Goal: Task Accomplishment & Management: Use online tool/utility

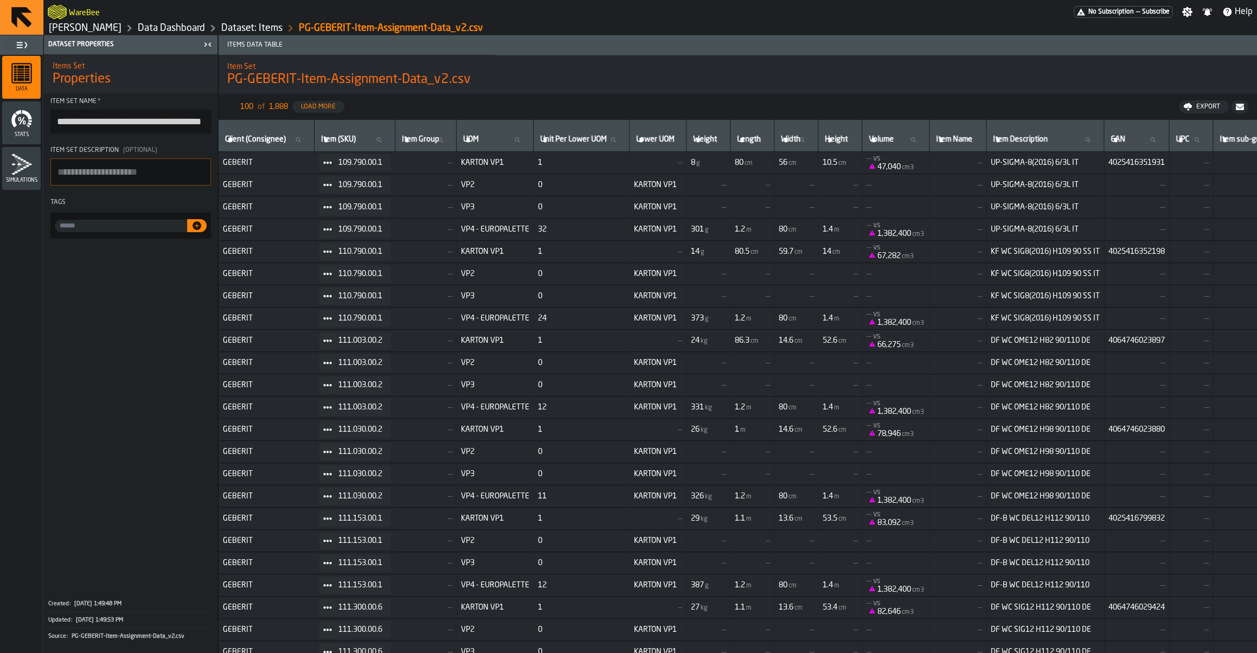
click at [95, 30] on link "[PERSON_NAME]" at bounding box center [85, 28] width 73 height 12
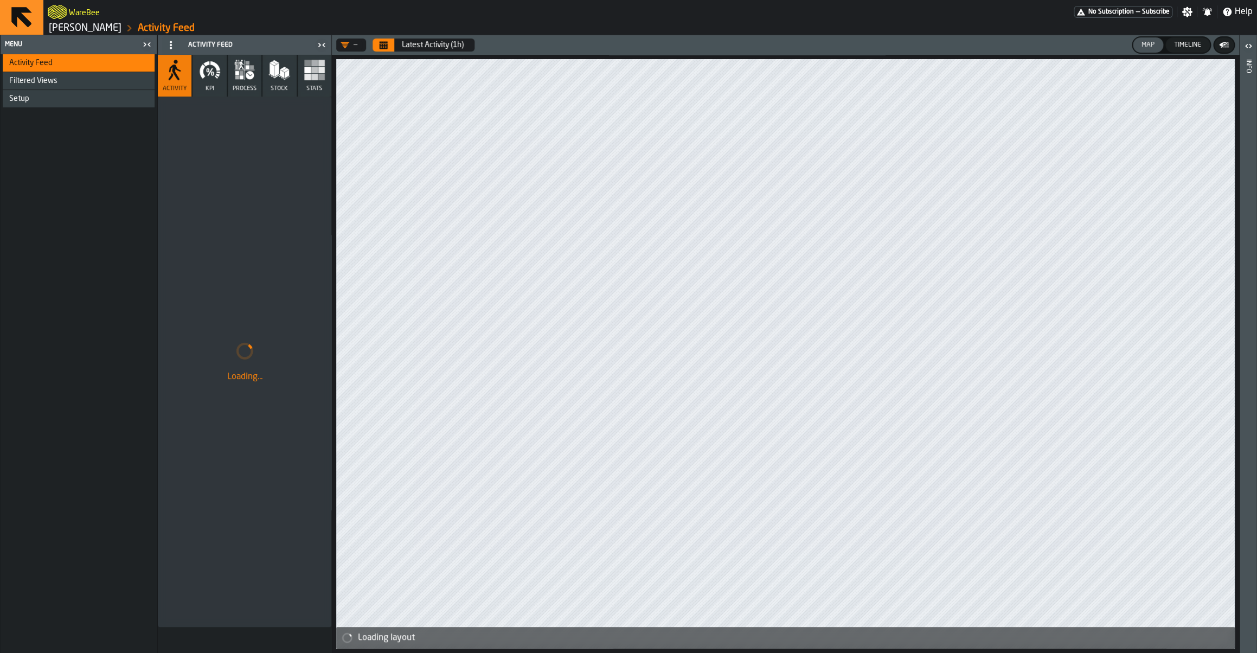
click at [86, 30] on link "[PERSON_NAME]" at bounding box center [85, 28] width 73 height 12
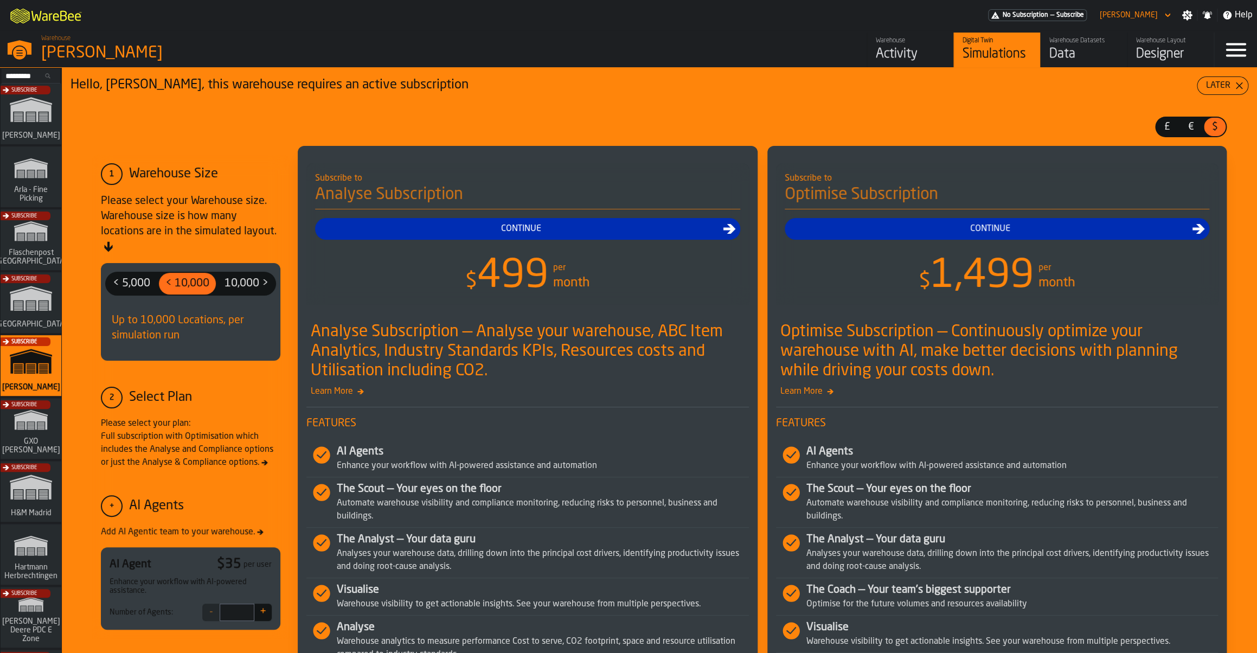
click at [906, 47] on div "Activity" at bounding box center [910, 54] width 69 height 17
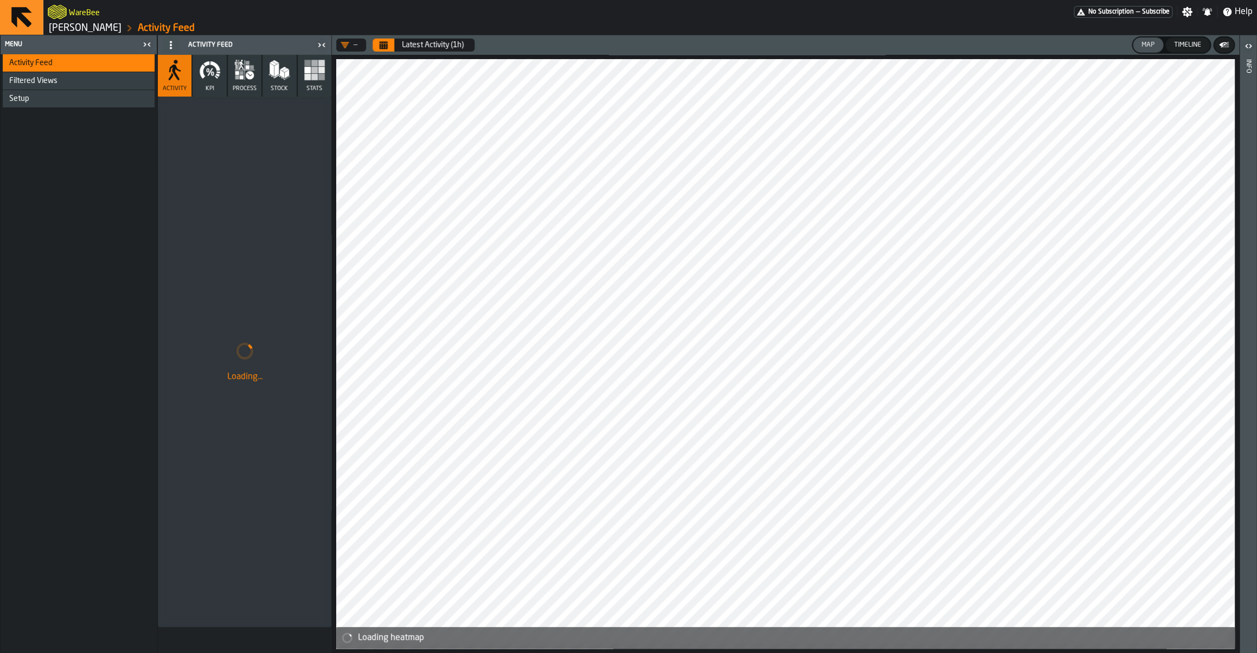
click at [376, 44] on button "Calendar" at bounding box center [384, 45] width 22 height 13
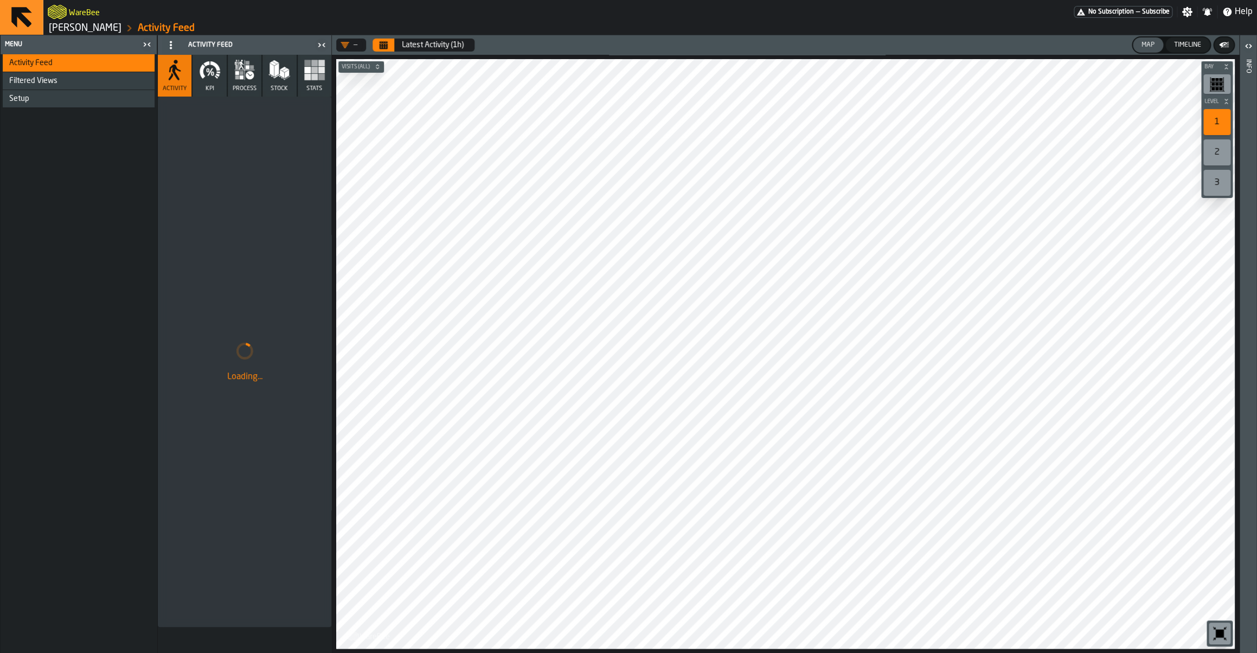
click at [122, 32] on link "[PERSON_NAME]" at bounding box center [85, 28] width 73 height 12
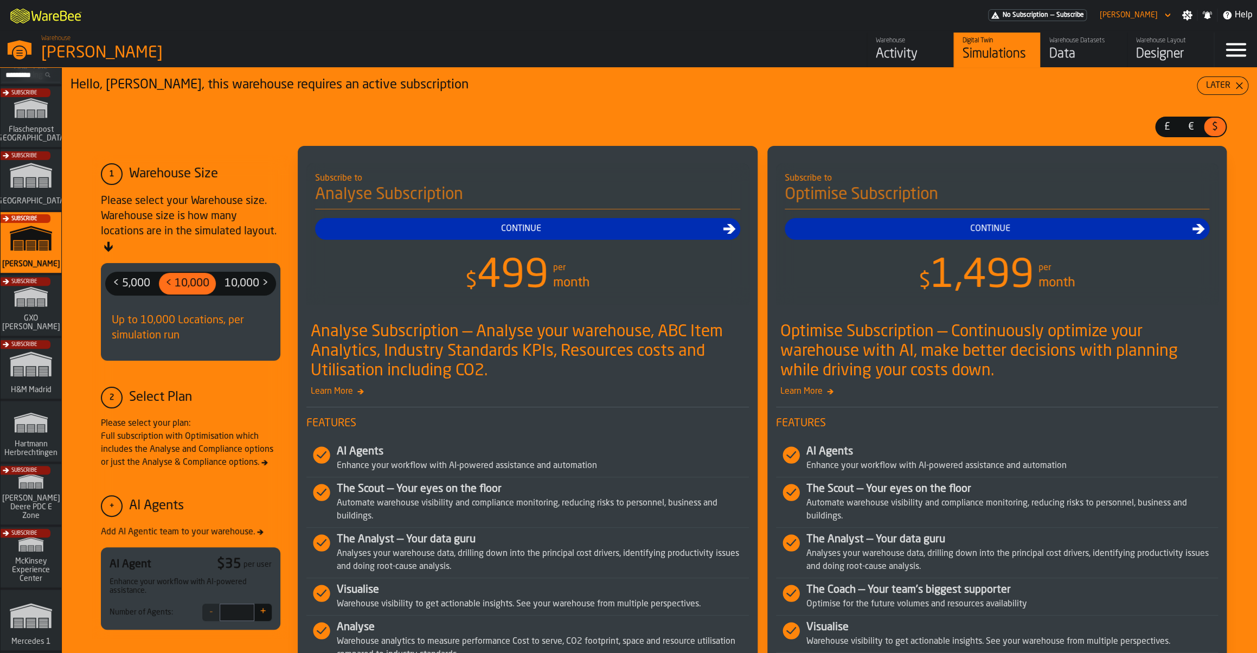
scroll to position [139, 0]
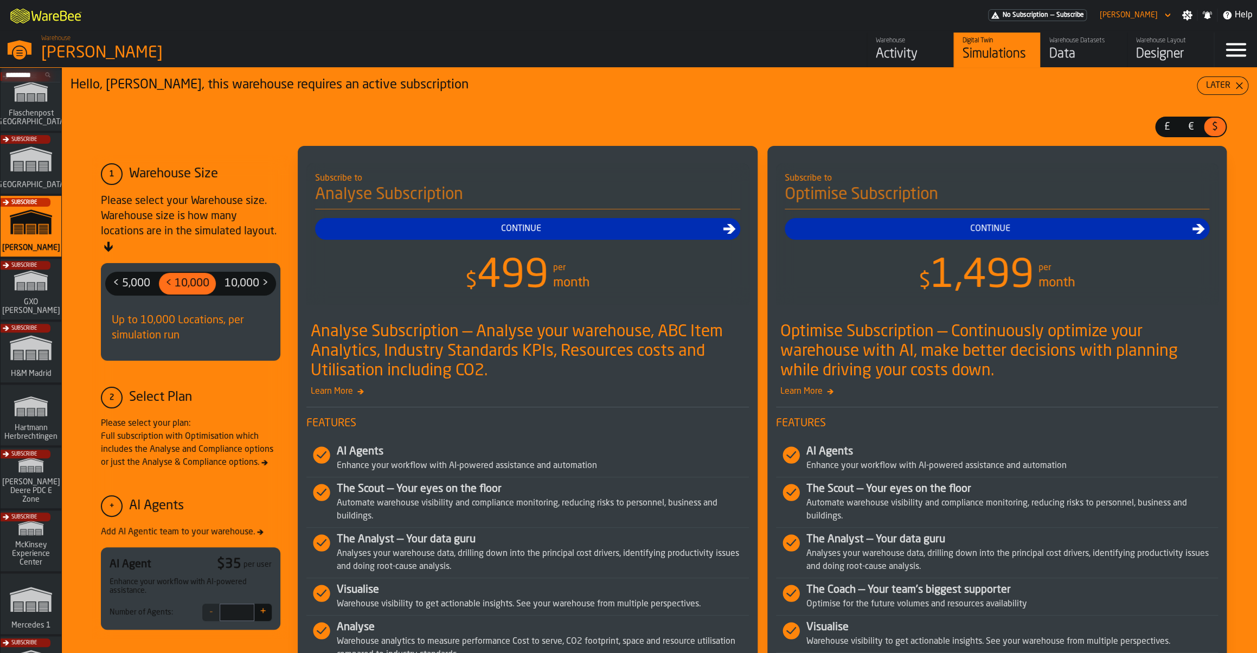
click at [31, 428] on span "Hartmann Herbrechtingen" at bounding box center [30, 432] width 57 height 17
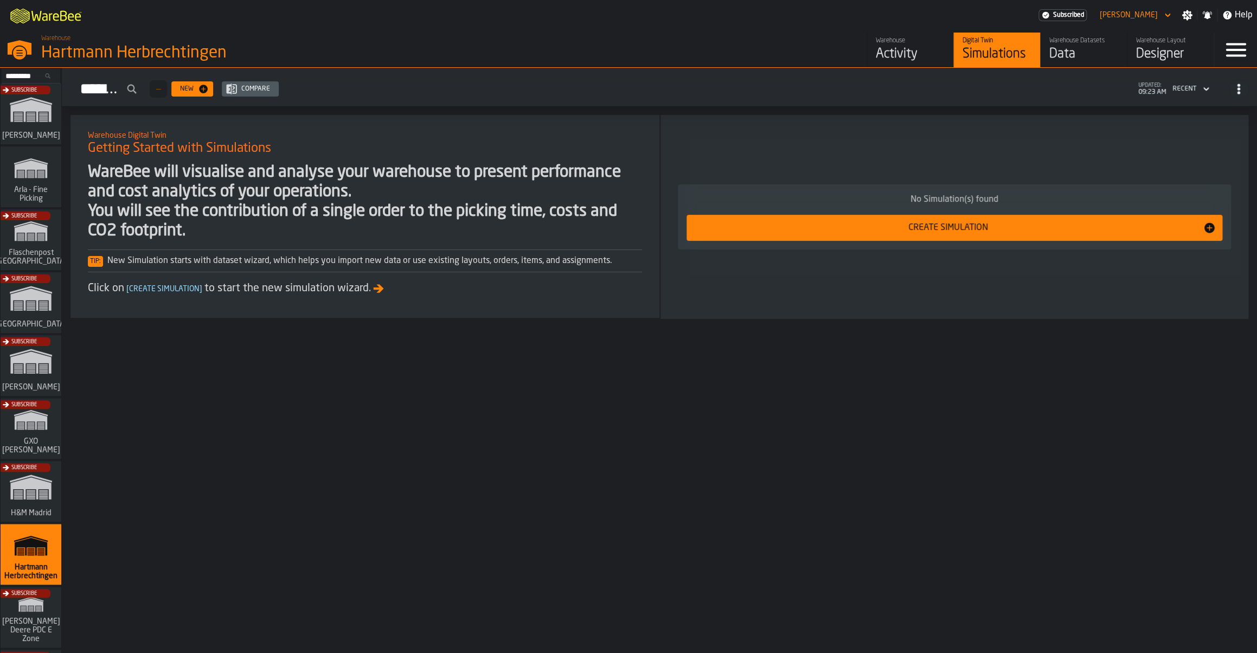
scroll to position [55, 0]
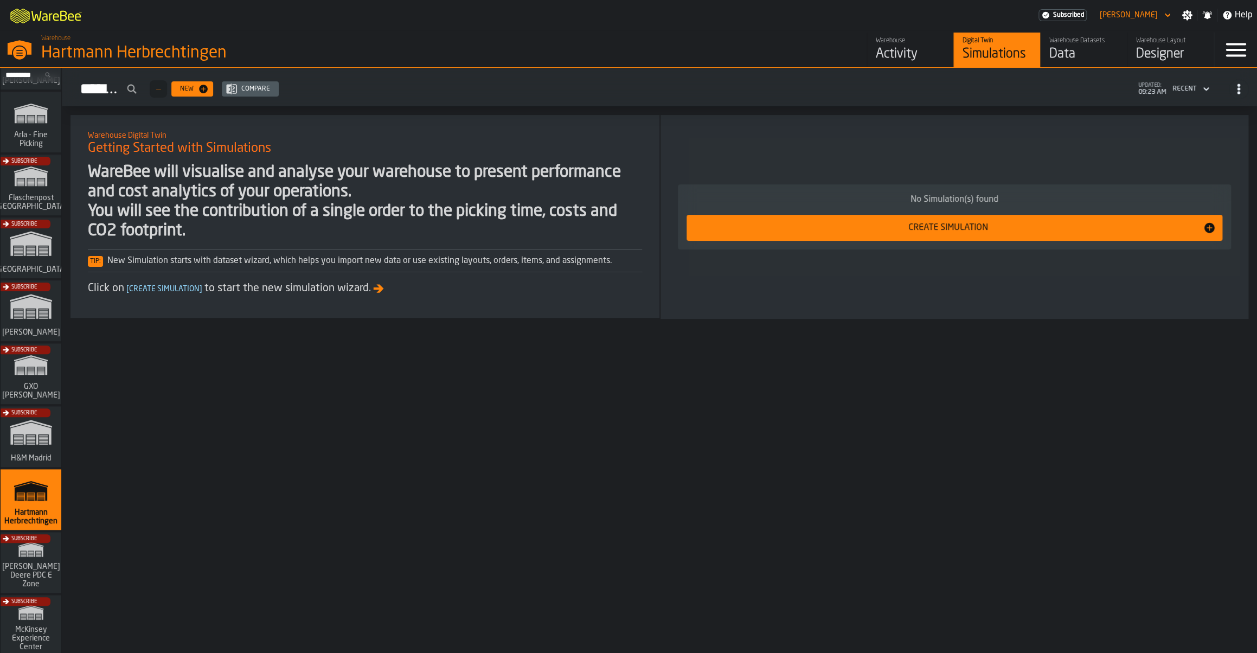
click at [35, 323] on div "Subscribe" at bounding box center [28, 314] width 61 height 63
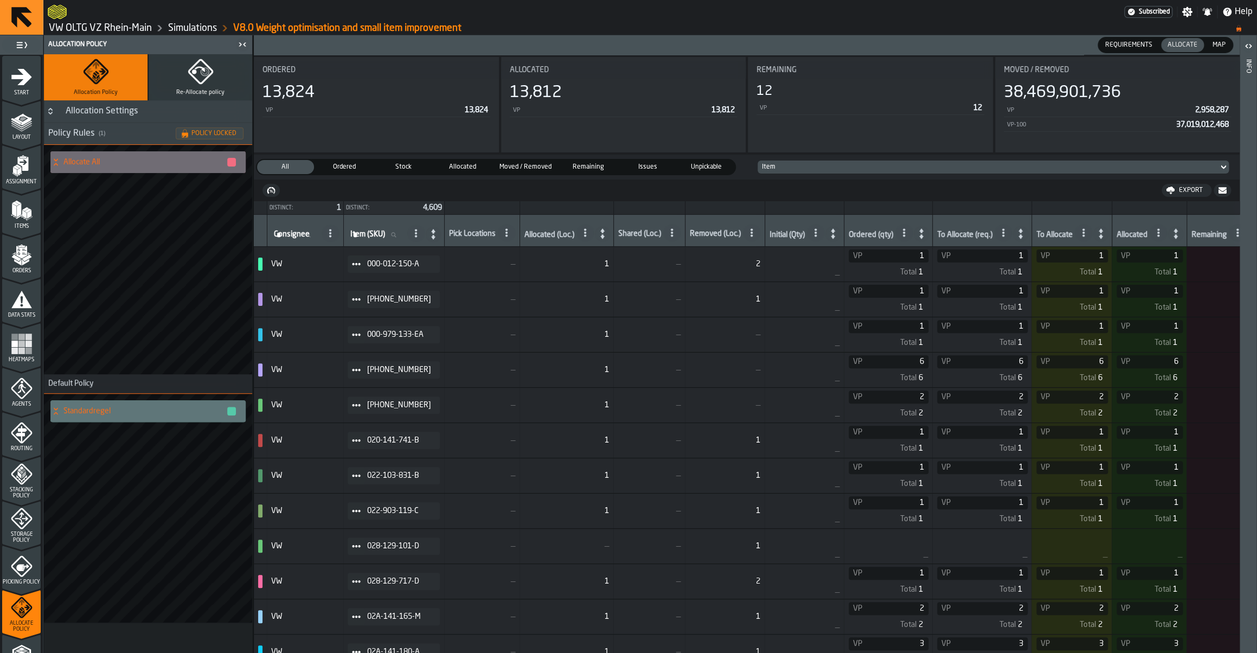
scroll to position [99, 0]
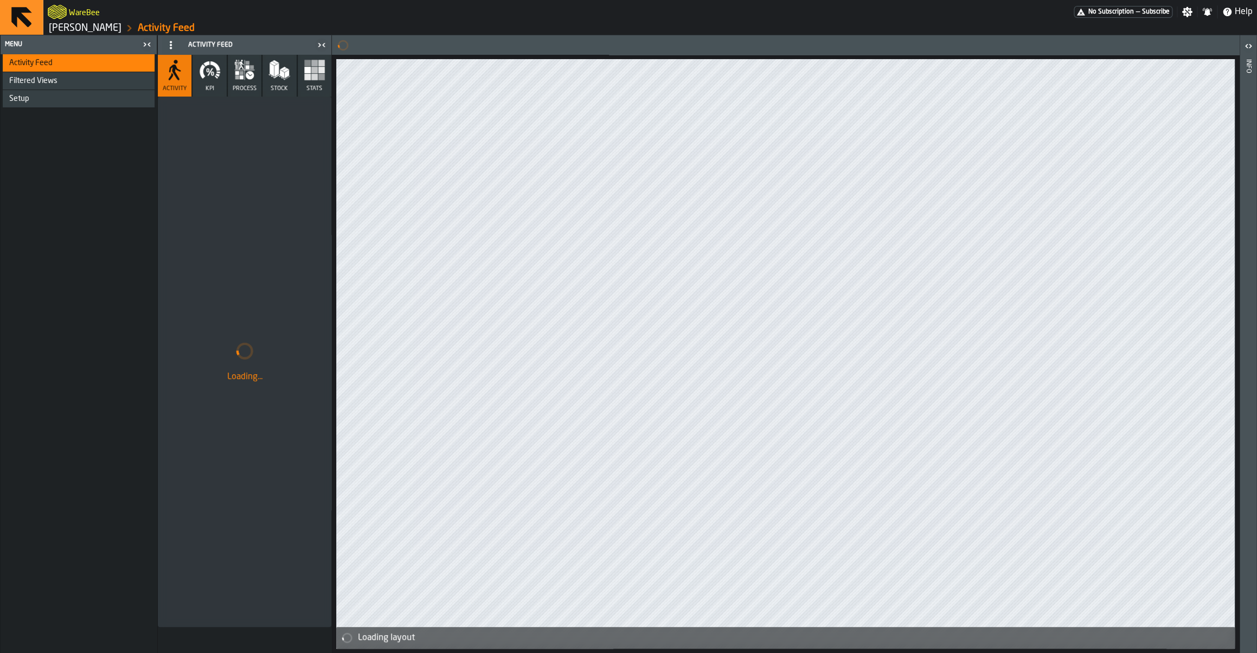
click at [78, 22] on ol "Geberit Pfullendorf Activity Feed" at bounding box center [349, 28] width 603 height 13
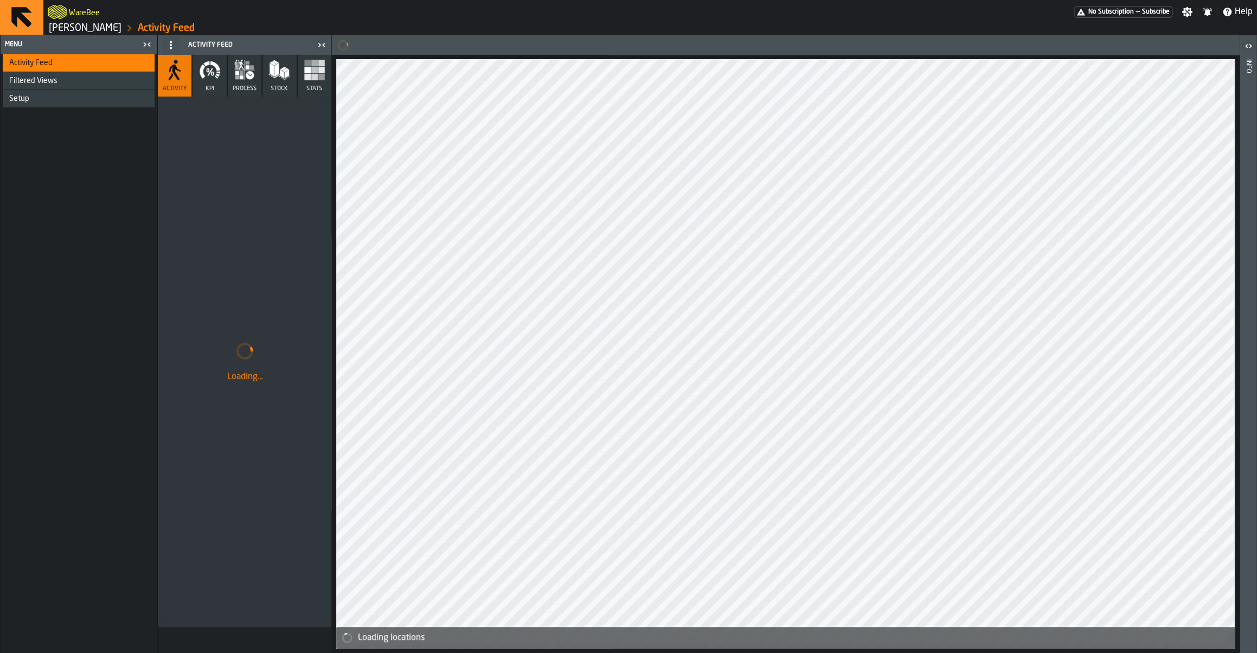
click at [75, 29] on link "[PERSON_NAME]" at bounding box center [85, 28] width 73 height 12
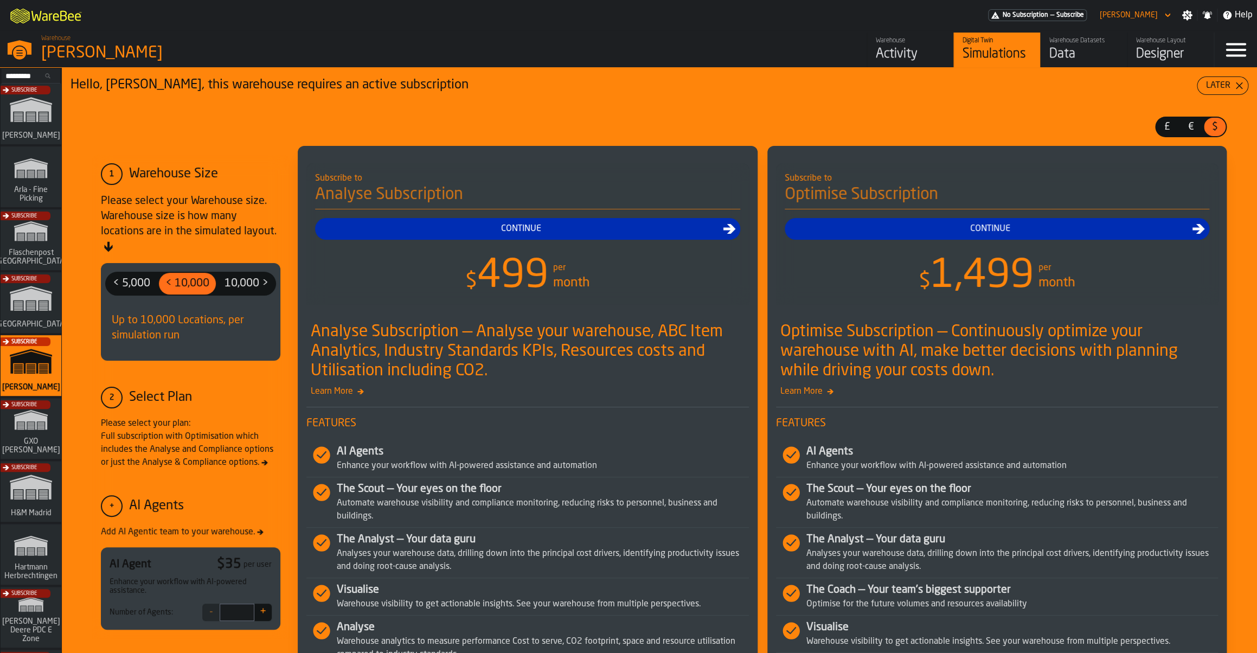
click at [891, 48] on div "Activity" at bounding box center [910, 54] width 69 height 17
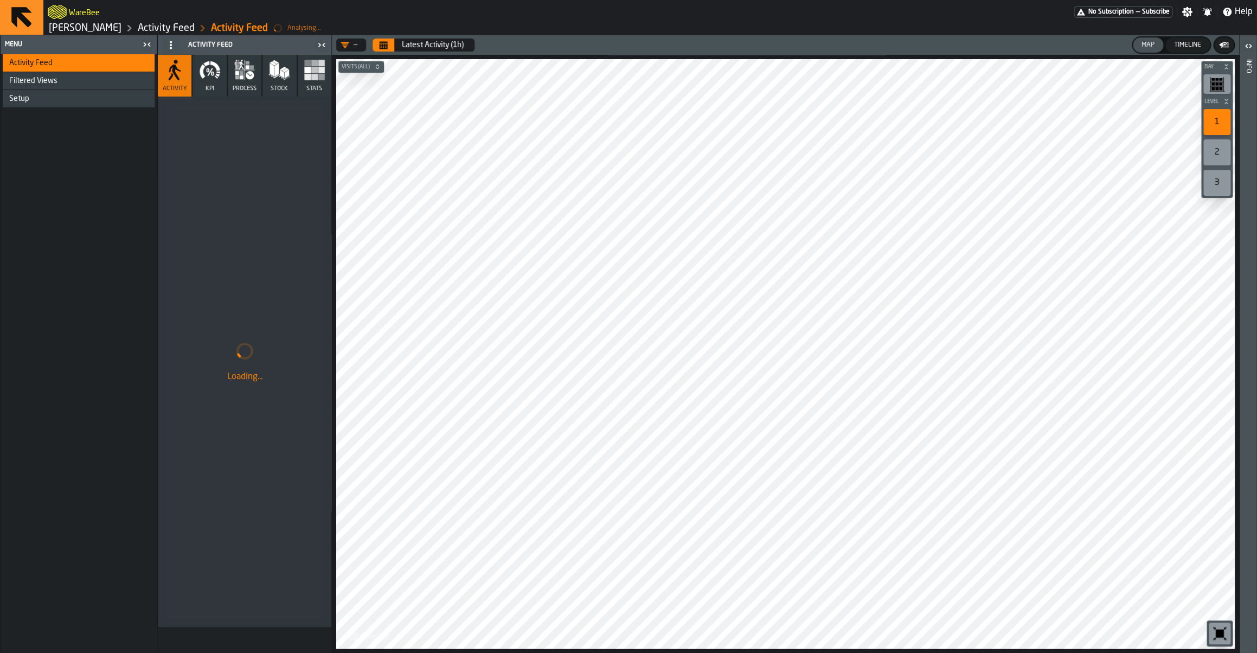
click at [216, 81] on button "KPI" at bounding box center [210, 76] width 34 height 42
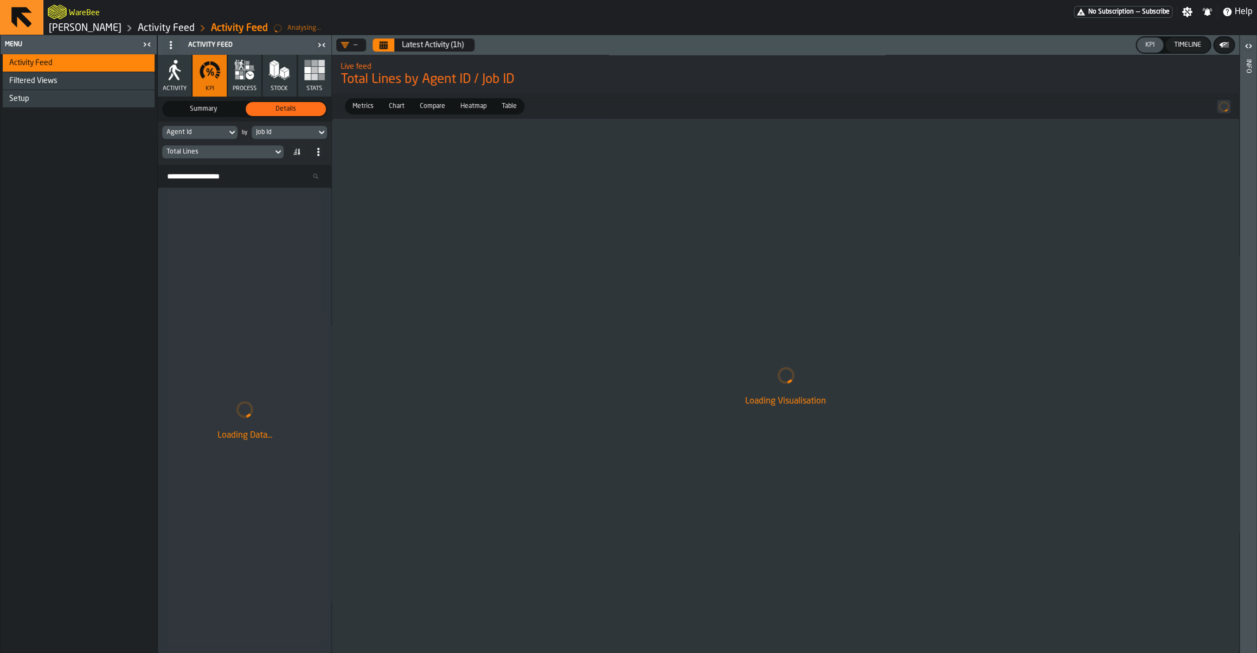
click at [1177, 46] on div "Timeline" at bounding box center [1188, 45] width 36 height 8
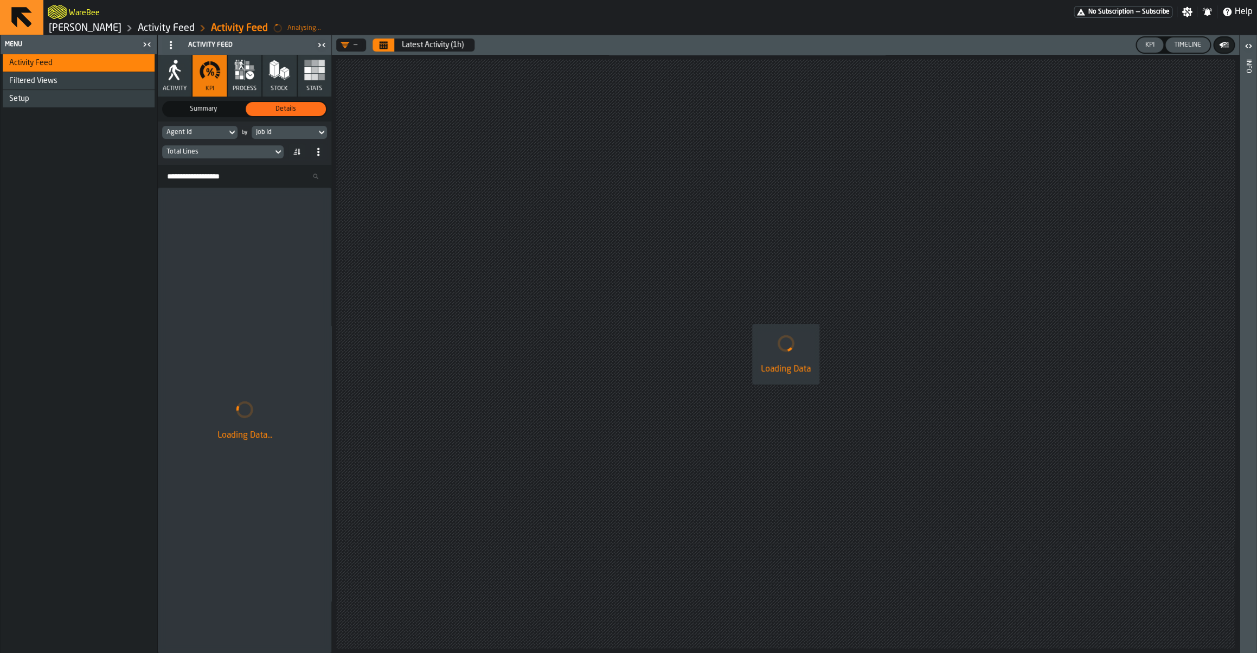
click at [387, 45] on icon "Calendar" at bounding box center [383, 45] width 9 height 9
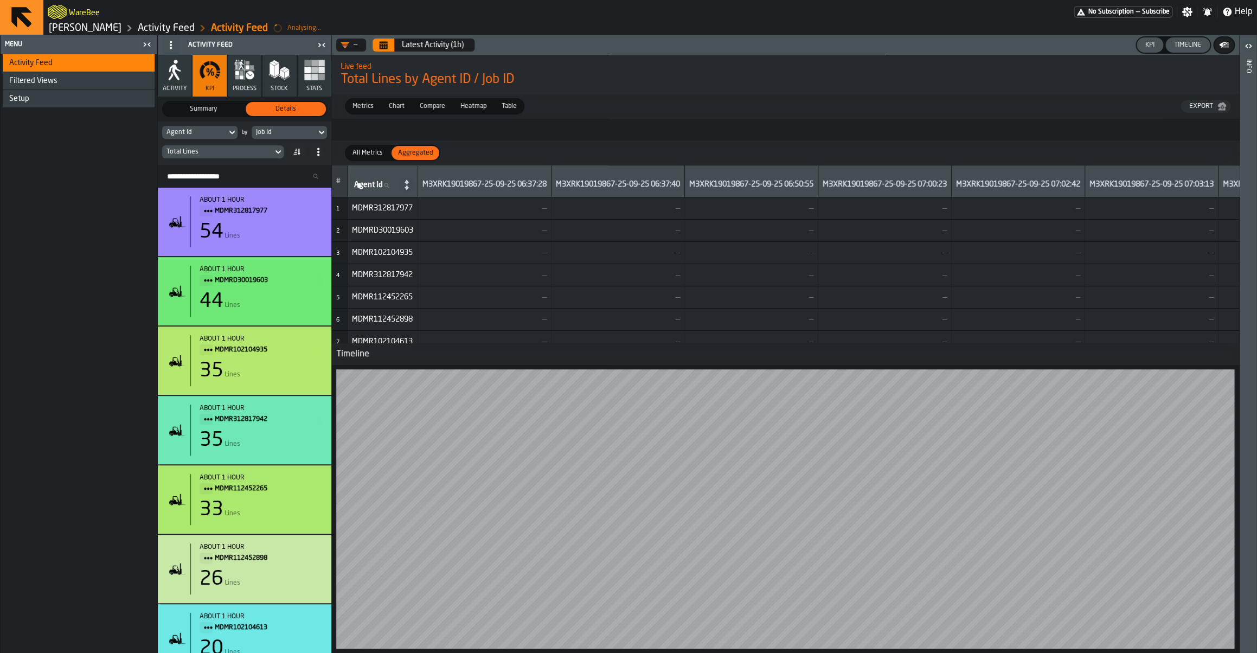
click at [393, 42] on button "Calendar" at bounding box center [384, 45] width 22 height 13
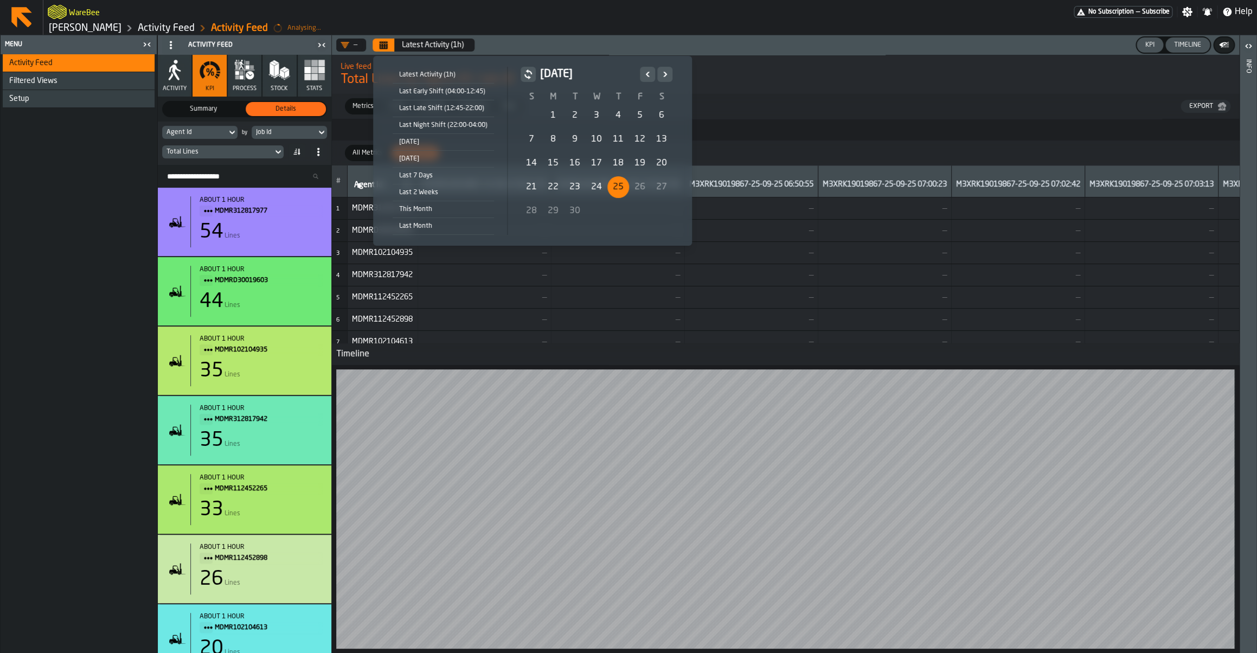
click at [621, 186] on div "25" at bounding box center [619, 187] width 22 height 22
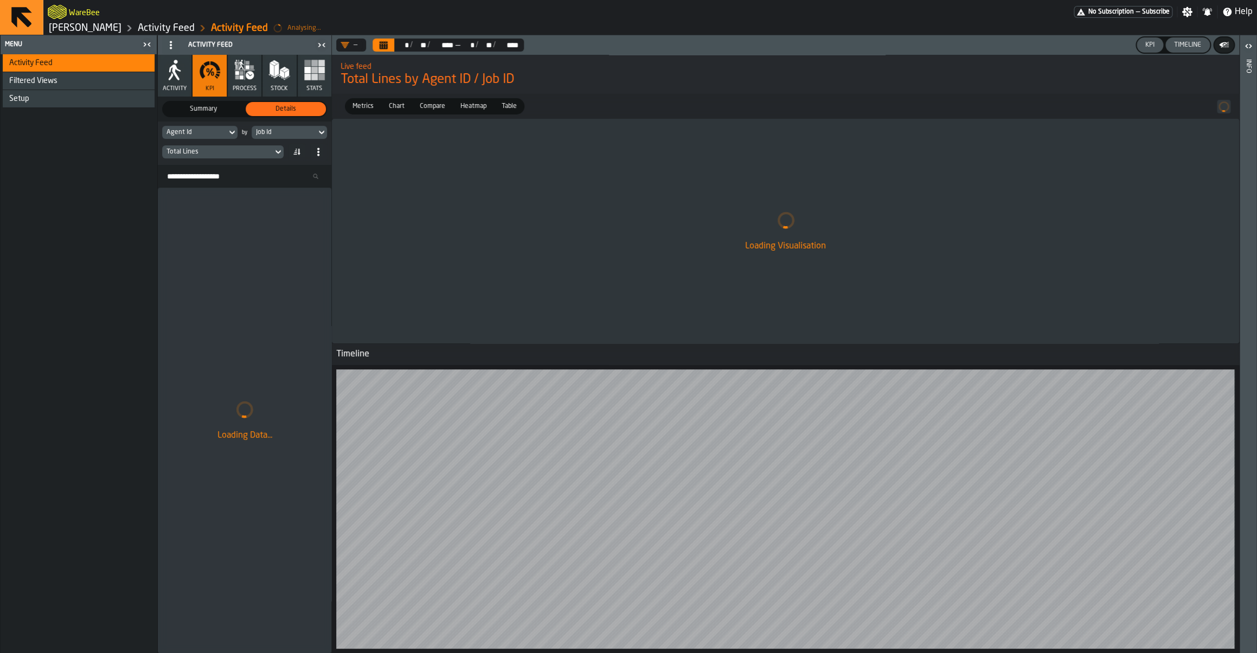
click at [268, 133] on div "Job Id" at bounding box center [284, 133] width 56 height 8
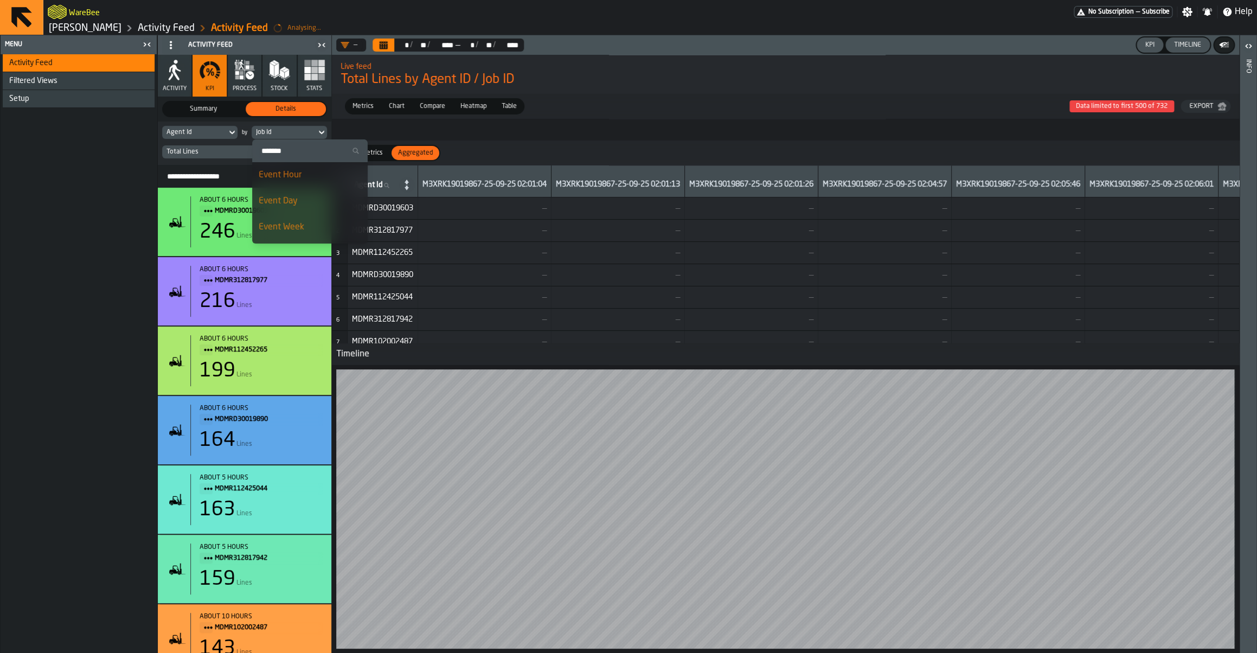
click at [233, 154] on div "Total Lines" at bounding box center [218, 152] width 102 height 8
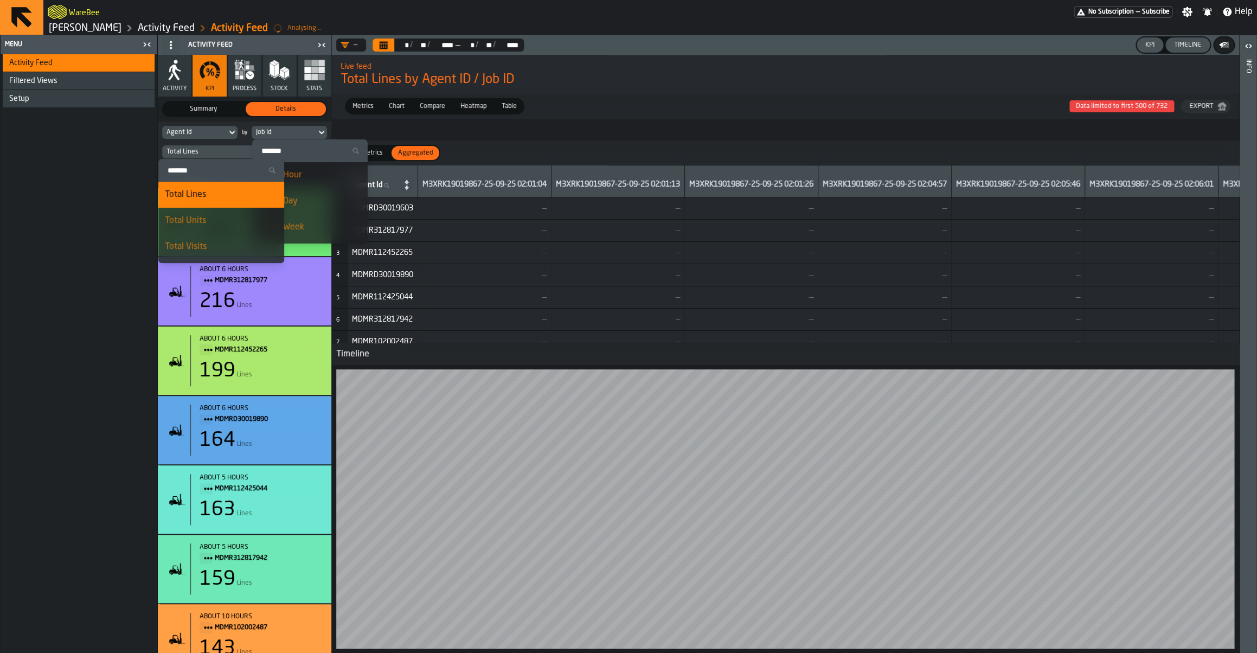
click at [209, 165] on input "Search" at bounding box center [221, 170] width 117 height 14
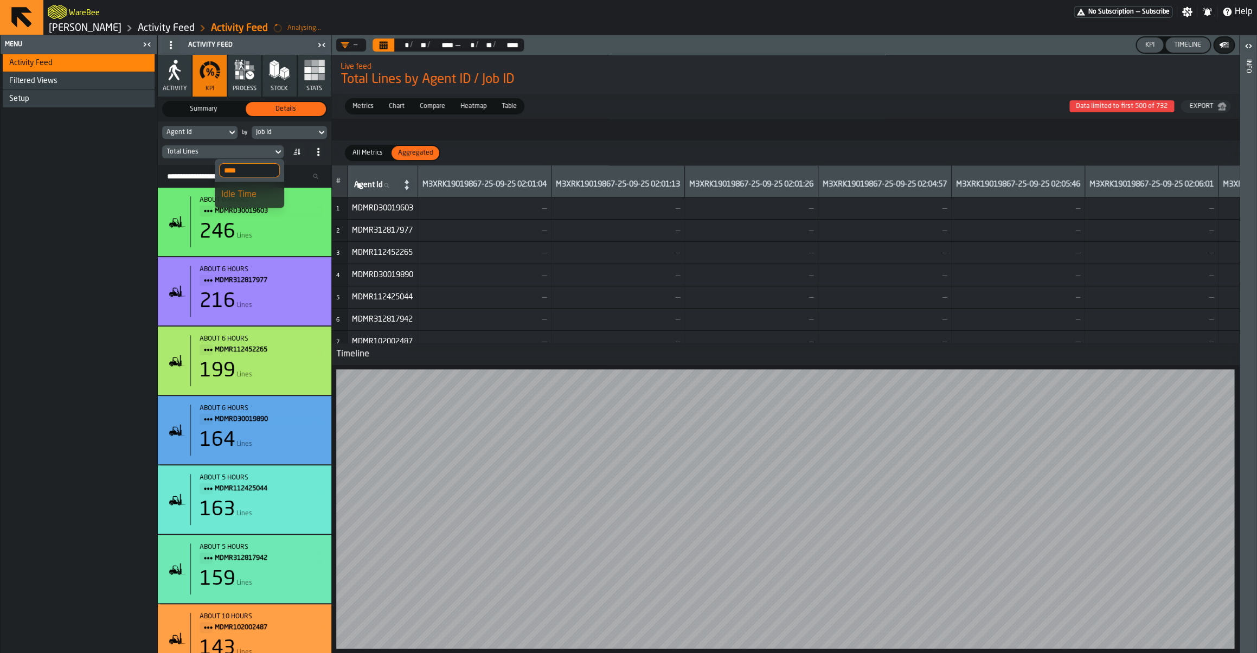
type input "****"
click at [238, 191] on div "Idle Time" at bounding box center [249, 194] width 56 height 13
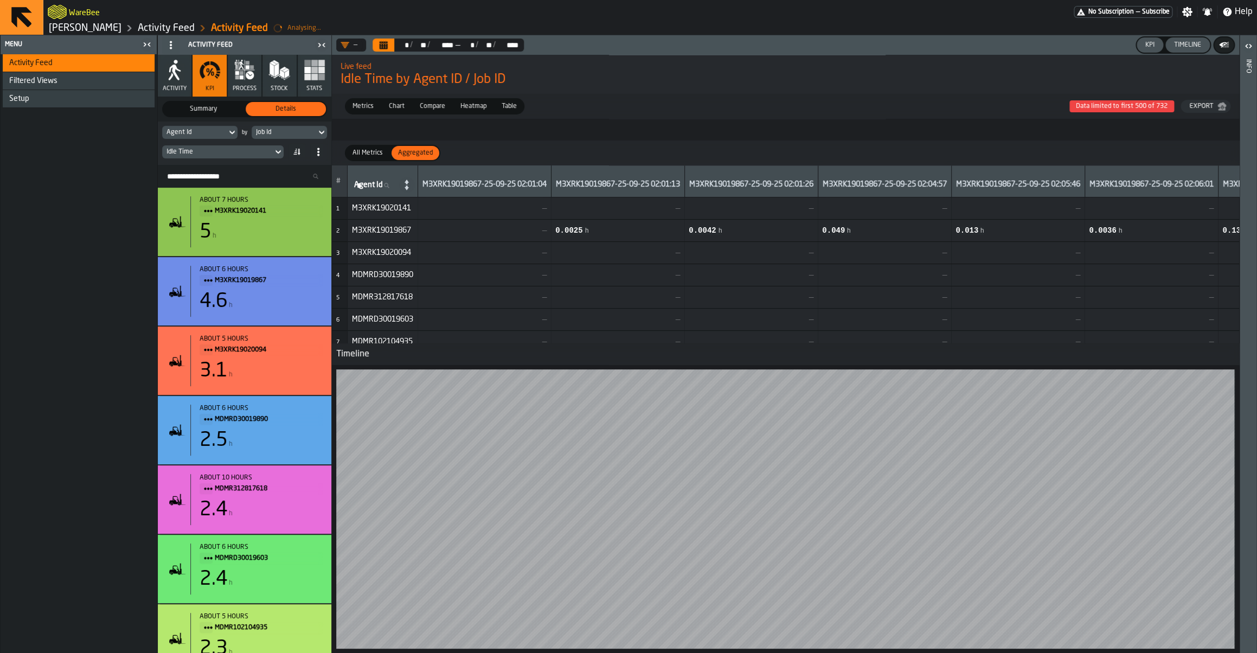
click at [378, 46] on button "Calendar" at bounding box center [384, 45] width 22 height 13
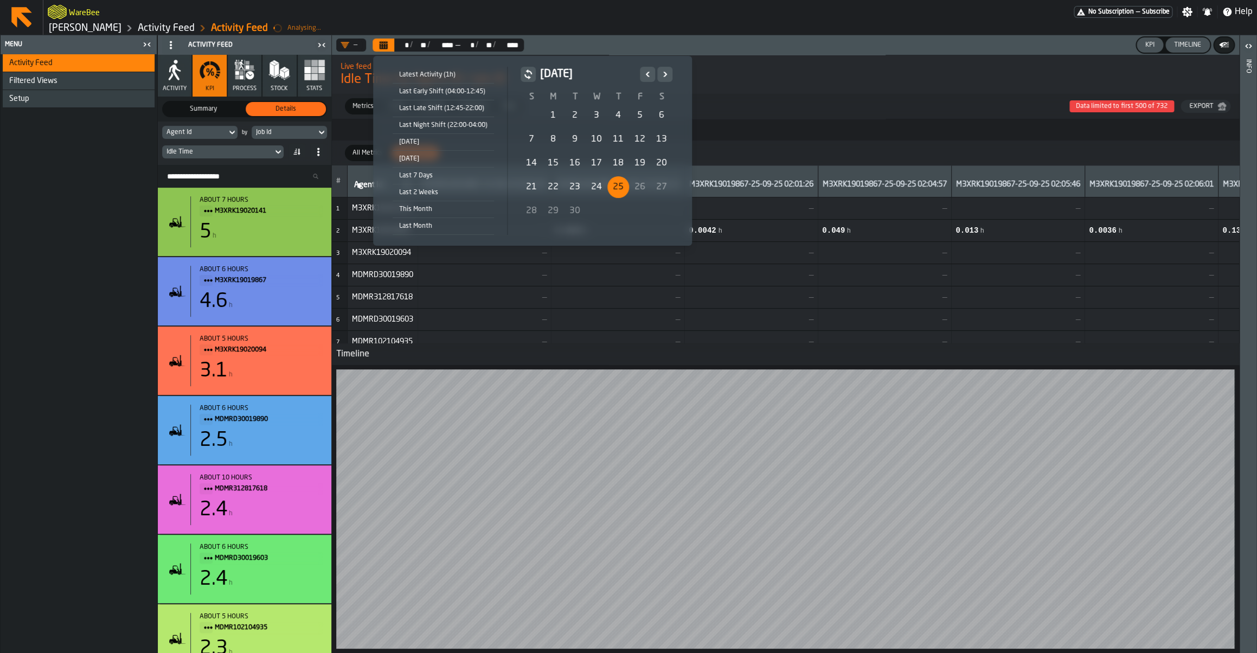
click at [618, 189] on div "25" at bounding box center [619, 187] width 22 height 22
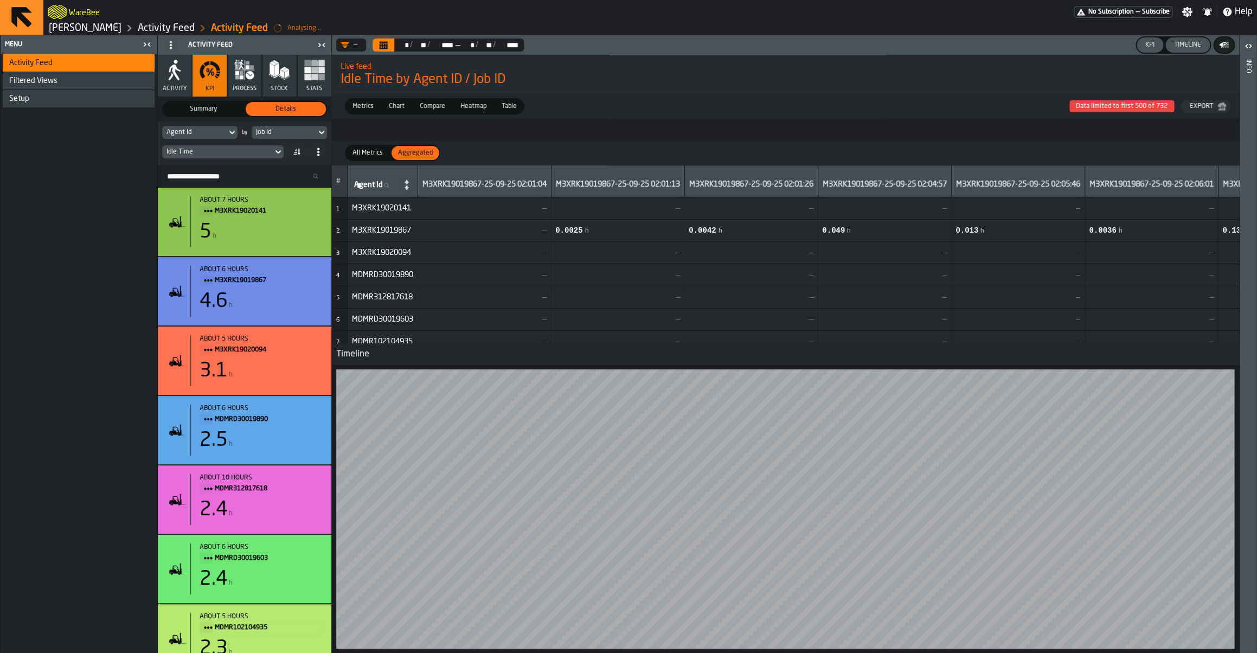
click at [1149, 46] on div "KPI" at bounding box center [1150, 45] width 18 height 8
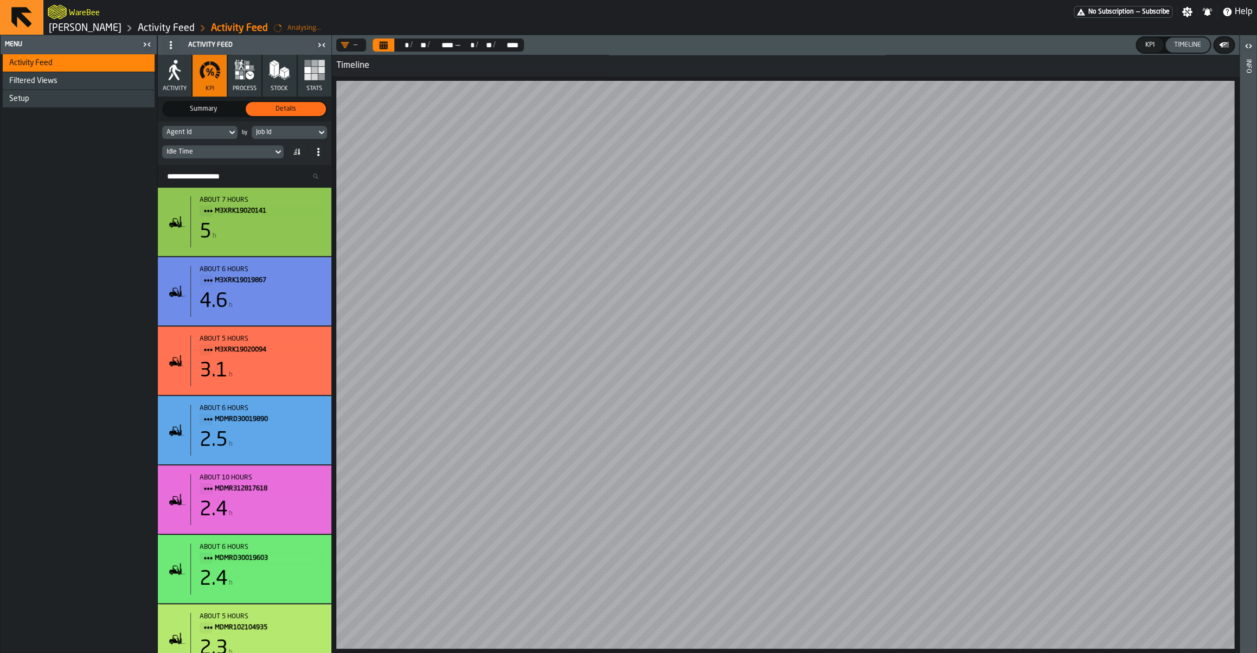
click at [298, 148] on span at bounding box center [296, 151] width 17 height 17
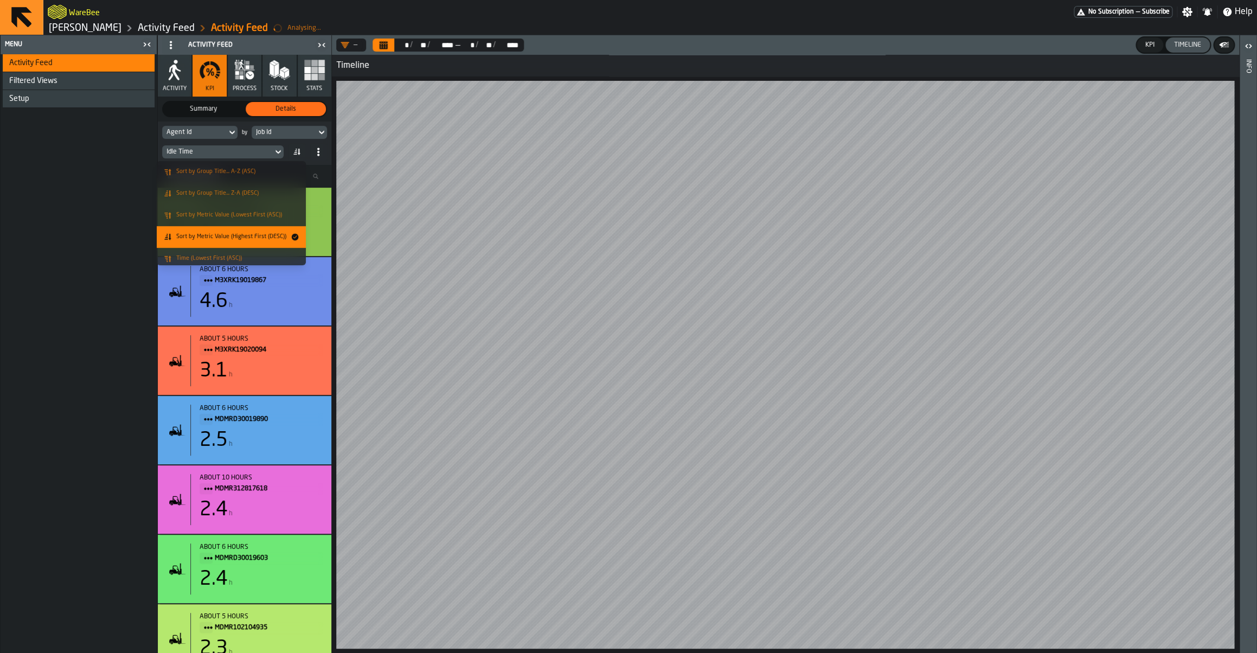
click at [249, 238] on span "Sort by Metric Value (Highest First (DESC))" at bounding box center [231, 236] width 110 height 7
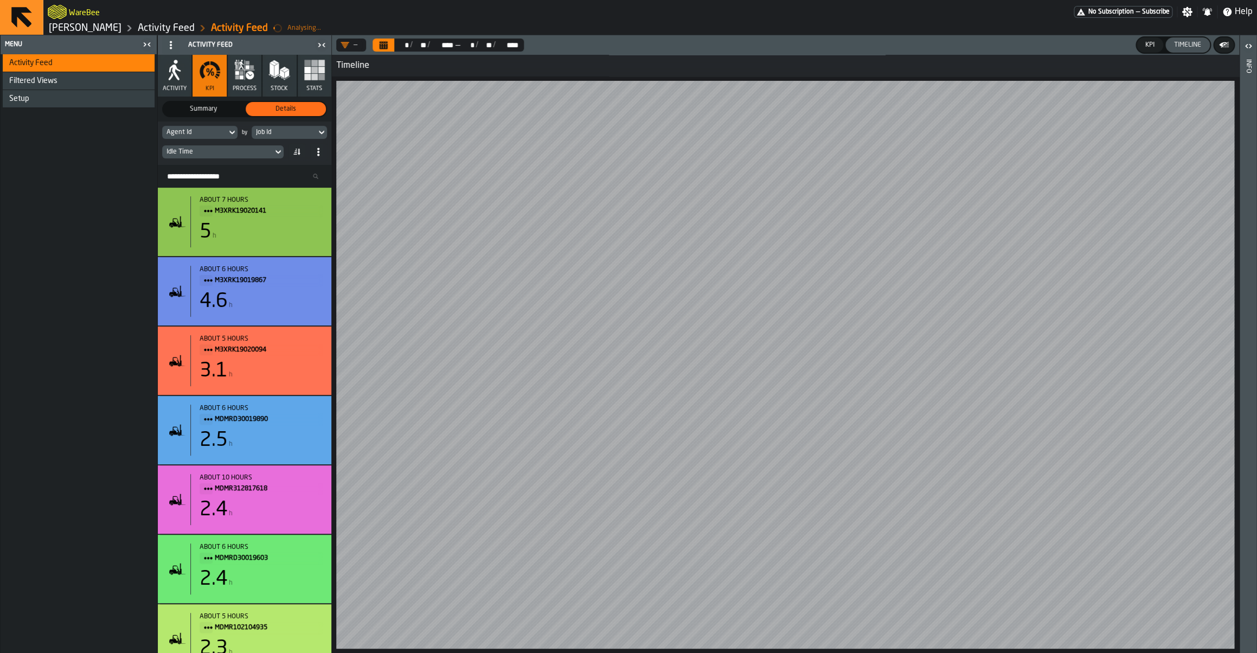
click at [1185, 42] on div "Timeline" at bounding box center [1188, 45] width 36 height 8
click at [1147, 45] on div "KPI" at bounding box center [1150, 45] width 18 height 8
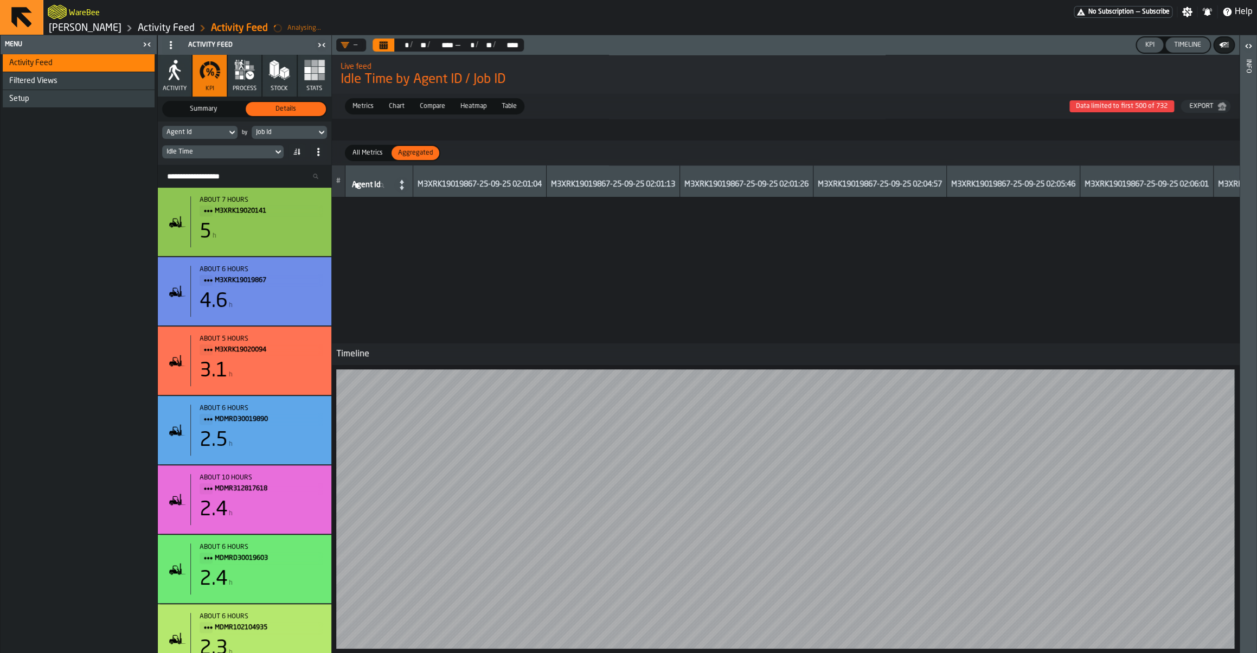
click at [1193, 52] on button "Timeline" at bounding box center [1188, 44] width 44 height 15
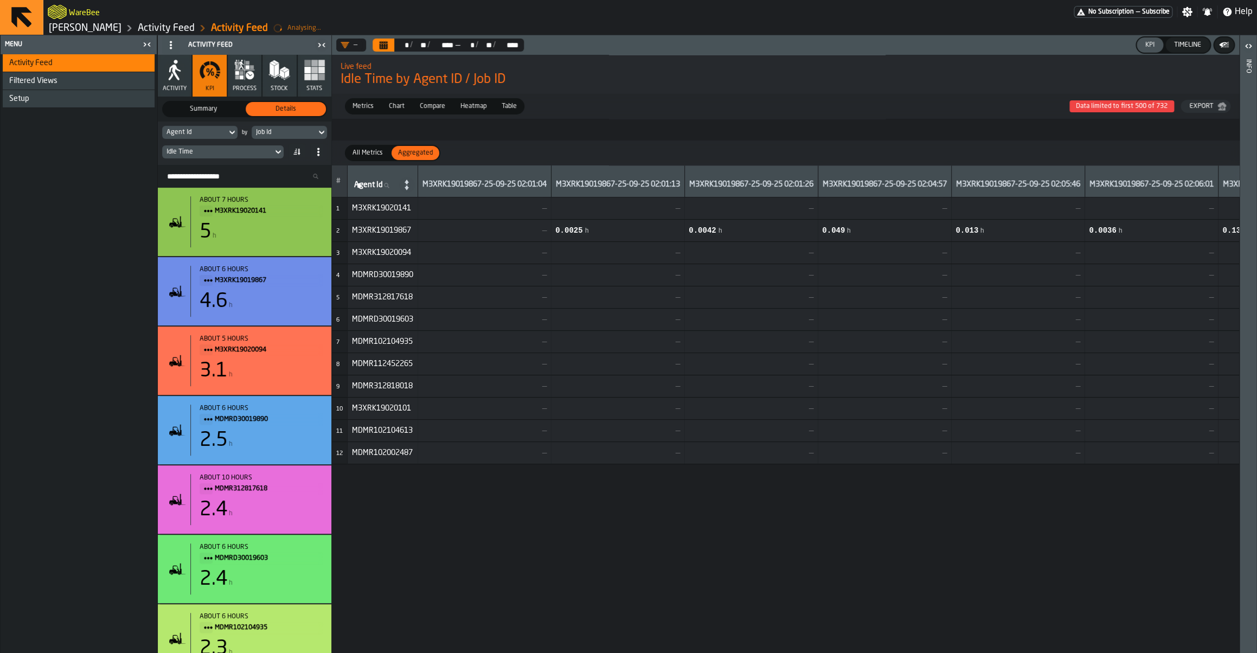
click at [1148, 45] on div "KPI" at bounding box center [1150, 45] width 18 height 8
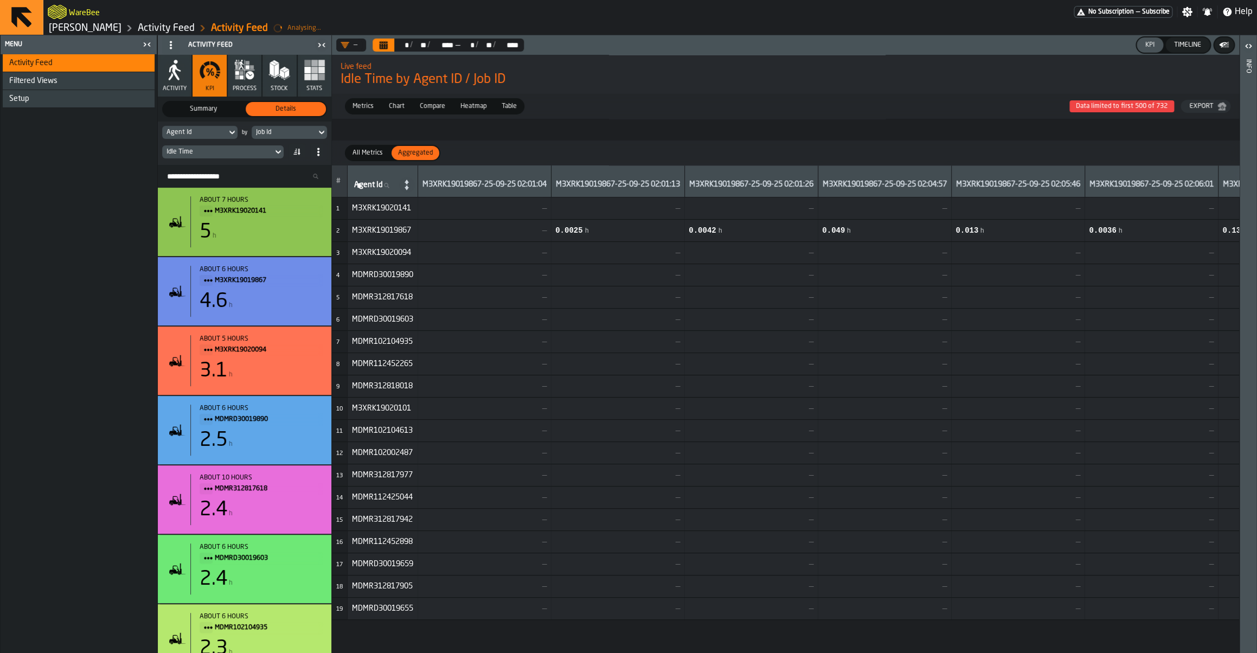
click at [1150, 44] on div "KPI" at bounding box center [1150, 45] width 18 height 8
click at [1187, 48] on div "Timeline" at bounding box center [1188, 45] width 36 height 8
click at [1159, 43] on button "KPI" at bounding box center [1150, 44] width 27 height 15
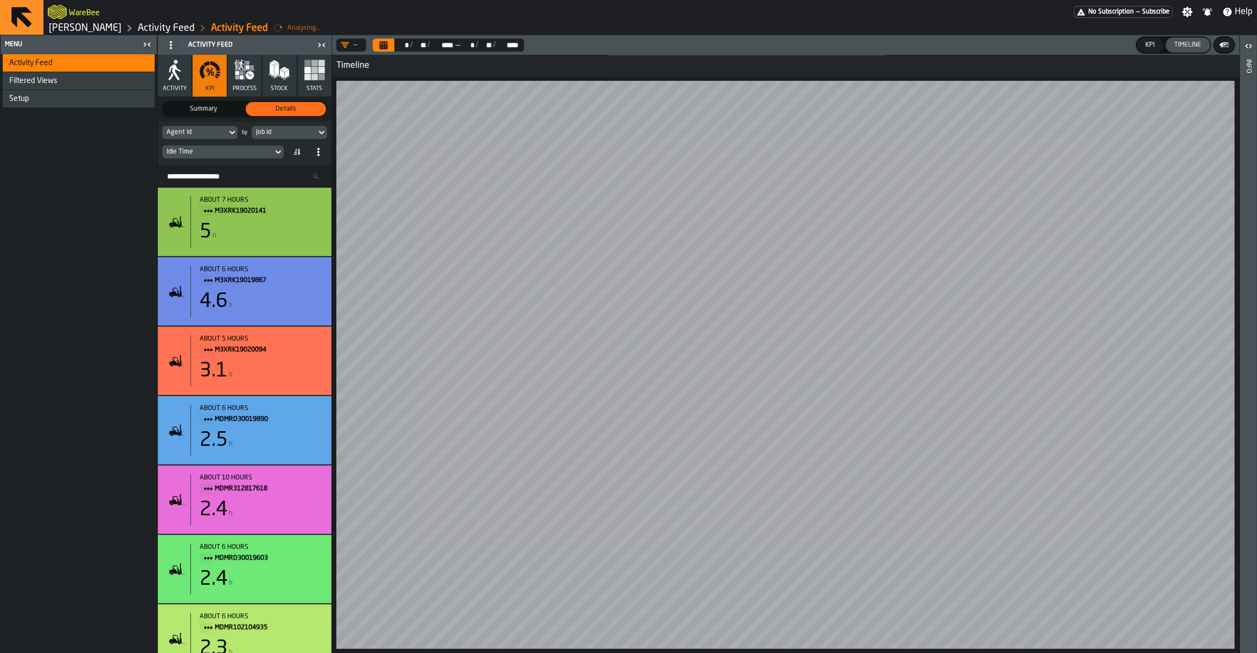
click at [303, 67] on button "Stats" at bounding box center [315, 76] width 34 height 42
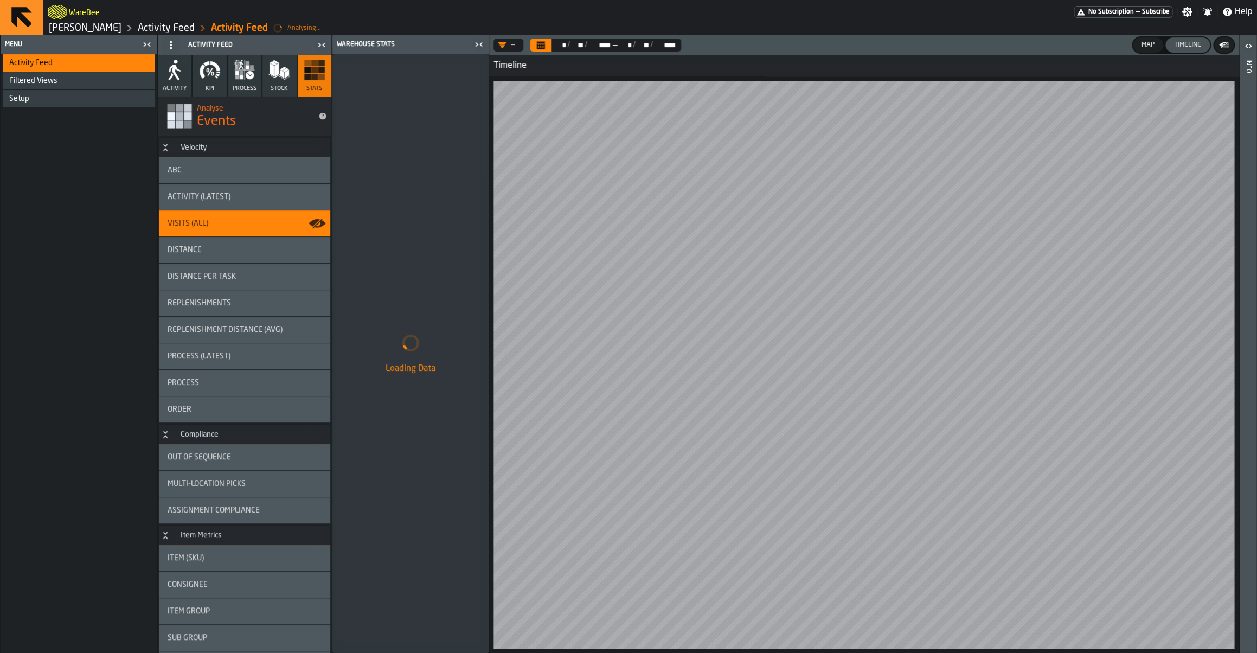
click at [539, 45] on icon "Calendar" at bounding box center [541, 45] width 8 height 5
click at [1143, 46] on div "Map" at bounding box center [1148, 45] width 22 height 8
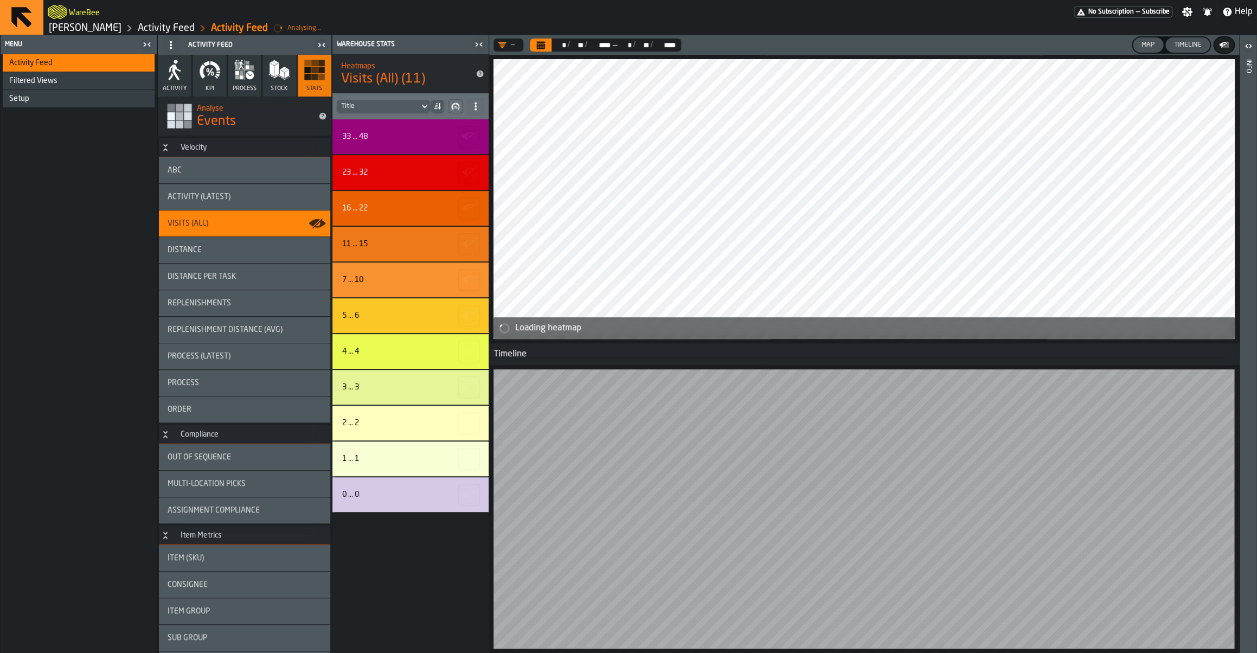
click at [1156, 46] on div "Map" at bounding box center [1148, 45] width 22 height 8
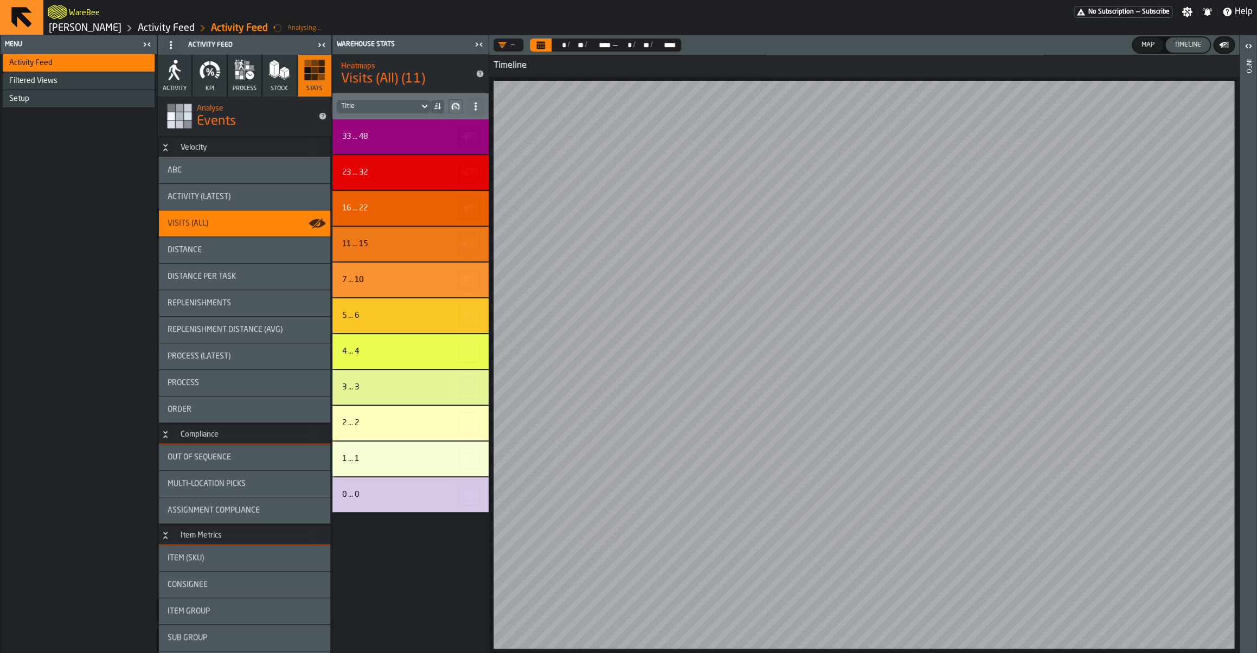
click at [1156, 46] on div "Map" at bounding box center [1148, 45] width 22 height 8
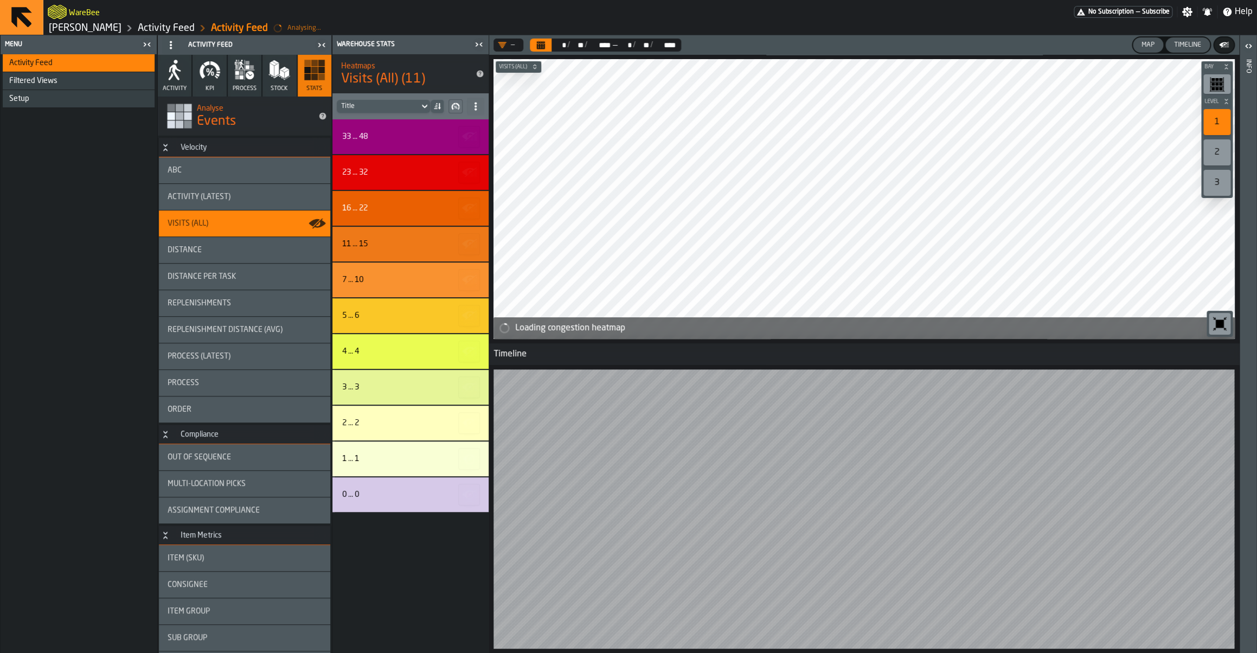
click at [1184, 41] on button "Timeline" at bounding box center [1188, 44] width 44 height 15
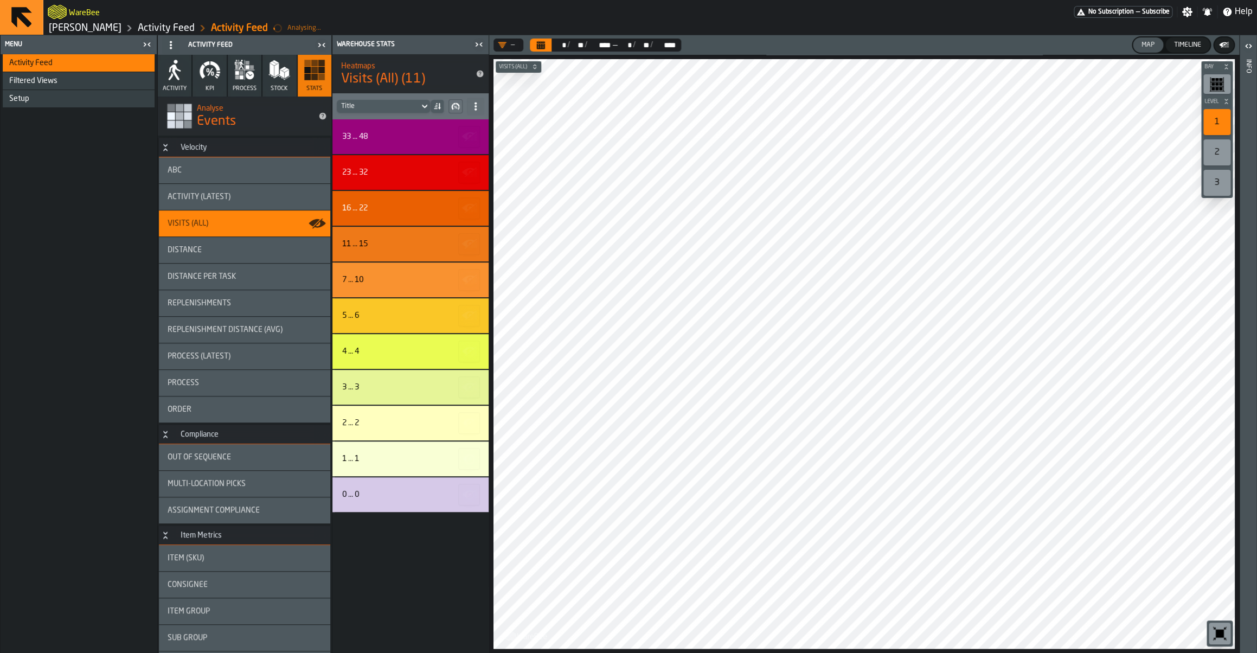
click at [510, 49] on div "—" at bounding box center [506, 45] width 25 height 13
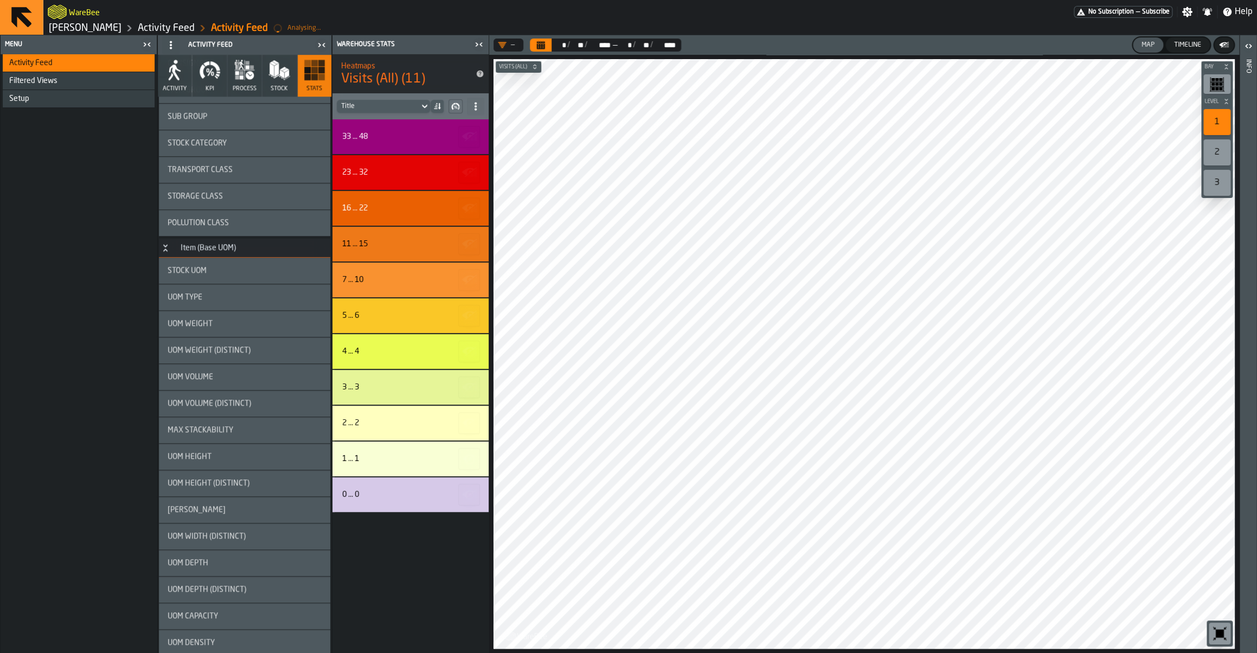
scroll to position [469, 0]
click at [200, 250] on span "Storage Class" at bounding box center [195, 248] width 55 height 9
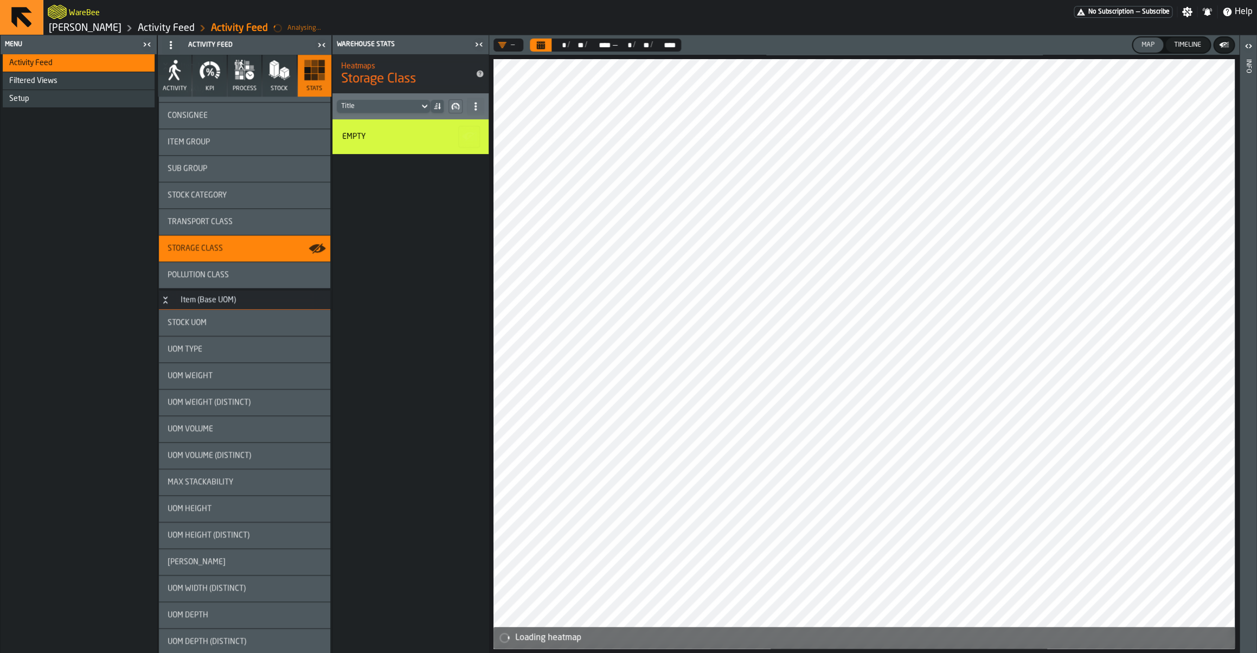
click at [212, 227] on div "Transport Class" at bounding box center [244, 222] width 171 height 26
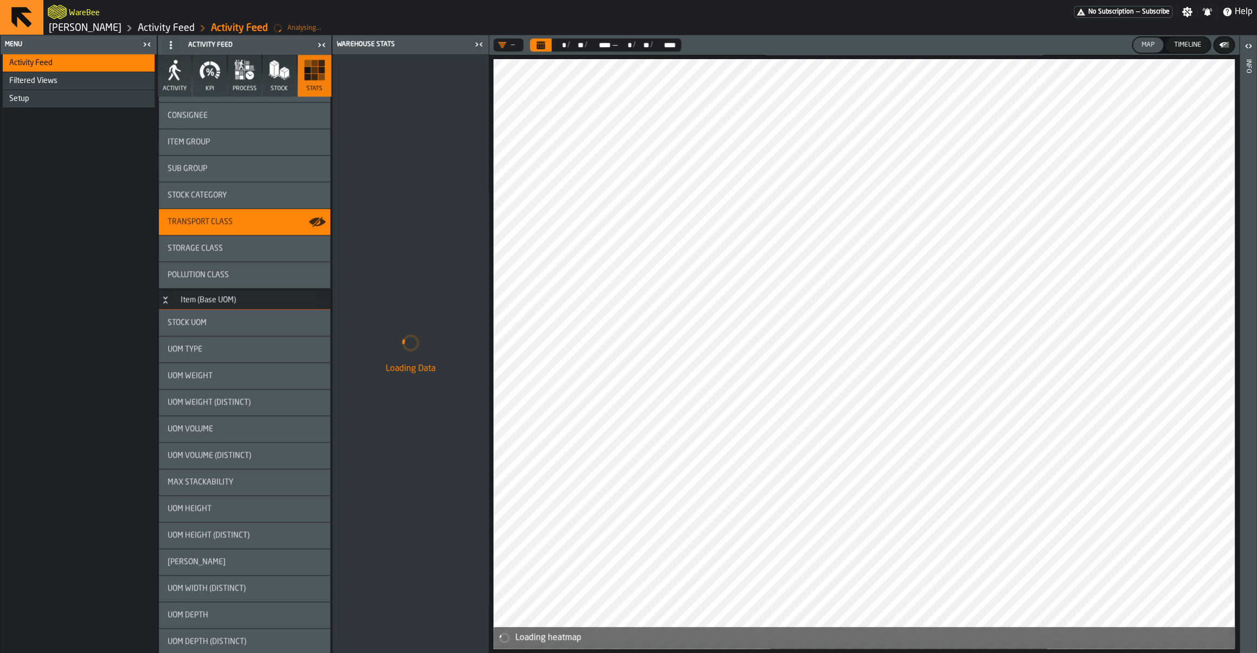
click at [548, 47] on button "Calendar" at bounding box center [541, 45] width 22 height 13
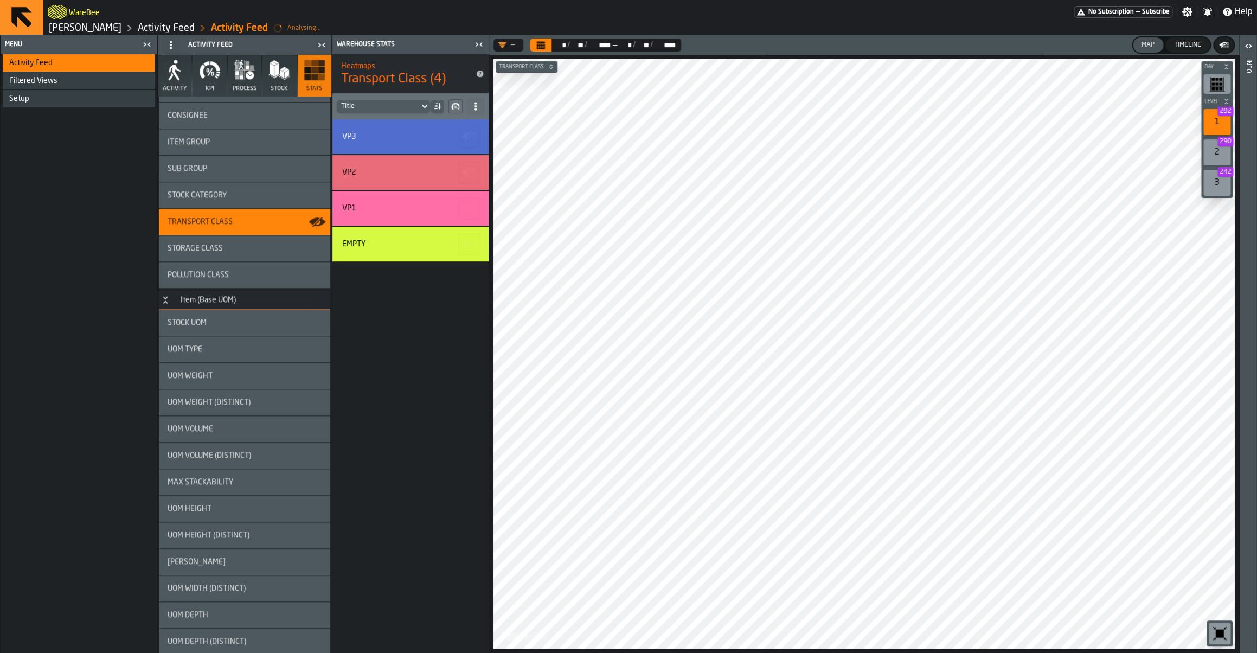
click at [222, 203] on div "Stock Category" at bounding box center [244, 195] width 171 height 26
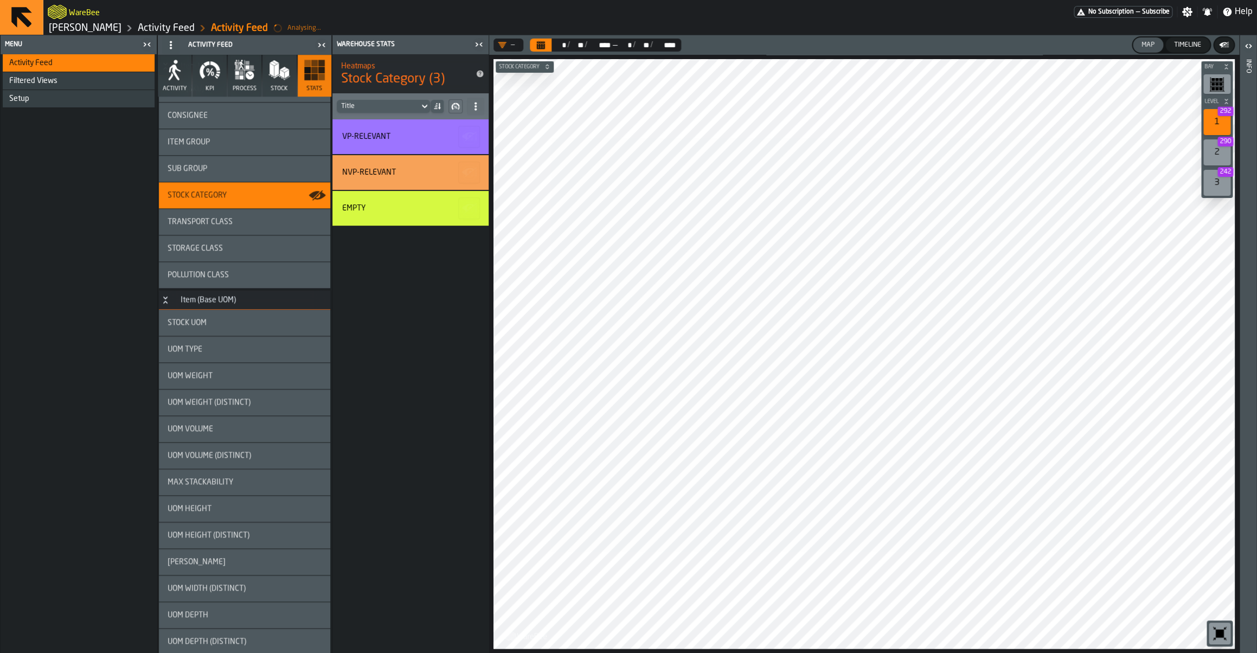
click at [408, 385] on main "Menu Activity Feed Filtered Views Shift Management Employee Management Setup Ac…" at bounding box center [628, 344] width 1257 height 618
click at [213, 220] on span "Transport Class" at bounding box center [200, 222] width 65 height 9
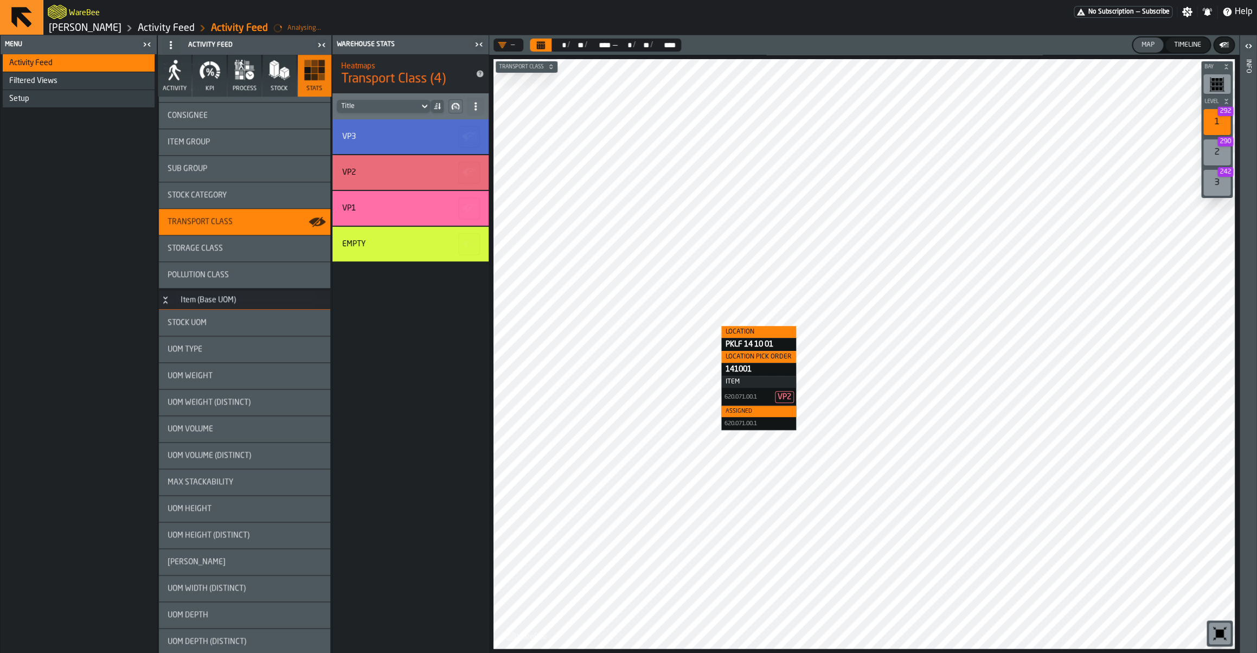
click at [711, 326] on div at bounding box center [864, 354] width 741 height 590
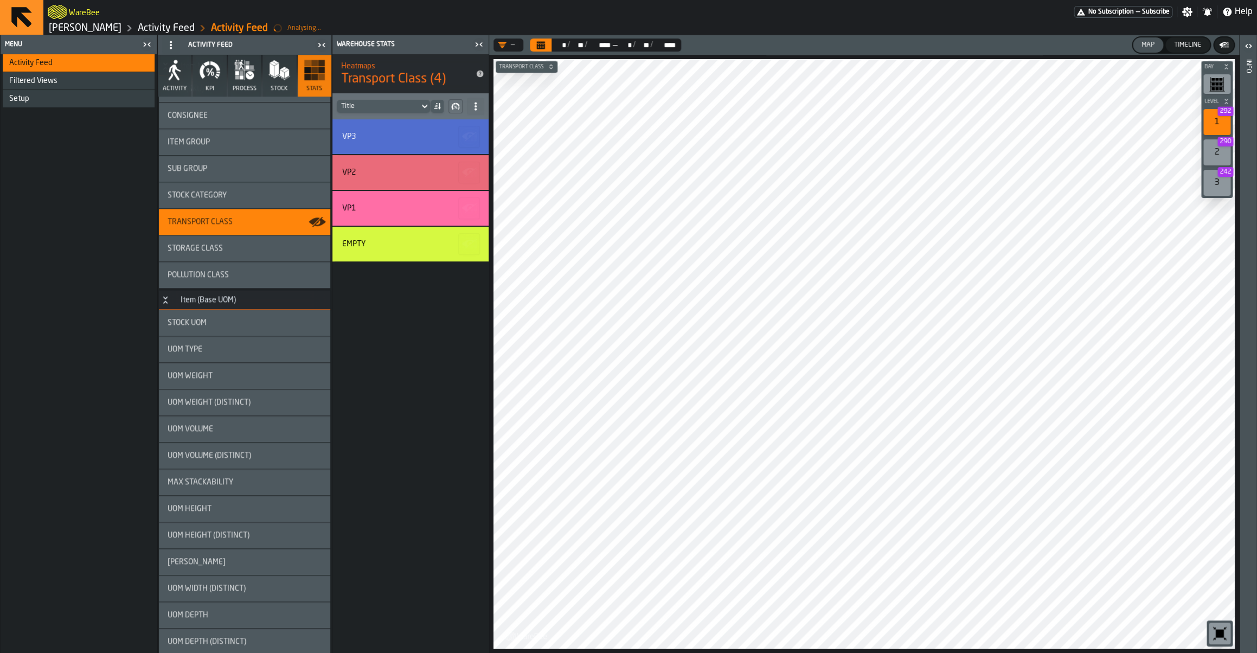
drag, startPoint x: 219, startPoint y: 246, endPoint x: 195, endPoint y: 225, distance: 31.5
click at [195, 225] on div "Item (SKU) Consignee Item Group Sub Group Stock Category Transport Class Storag…" at bounding box center [244, 182] width 171 height 212
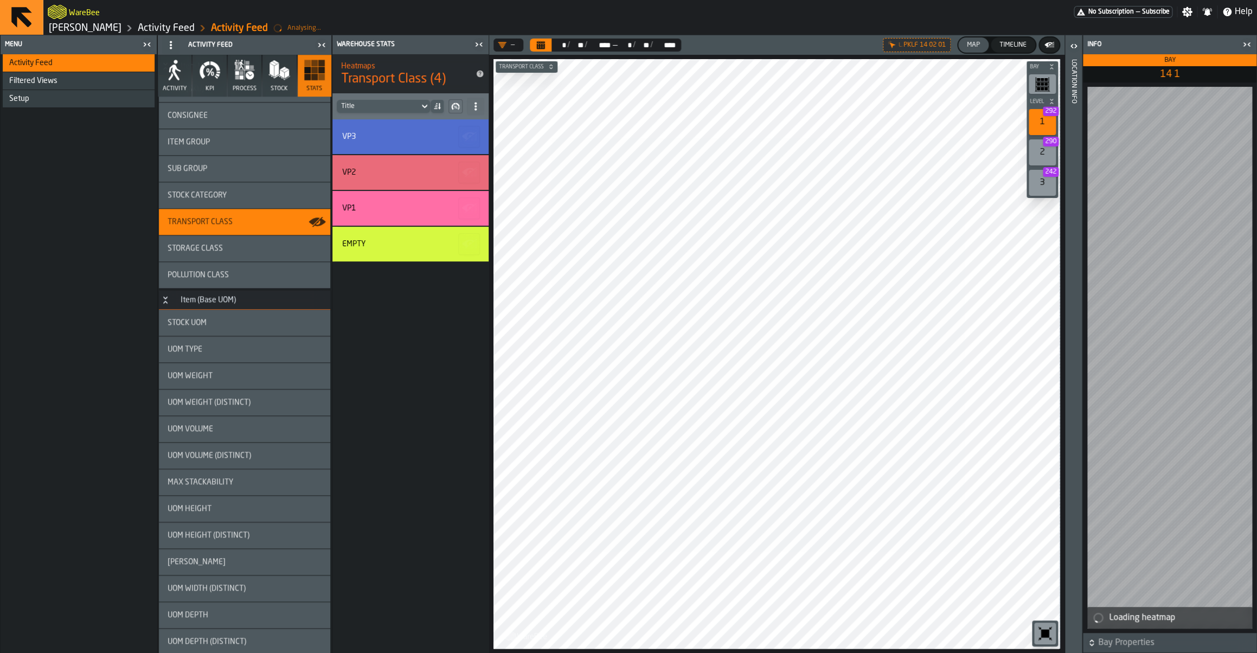
click at [1074, 48] on icon "button-toggle-Open" at bounding box center [1073, 46] width 13 height 13
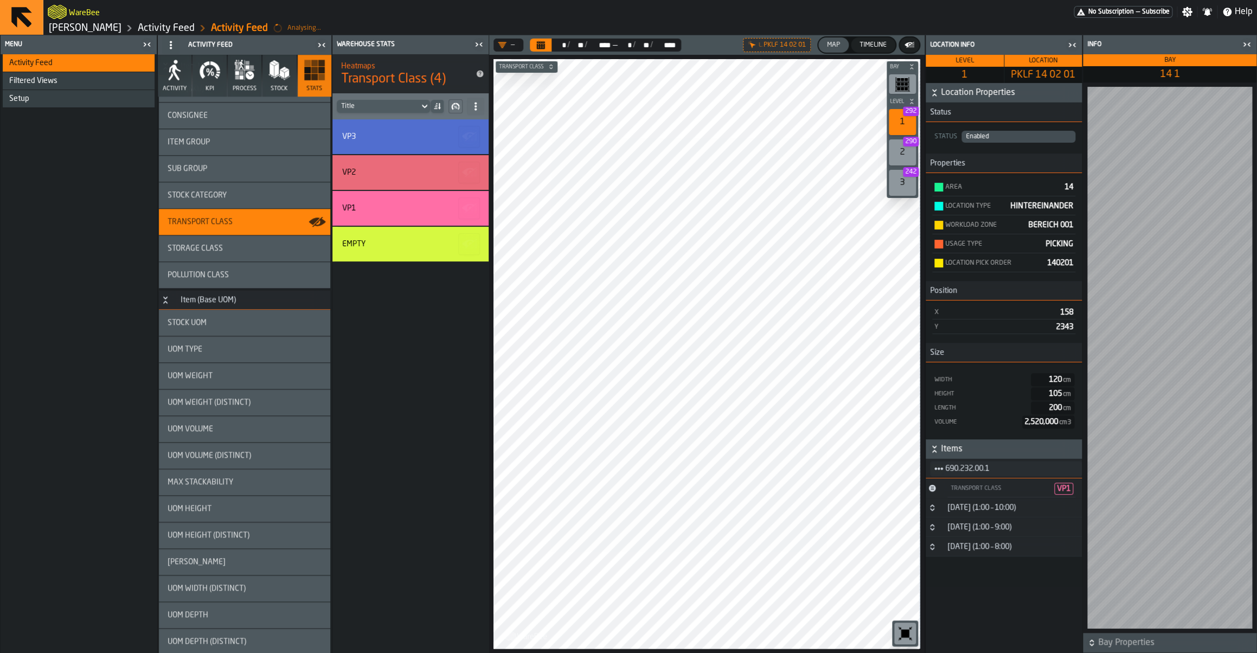
click at [963, 492] on div "Transport Class" at bounding box center [1000, 488] width 100 height 7
click at [960, 490] on div "Transport Class" at bounding box center [1000, 488] width 100 height 7
click at [993, 492] on div "Transport Class" at bounding box center [1000, 488] width 100 height 7
click at [992, 491] on div "Transport Class" at bounding box center [1000, 488] width 100 height 7
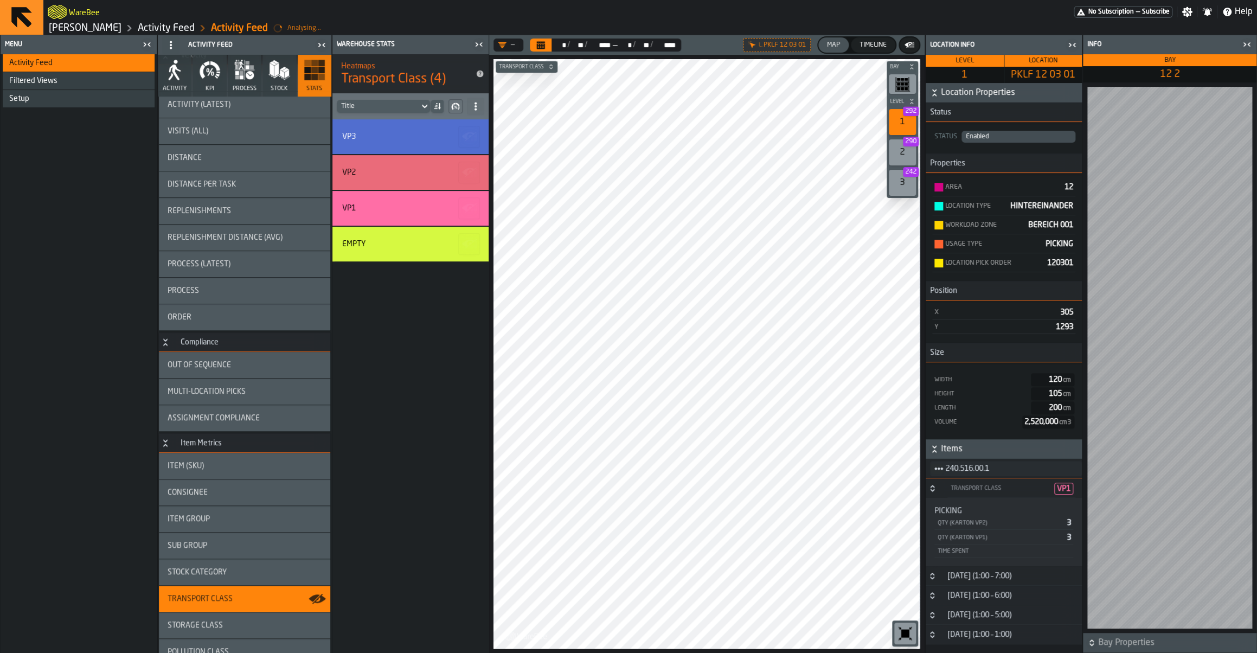
scroll to position [0, 0]
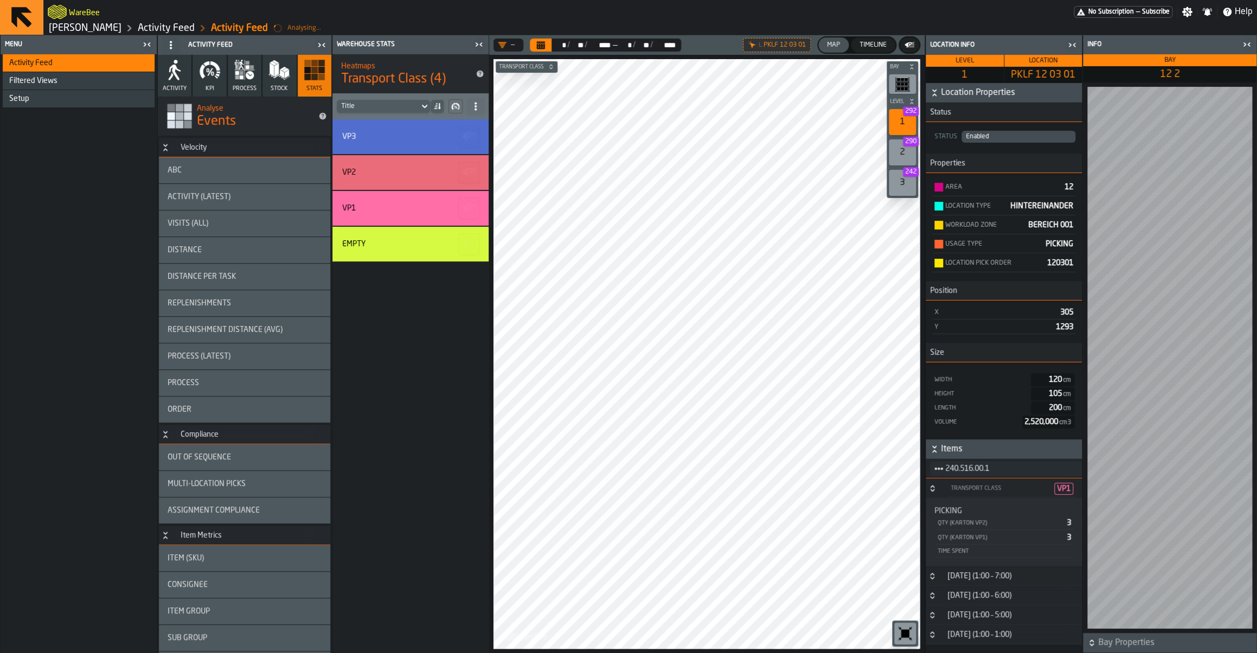
click at [203, 78] on icon "button" at bounding box center [202, 71] width 5 height 15
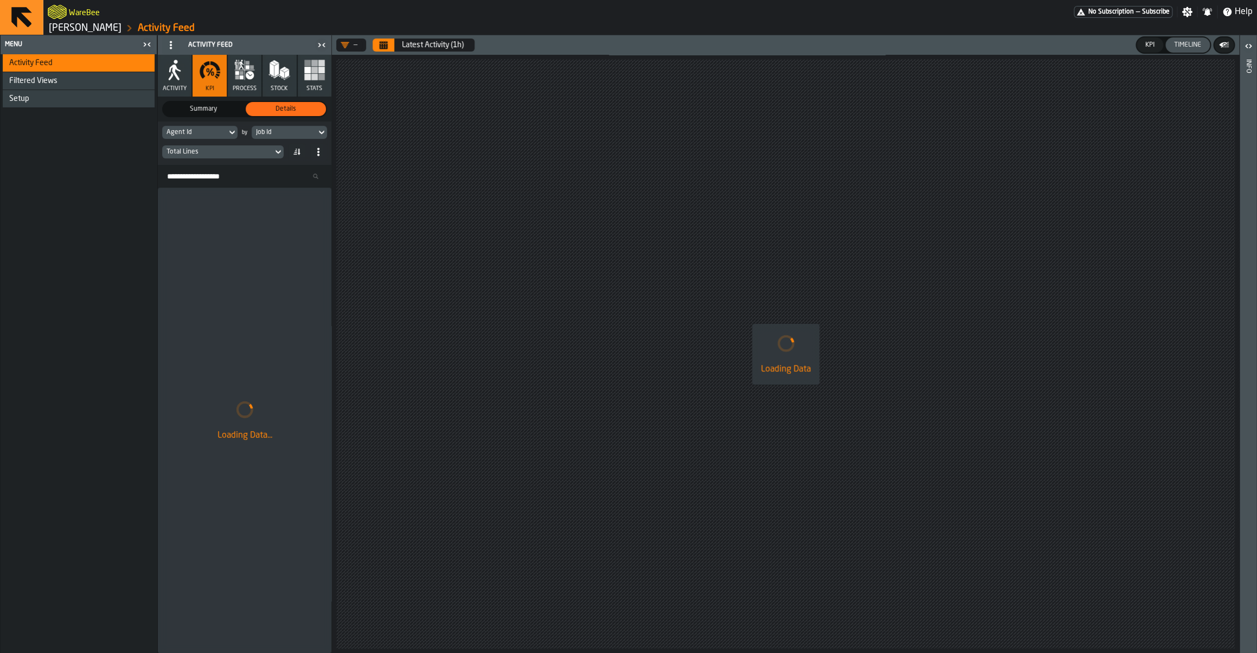
click at [74, 28] on link "[PERSON_NAME]" at bounding box center [85, 28] width 73 height 12
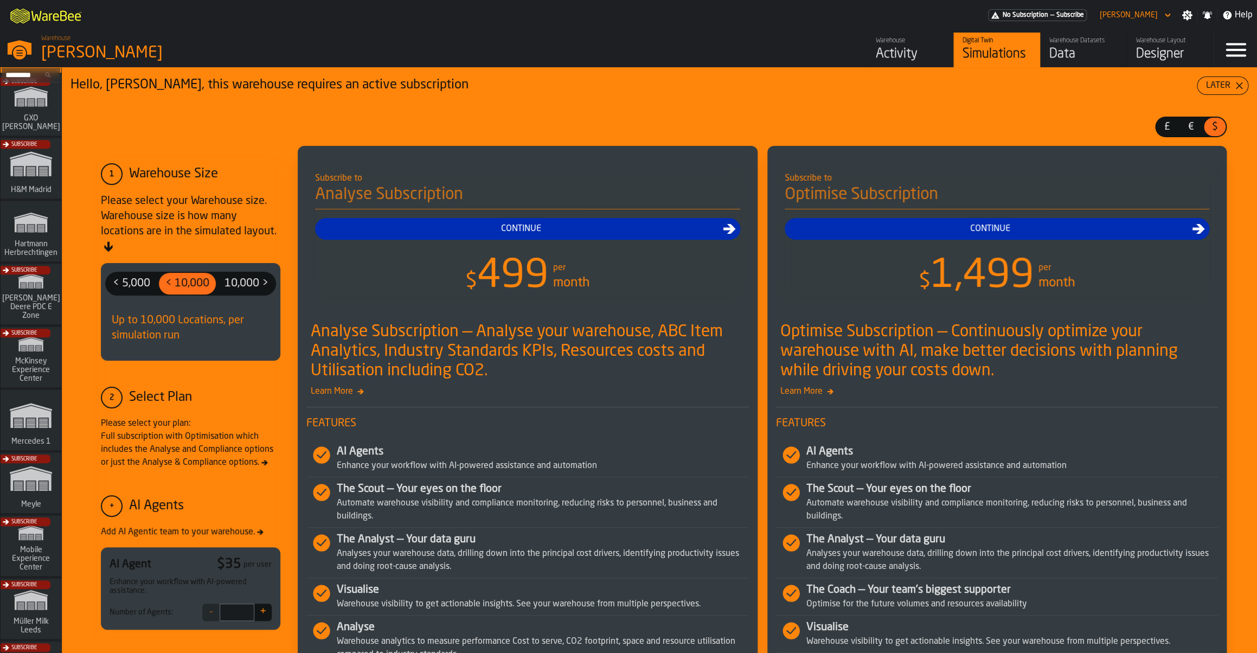
scroll to position [337, 0]
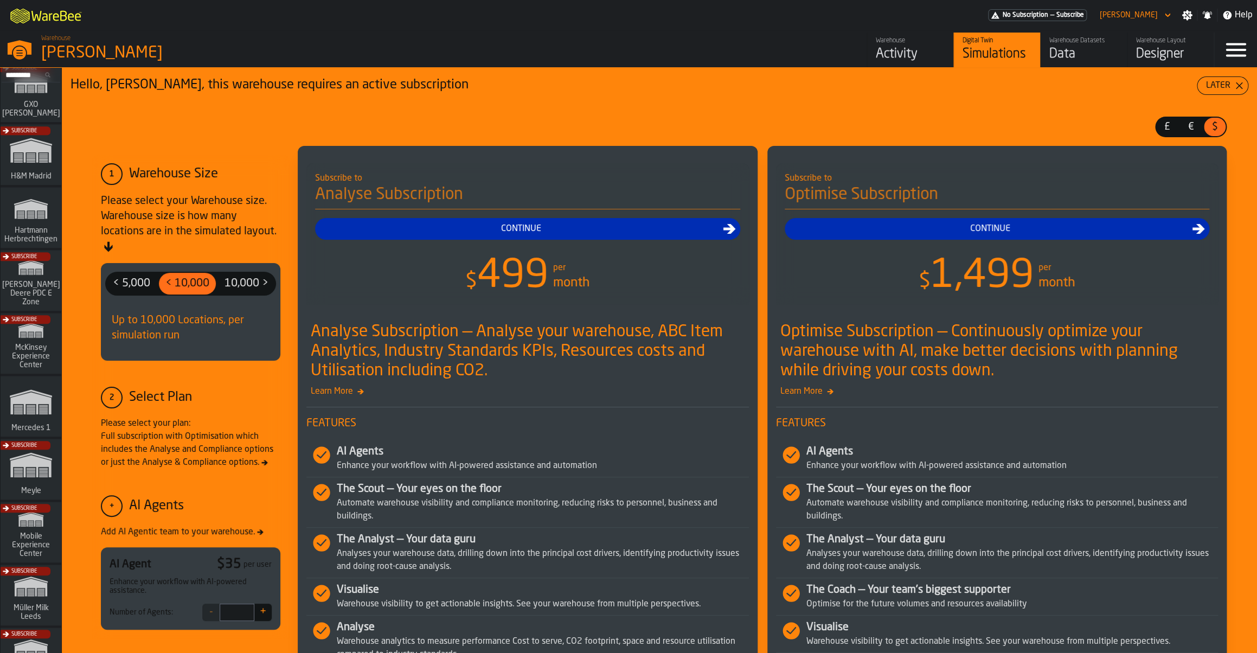
click at [41, 415] on icon "link-to-/wh/i/a24a3e22-db74-4543-ba93-f633e23cdb4e/simulations" at bounding box center [31, 401] width 52 height 43
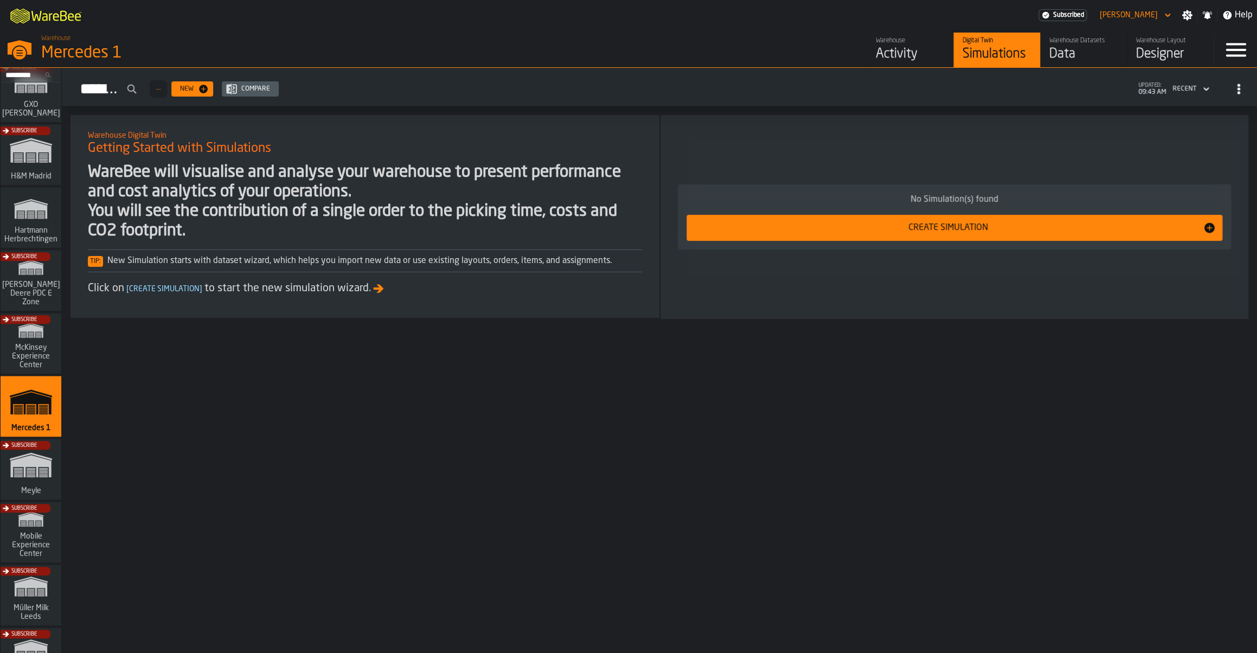
click at [905, 52] on div "Activity" at bounding box center [910, 54] width 69 height 17
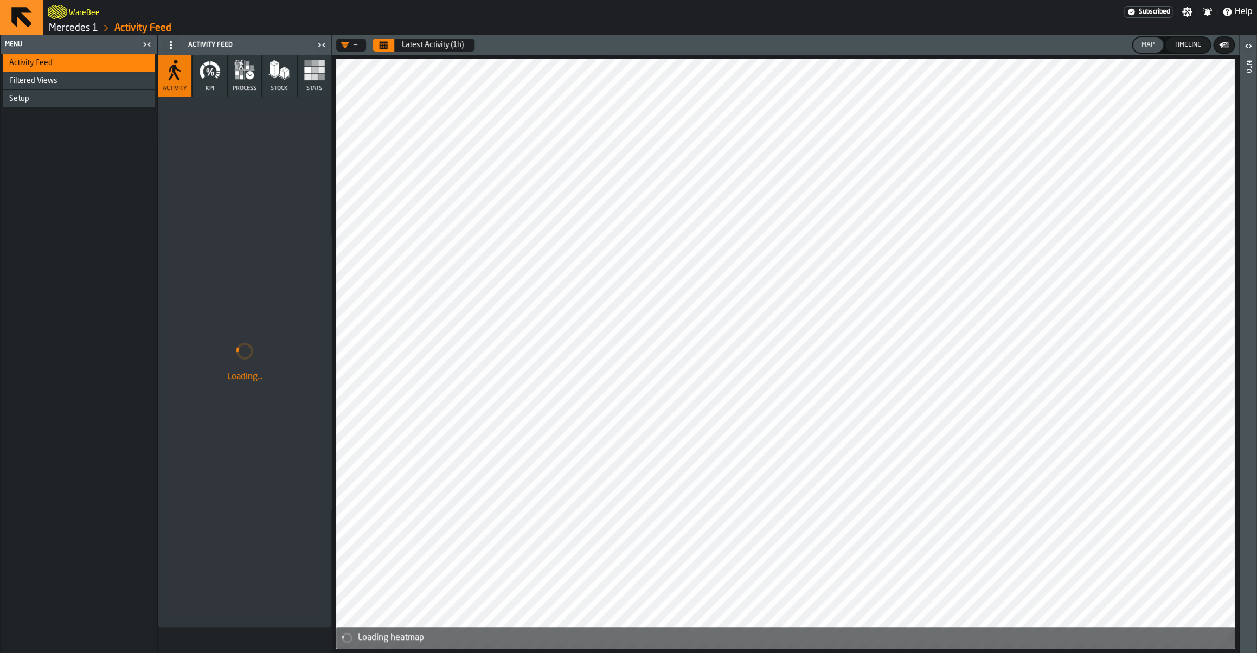
click at [387, 45] on icon "Calendar" at bounding box center [383, 45] width 9 height 9
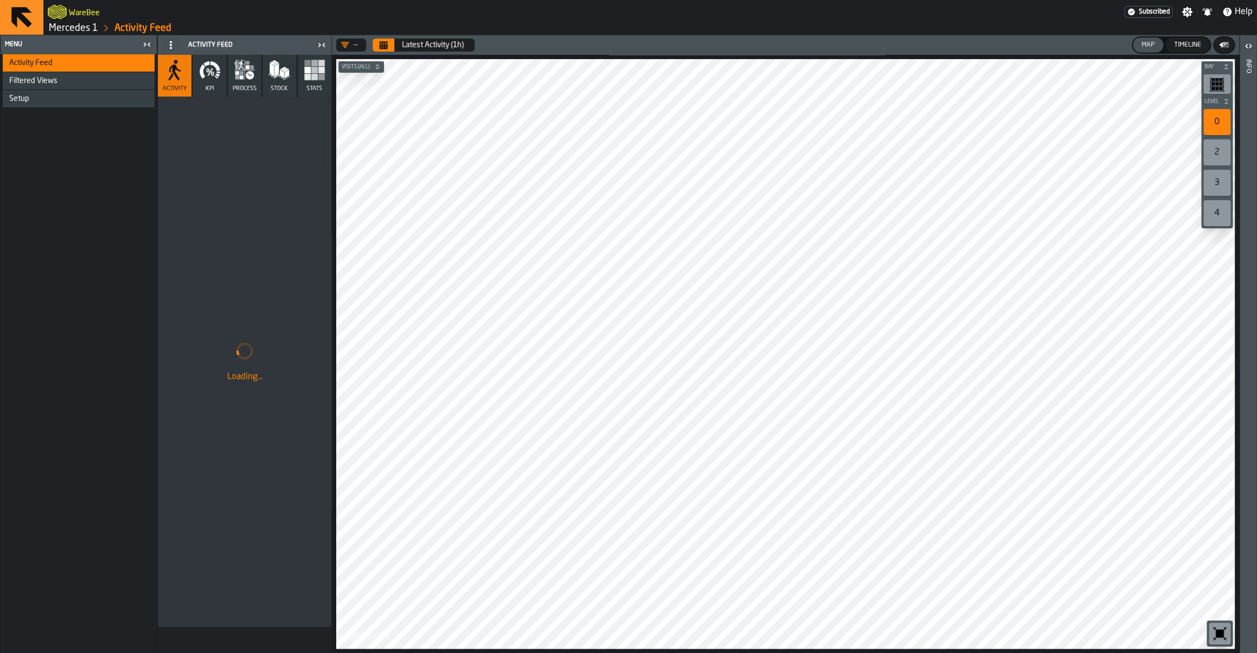
click at [384, 43] on icon "Calendar" at bounding box center [383, 45] width 9 height 9
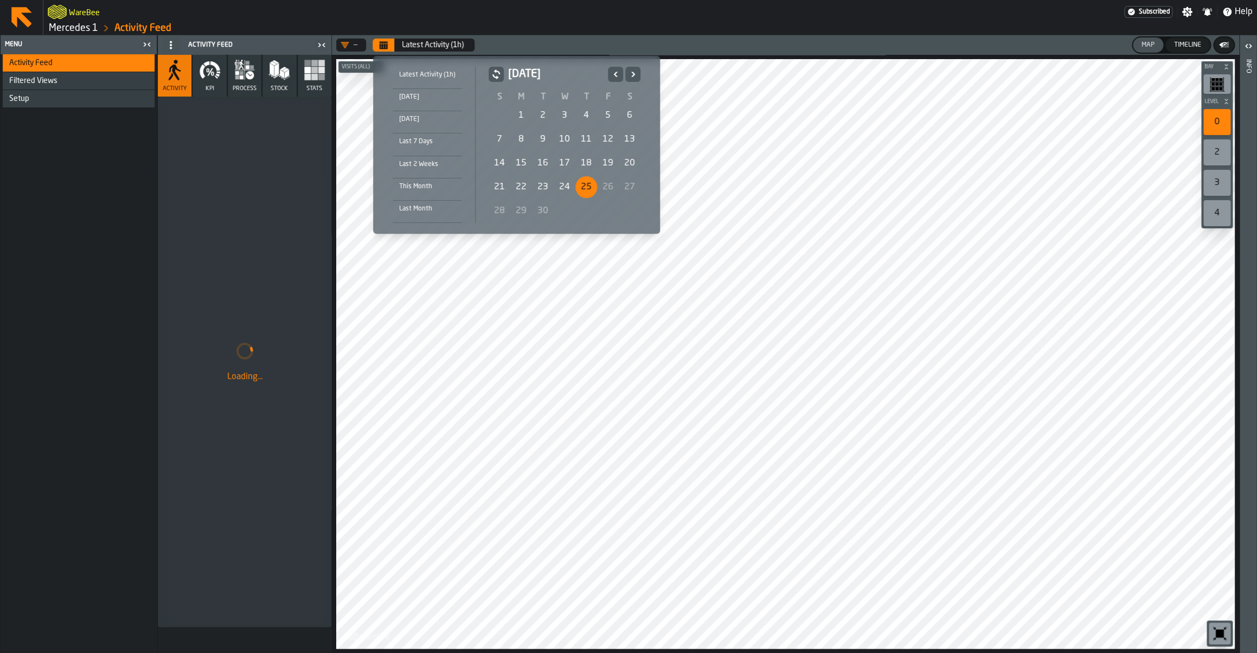
click at [582, 187] on div "25" at bounding box center [586, 187] width 22 height 22
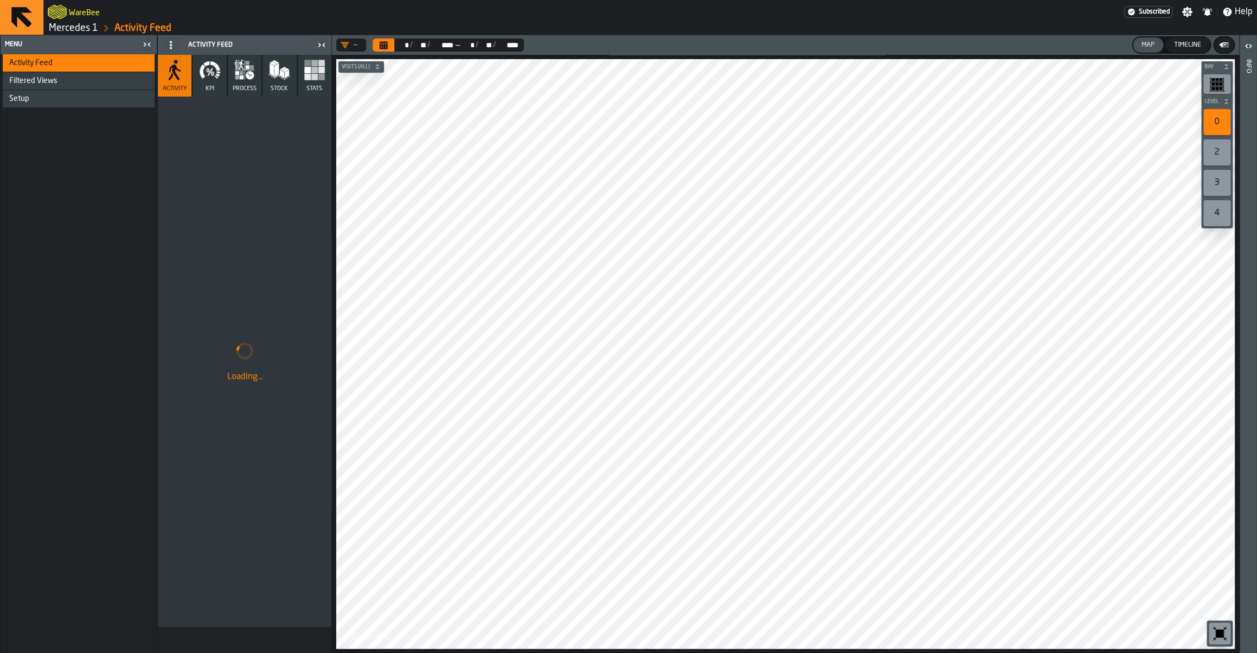
click at [247, 74] on icon "button" at bounding box center [250, 75] width 8 height 8
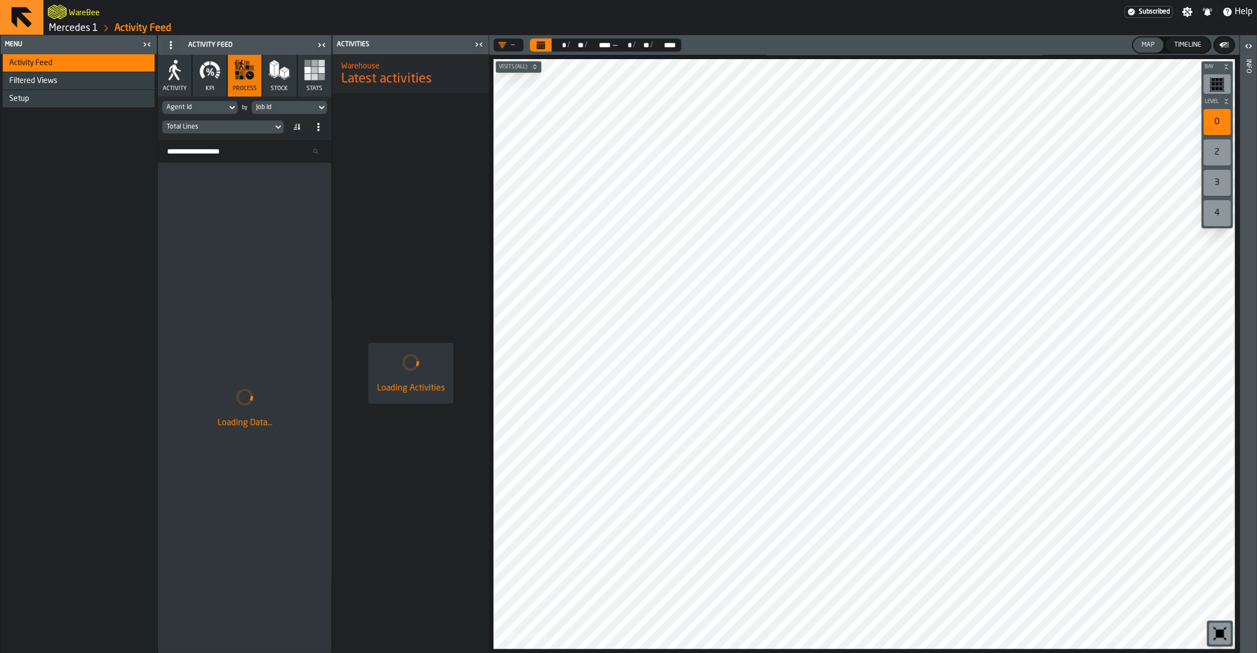
click at [266, 105] on div "Job Id" at bounding box center [284, 108] width 56 height 8
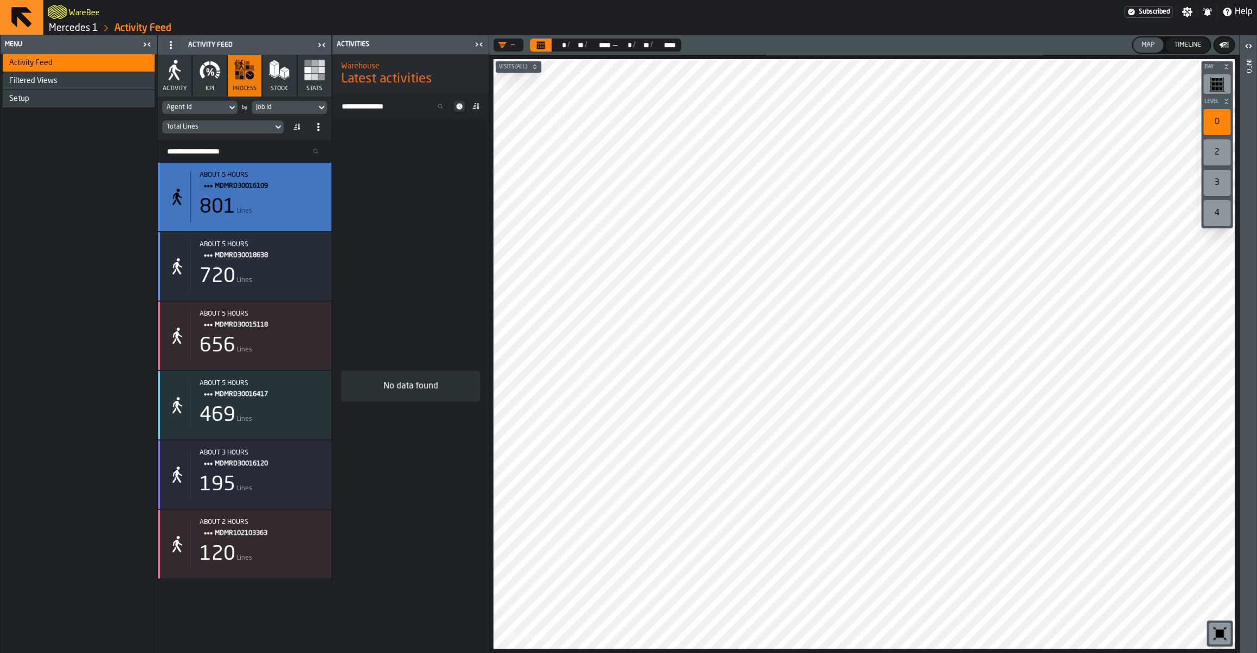
click at [258, 208] on div "801 Lines" at bounding box center [261, 207] width 123 height 22
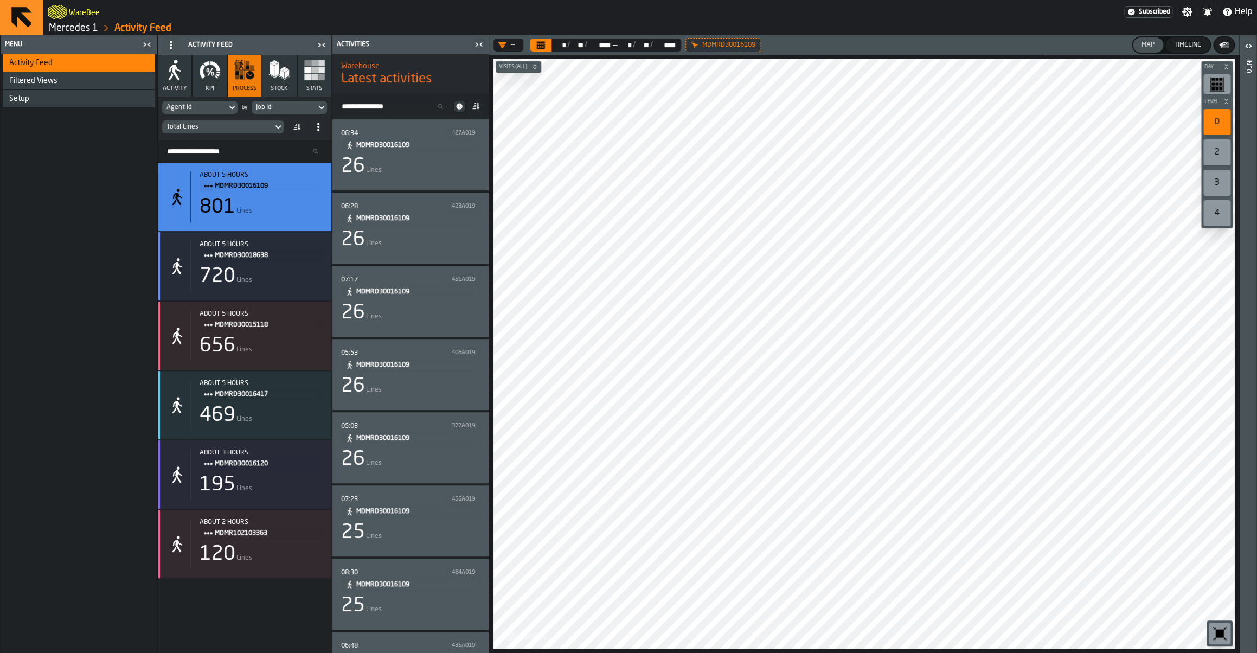
click at [419, 170] on div "26 Lines" at bounding box center [410, 167] width 139 height 22
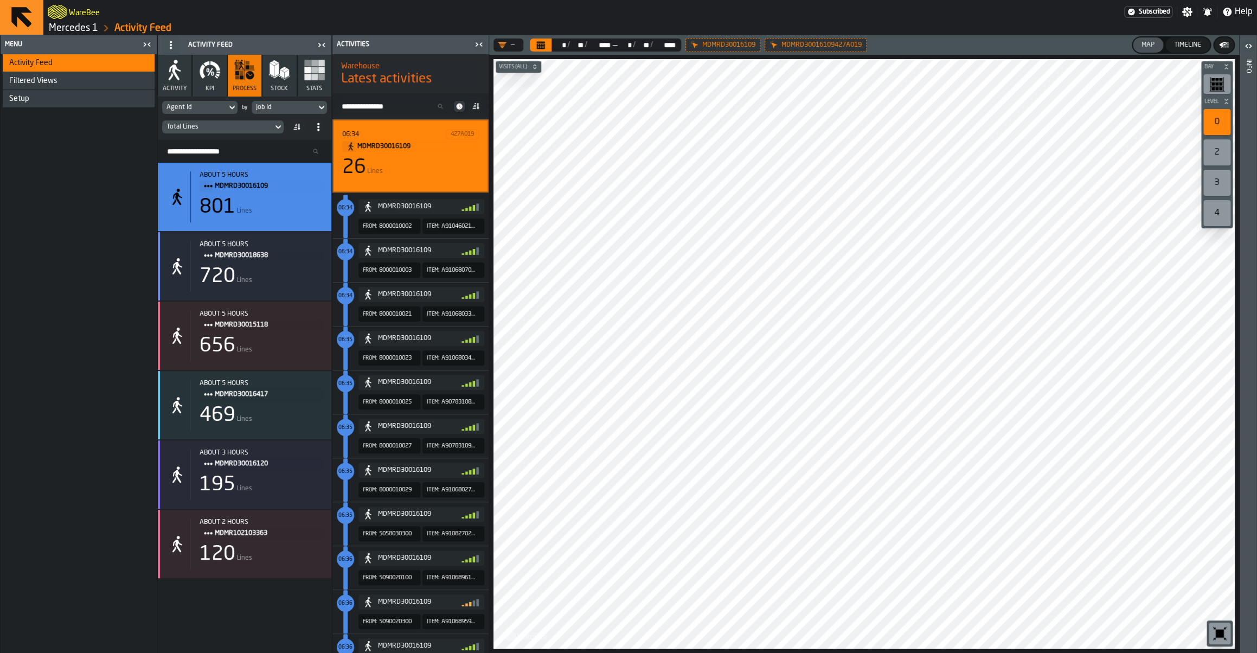
click at [411, 172] on div "26 Lines" at bounding box center [410, 168] width 137 height 22
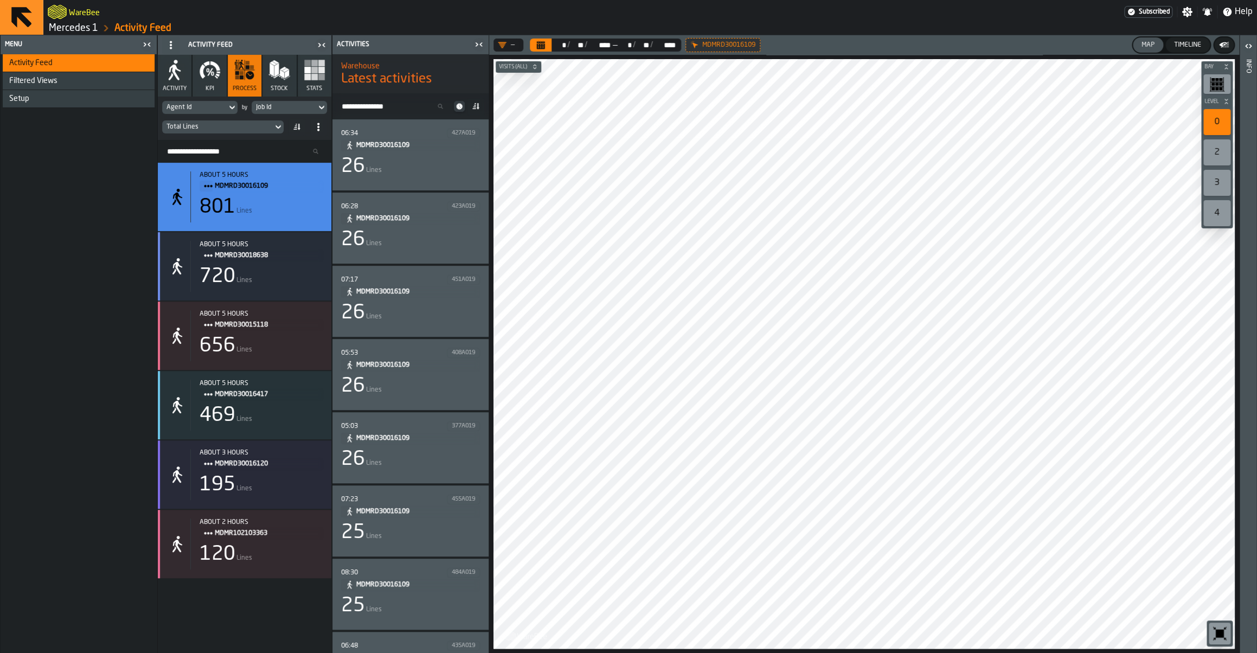
click at [398, 246] on div "26 Lines" at bounding box center [410, 240] width 139 height 22
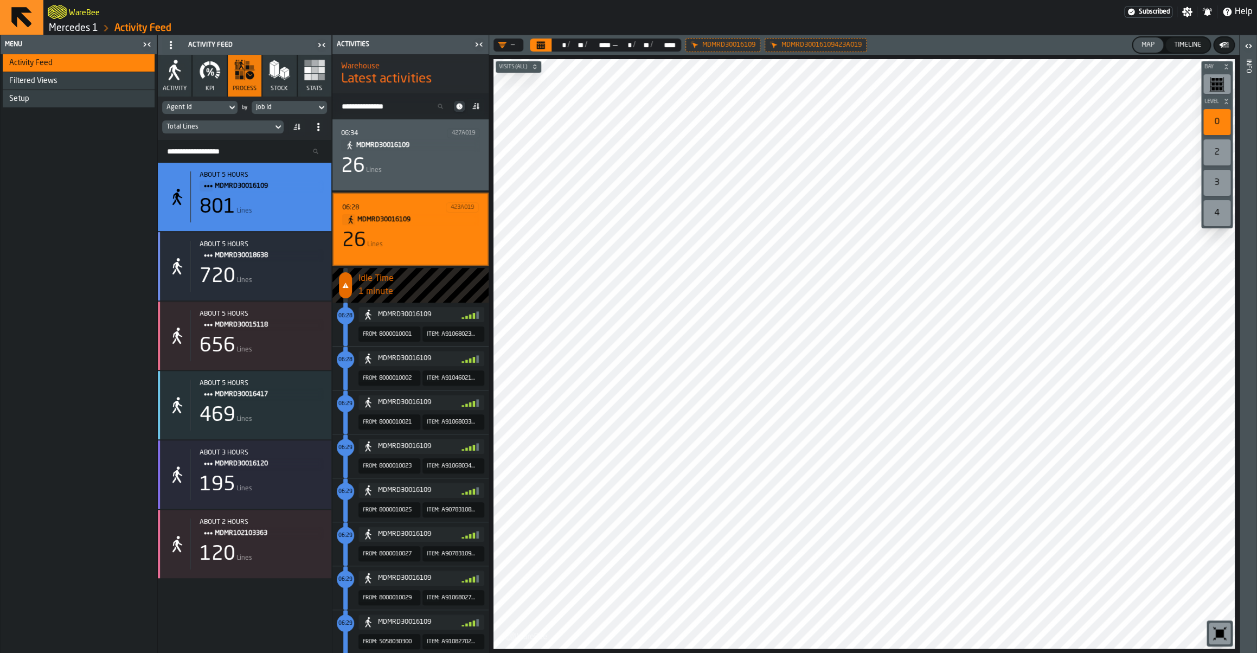
click at [414, 292] on span "1 minute" at bounding box center [424, 291] width 130 height 13
click at [395, 247] on div "26 Lines" at bounding box center [410, 241] width 137 height 22
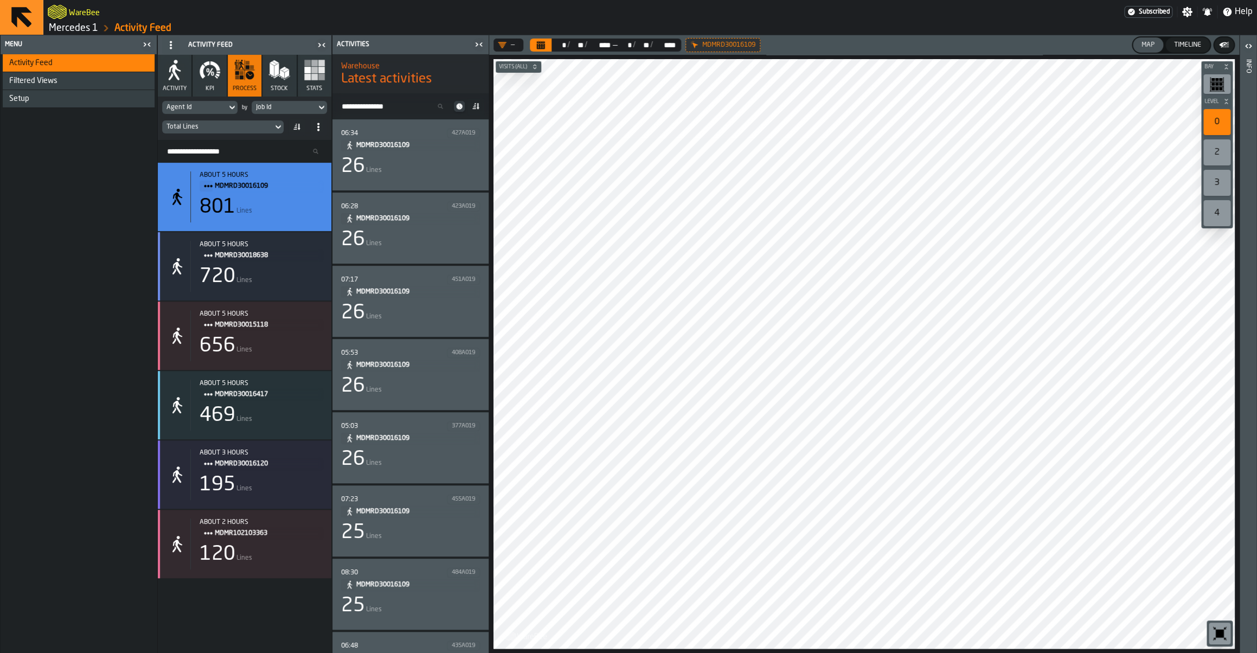
click at [395, 247] on div "26 Lines" at bounding box center [410, 240] width 139 height 22
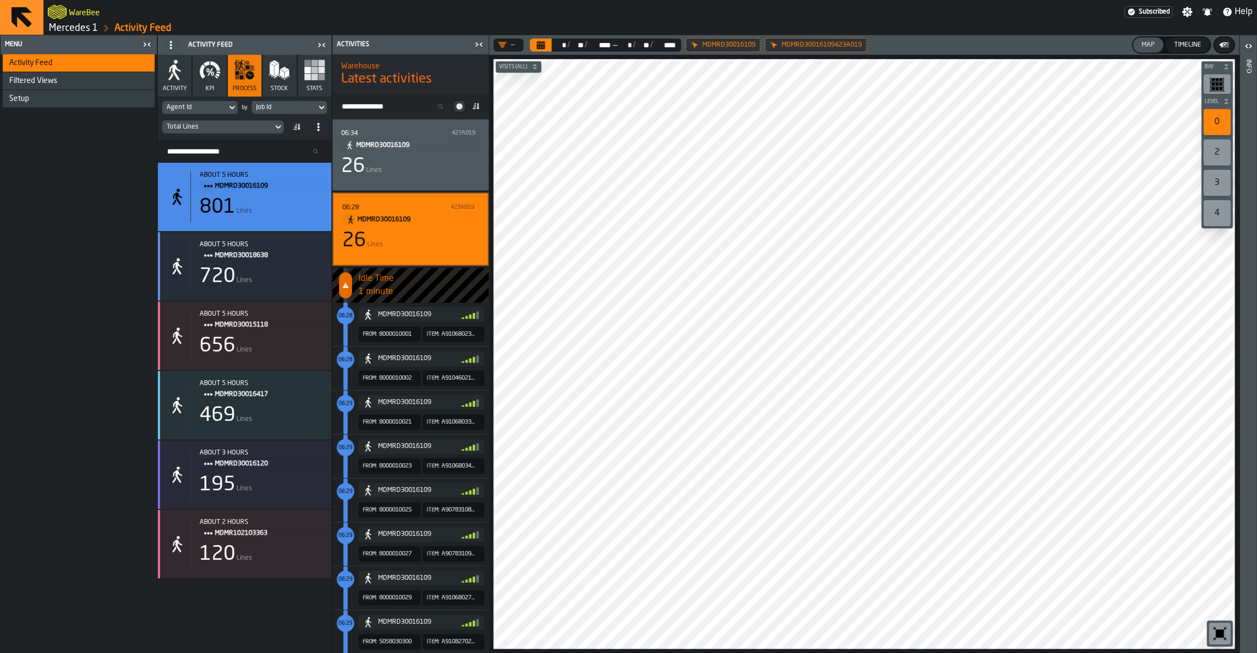
click at [1212, 631] on icon "button-toolbar-undefined" at bounding box center [1219, 633] width 17 height 17
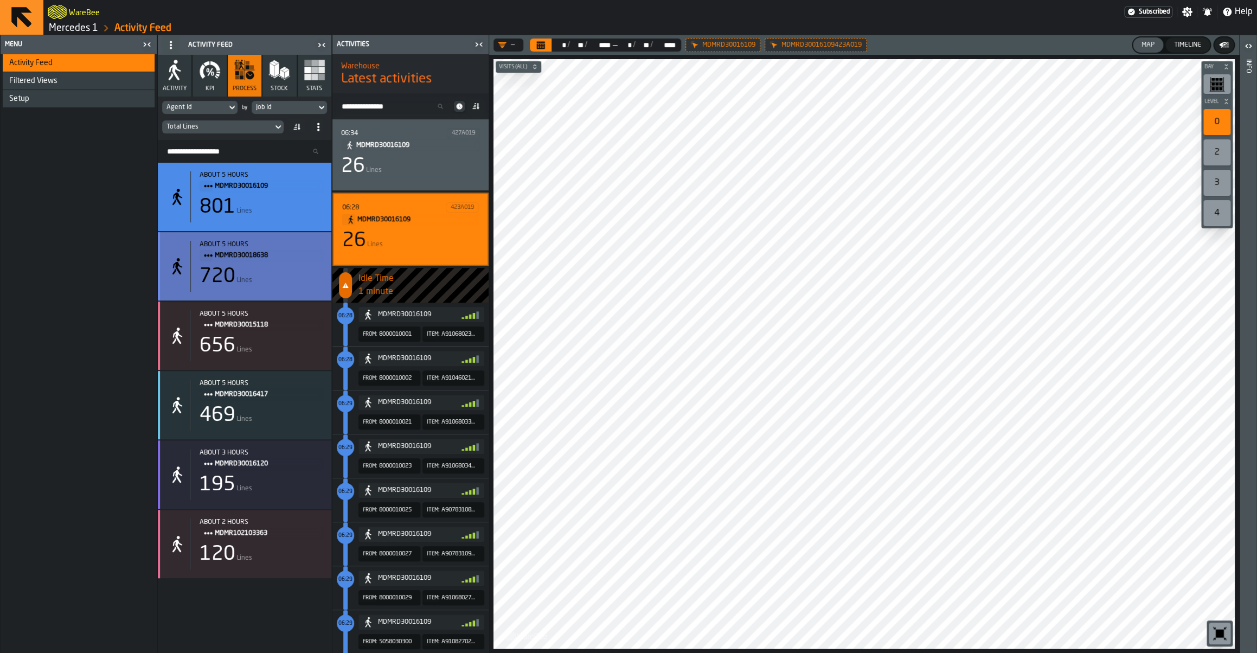
click at [219, 284] on div "720" at bounding box center [218, 277] width 36 height 22
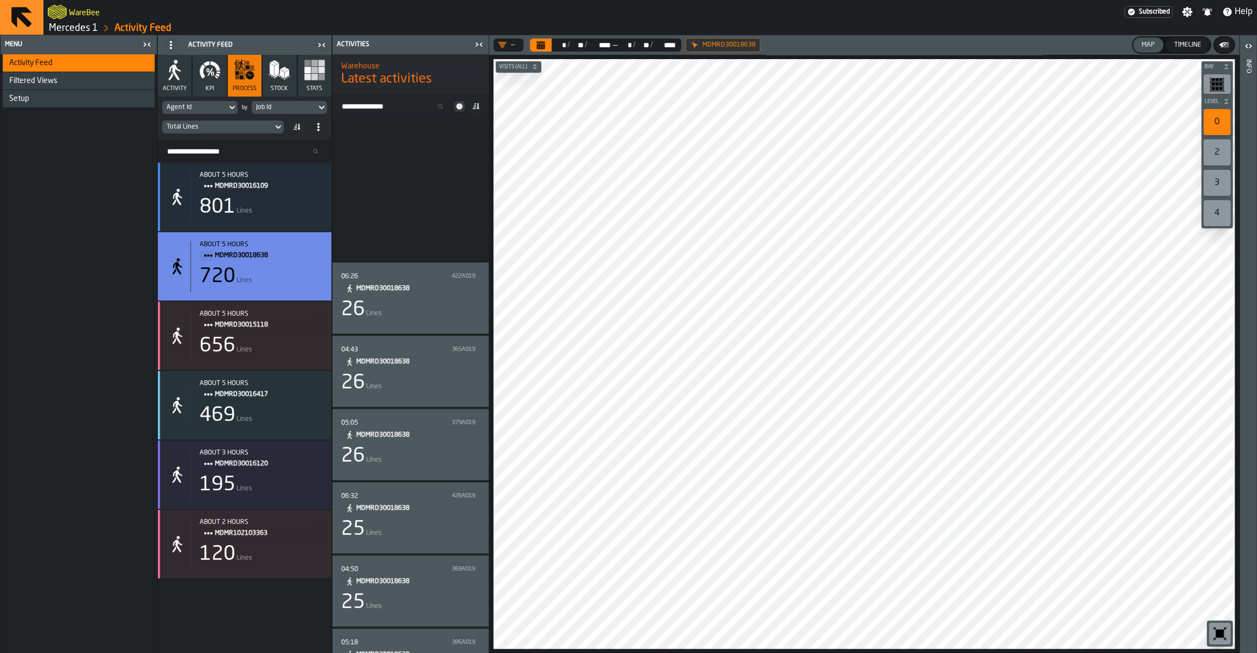
scroll to position [238, 0]
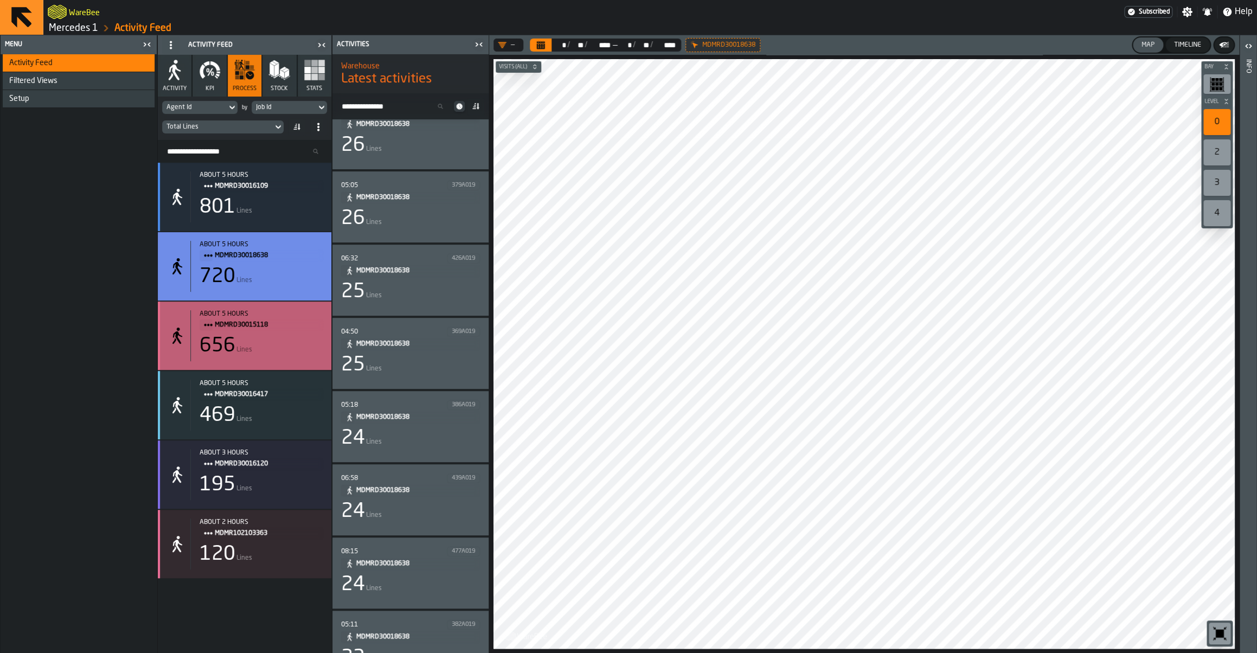
click at [246, 357] on div "656 Lines" at bounding box center [261, 346] width 123 height 22
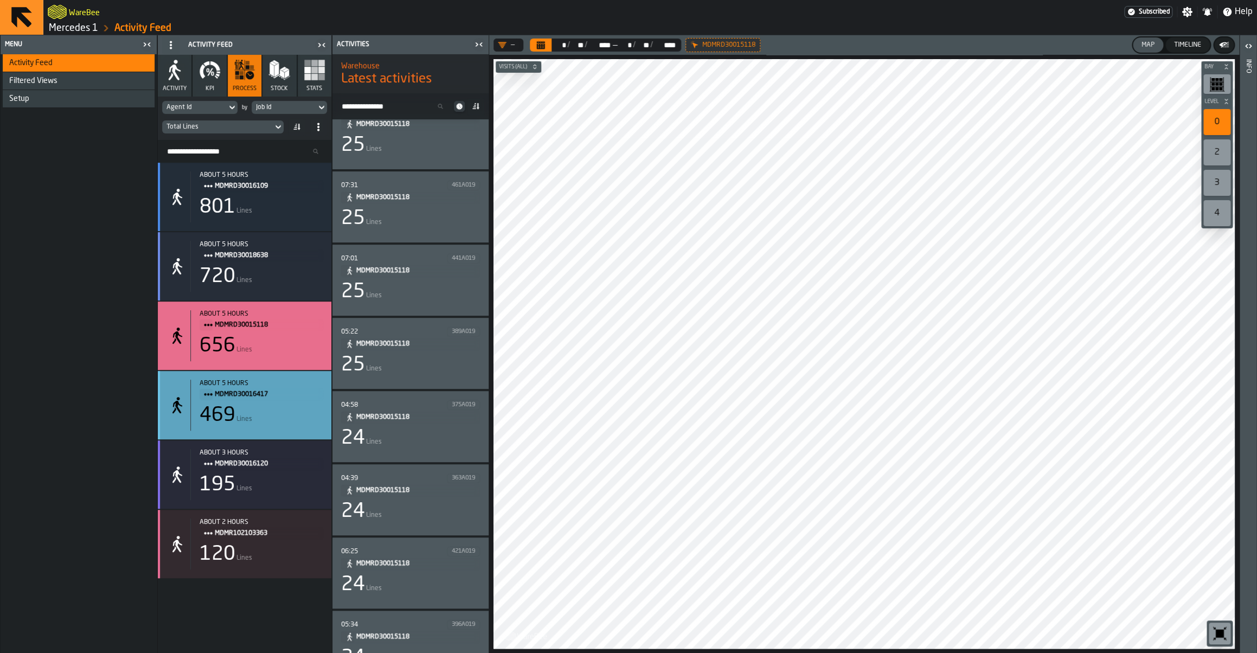
click at [251, 410] on div "469 Lines" at bounding box center [261, 416] width 123 height 22
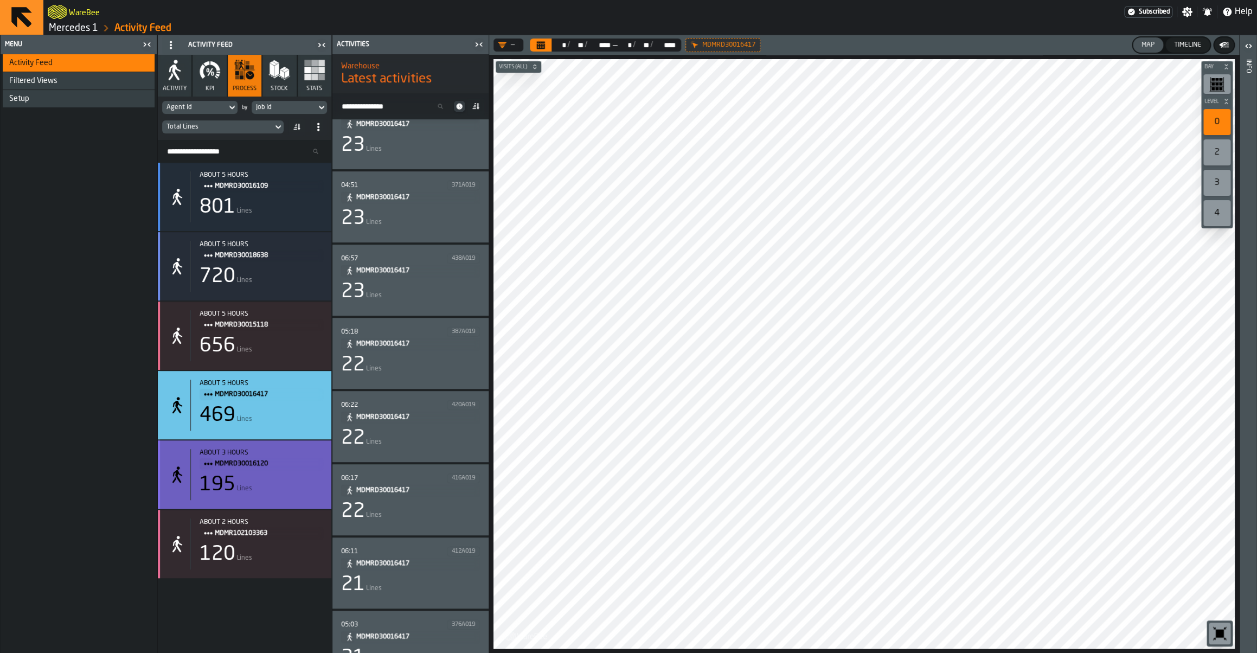
click at [233, 470] on span "MDMRD30016120" at bounding box center [264, 464] width 99 height 12
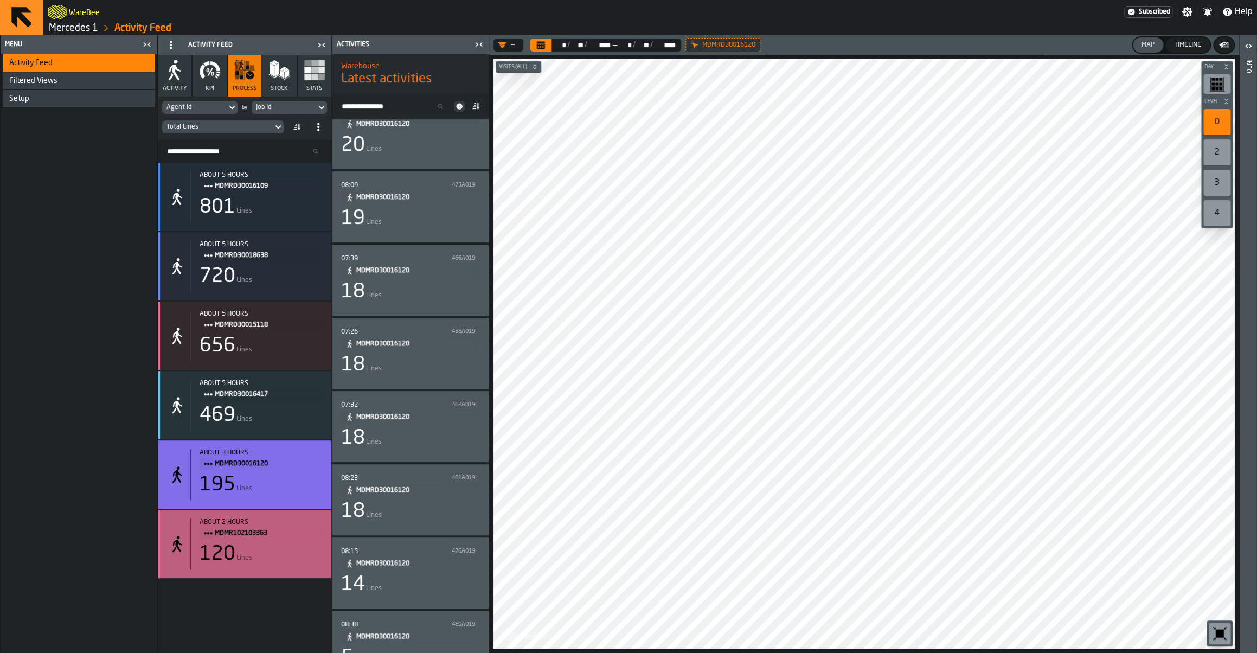
click at [225, 534] on span "MDMR102103363" at bounding box center [264, 533] width 99 height 12
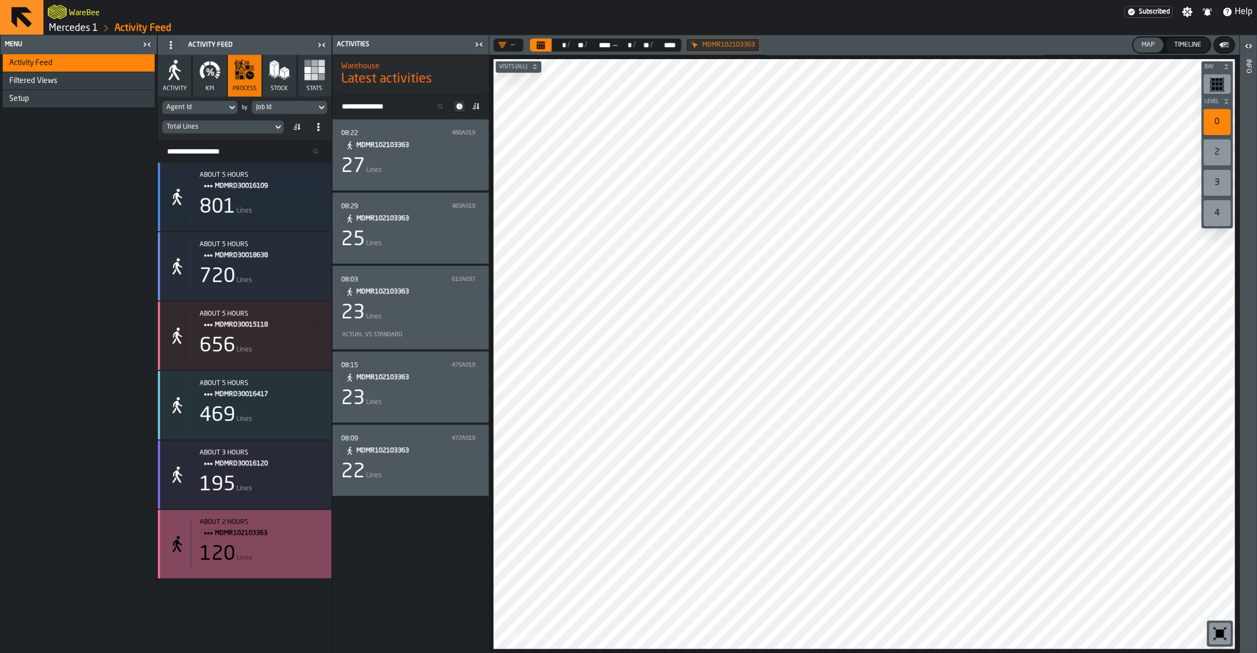
scroll to position [0, 0]
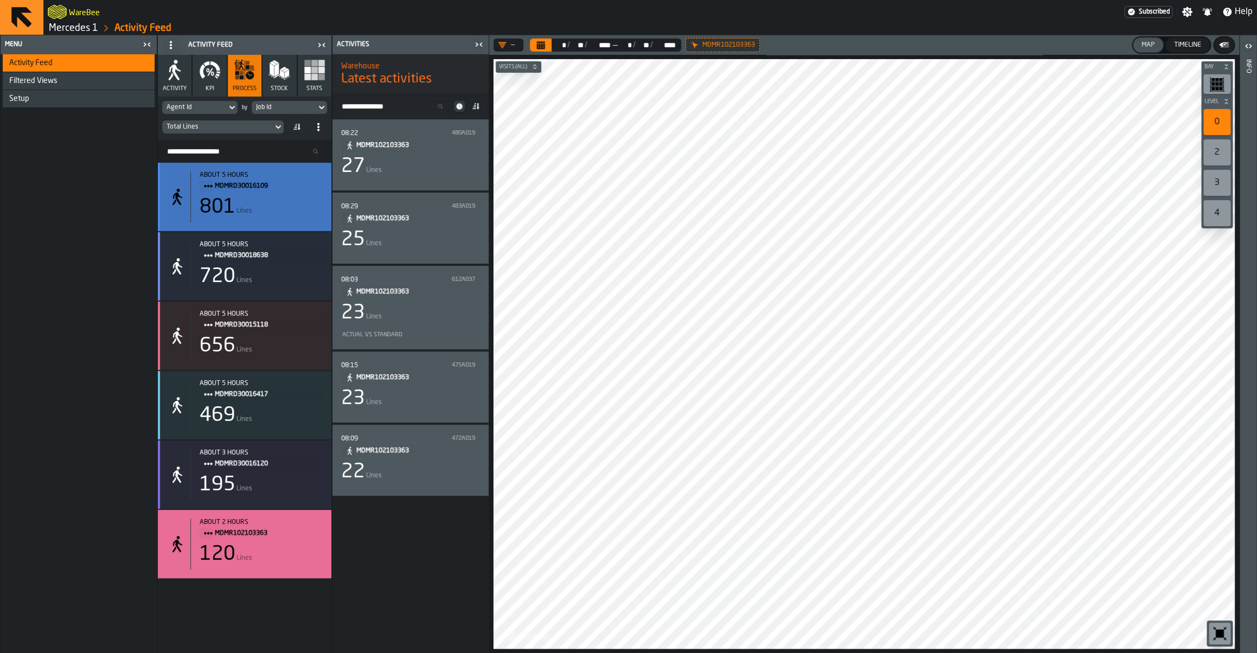
click at [231, 211] on div "801" at bounding box center [218, 207] width 36 height 22
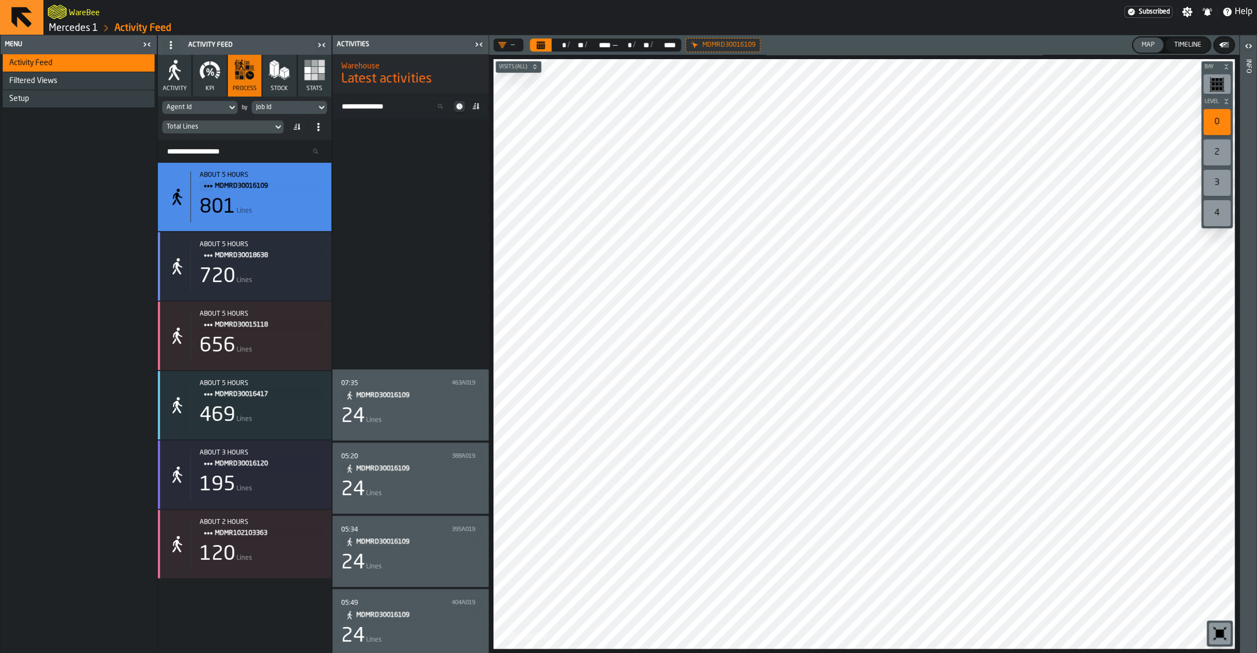
scroll to position [622, 0]
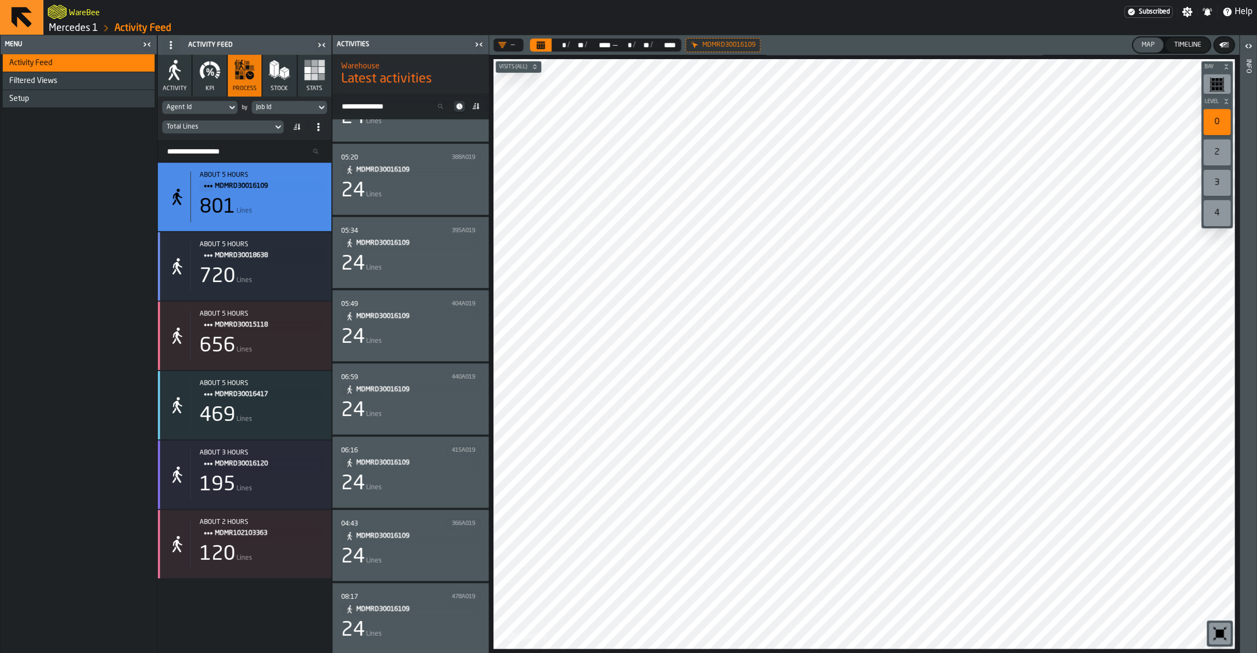
click at [401, 405] on div "24 Lines" at bounding box center [410, 411] width 139 height 22
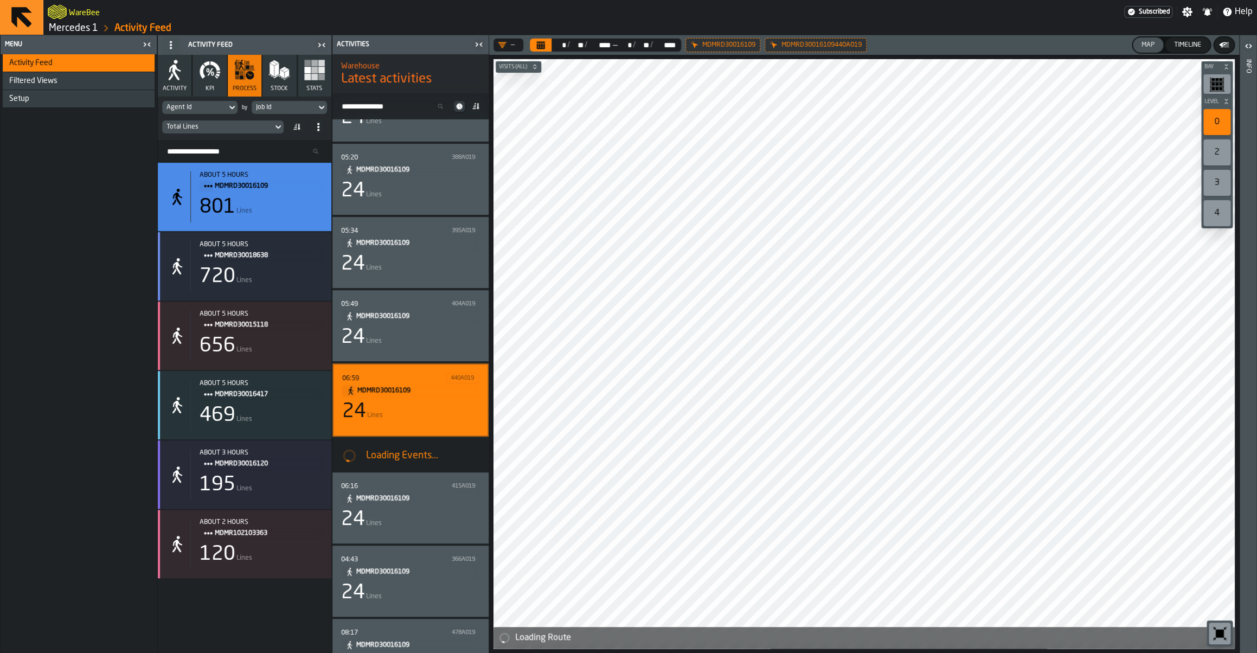
click at [57, 103] on div "Setup" at bounding box center [79, 98] width 141 height 9
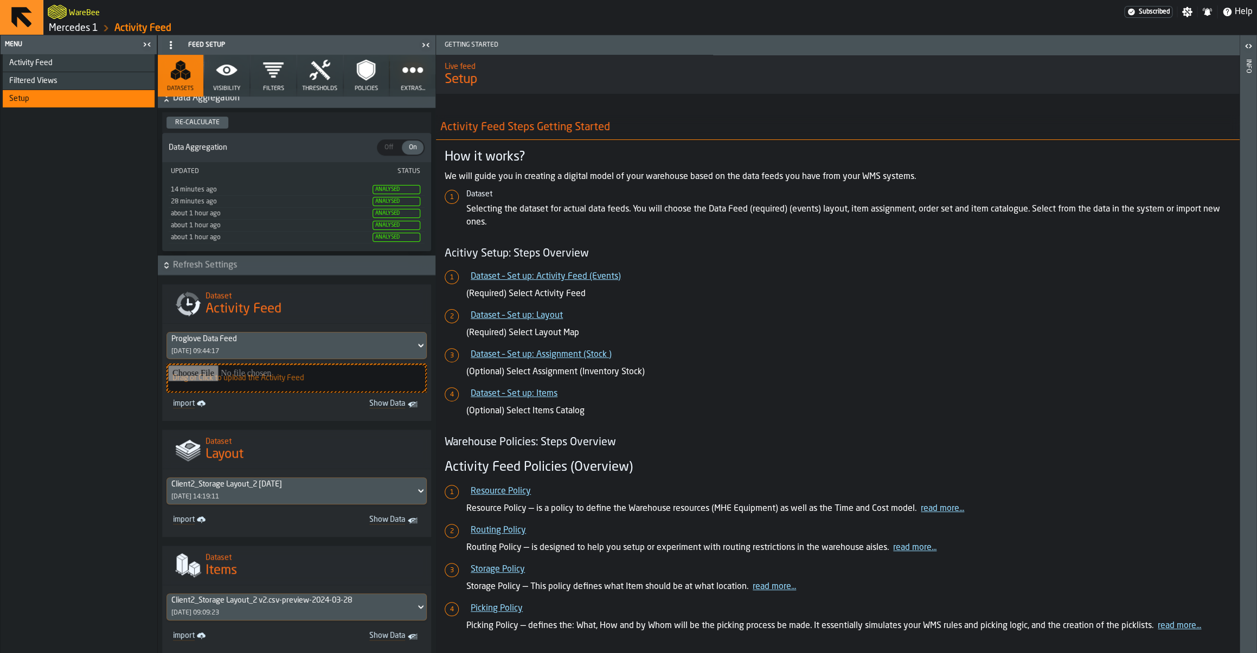
scroll to position [20, 0]
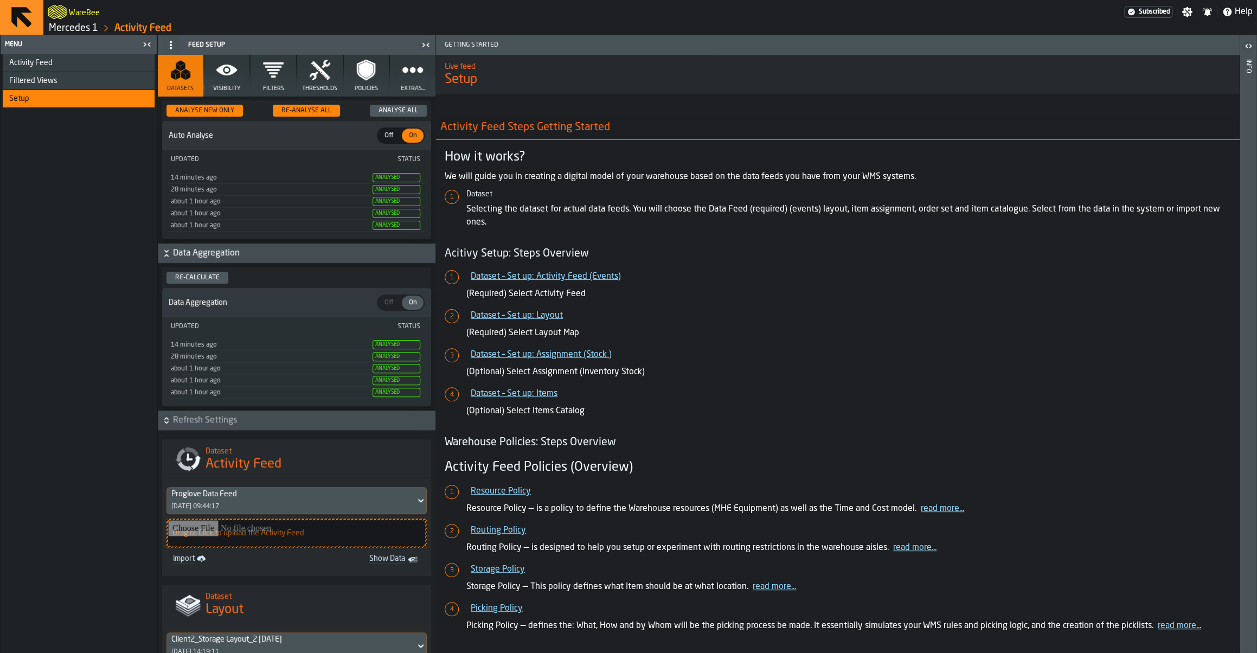
click at [241, 76] on button "Visibility" at bounding box center [227, 76] width 46 height 42
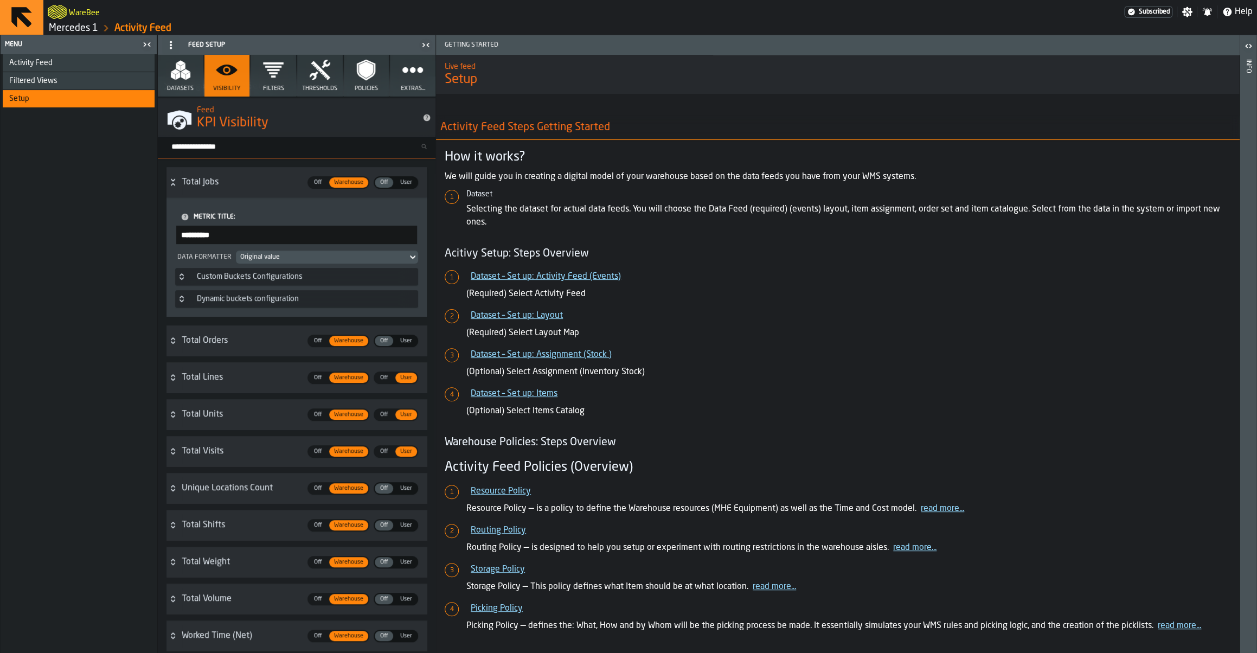
click at [276, 74] on icon "button" at bounding box center [273, 69] width 21 height 15
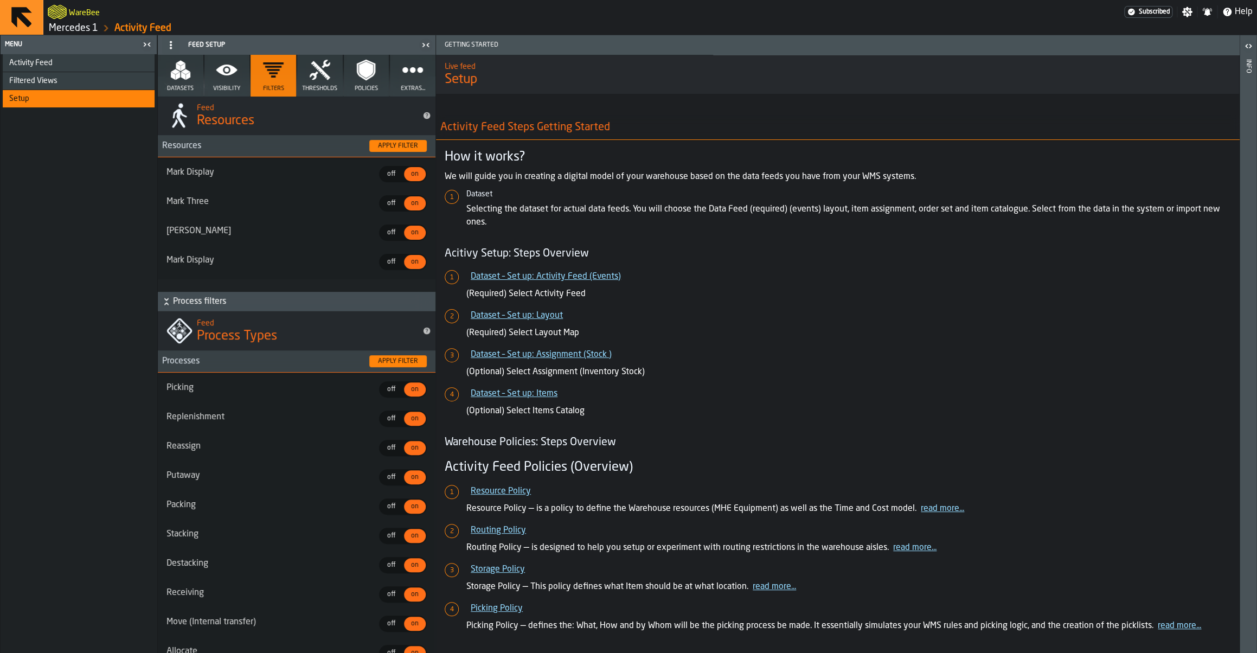
click at [311, 66] on icon "button" at bounding box center [320, 70] width 22 height 22
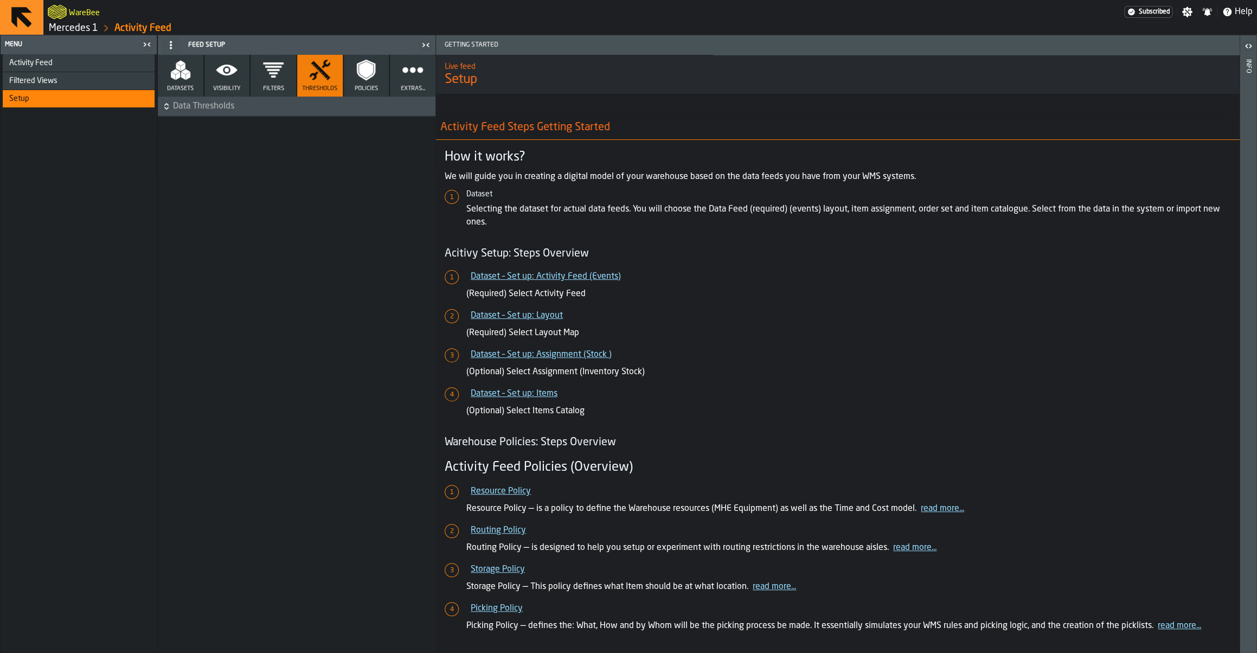
click at [75, 68] on div "Activity Feed" at bounding box center [79, 62] width 152 height 17
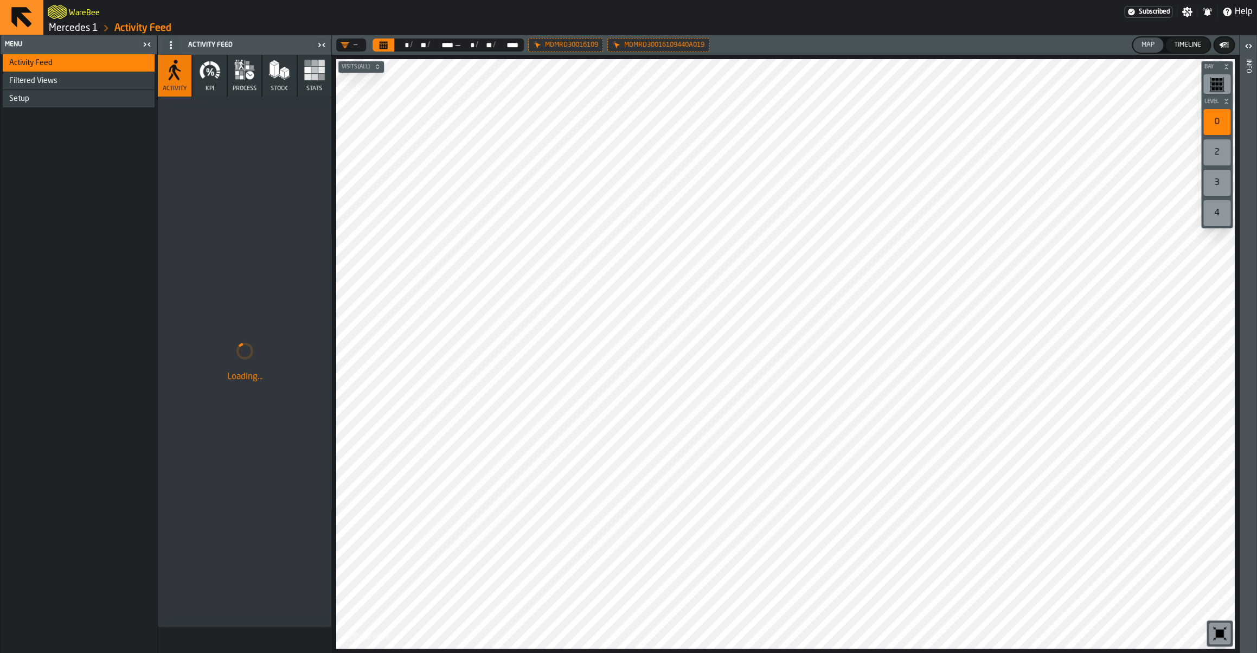
click at [220, 78] on icon "button" at bounding box center [210, 70] width 22 height 22
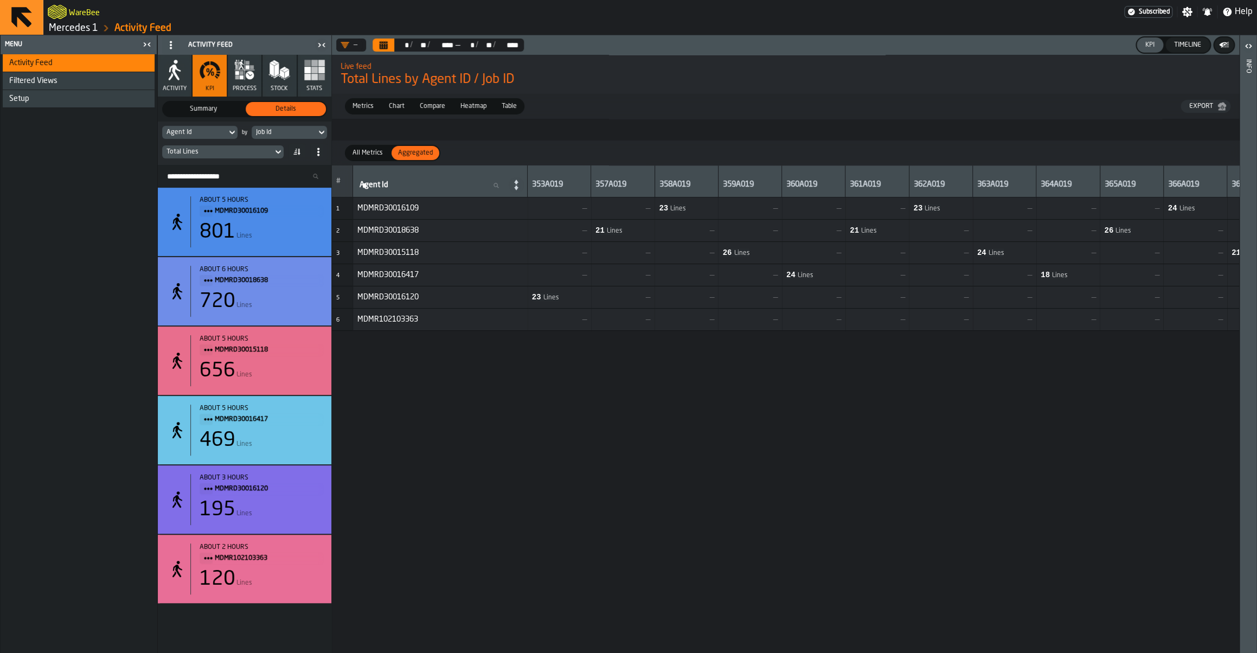
click at [250, 81] on button "process" at bounding box center [245, 76] width 34 height 42
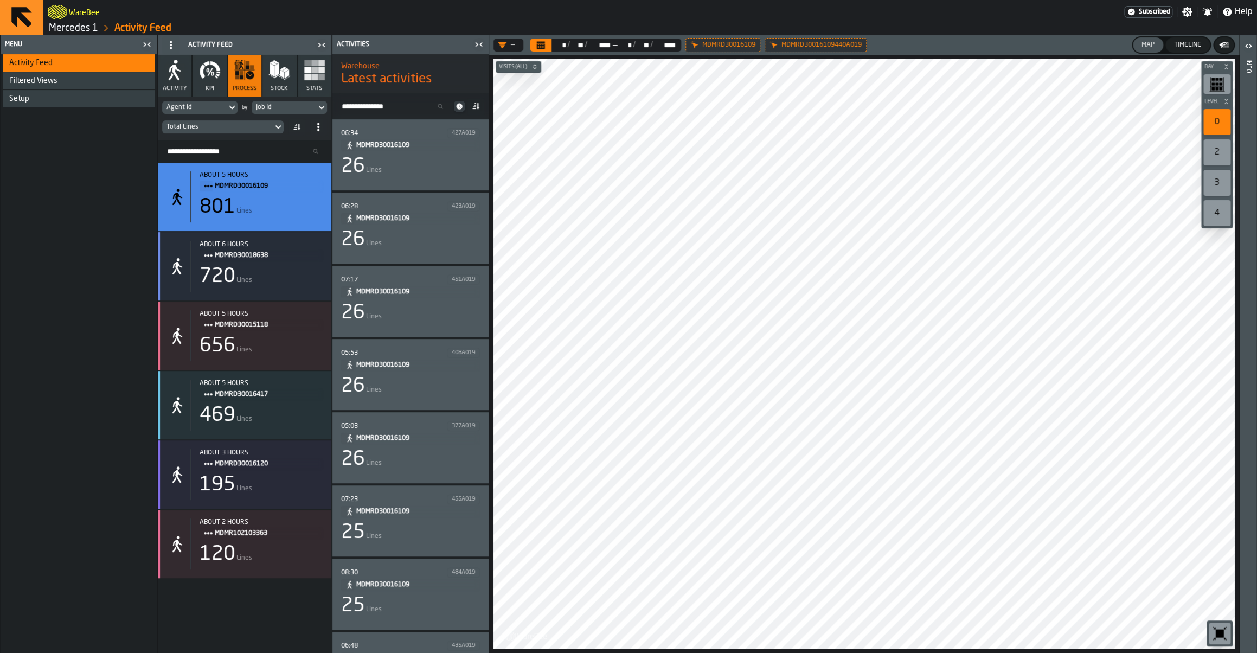
click at [406, 171] on div "26 Lines" at bounding box center [410, 167] width 139 height 22
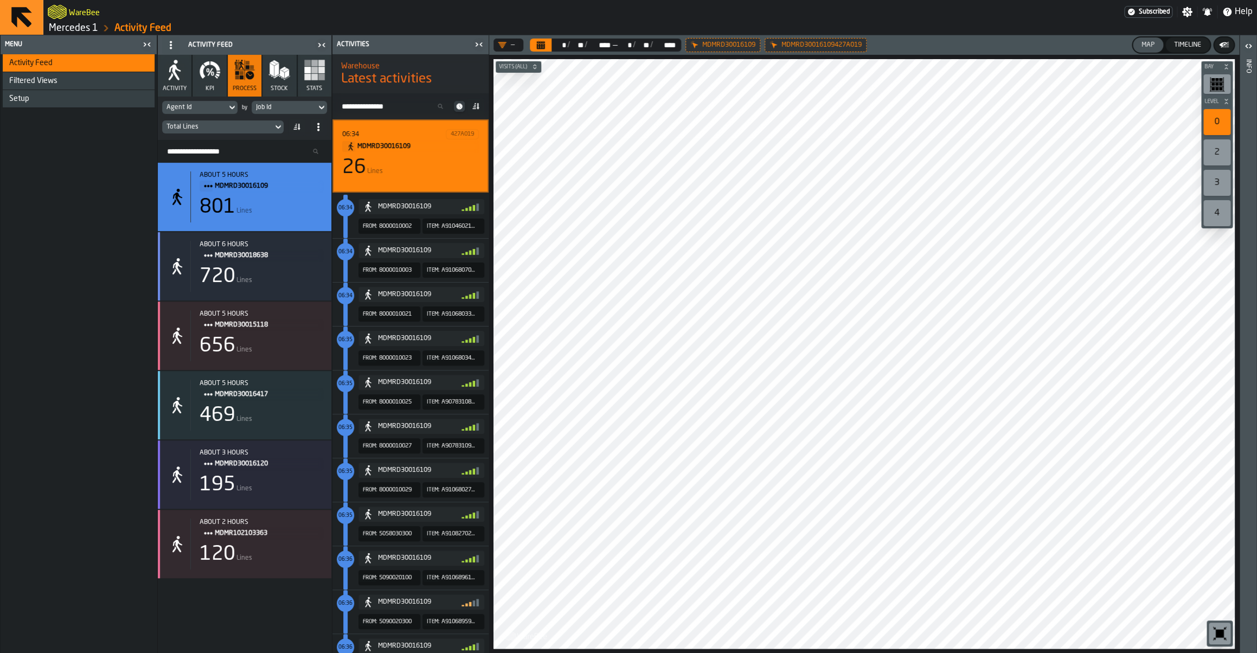
click at [71, 98] on div "Setup" at bounding box center [79, 98] width 141 height 9
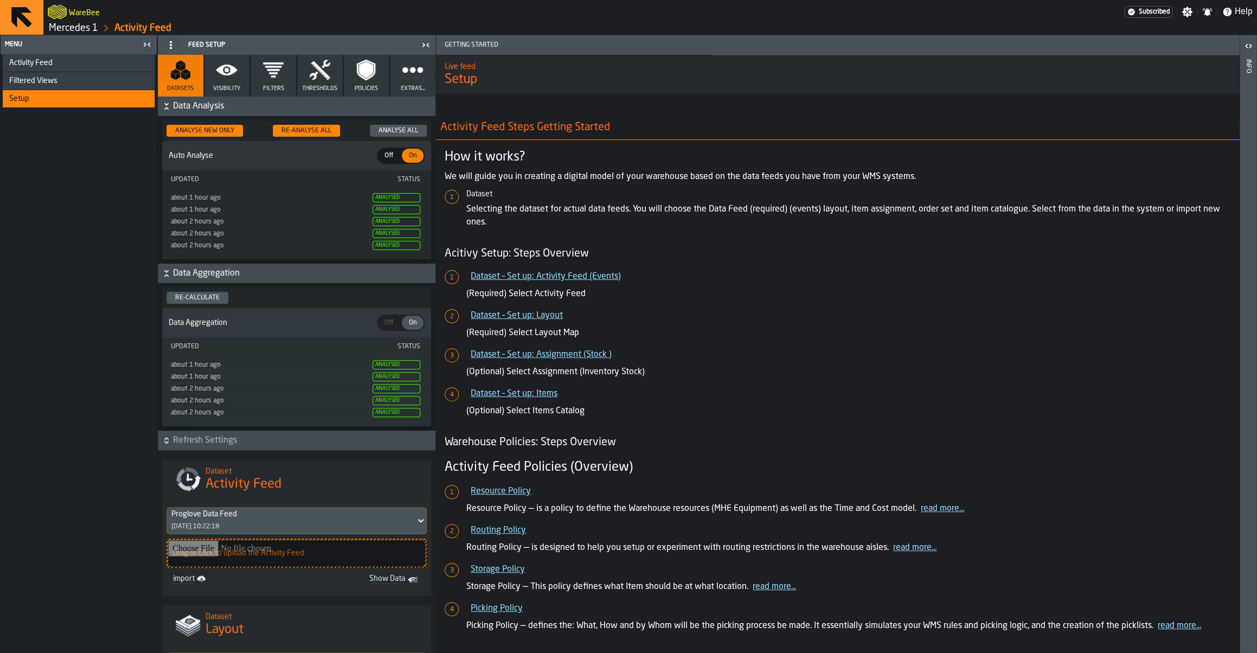
click at [86, 27] on link "Mercedes 1" at bounding box center [73, 28] width 49 height 12
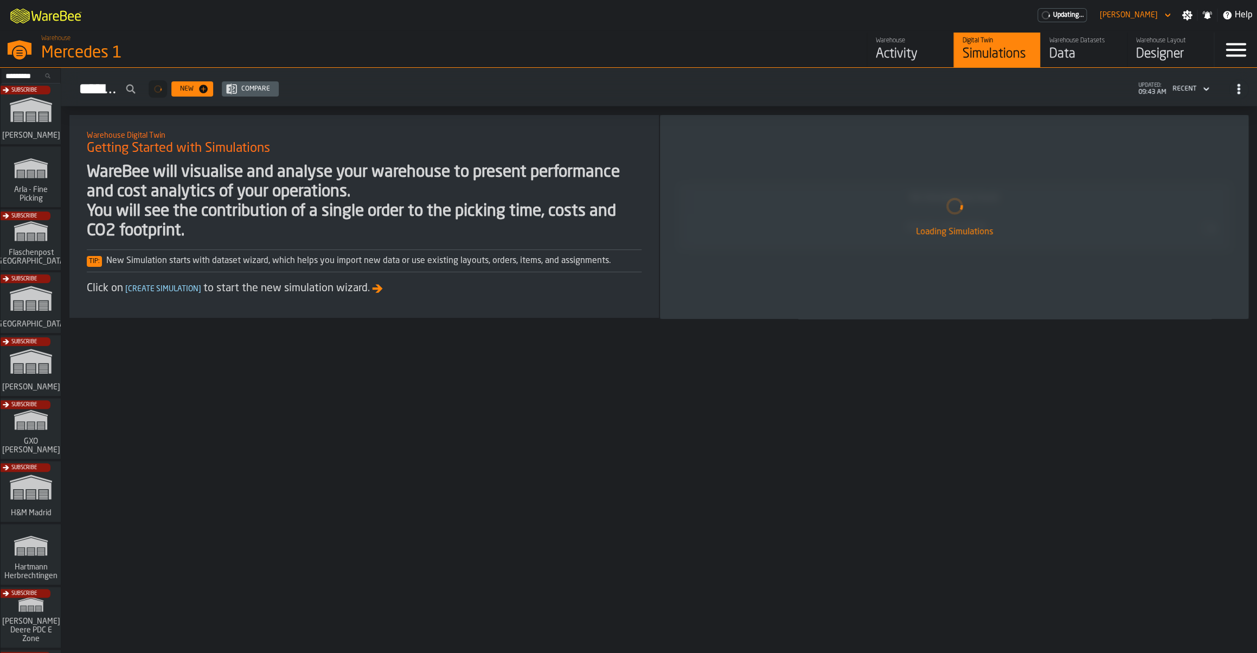
scroll to position [337, 0]
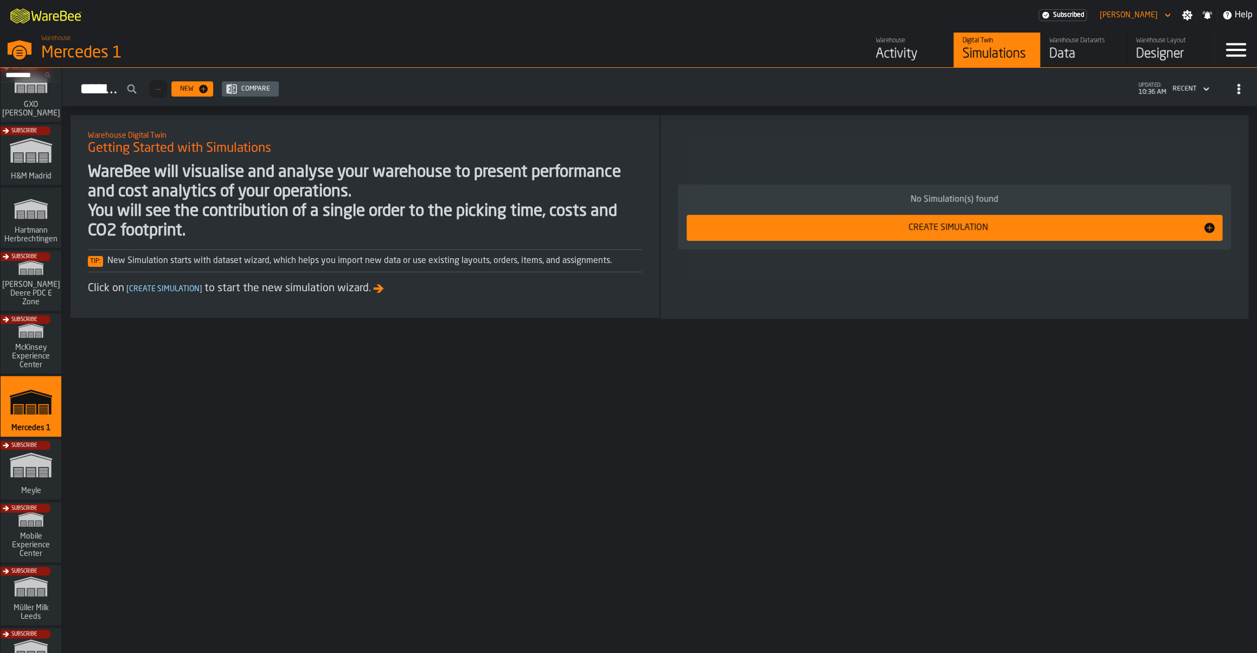
click at [913, 57] on div "Activity" at bounding box center [910, 54] width 69 height 17
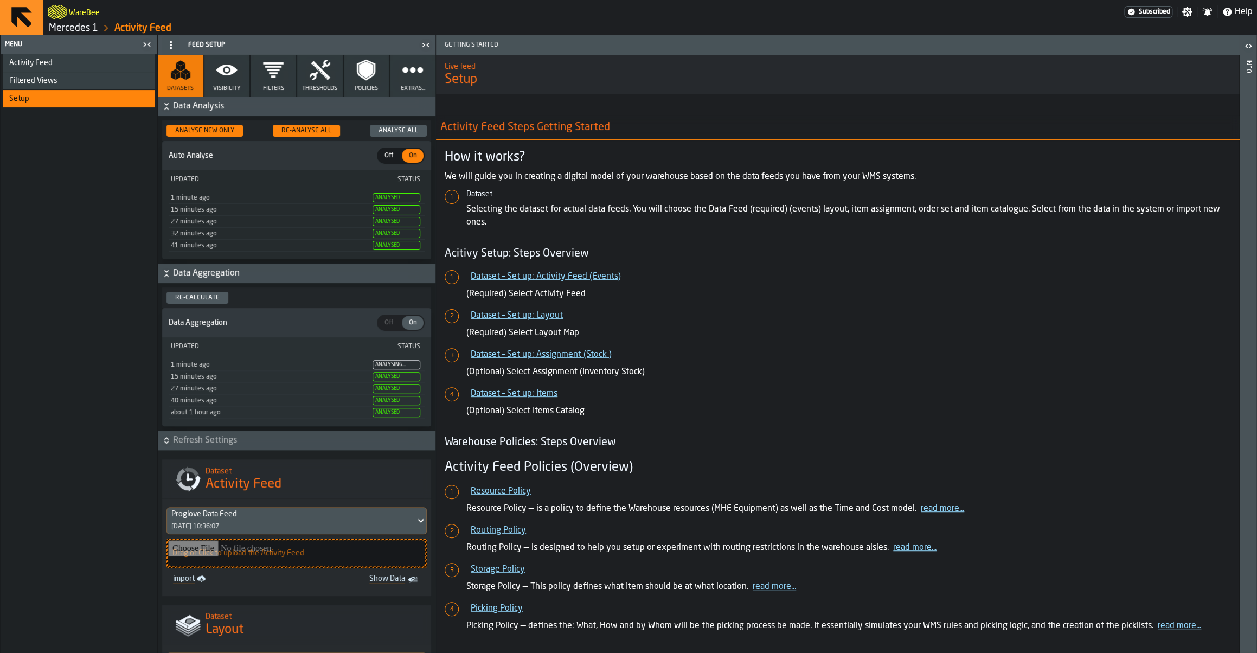
click at [35, 64] on span "Activity Feed" at bounding box center [30, 63] width 43 height 9
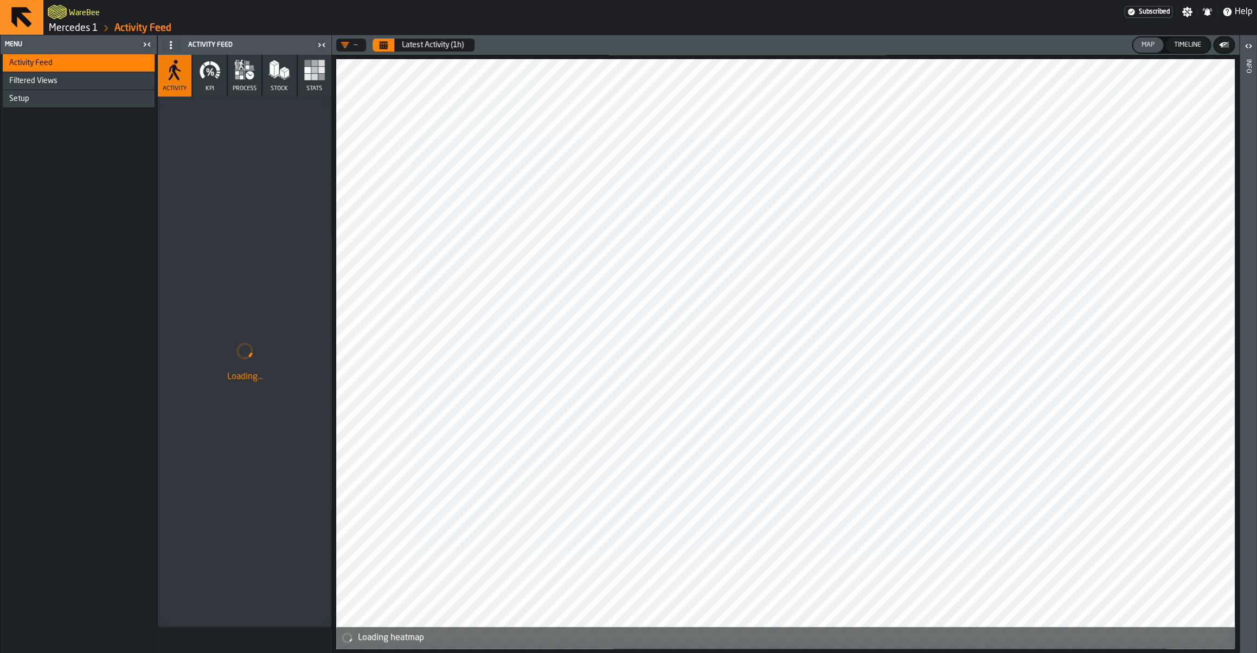
click at [212, 79] on icon "button" at bounding box center [210, 70] width 22 height 22
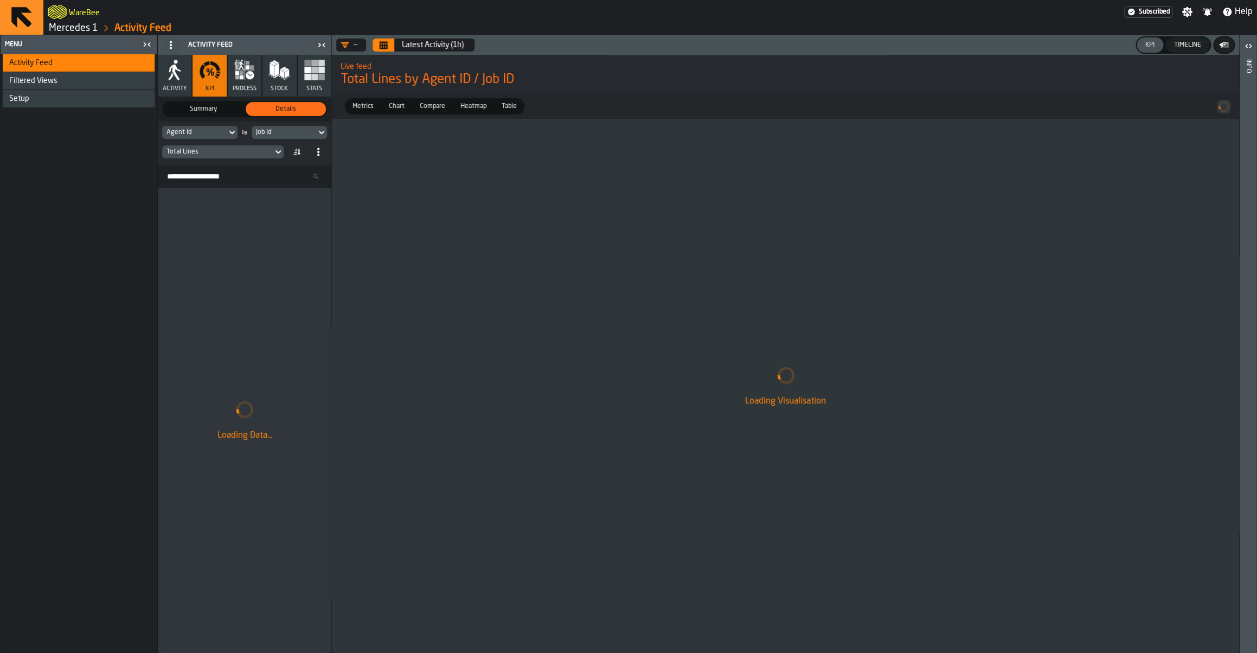
click at [182, 74] on icon "button" at bounding box center [175, 70] width 22 height 22
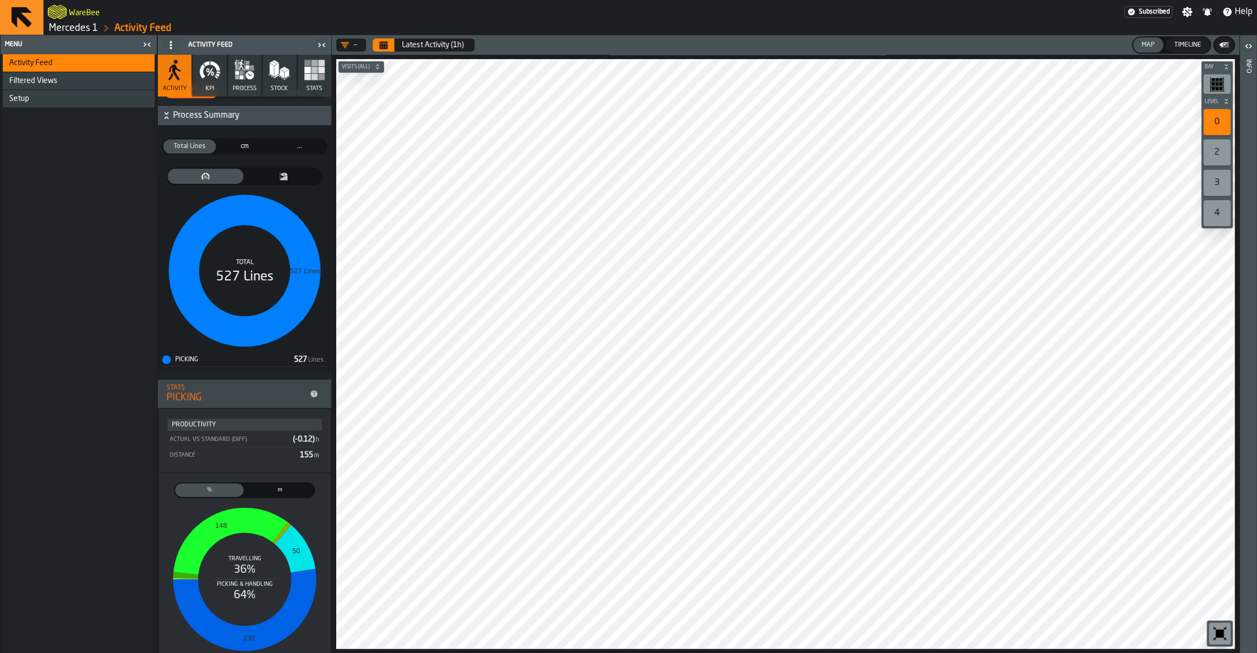
scroll to position [33, 0]
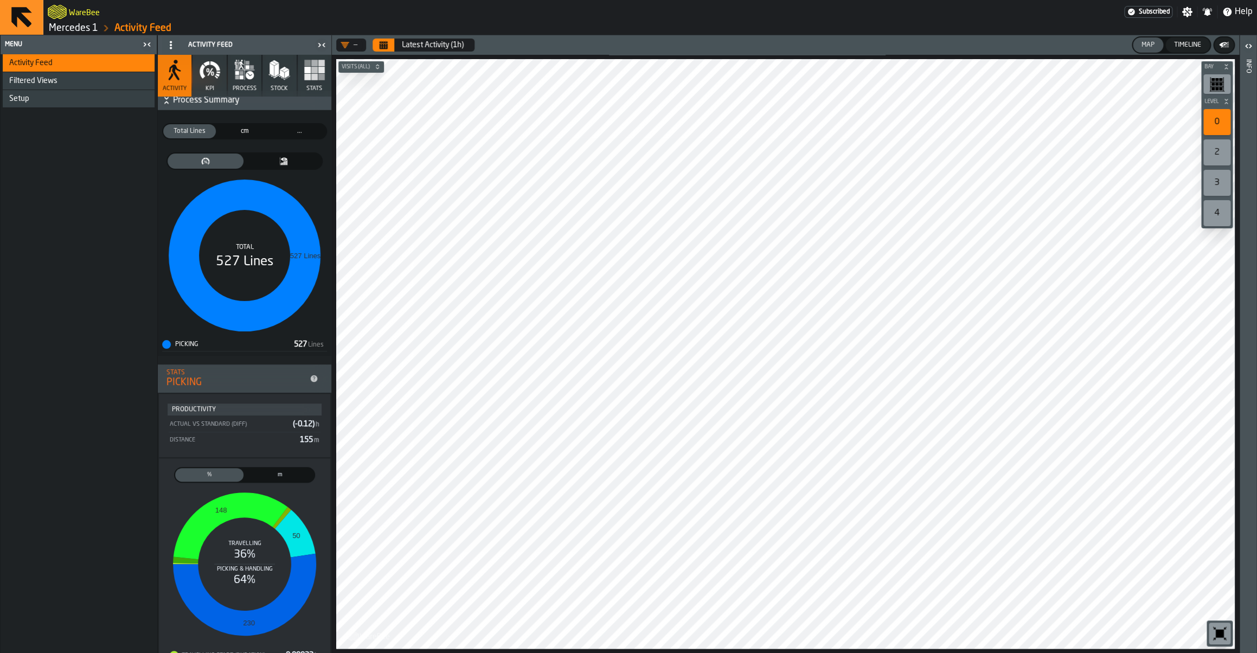
click at [242, 83] on button "process" at bounding box center [245, 76] width 34 height 42
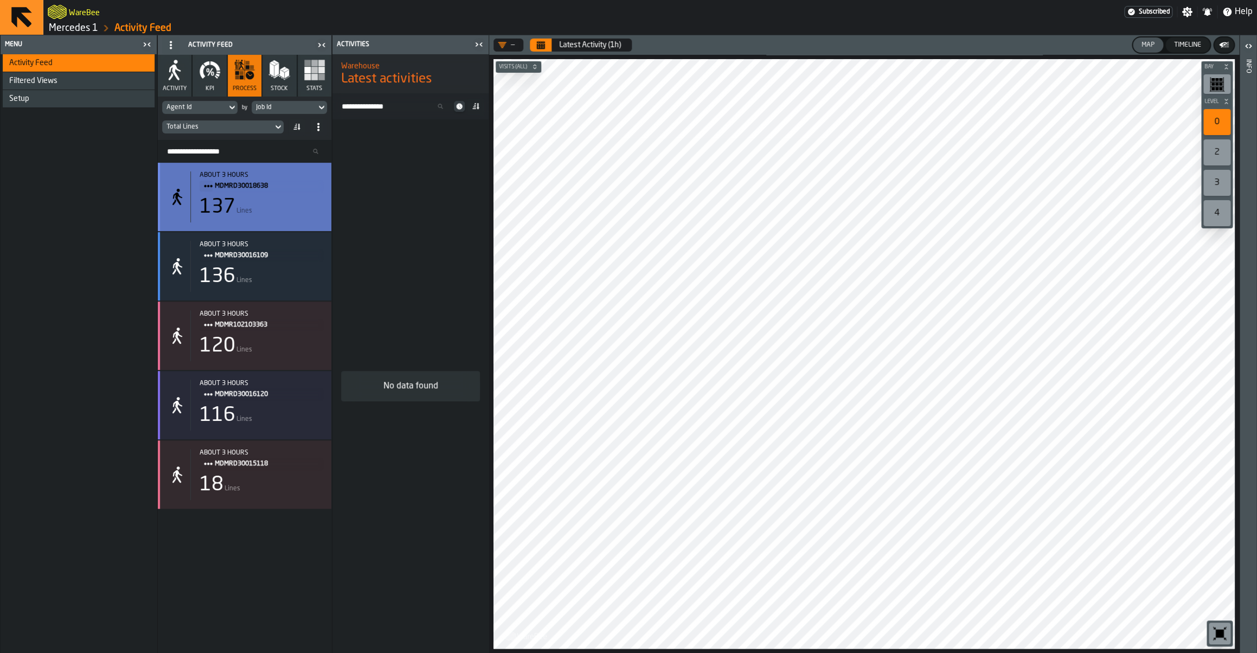
click at [258, 203] on div "137 Lines" at bounding box center [261, 207] width 123 height 22
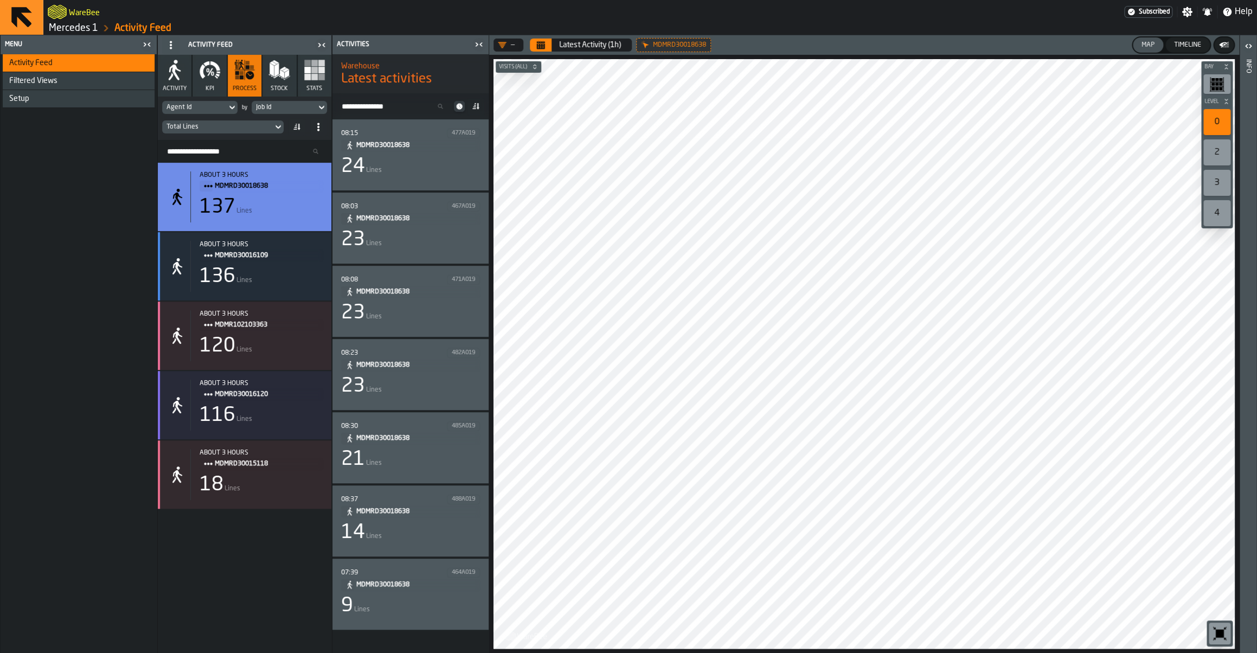
click at [406, 159] on div "24 Lines" at bounding box center [410, 167] width 139 height 22
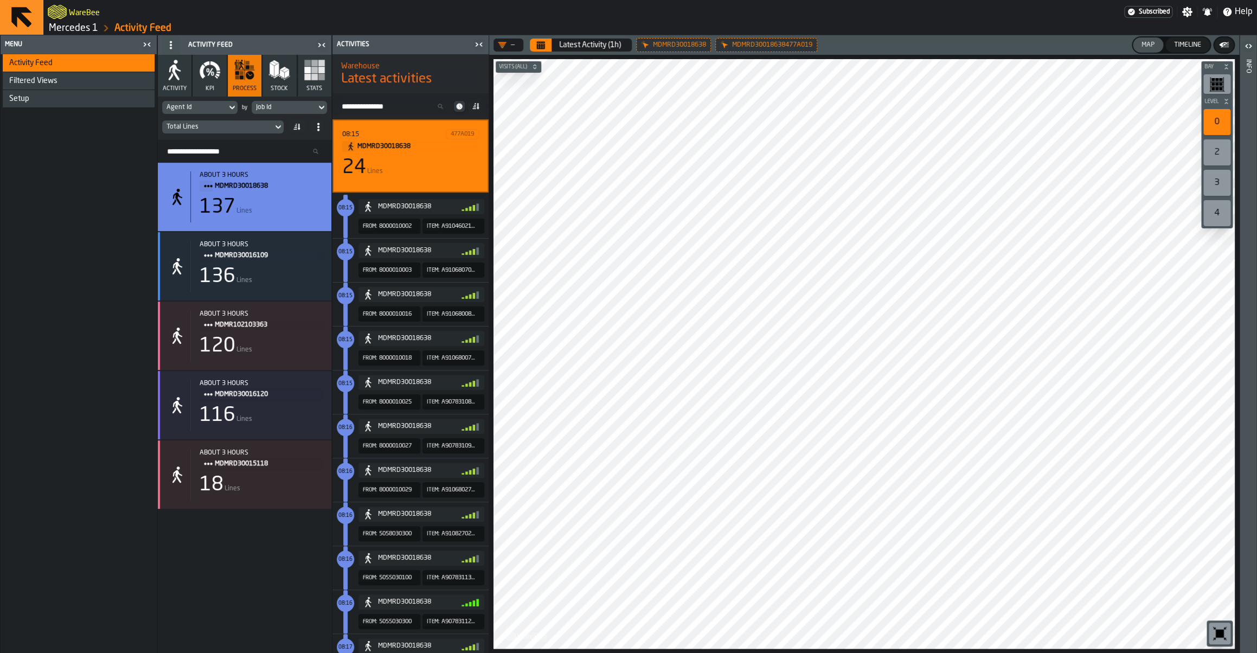
click at [553, 42] on div "Latest Activity (1h)" at bounding box center [592, 45] width 80 height 13
click at [0, 0] on icon at bounding box center [0, 0] width 0 height 0
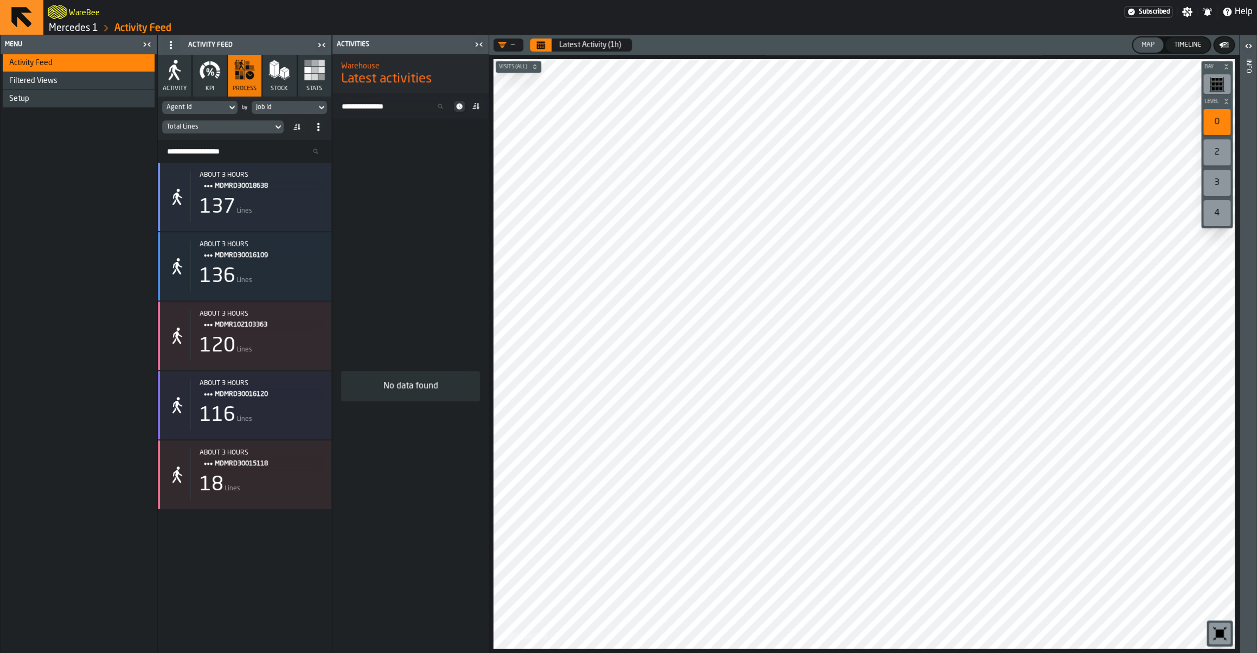
click at [539, 46] on icon "Calendar" at bounding box center [541, 45] width 8 height 5
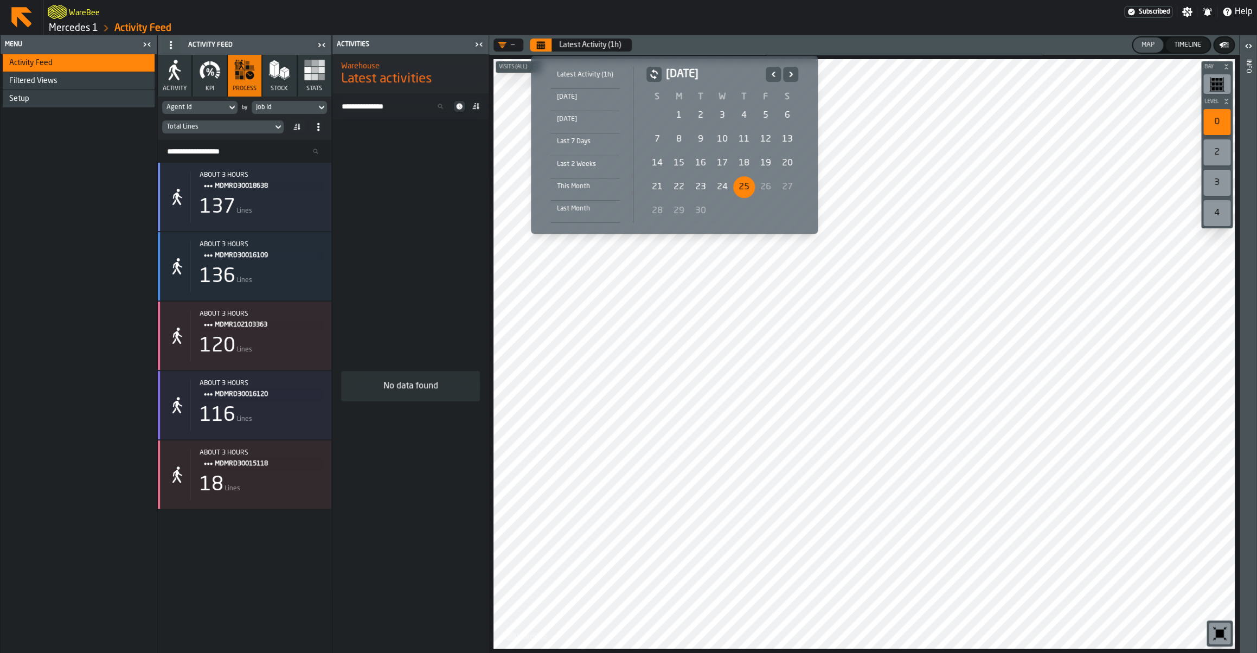
click at [719, 112] on div "3" at bounding box center [723, 116] width 22 height 22
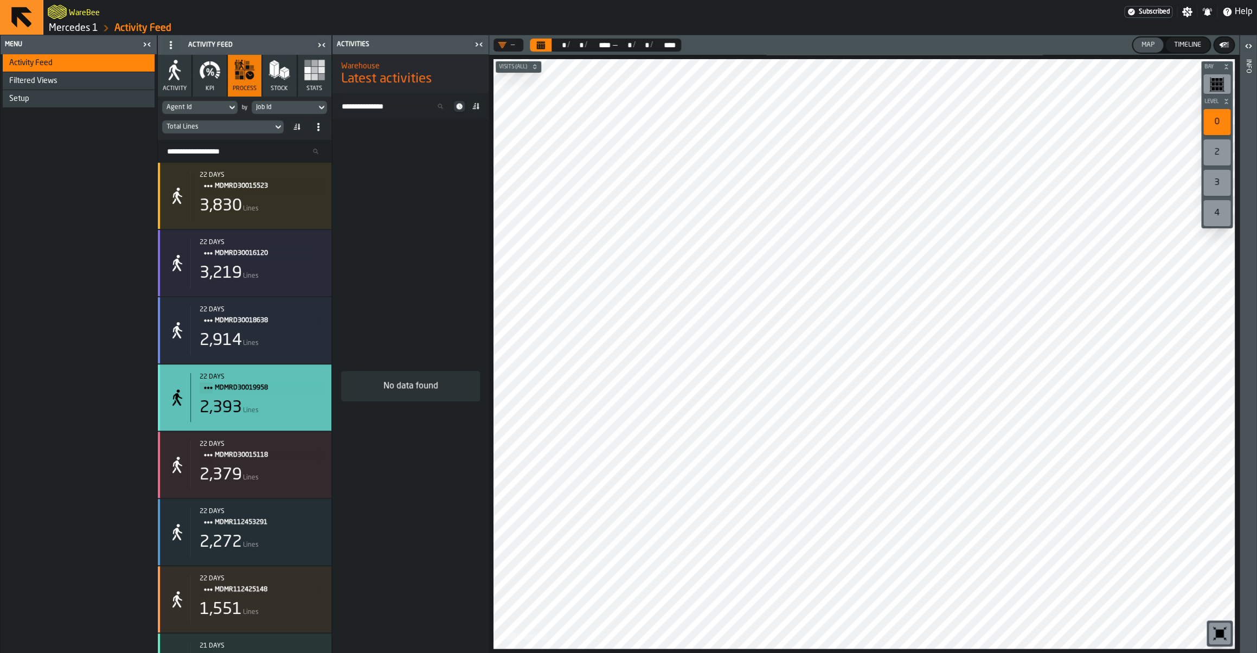
click at [296, 412] on div "2,393 Lines" at bounding box center [261, 408] width 123 height 20
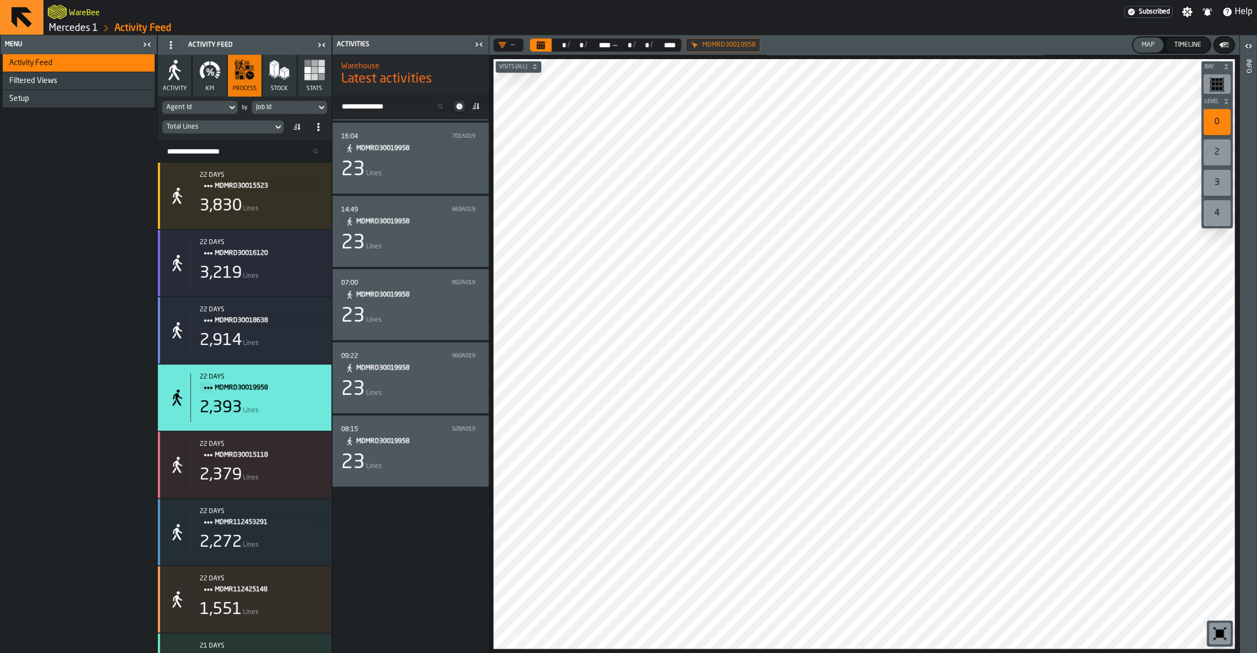
scroll to position [1312, 0]
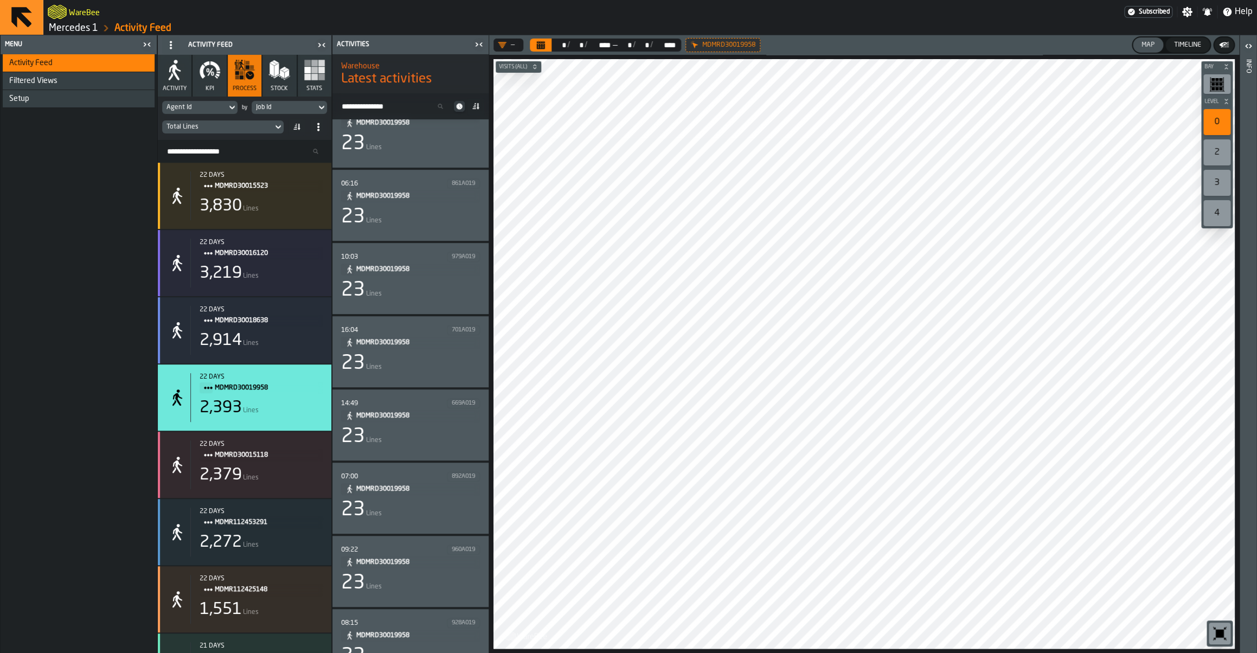
click at [380, 106] on input "Search Activity" at bounding box center [394, 106] width 115 height 14
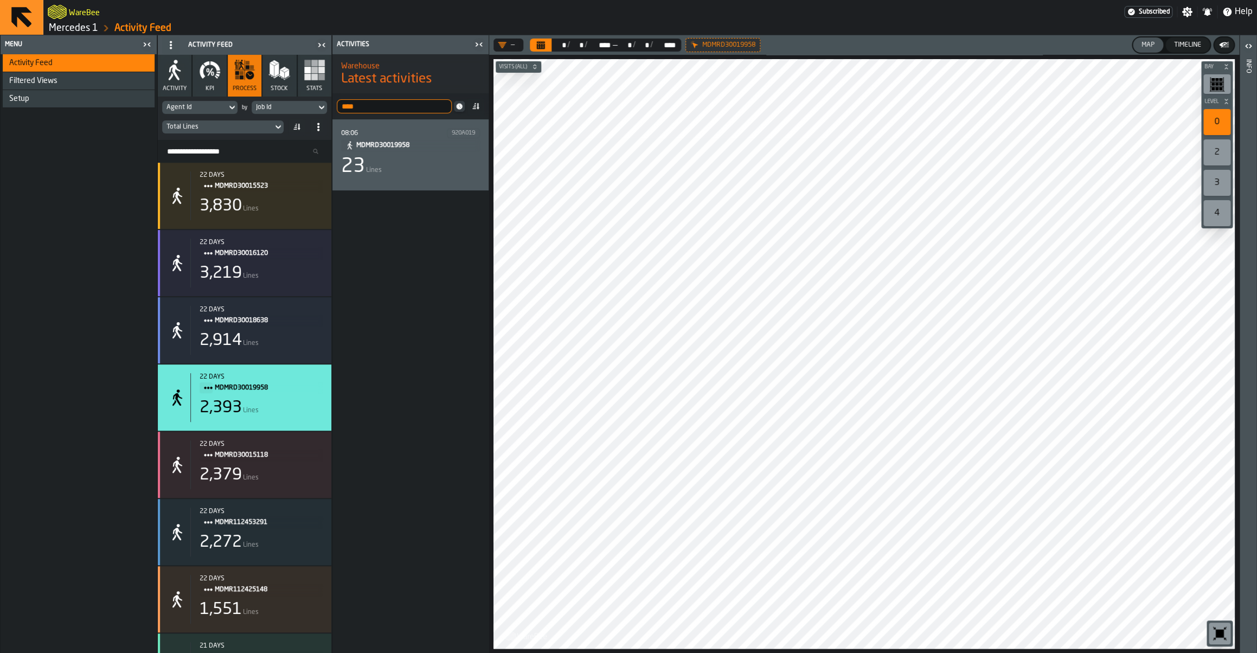
type input "****"
click at [407, 156] on div "08:06 920A019 MDMRD30019958 23 Lines" at bounding box center [410, 155] width 139 height 54
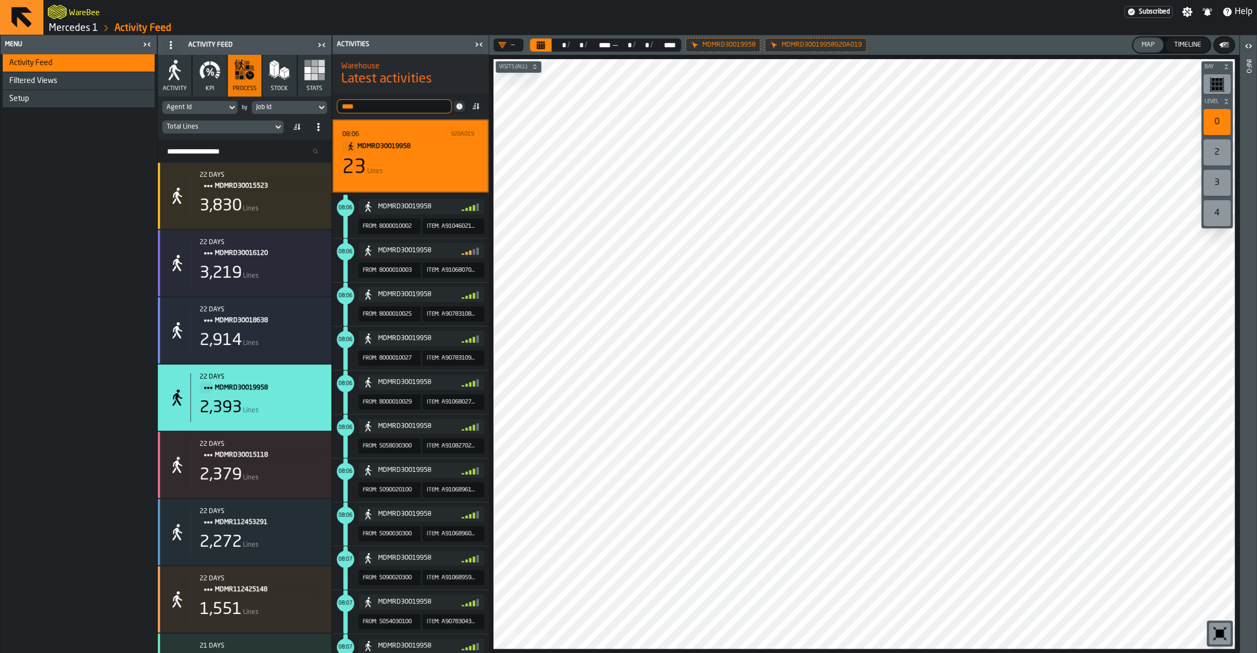
click at [381, 167] on div "23 Lines" at bounding box center [410, 168] width 137 height 22
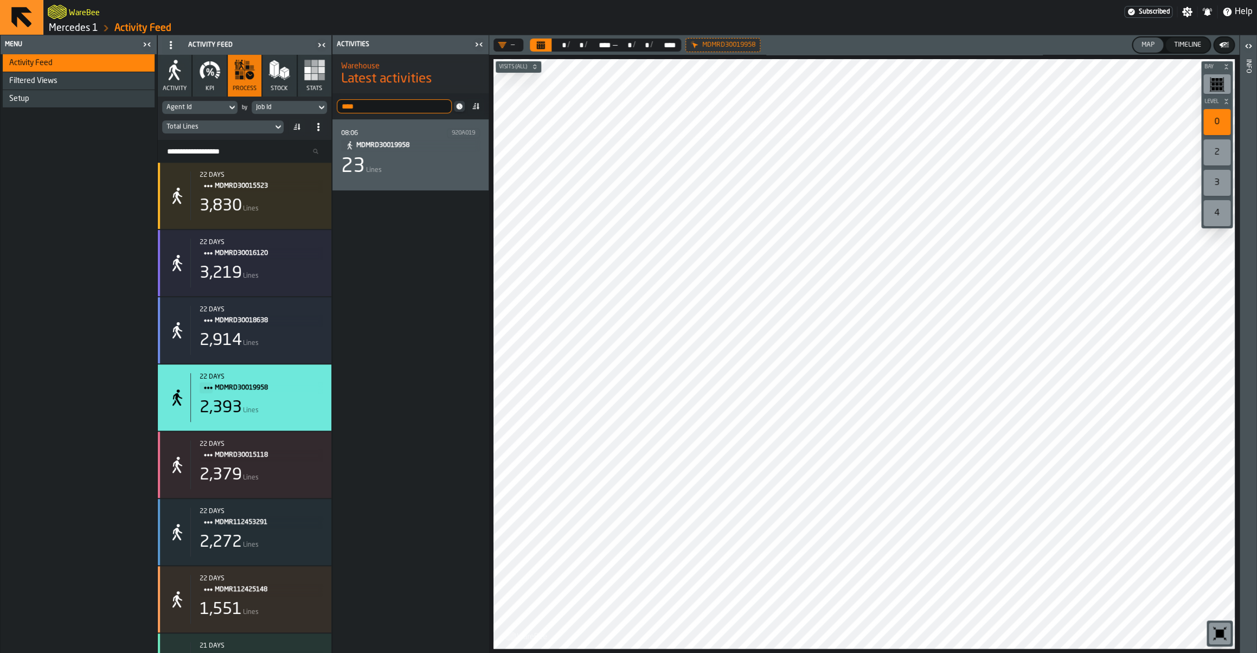
click at [399, 107] on input "****" at bounding box center [394, 106] width 115 height 14
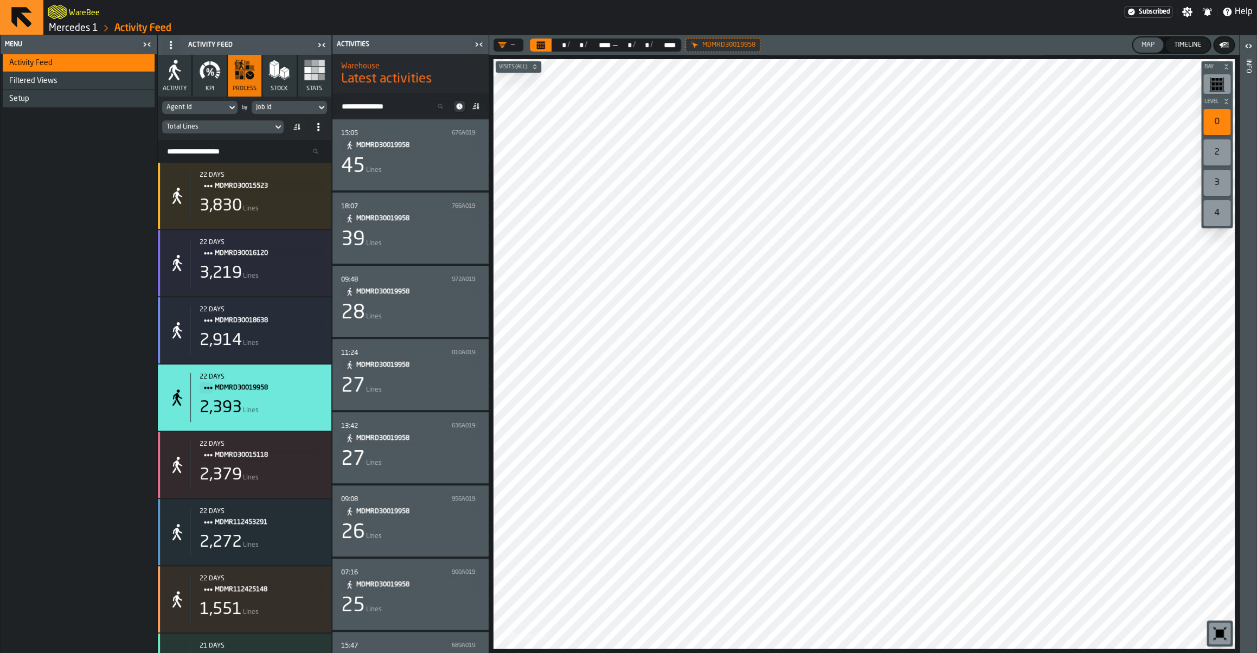
click at [383, 100] on input "Search Activity" at bounding box center [394, 106] width 115 height 14
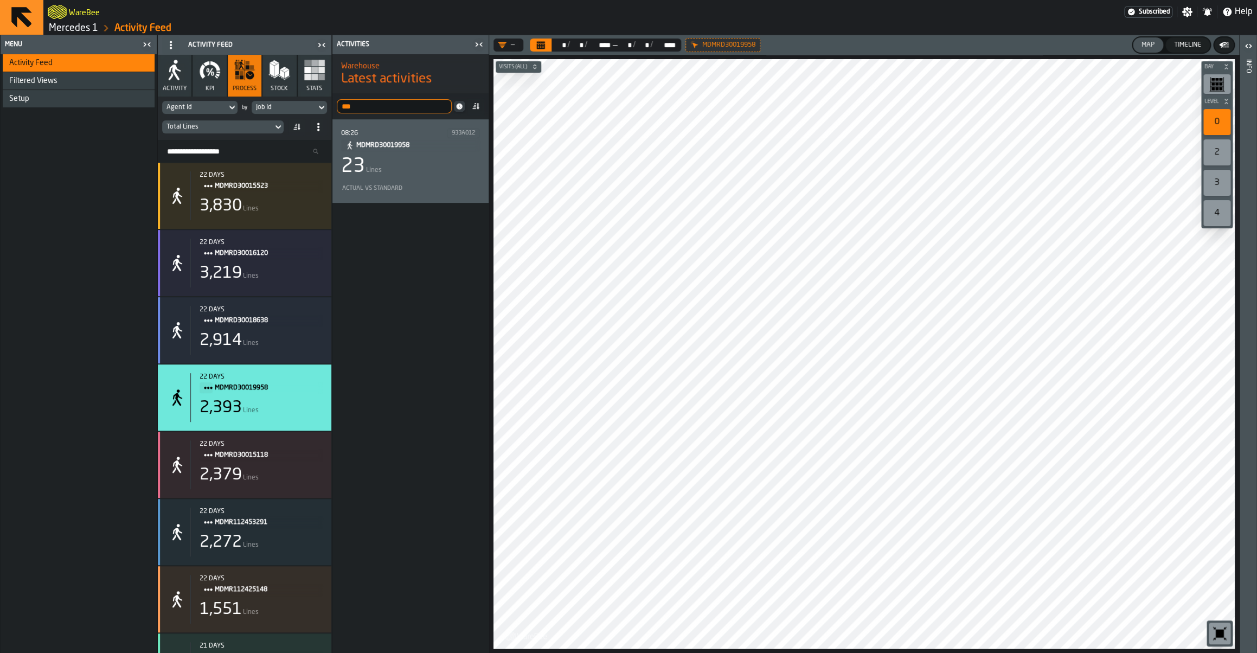
type input "***"
click at [429, 176] on div "23 Lines" at bounding box center [410, 167] width 139 height 22
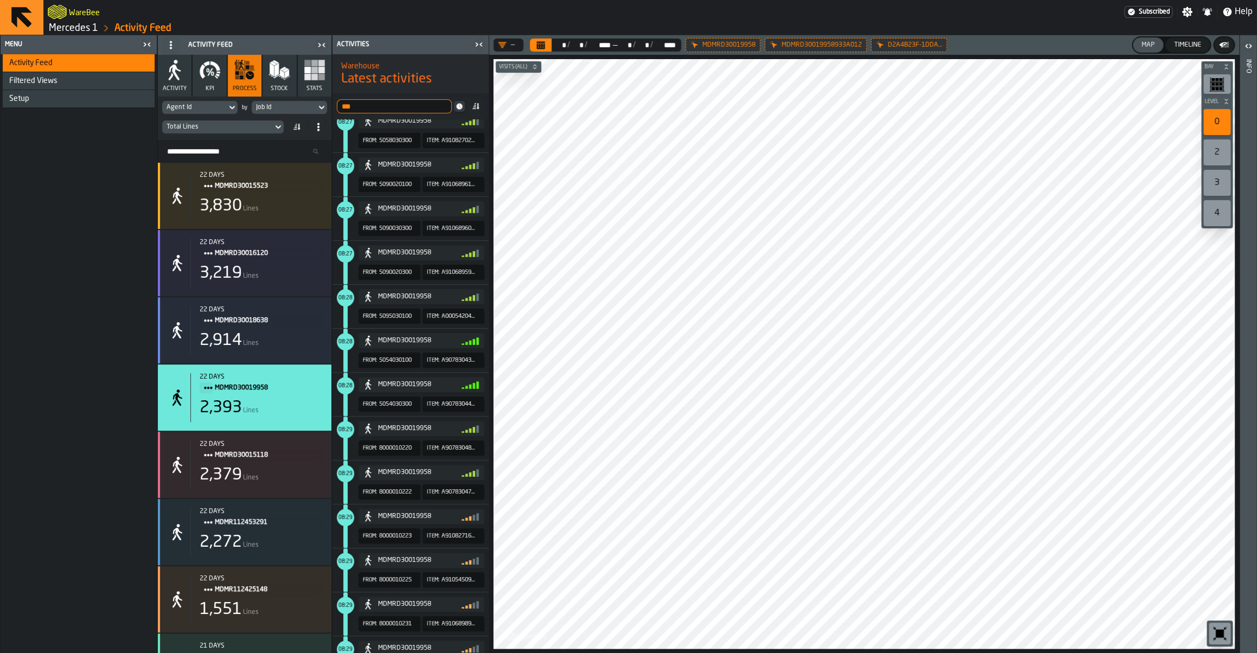
scroll to position [515, 0]
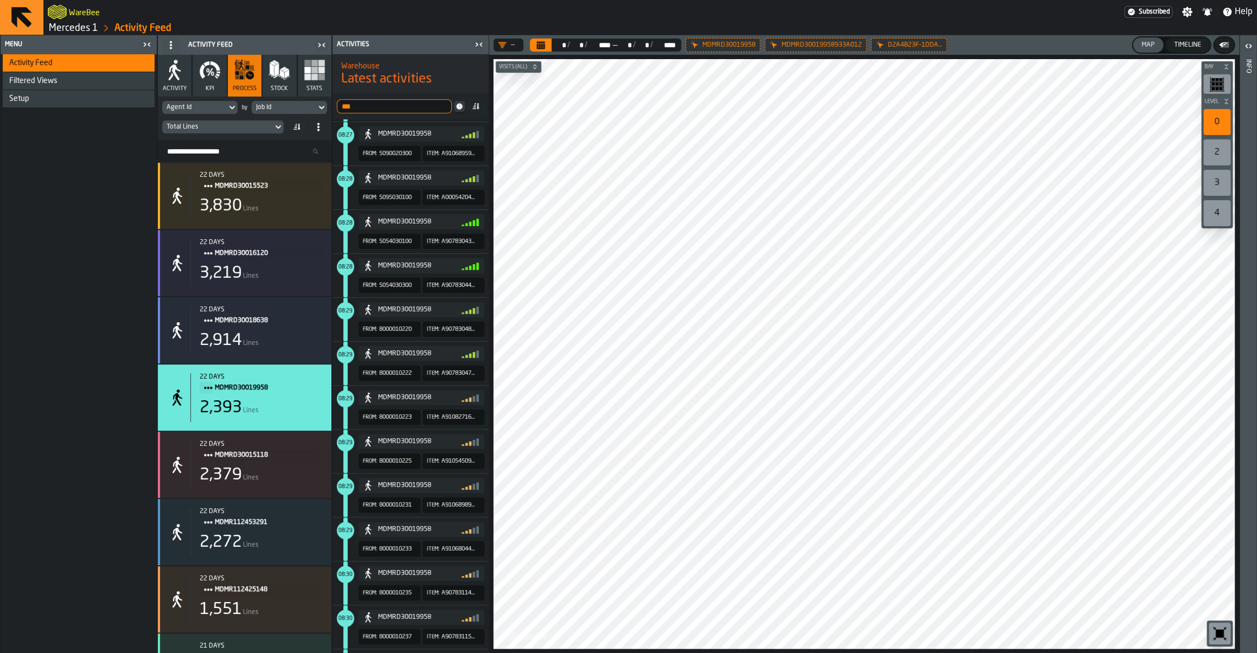
click at [391, 599] on span "8000010235" at bounding box center [395, 592] width 33 height 11
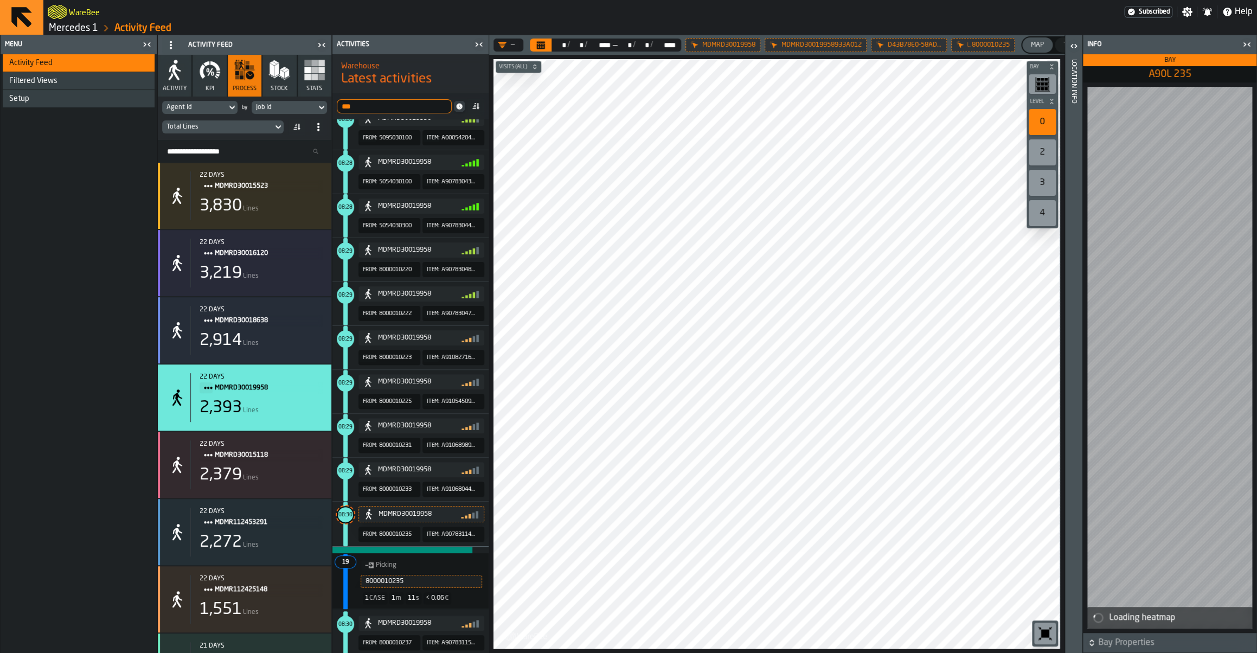
scroll to position [670, 0]
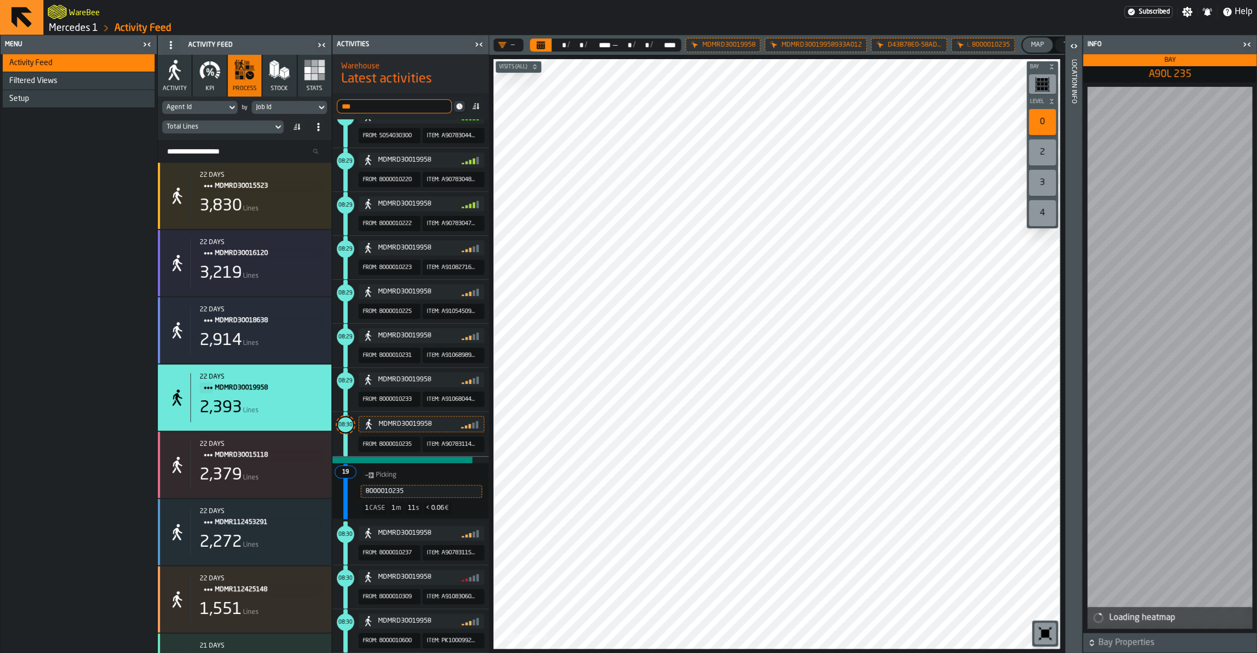
click at [394, 553] on span "8000010237" at bounding box center [395, 552] width 33 height 7
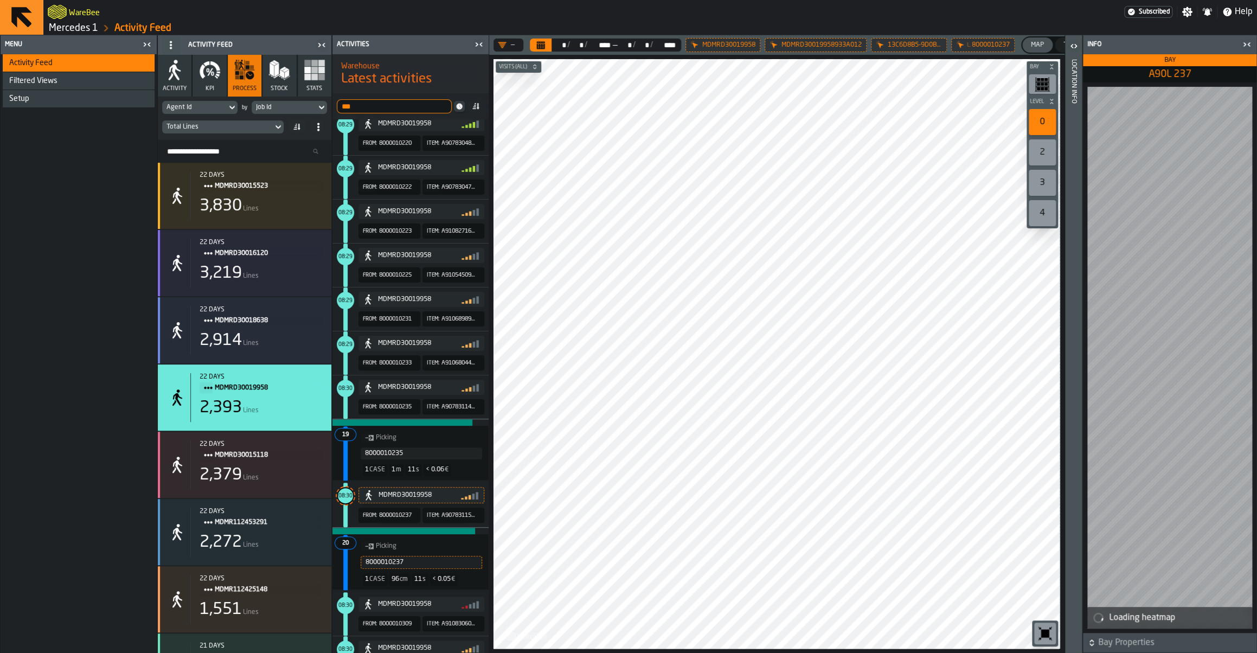
scroll to position [701, 0]
click at [399, 628] on span "8000010309" at bounding box center [395, 624] width 33 height 7
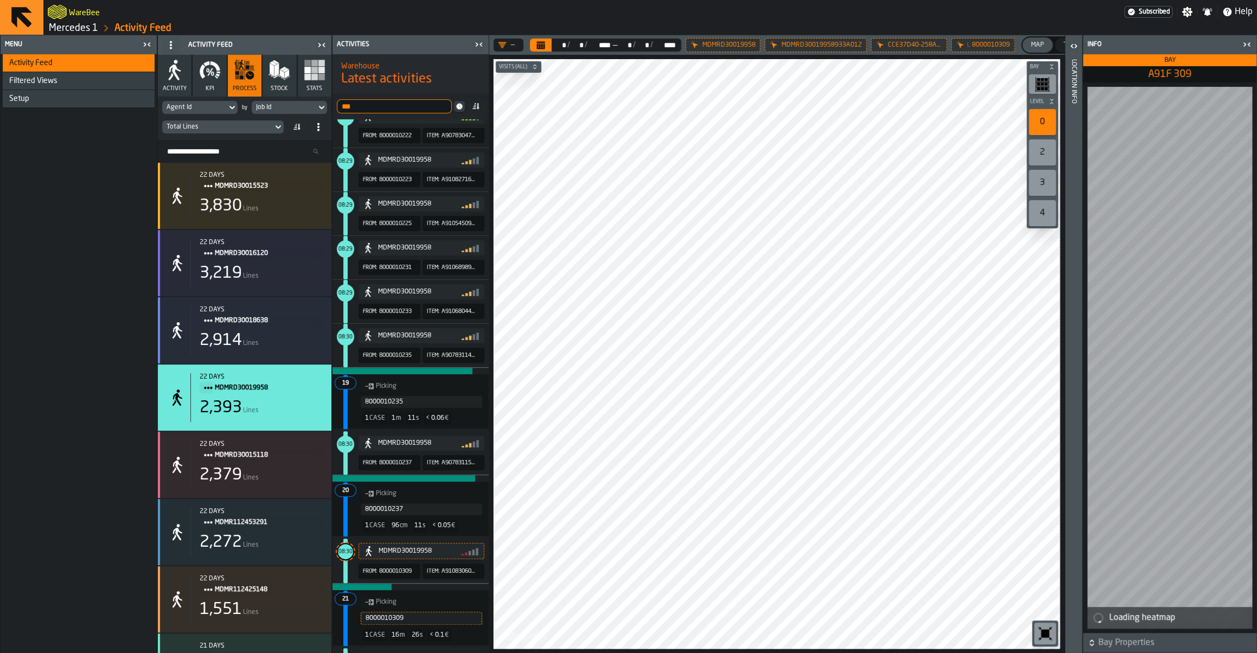
scroll to position [799, 0]
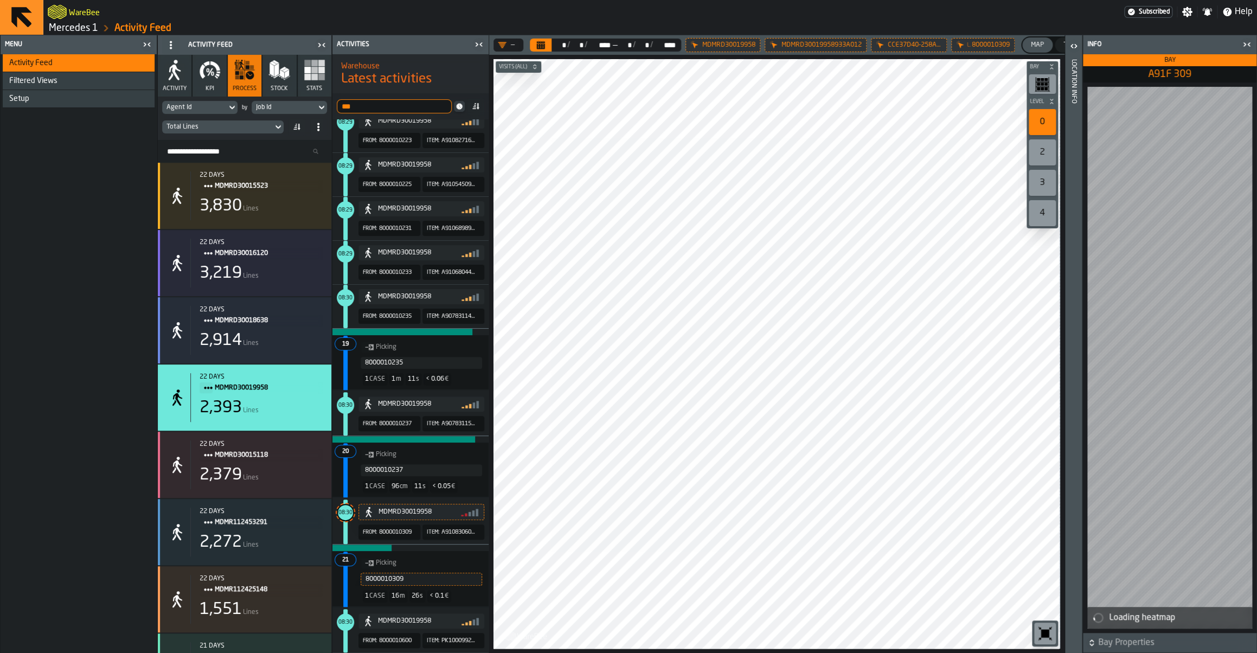
click at [393, 530] on span "8000010309" at bounding box center [395, 532] width 33 height 7
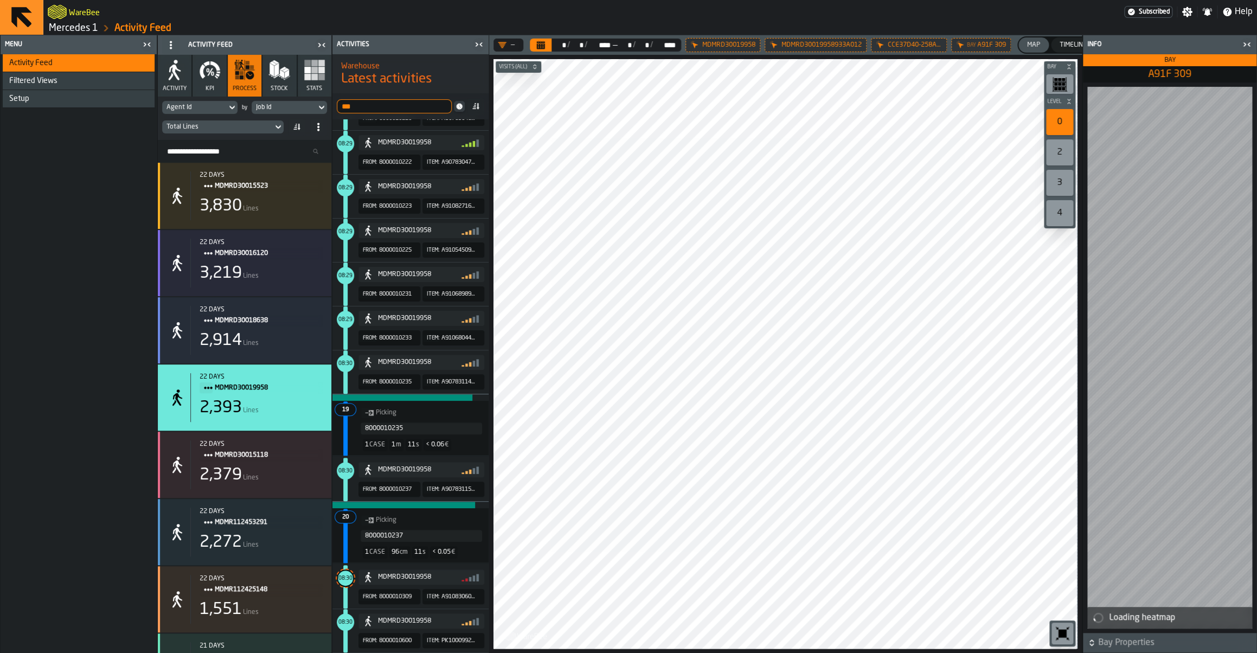
scroll to position [731, 0]
click at [393, 593] on span "8000010309" at bounding box center [395, 596] width 33 height 7
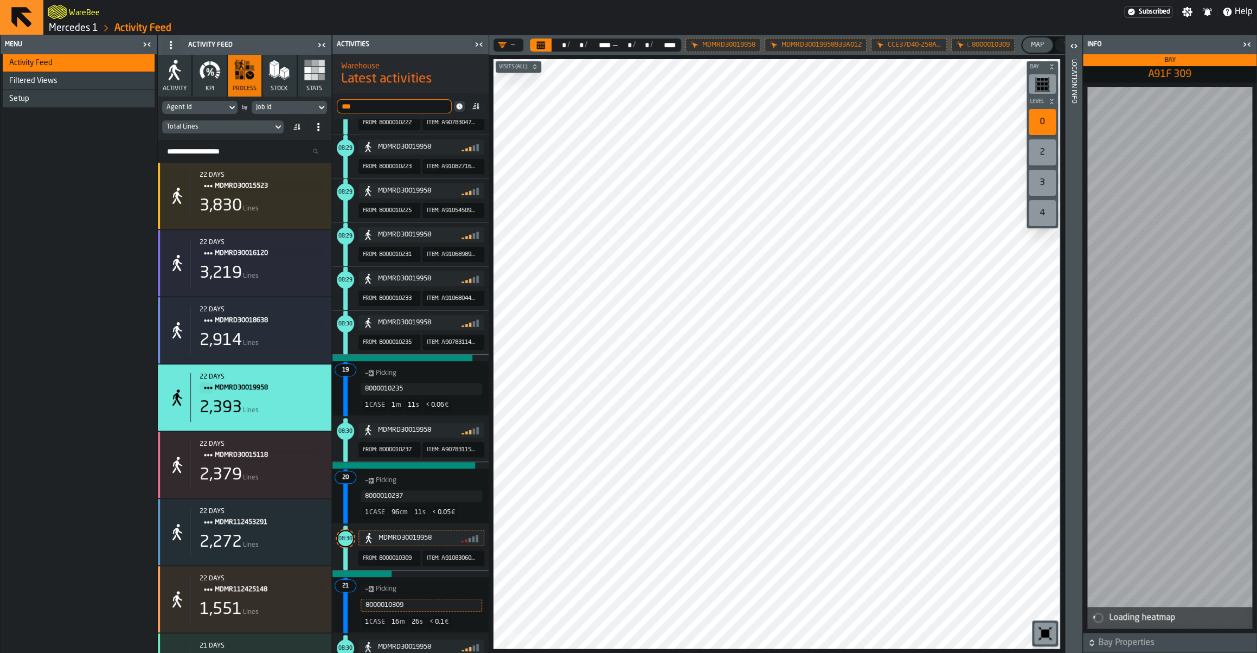
scroll to position [799, 0]
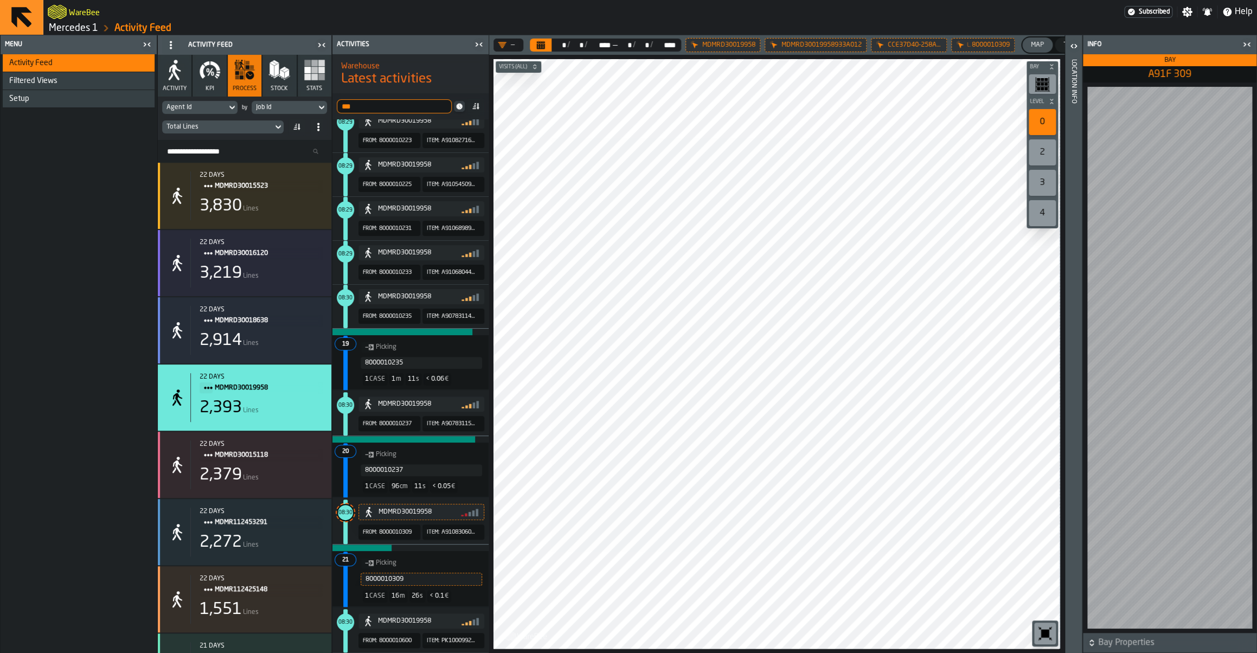
click at [387, 642] on span "8000010600" at bounding box center [395, 640] width 33 height 7
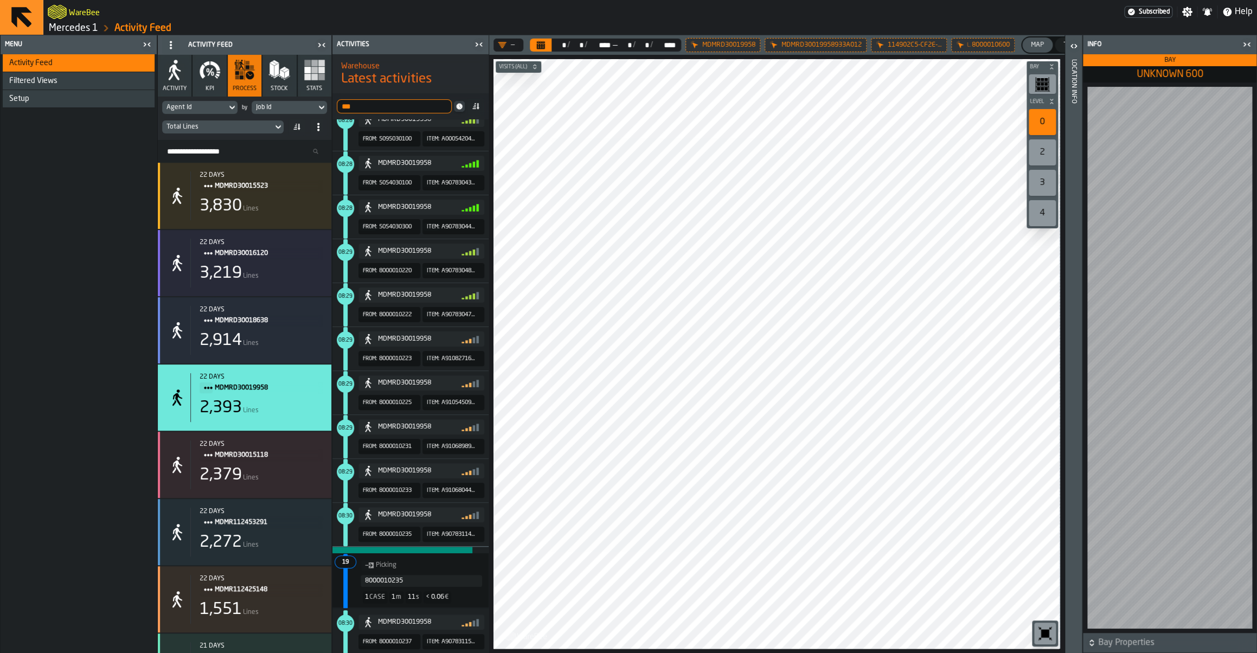
scroll to position [546, 0]
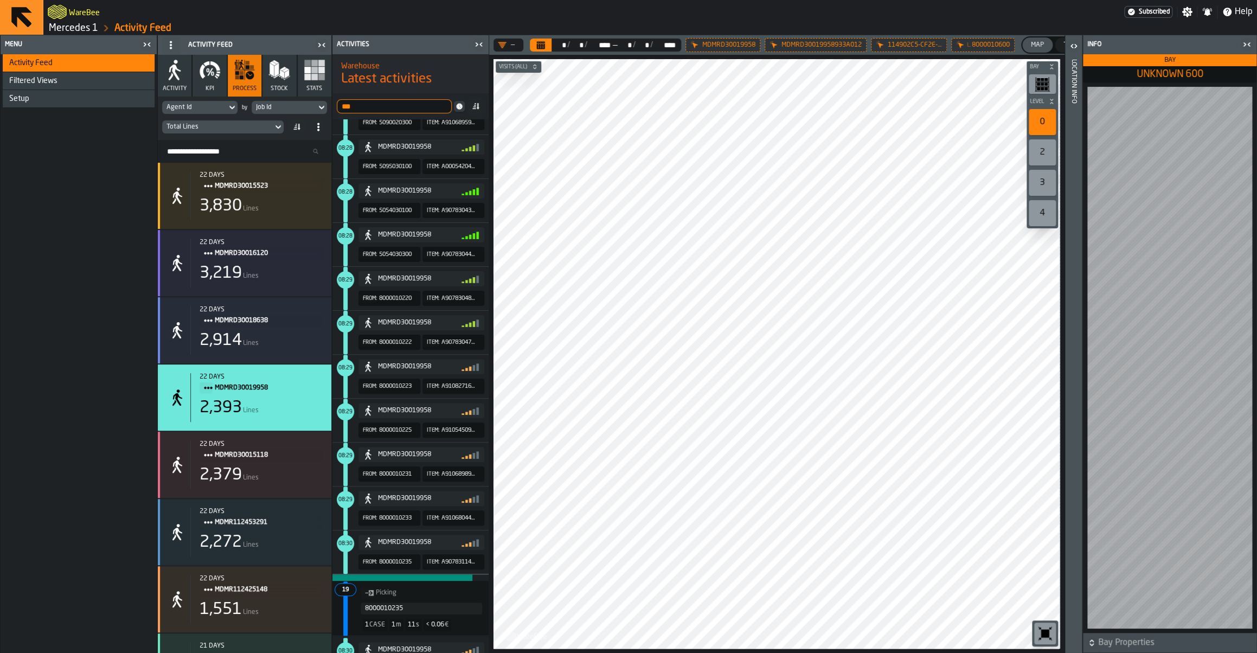
click at [384, 521] on span "8000010233" at bounding box center [395, 518] width 33 height 7
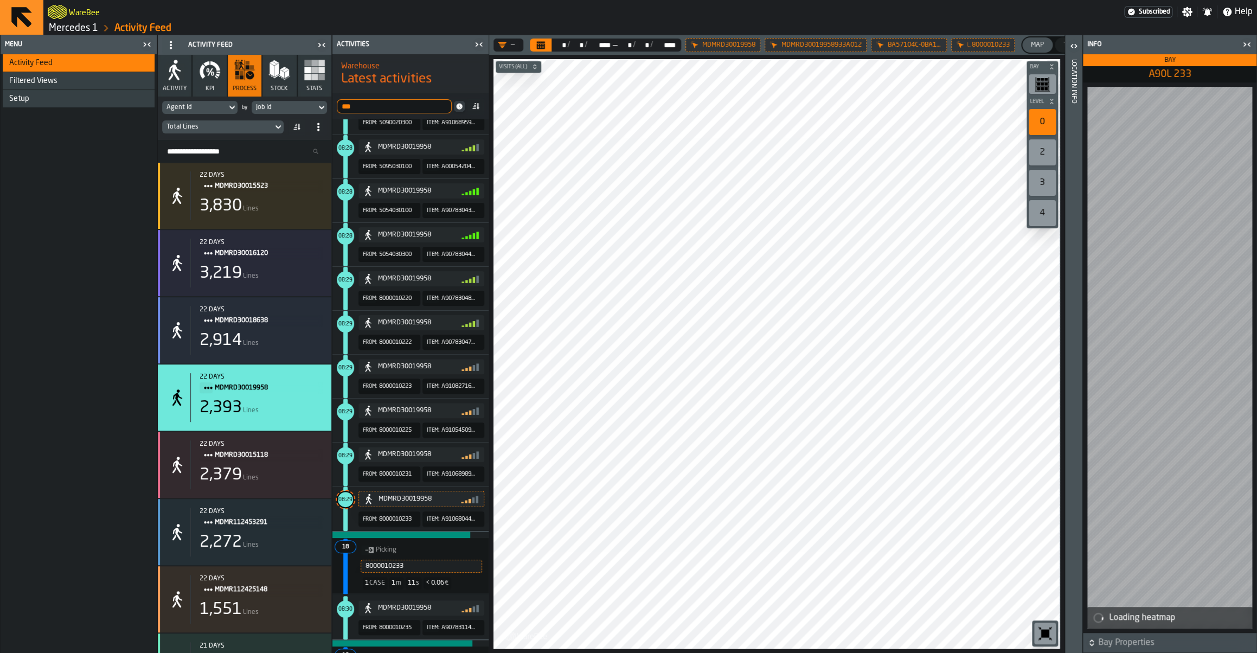
click at [384, 477] on span "8000010231" at bounding box center [395, 474] width 33 height 7
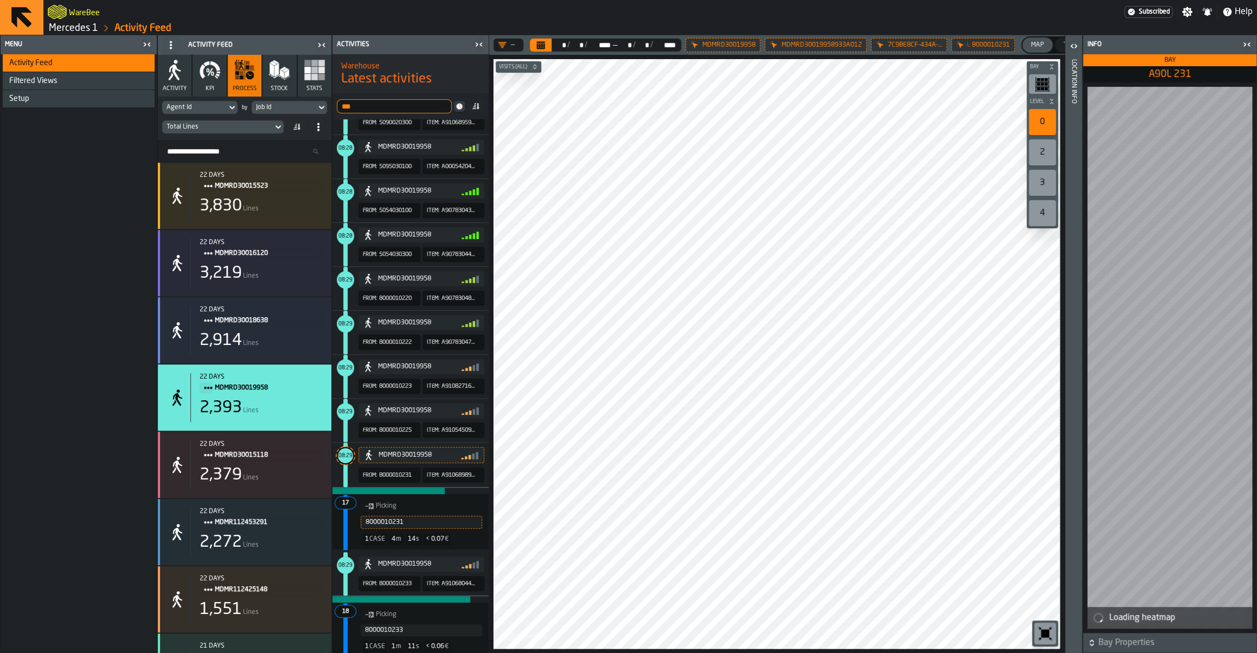
click at [385, 431] on span "8000010225" at bounding box center [395, 430] width 33 height 7
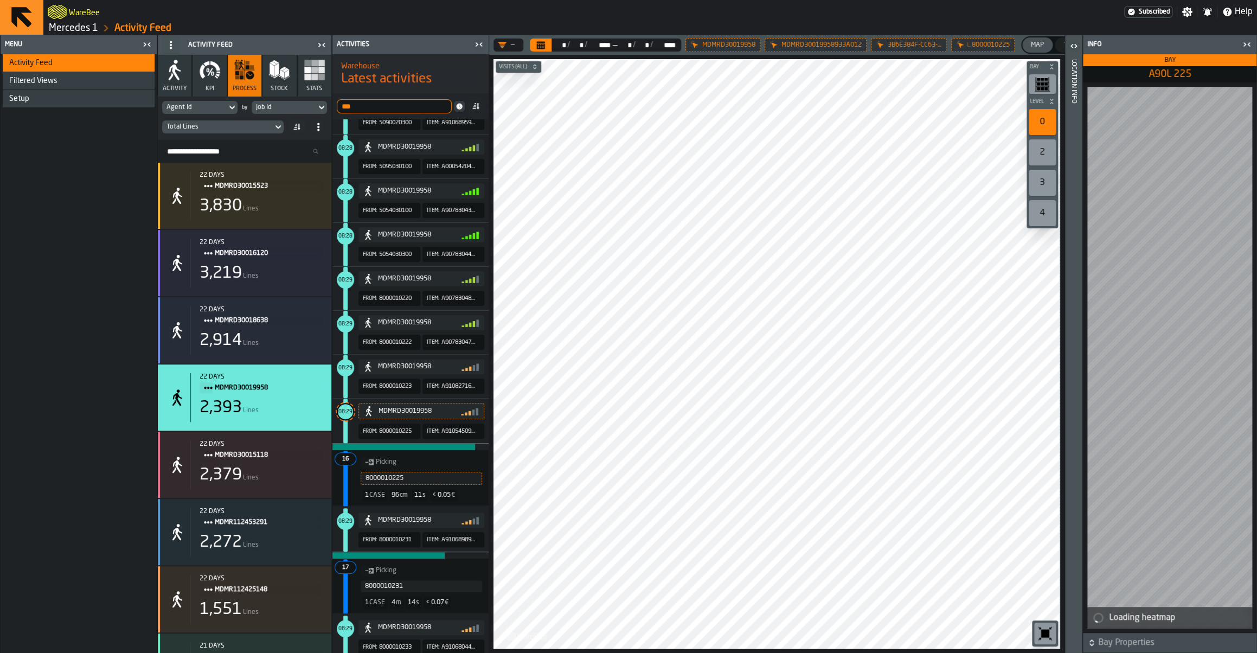
click at [388, 393] on div "From: 8000010223" at bounding box center [390, 386] width 62 height 15
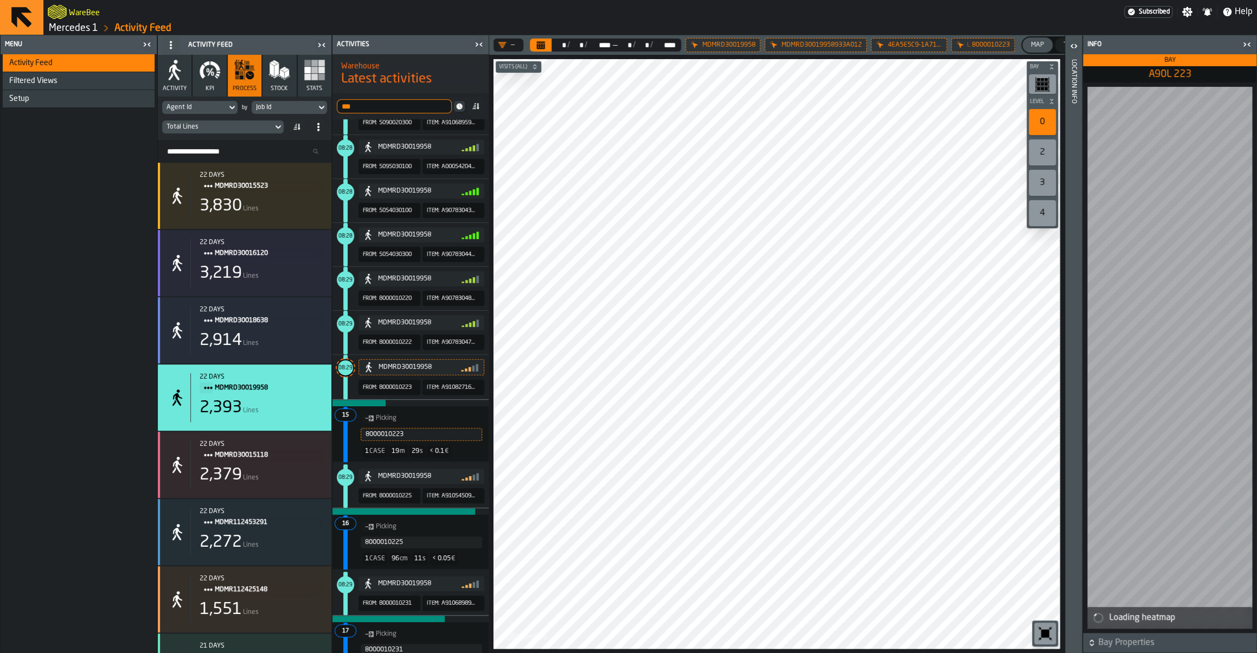
click at [399, 342] on span "8000010222" at bounding box center [395, 342] width 33 height 7
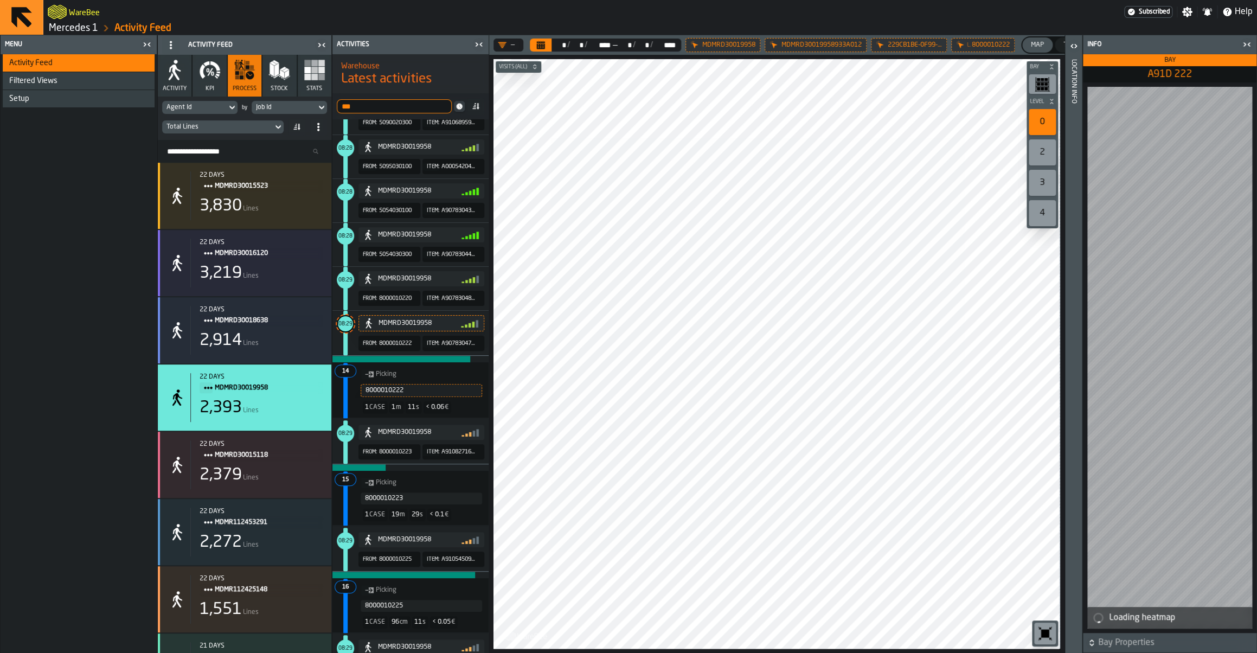
click at [391, 346] on span "8000010222" at bounding box center [395, 343] width 33 height 7
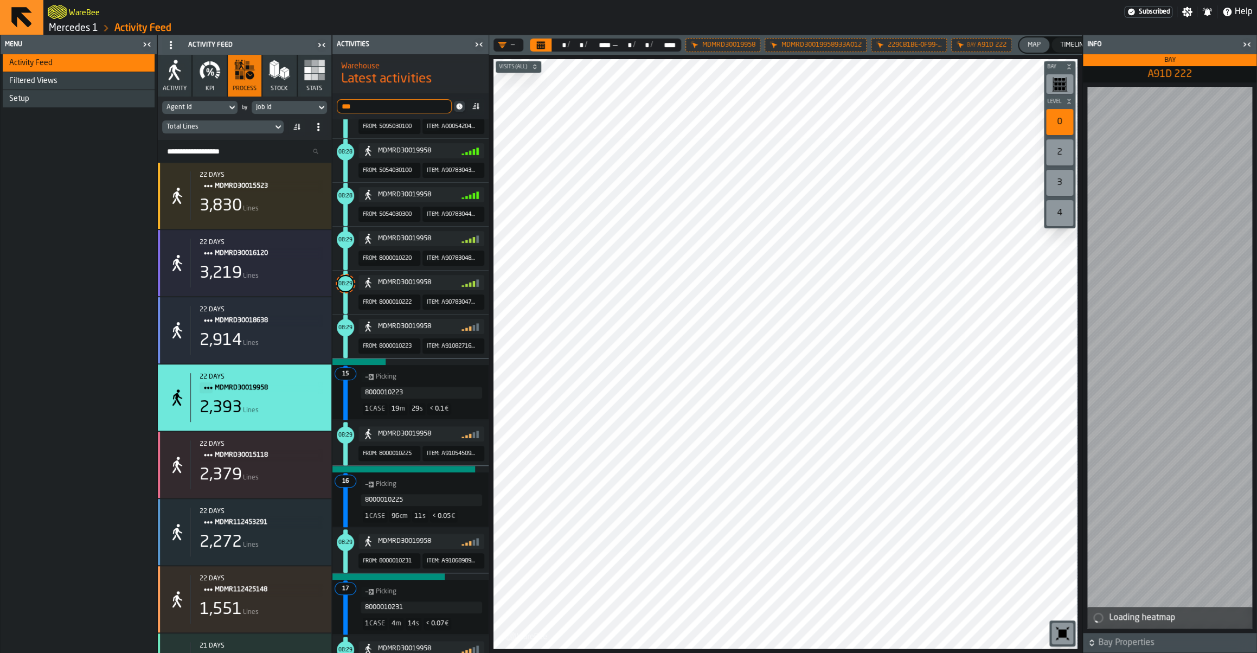
scroll to position [540, 0]
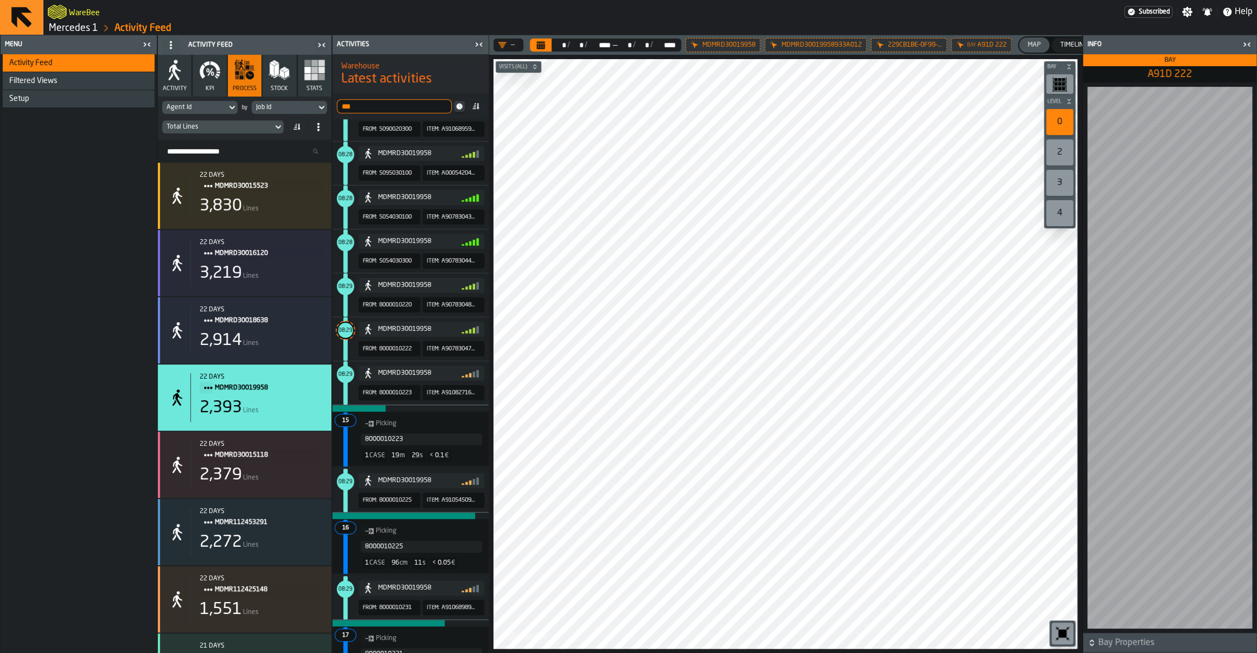
click at [388, 106] on input "***" at bounding box center [394, 106] width 115 height 14
drag, startPoint x: 22, startPoint y: 574, endPoint x: 387, endPoint y: 104, distance: 595.4
click at [387, 104] on input "***" at bounding box center [394, 106] width 115 height 14
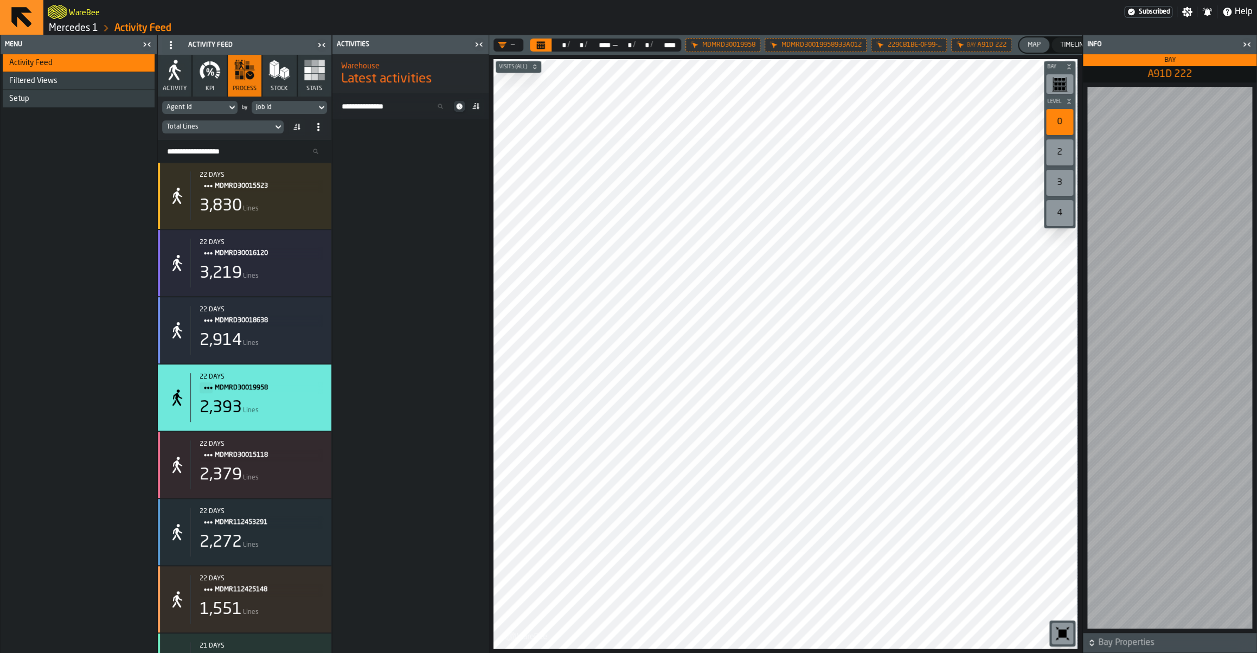
scroll to position [2936, 0]
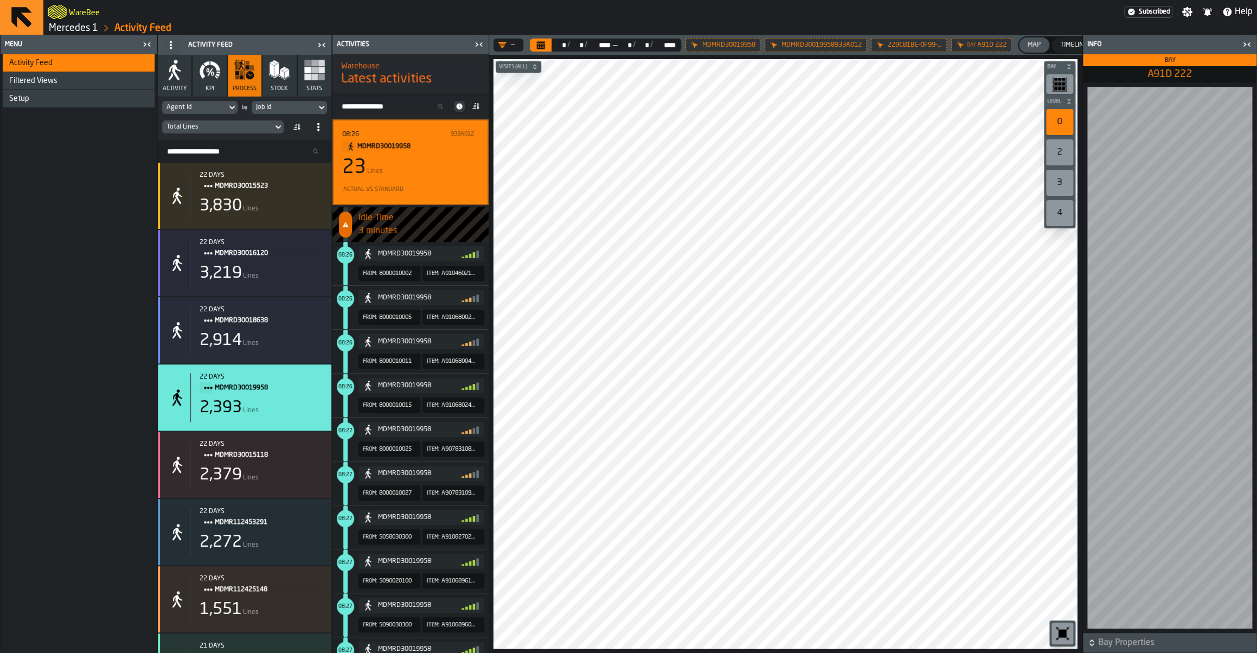
click at [1252, 45] on icon "button-toggle-Close me" at bounding box center [1246, 44] width 13 height 13
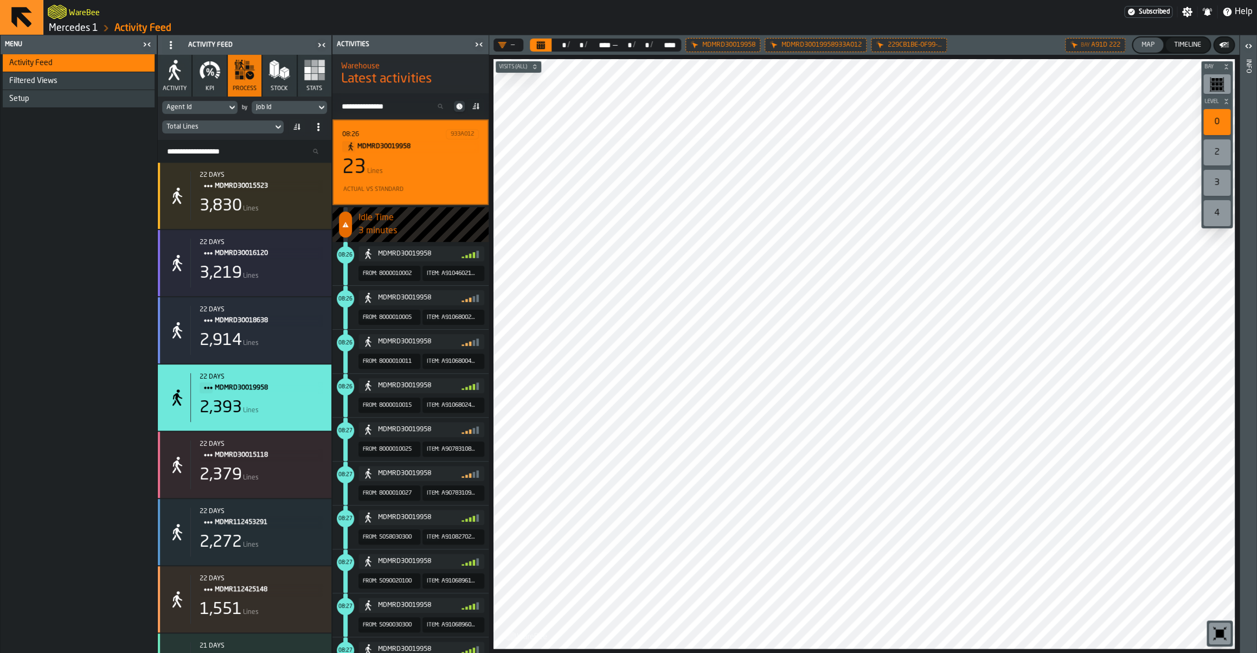
click at [146, 45] on icon "button-toggle-Close me" at bounding box center [146, 44] width 13 height 13
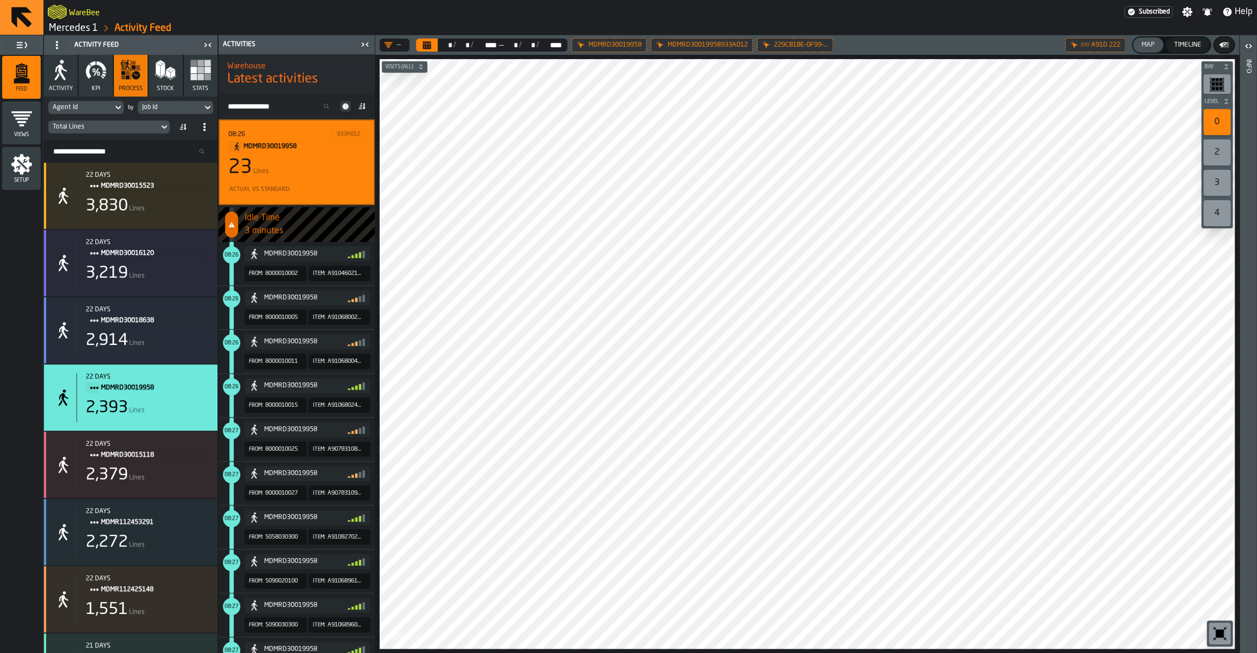
click at [209, 47] on icon "button-toggle-Close me" at bounding box center [207, 45] width 13 height 13
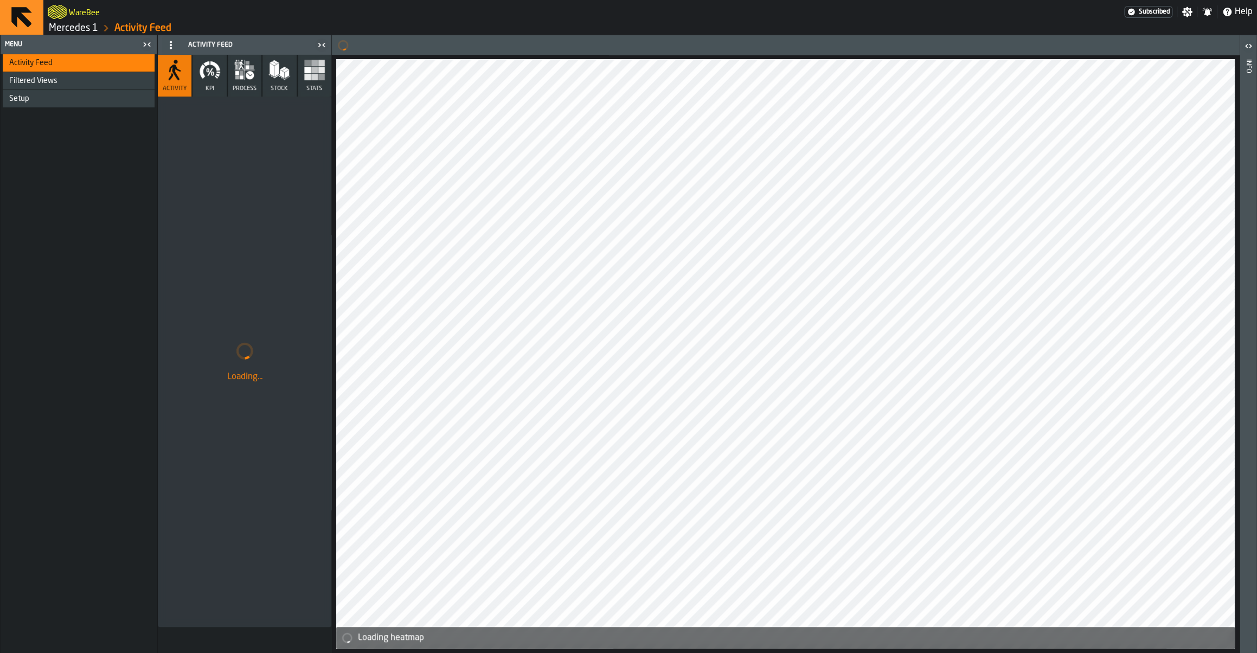
click at [72, 23] on link "Mercedes 1" at bounding box center [73, 28] width 49 height 12
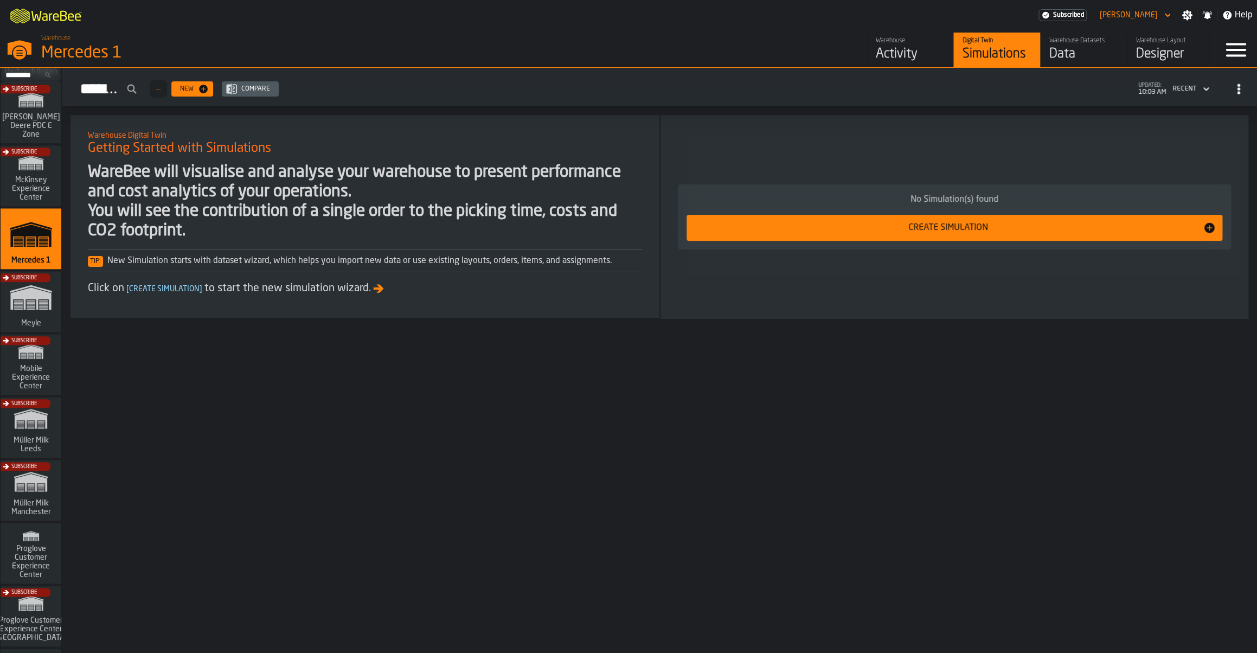
scroll to position [511, 0]
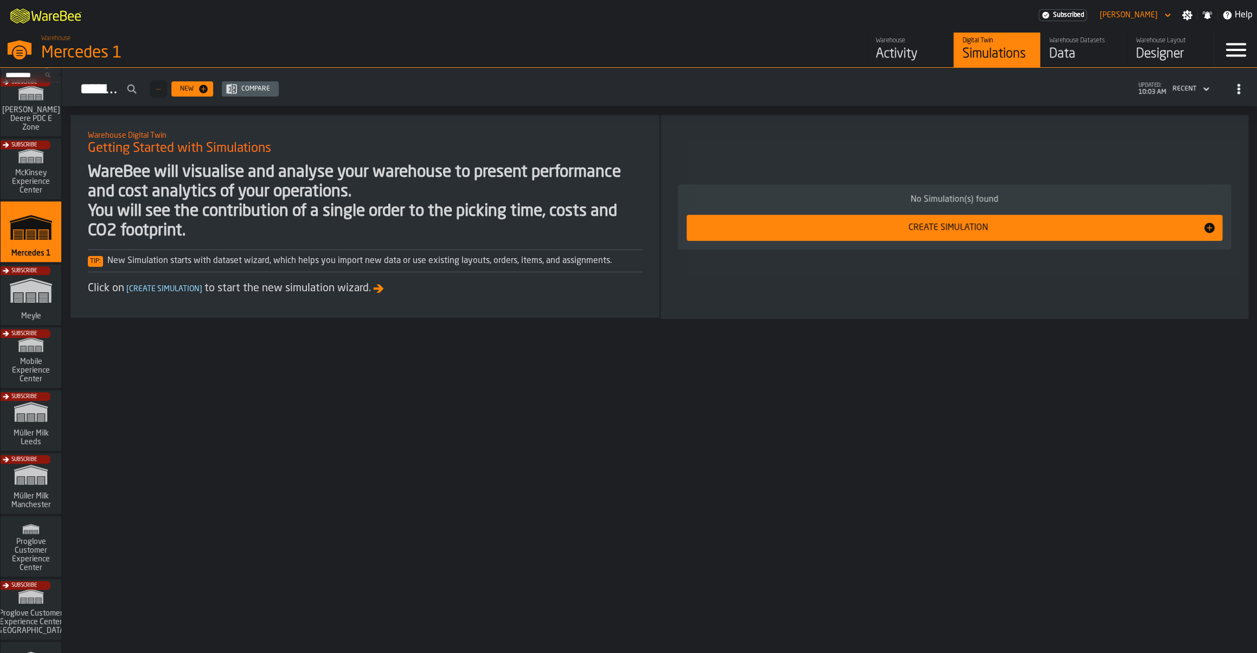
click at [27, 476] on div "Subscribe" at bounding box center [28, 486] width 61 height 63
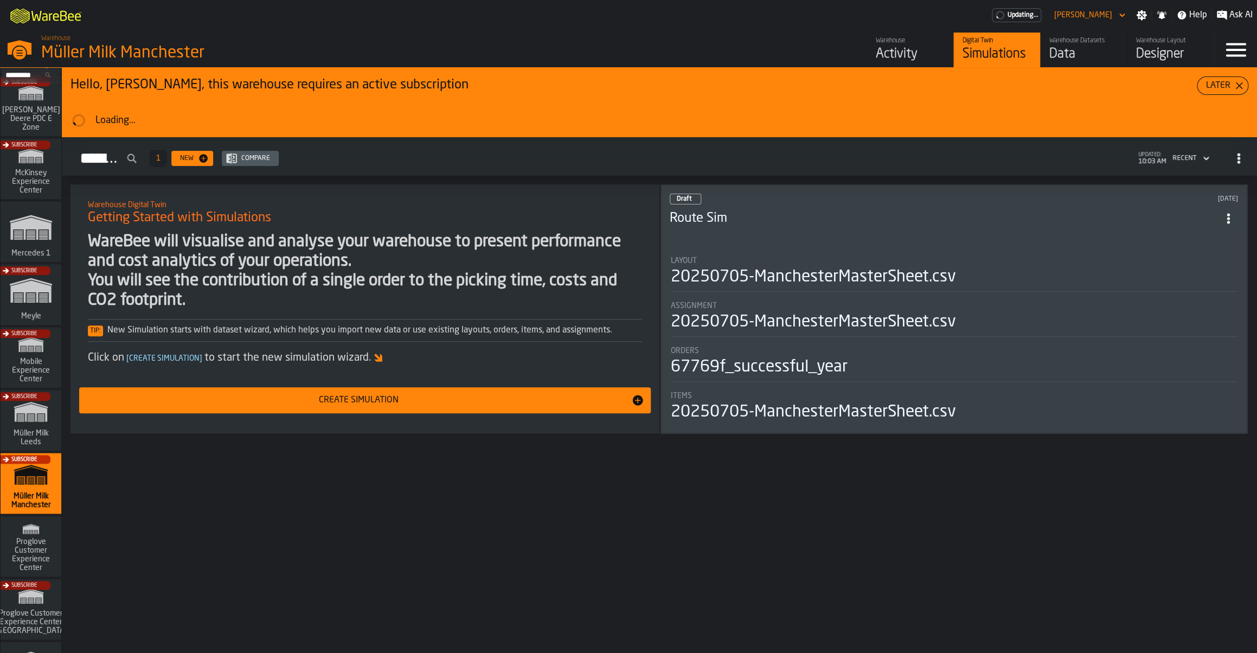
click at [879, 39] on div "Warehouse" at bounding box center [910, 41] width 69 height 8
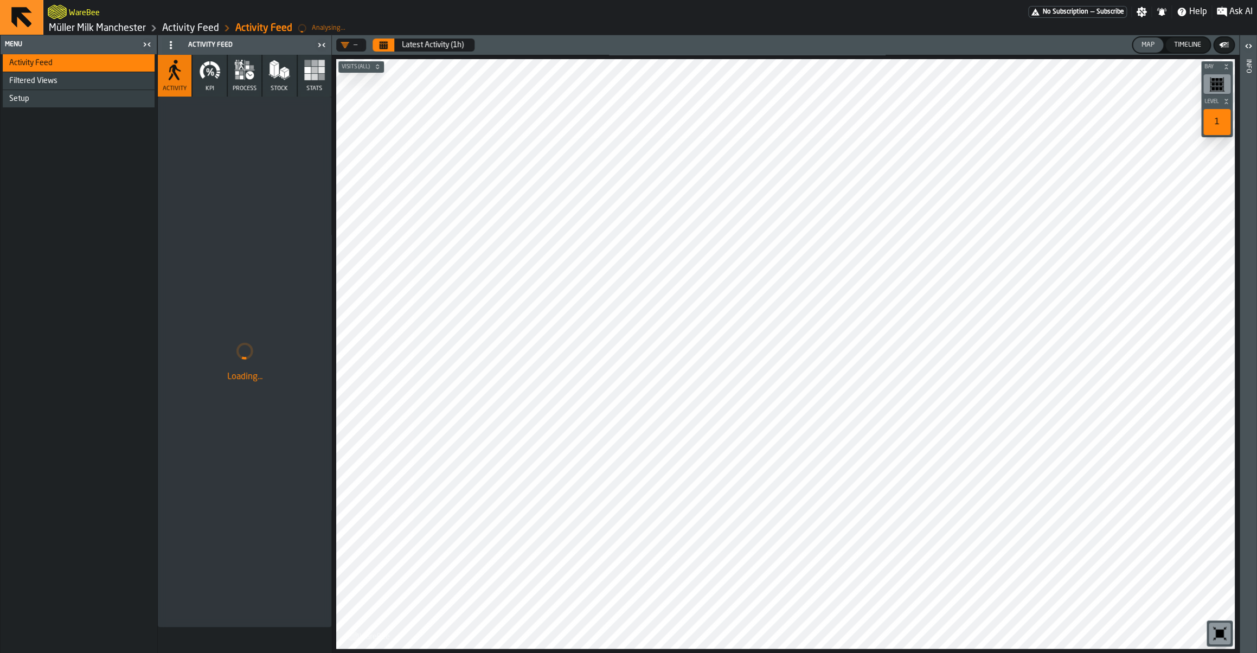
click at [310, 83] on button "Stats" at bounding box center [315, 76] width 34 height 42
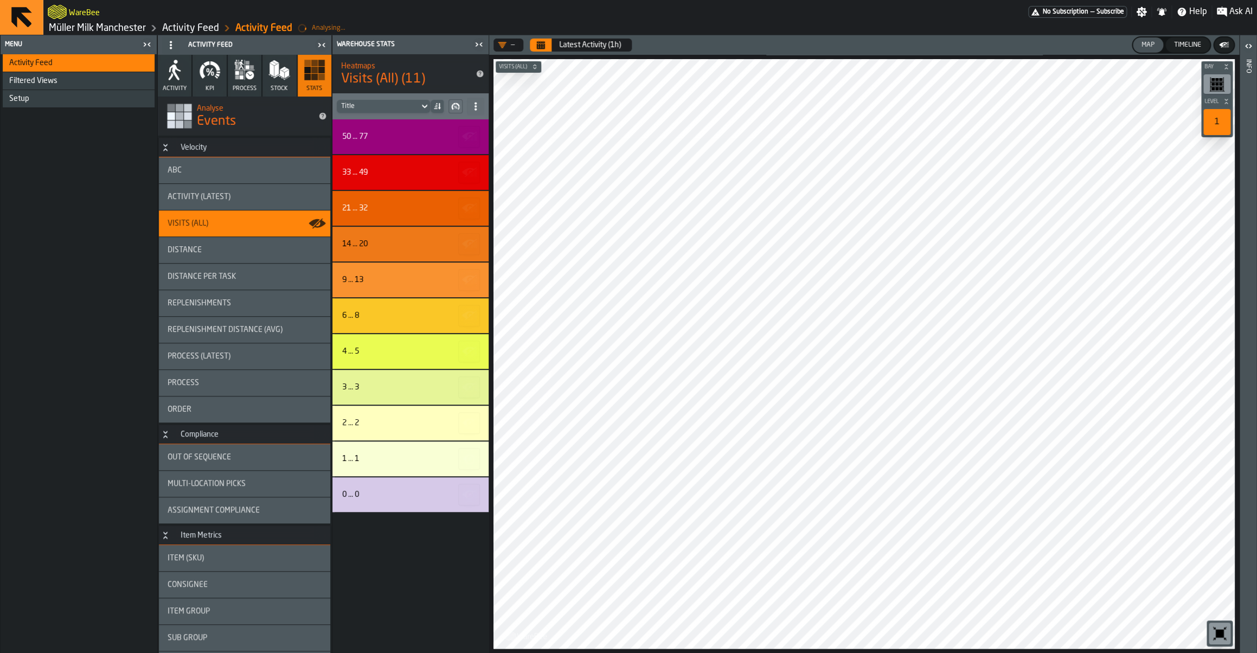
click at [542, 52] on header "— Latest Activity (1h) Map Timeline" at bounding box center [864, 45] width 750 height 20
click at [540, 49] on button "Calendar" at bounding box center [541, 45] width 22 height 13
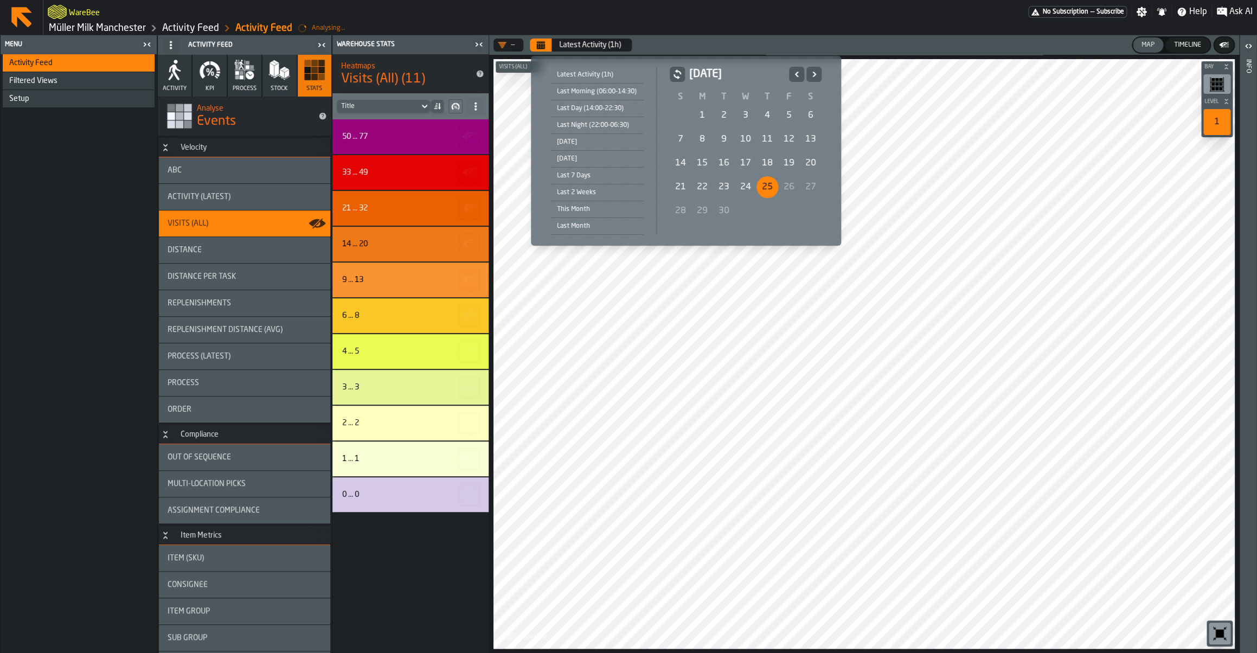
click at [763, 189] on div "25" at bounding box center [768, 187] width 22 height 22
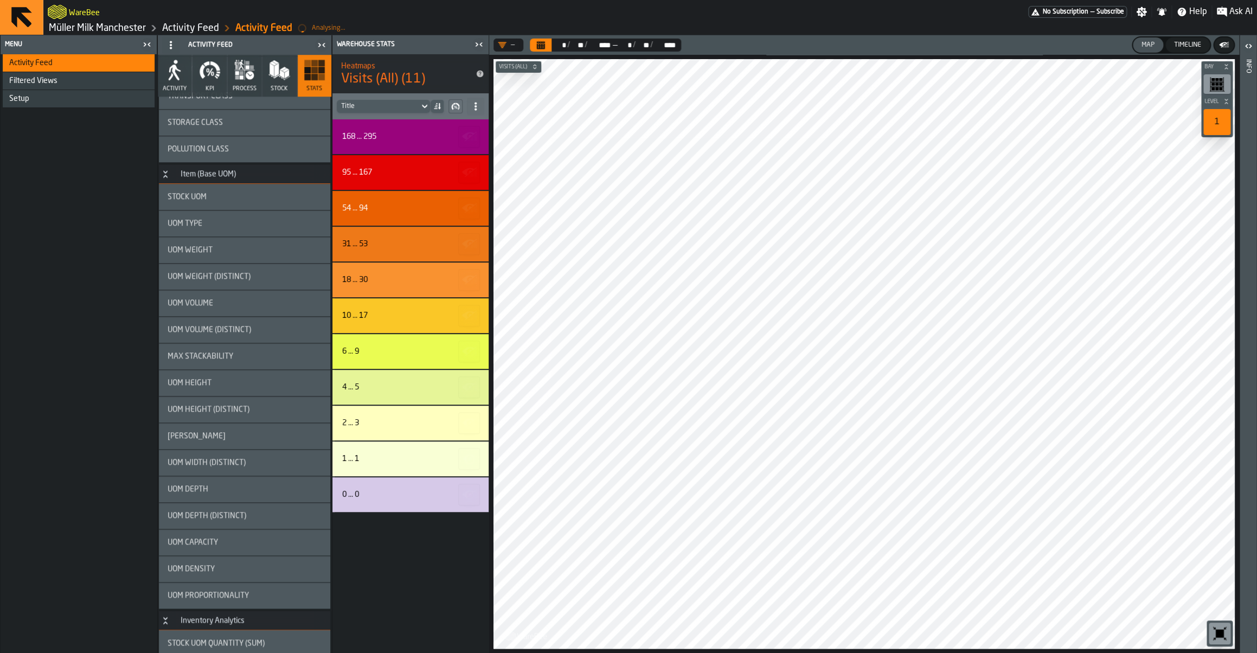
scroll to position [587, 0]
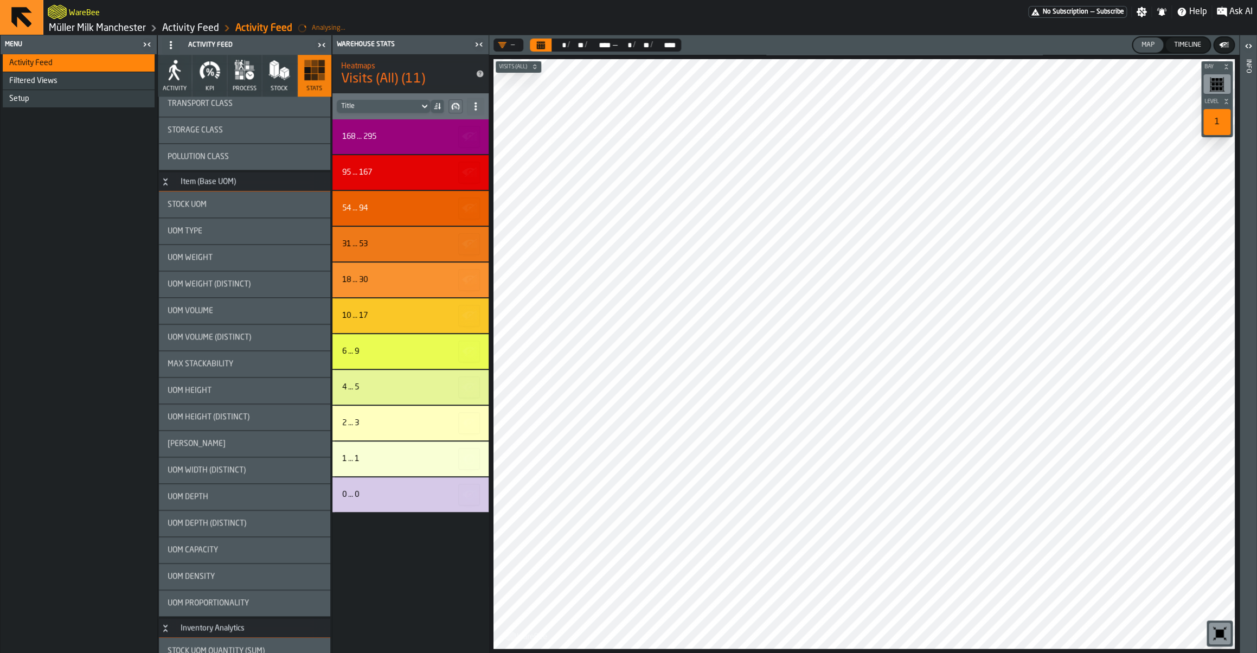
click at [539, 51] on button "Calendar" at bounding box center [541, 45] width 22 height 13
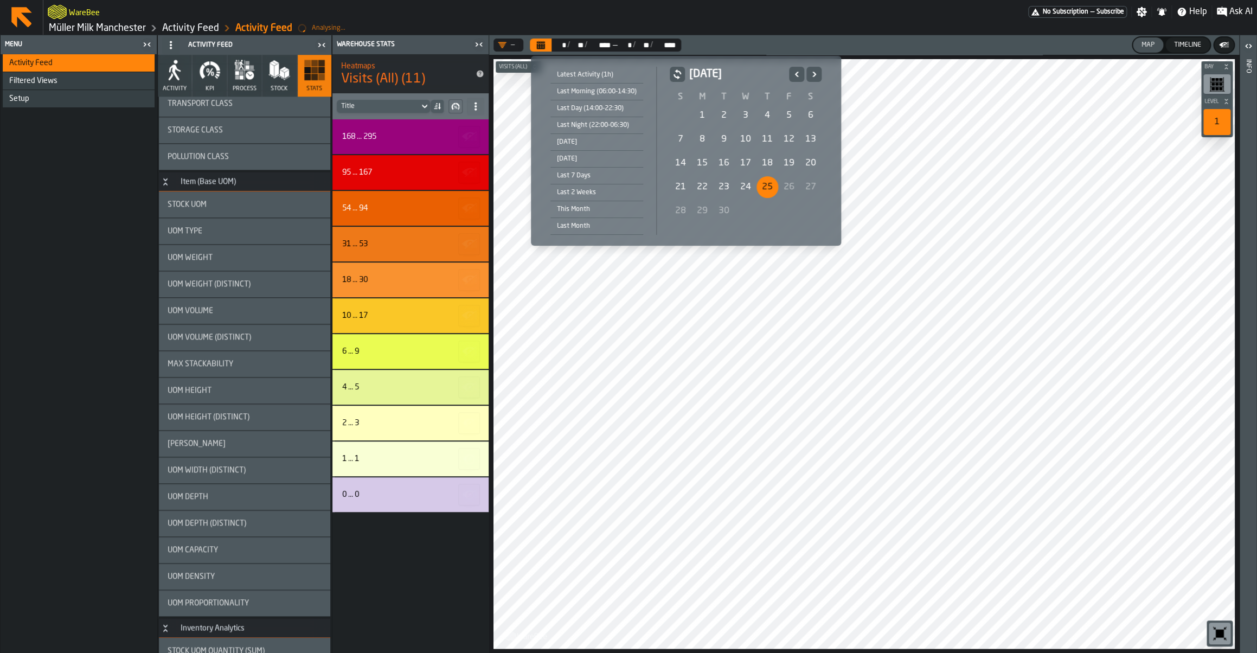
click at [748, 192] on div "24" at bounding box center [746, 187] width 22 height 22
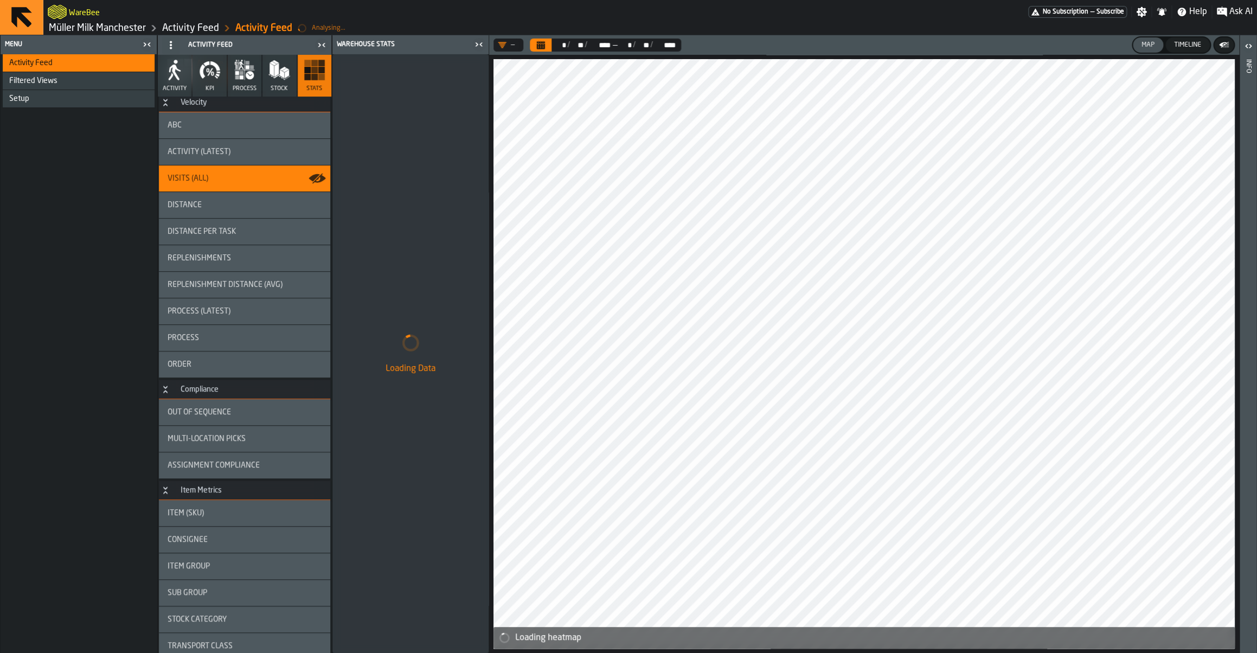
scroll to position [0, 0]
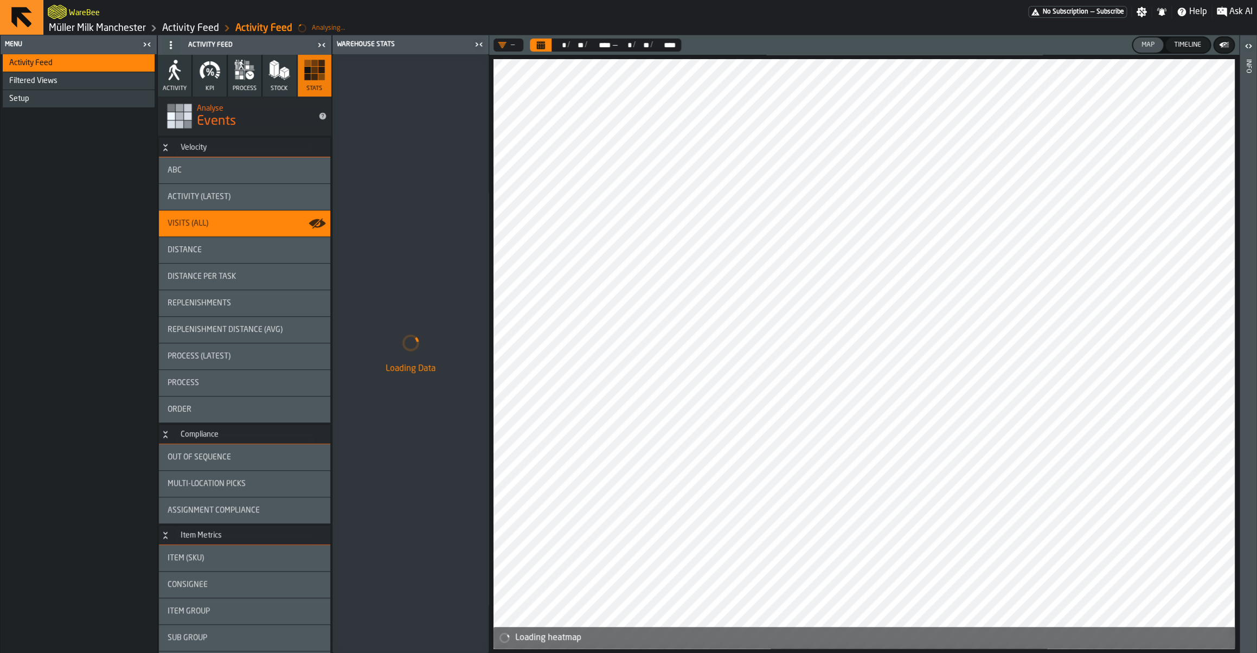
click at [206, 80] on icon "button" at bounding box center [210, 70] width 22 height 22
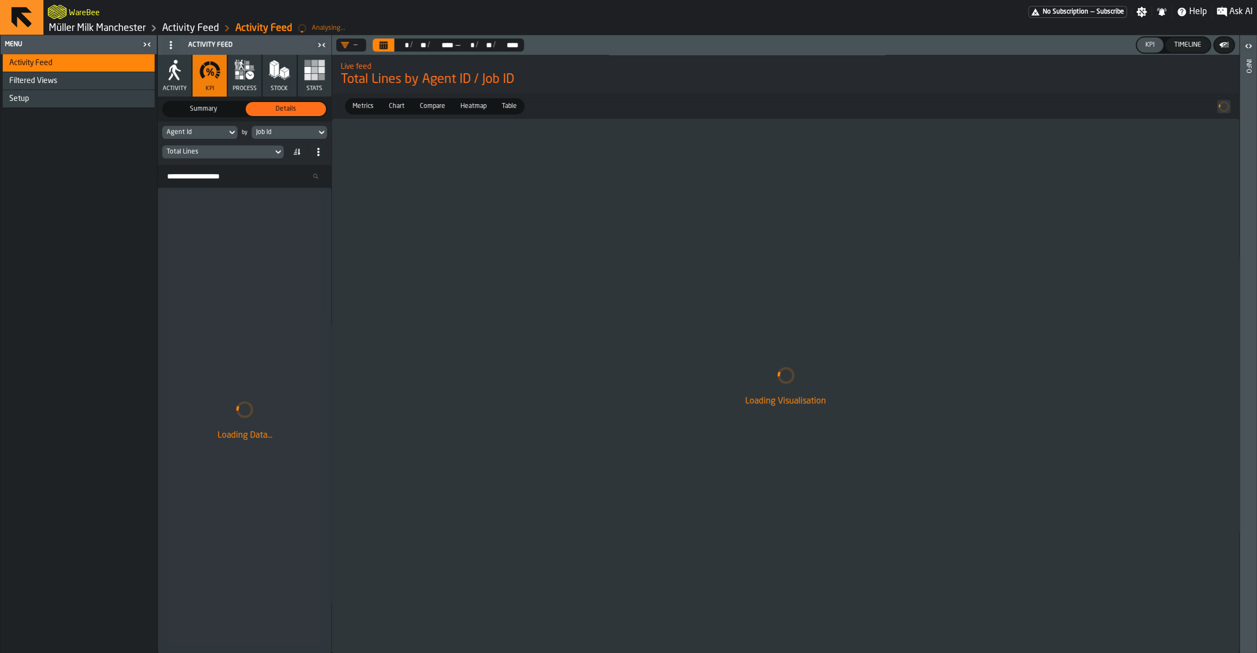
click at [265, 133] on div "Job Id" at bounding box center [284, 133] width 56 height 8
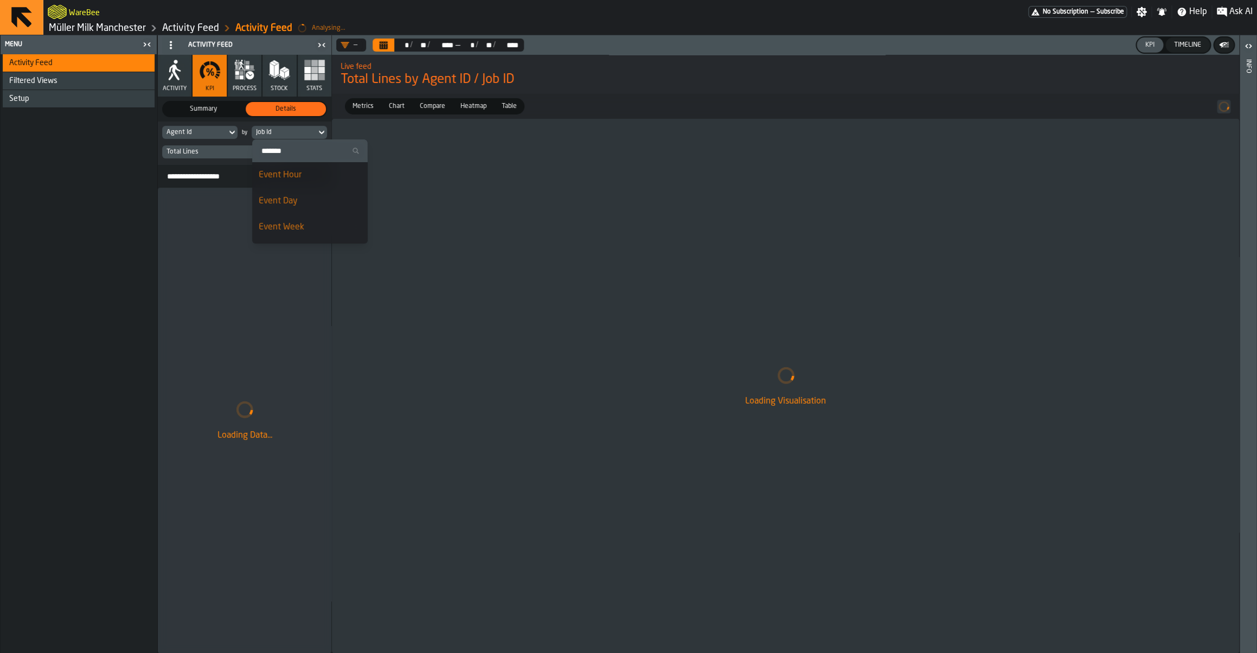
click at [282, 151] on input "Search" at bounding box center [310, 151] width 107 height 14
click at [292, 202] on div "Event Day" at bounding box center [310, 201] width 103 height 13
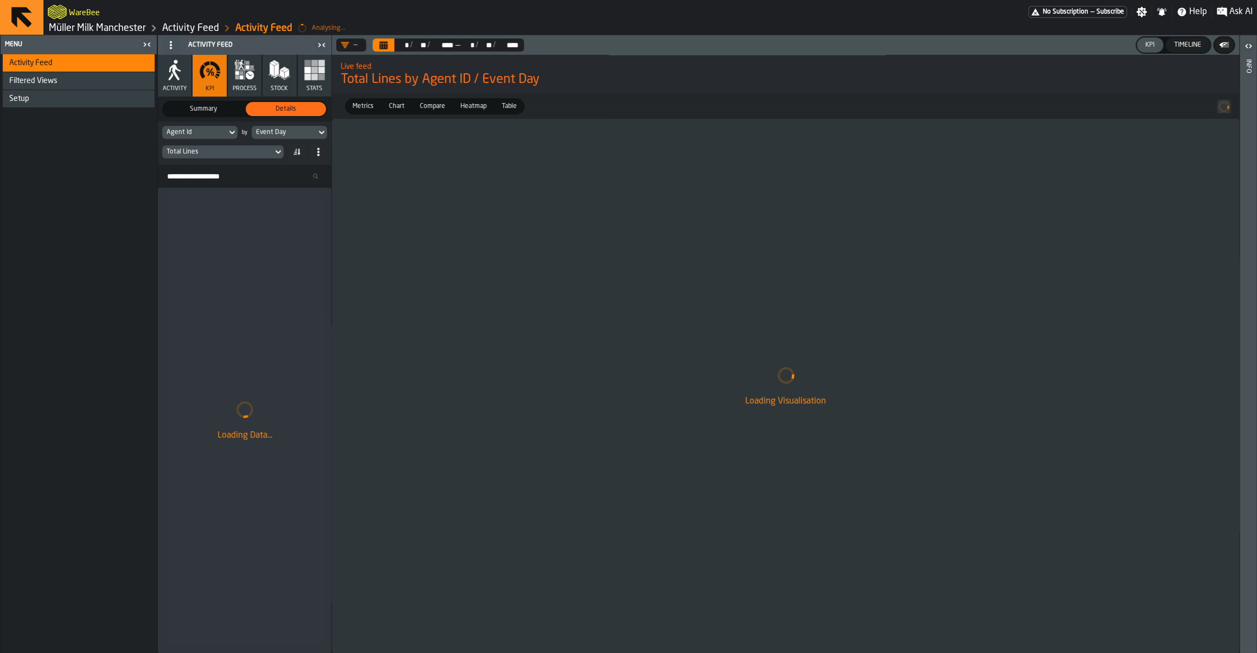
click at [201, 152] on div "Total Lines" at bounding box center [218, 152] width 102 height 8
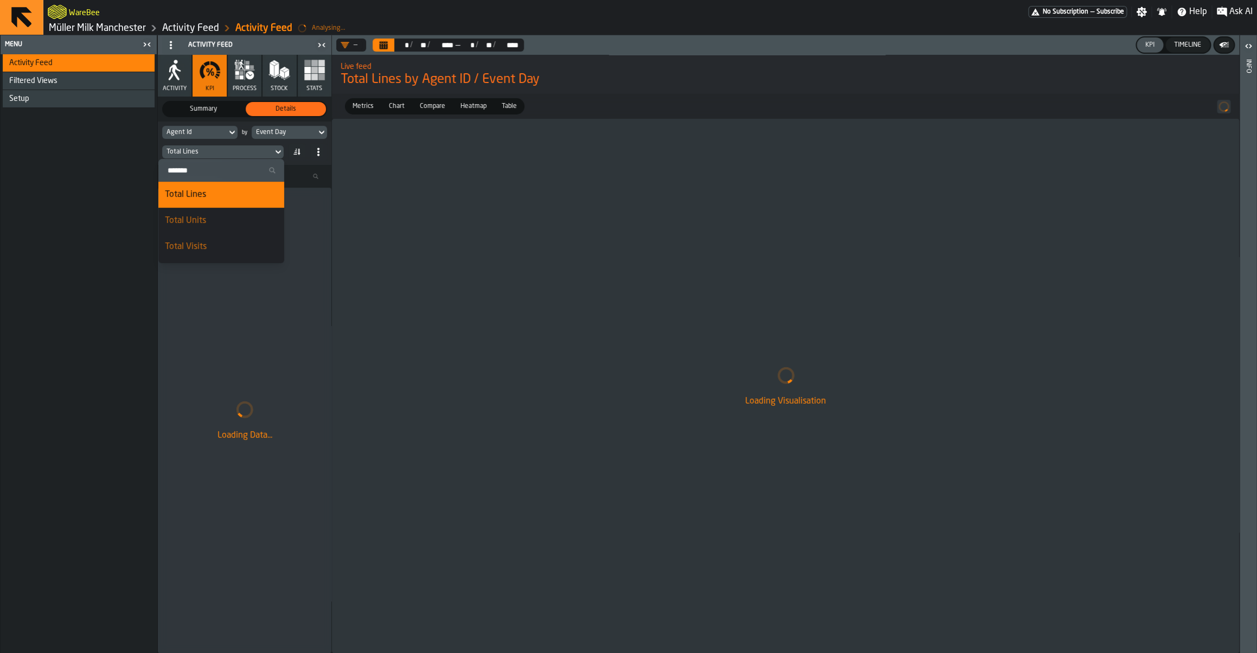
click at [200, 178] on label "Search" at bounding box center [221, 170] width 126 height 23
click at [200, 177] on input "Search" at bounding box center [221, 170] width 117 height 14
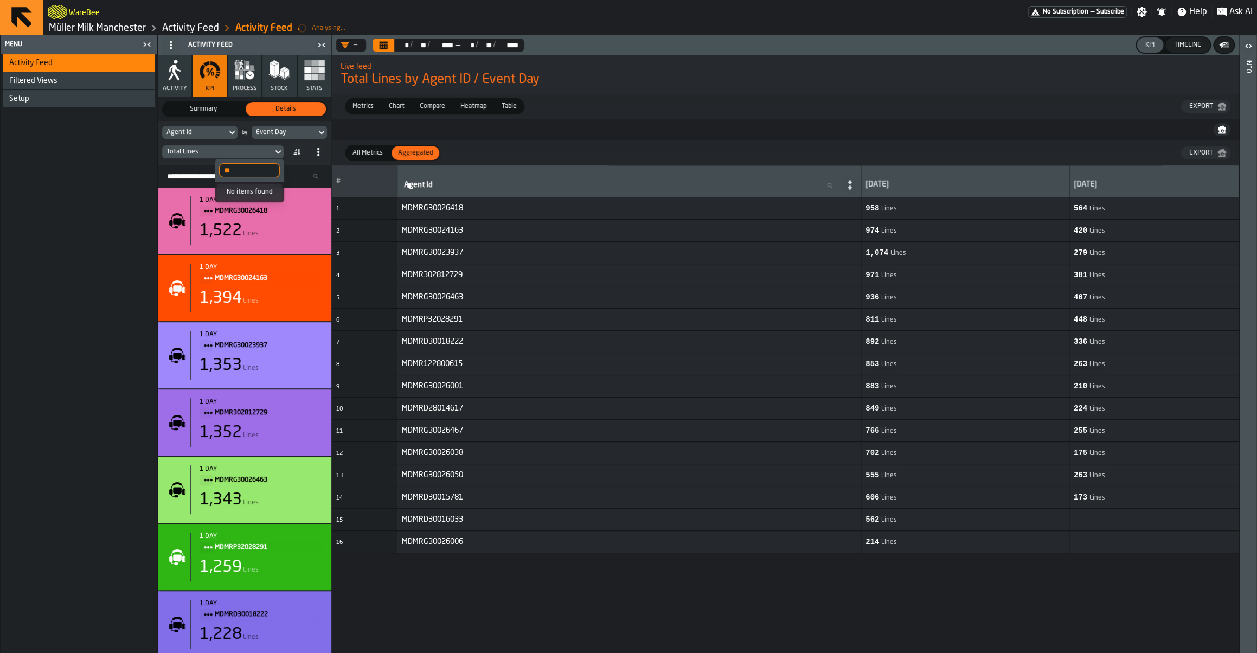
type input "*"
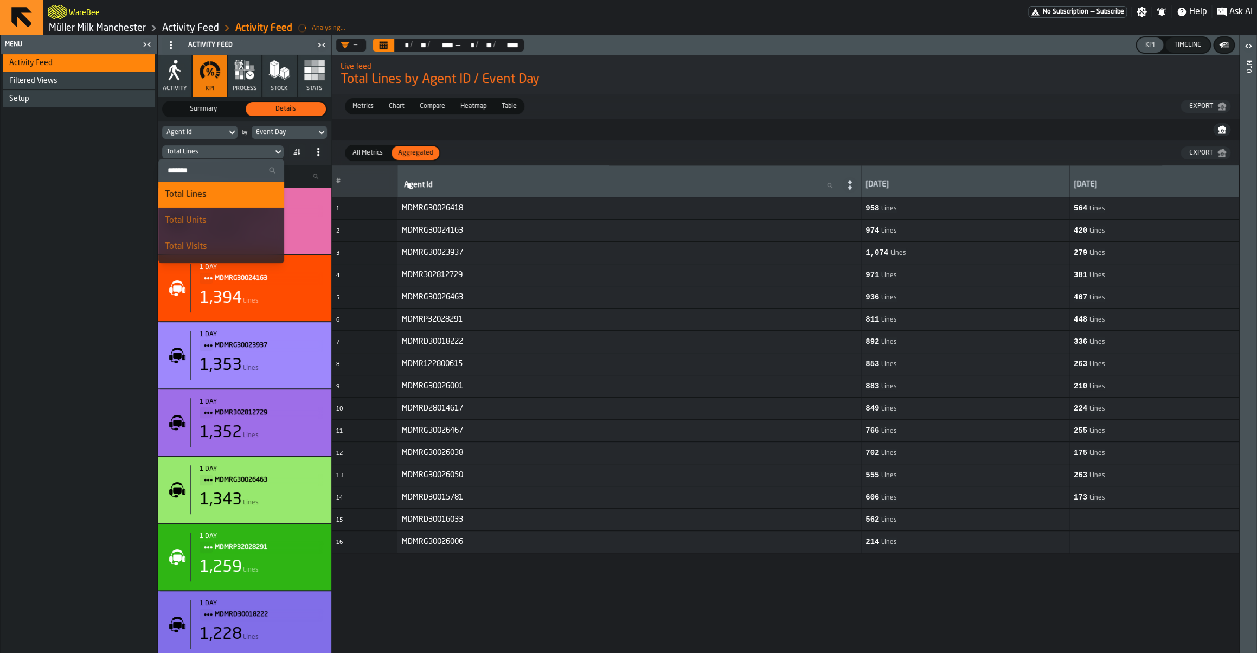
click at [74, 101] on div "Setup" at bounding box center [79, 98] width 141 height 9
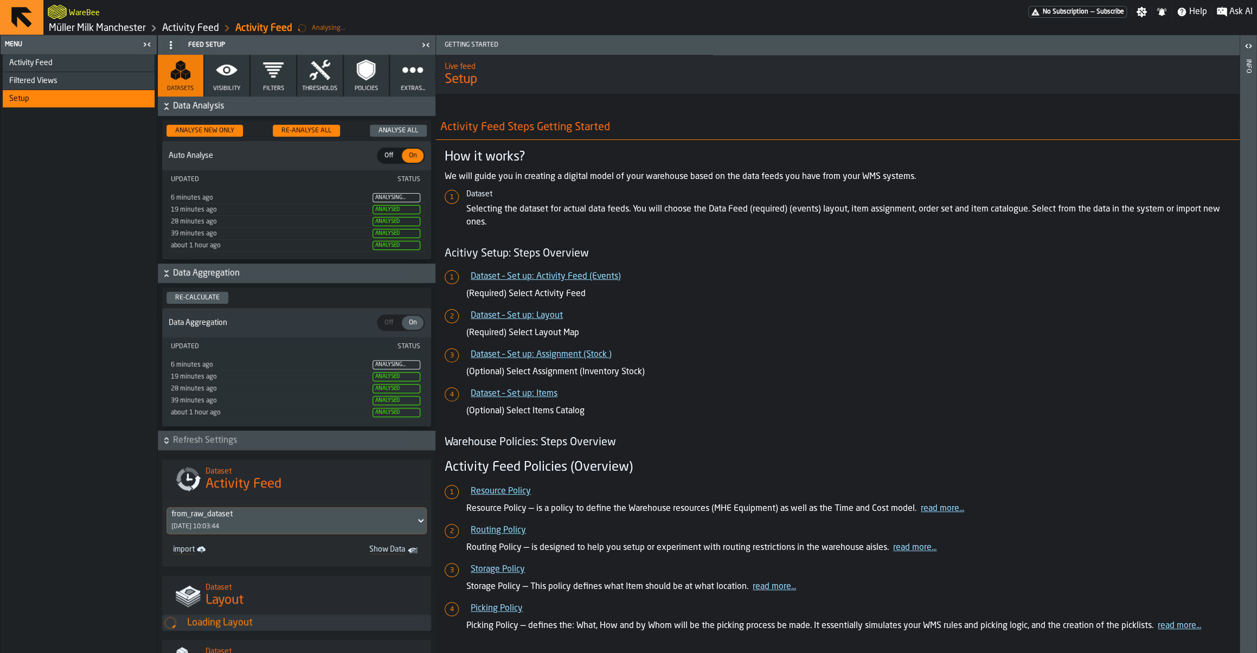
click at [225, 80] on icon "button" at bounding box center [227, 70] width 22 height 22
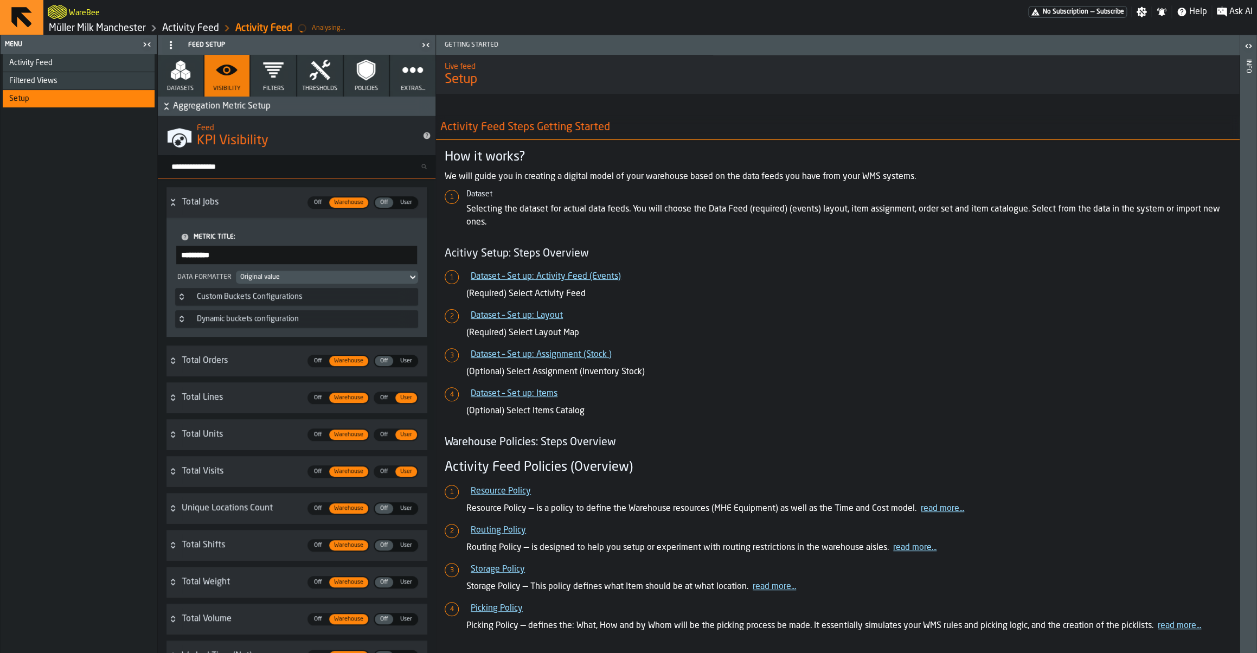
click at [228, 169] on input "Search metric..." at bounding box center [301, 166] width 269 height 14
type input "*****"
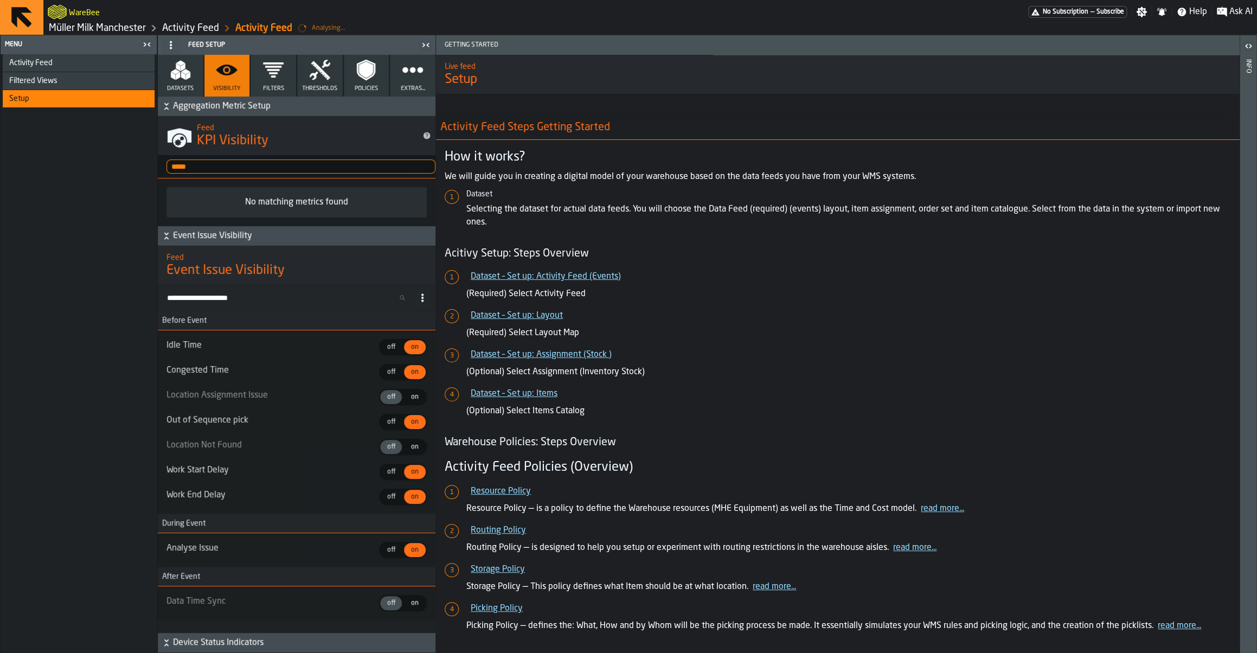
click at [208, 165] on input "*****" at bounding box center [301, 166] width 269 height 14
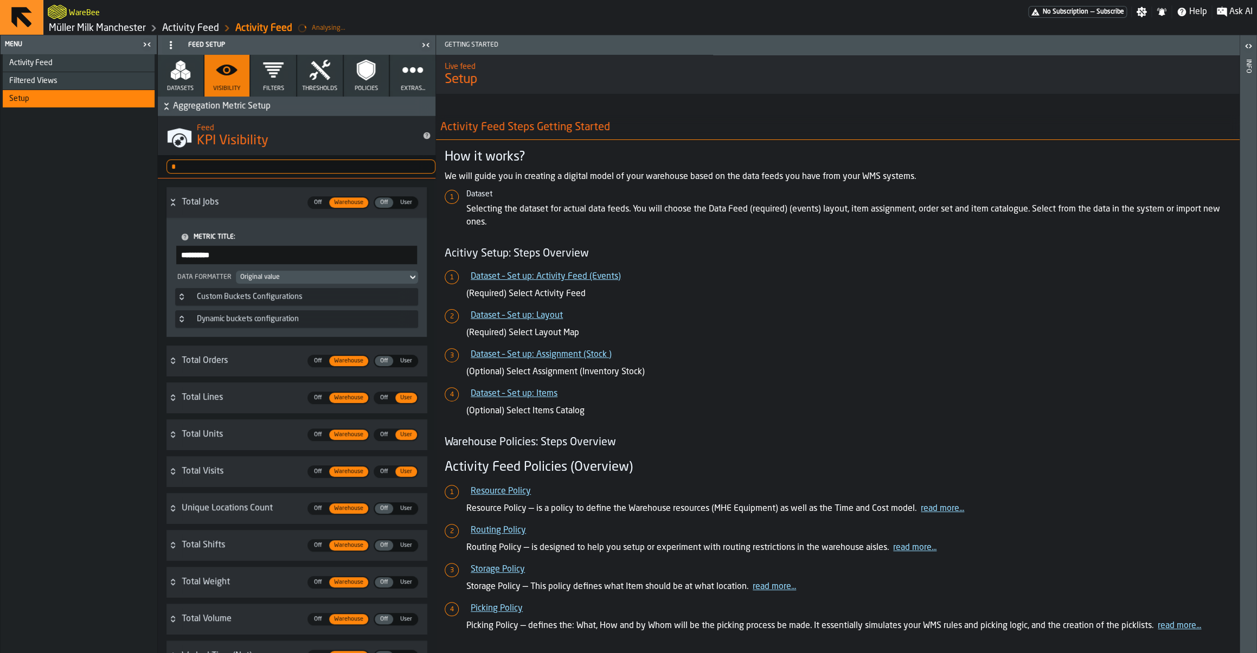
type input "**"
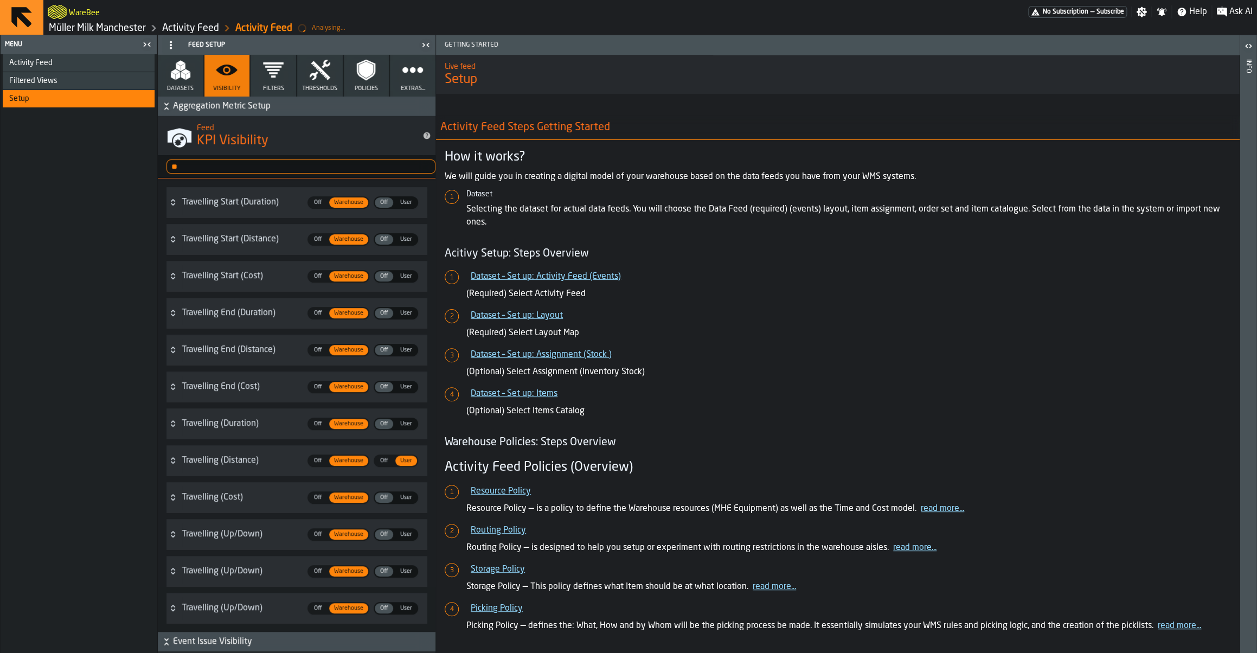
click at [271, 87] on span "Filters" at bounding box center [273, 88] width 21 height 7
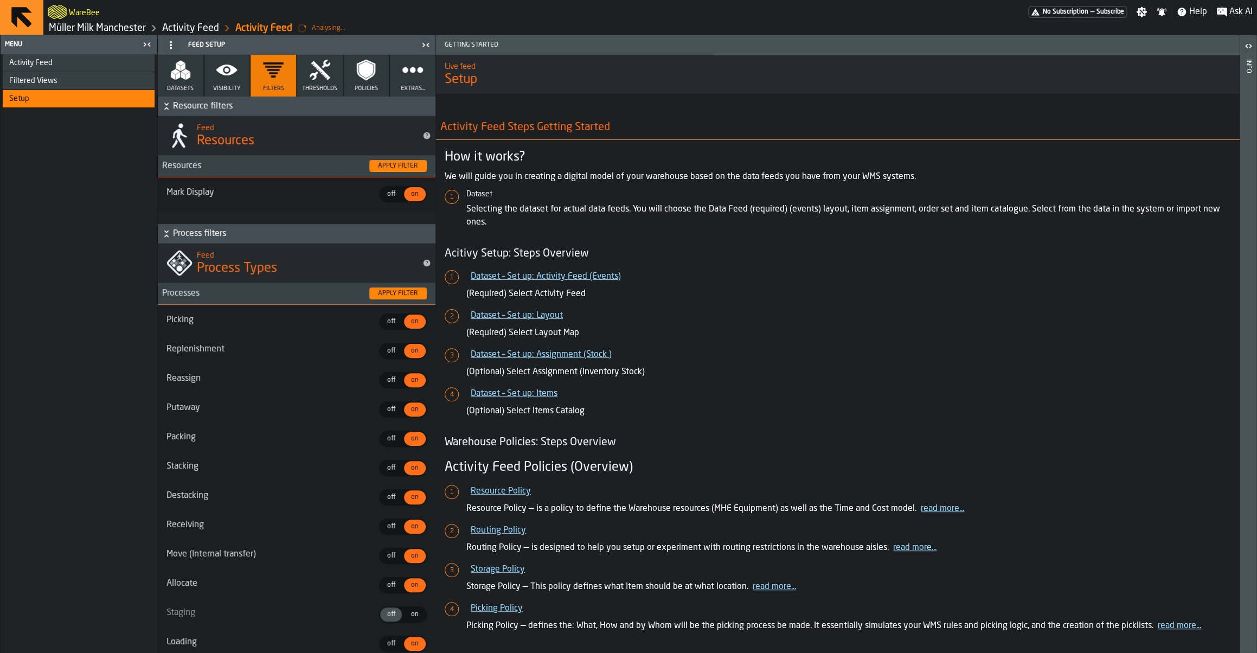
click at [226, 85] on button "Visibility" at bounding box center [227, 76] width 46 height 42
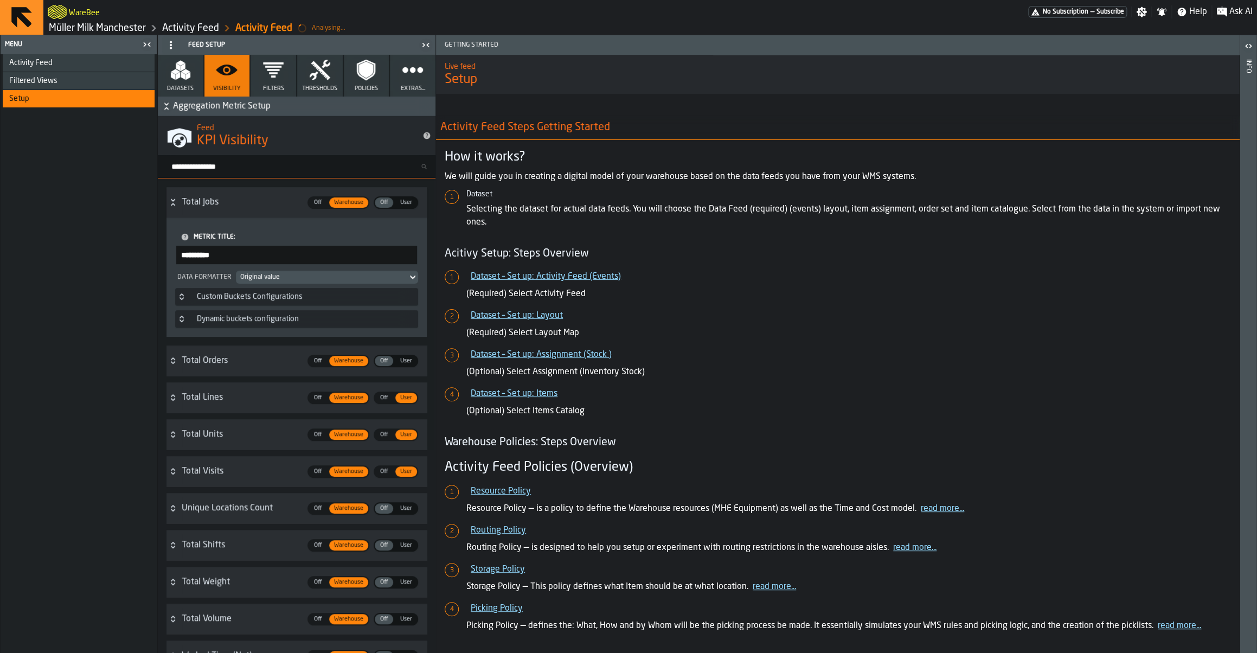
click at [264, 406] on div "Total Lines Off Off Warehouse Warehouse Off Off User User" at bounding box center [304, 398] width 245 height 22
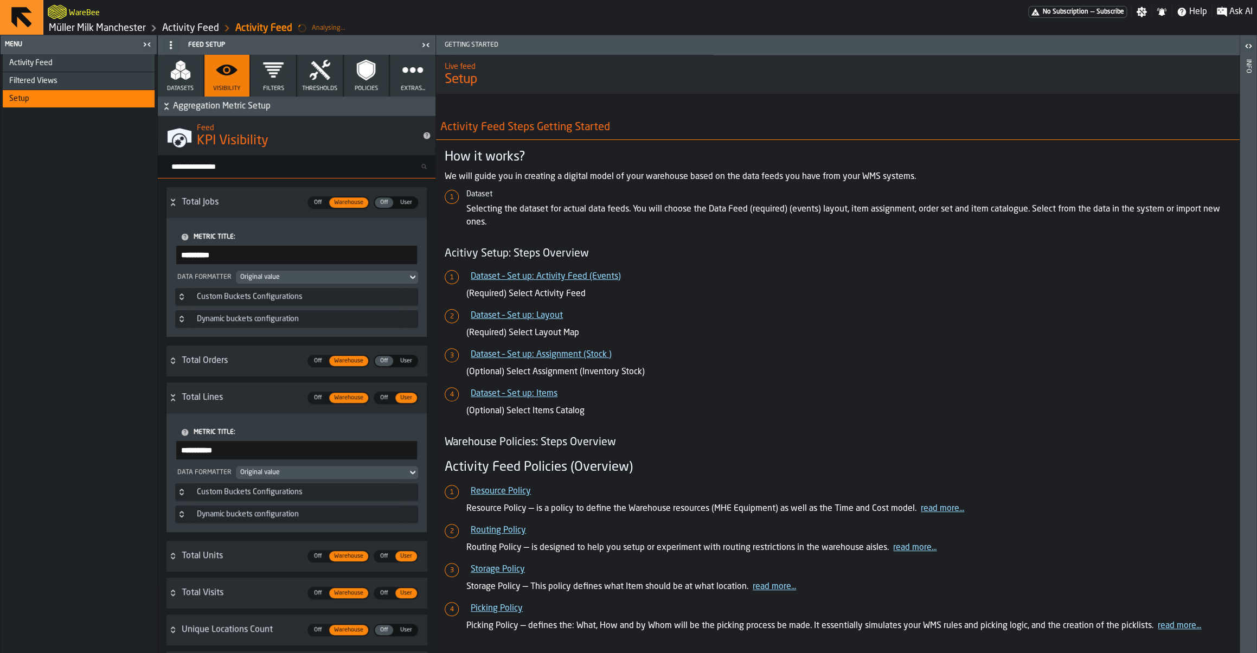
click at [259, 455] on input "**********" at bounding box center [296, 450] width 241 height 18
drag, startPoint x: 259, startPoint y: 455, endPoint x: 179, endPoint y: 453, distance: 80.3
click at [179, 453] on input "**********" at bounding box center [296, 450] width 241 height 18
click at [104, 453] on div "Activity Feed Filtered Views Shift Management Employee Management Setup" at bounding box center [79, 353] width 156 height 599
click at [260, 456] on input "******" at bounding box center [296, 450] width 241 height 18
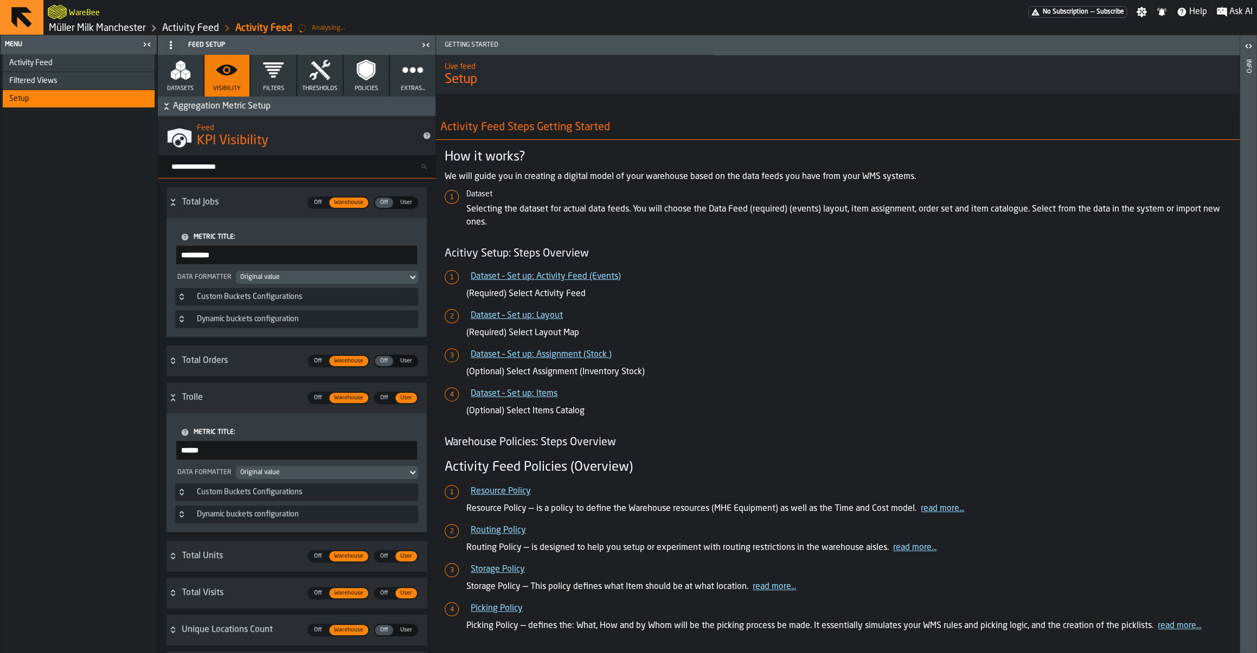
click at [260, 456] on input "******" at bounding box center [296, 450] width 241 height 18
type input "**********"
click at [60, 379] on div "Activity Feed Filtered Views Shift Management Employee Management Setup" at bounding box center [79, 353] width 156 height 599
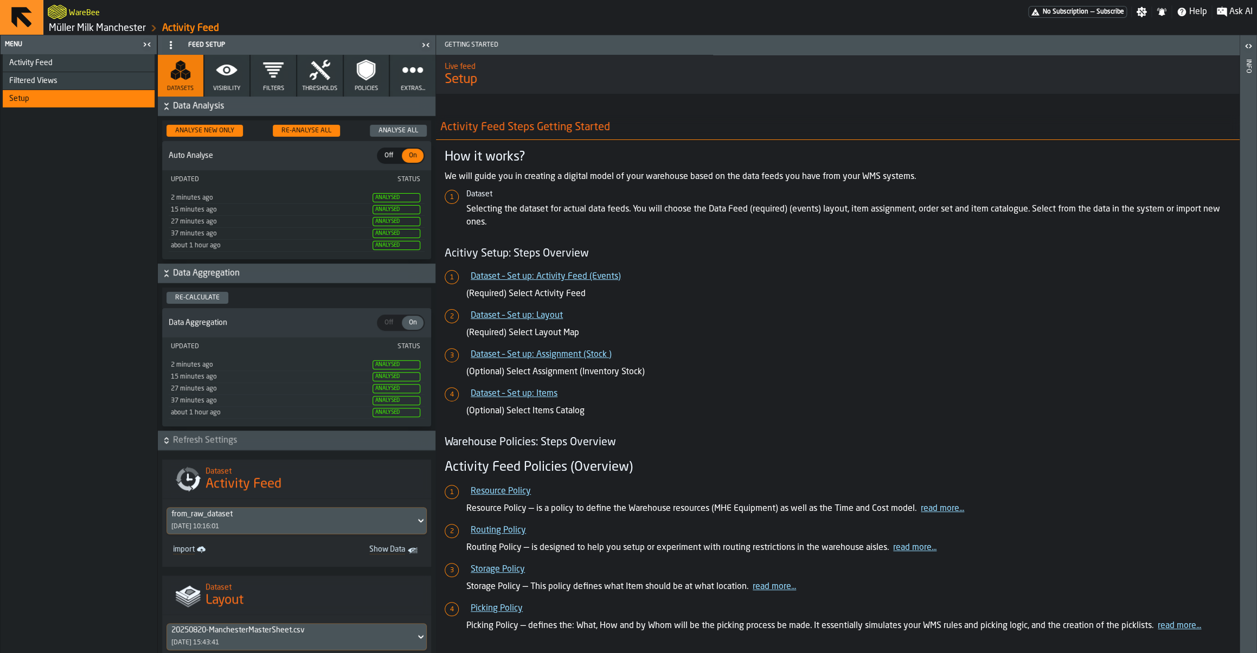
click at [117, 29] on link "Müller Milk Manchester" at bounding box center [97, 28] width 97 height 12
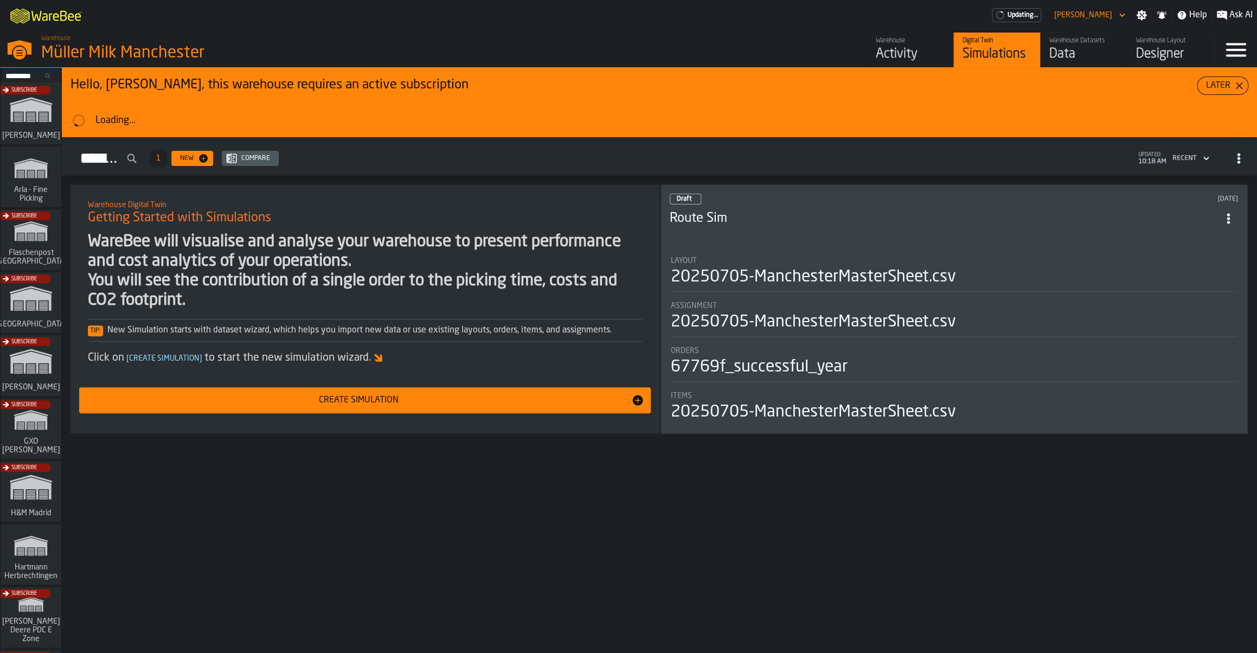
click at [882, 65] on link "Warehouse Activity" at bounding box center [910, 50] width 87 height 35
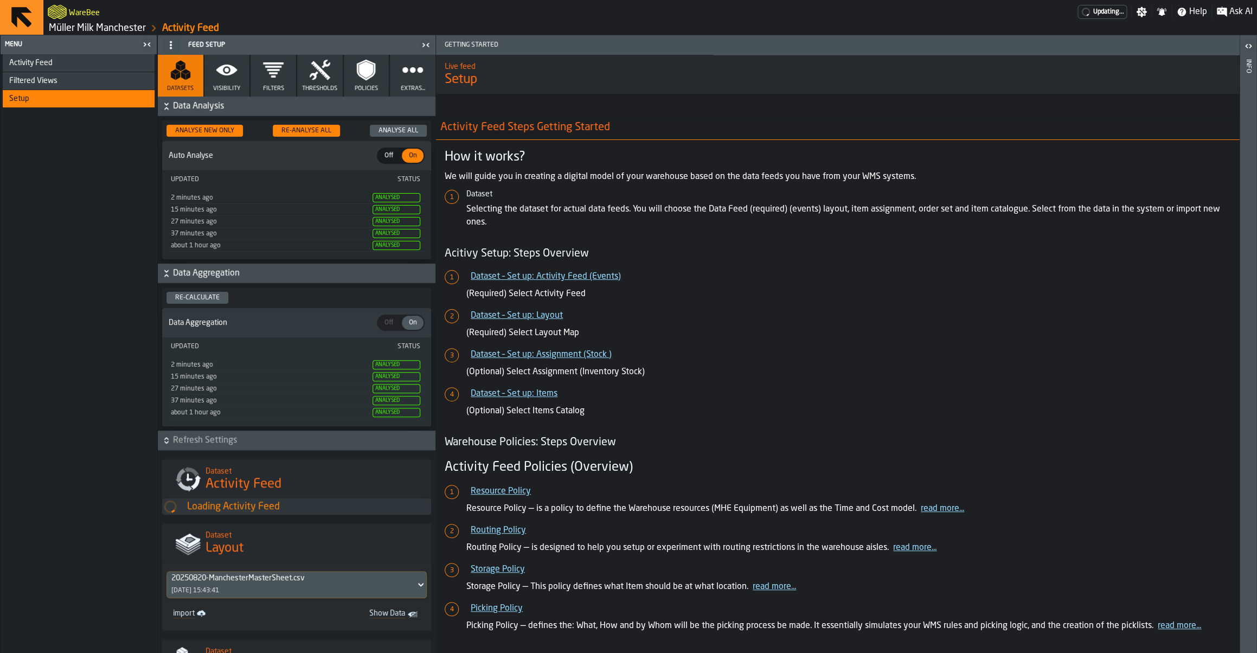
click at [217, 78] on icon "button" at bounding box center [227, 70] width 22 height 22
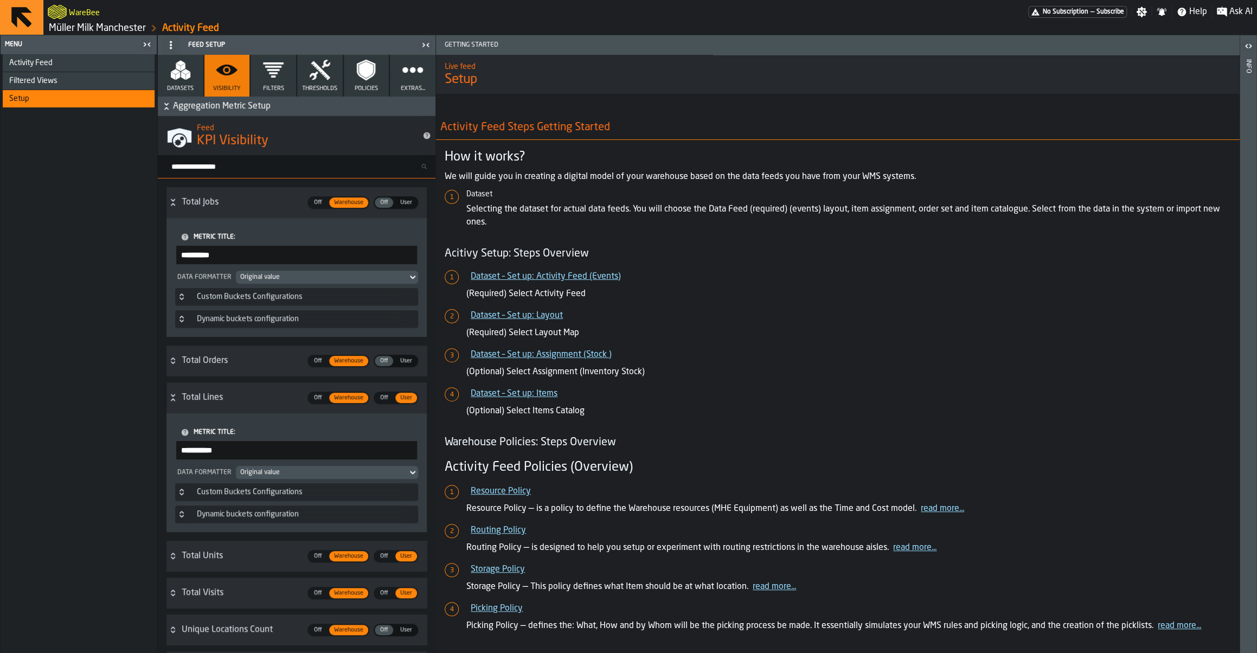
click at [182, 301] on icon "Button-Custom Buckets Configurations-closed" at bounding box center [181, 296] width 9 height 9
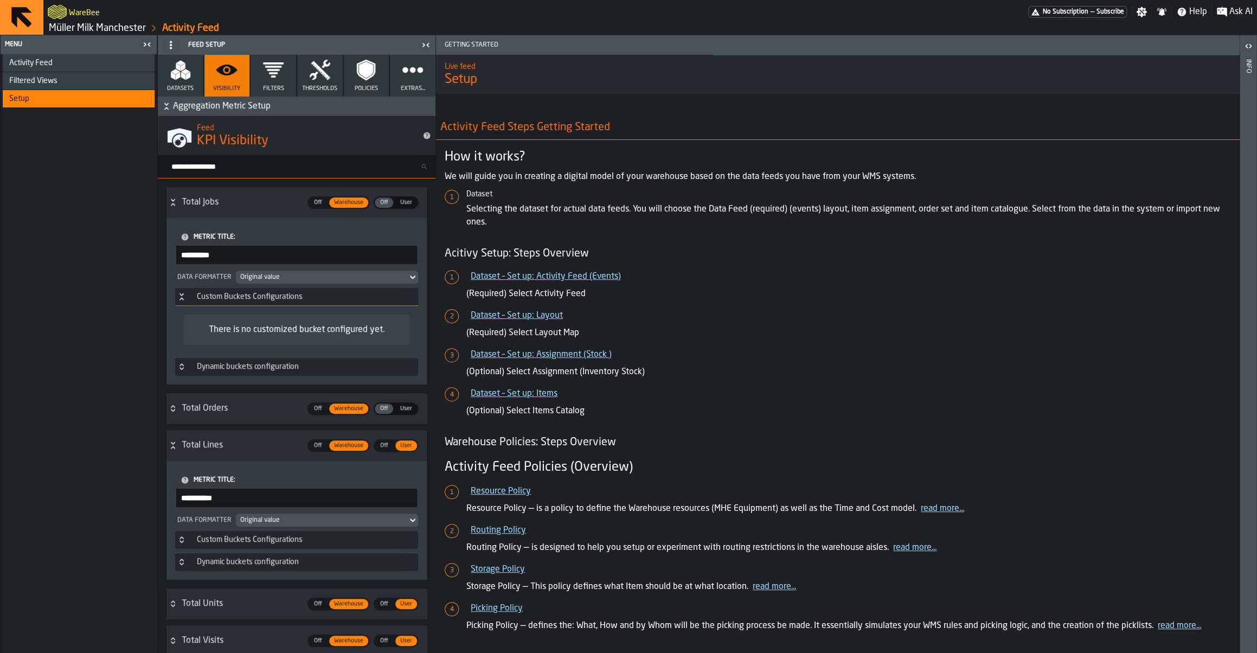
click at [182, 301] on icon "Button-Custom Buckets Configurations-open" at bounding box center [181, 296] width 9 height 9
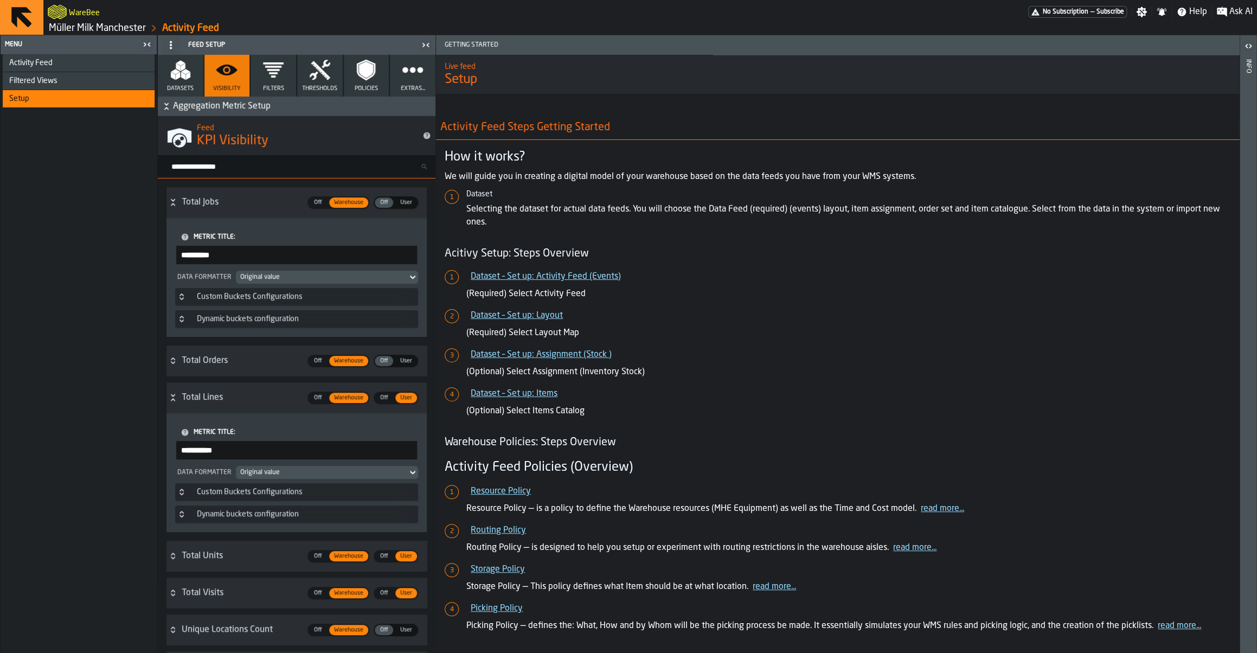
click at [239, 170] on input "Search metric..." at bounding box center [301, 166] width 269 height 14
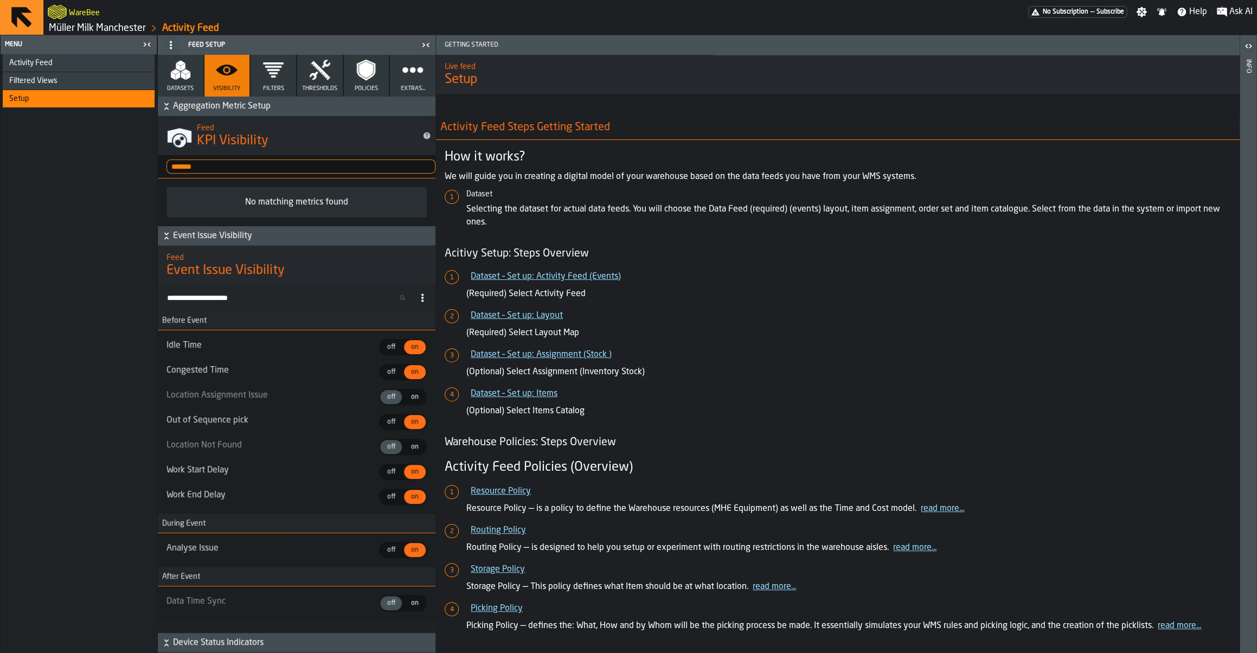
click at [196, 172] on input "*******" at bounding box center [301, 166] width 269 height 14
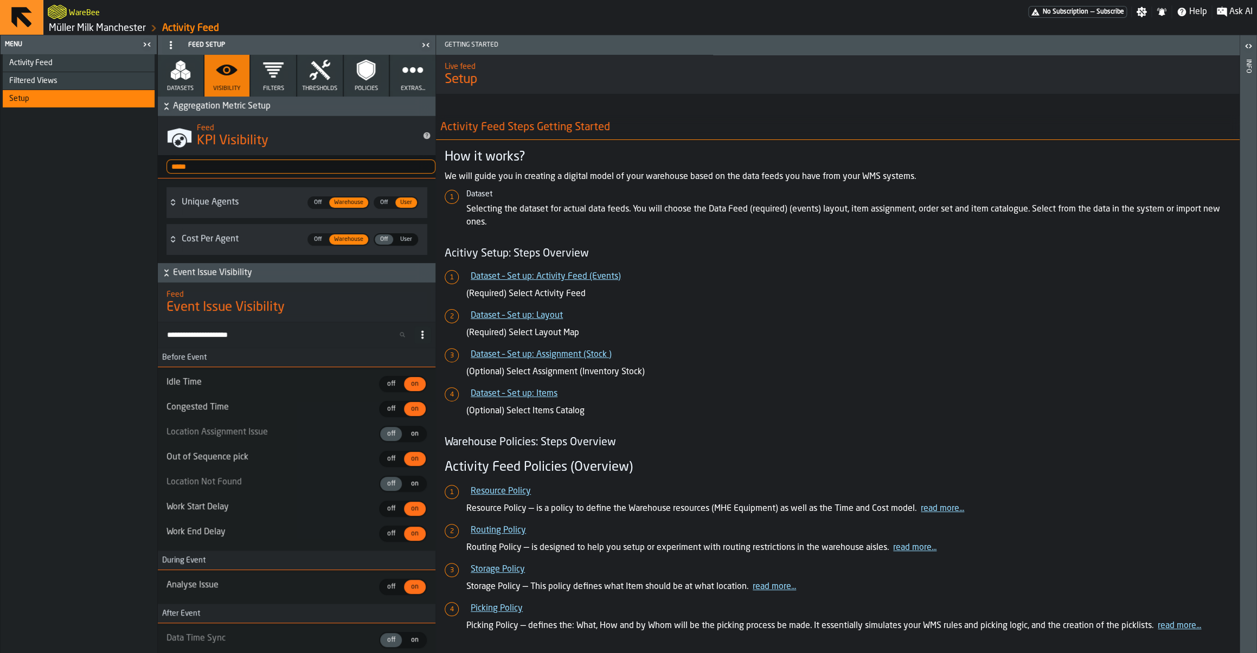
click at [226, 202] on div "Unique Agents" at bounding box center [241, 202] width 119 height 13
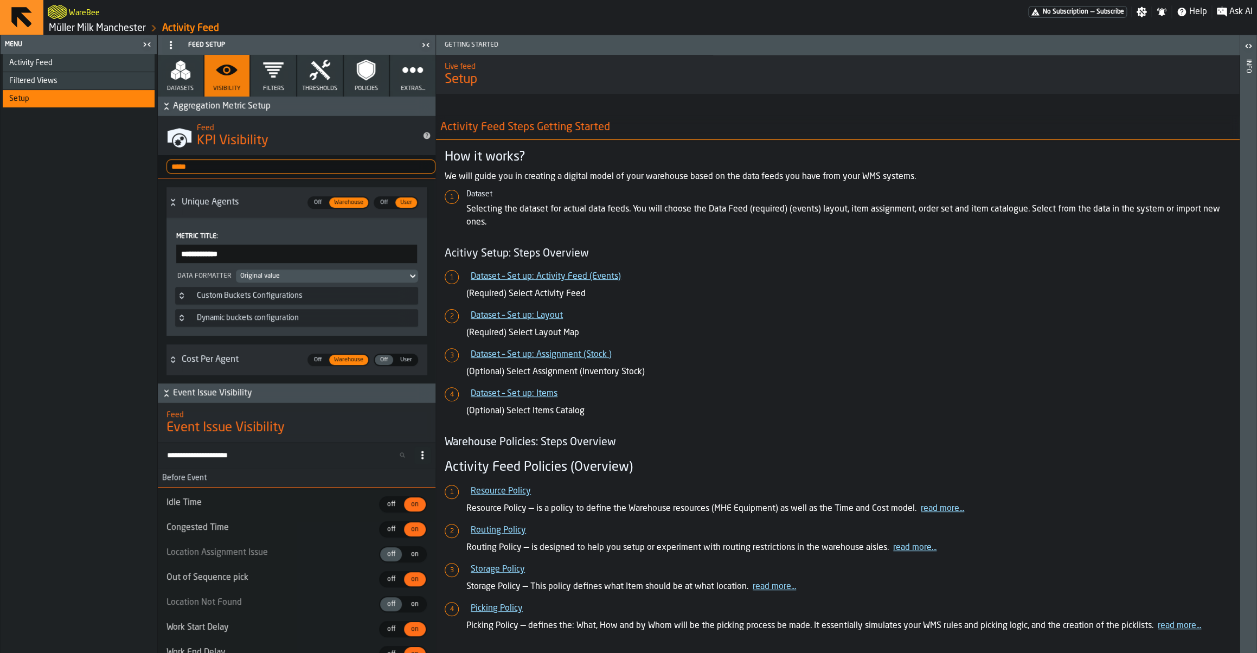
click at [220, 361] on div "Cost Per Agent" at bounding box center [241, 359] width 119 height 13
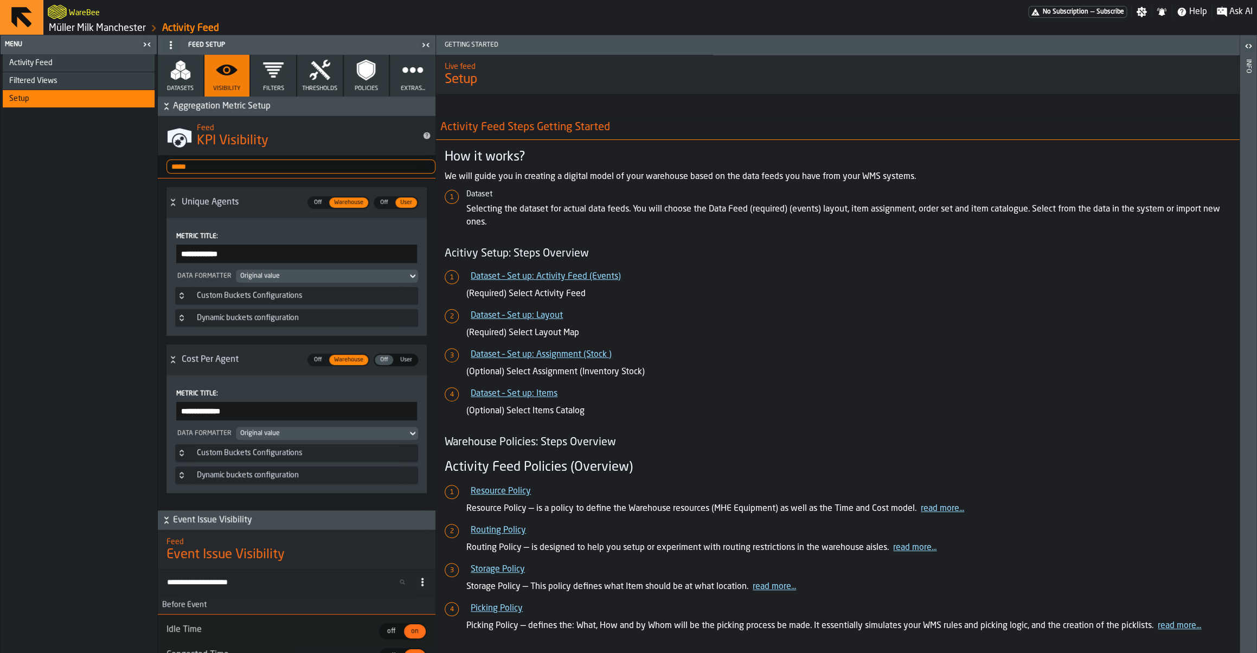
click at [222, 365] on div "Cost Per Agent" at bounding box center [241, 359] width 119 height 13
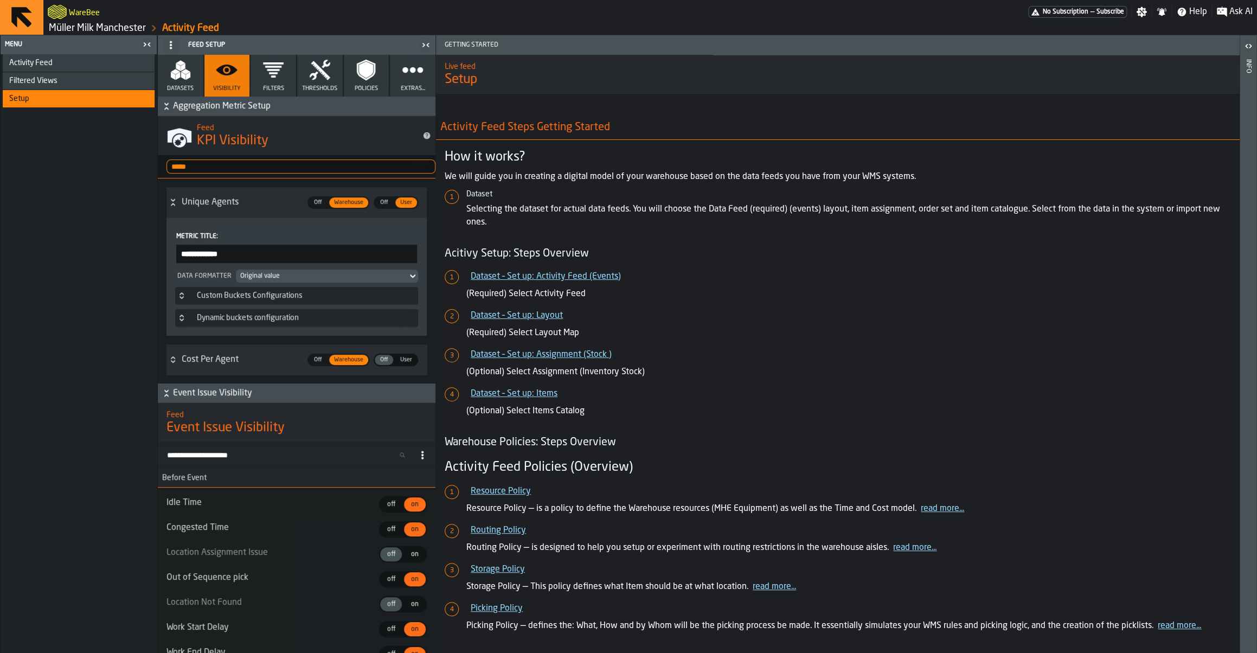
click at [192, 203] on div "Unique Agents" at bounding box center [241, 202] width 119 height 13
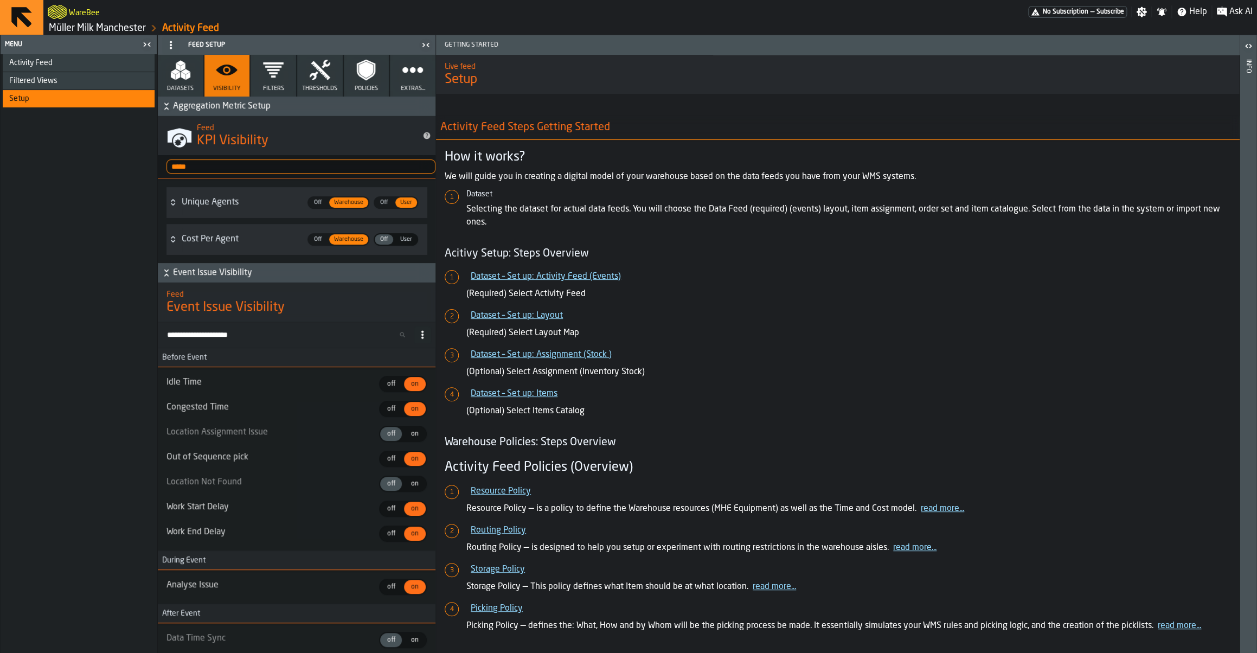
click at [212, 170] on input "*****" at bounding box center [301, 166] width 269 height 14
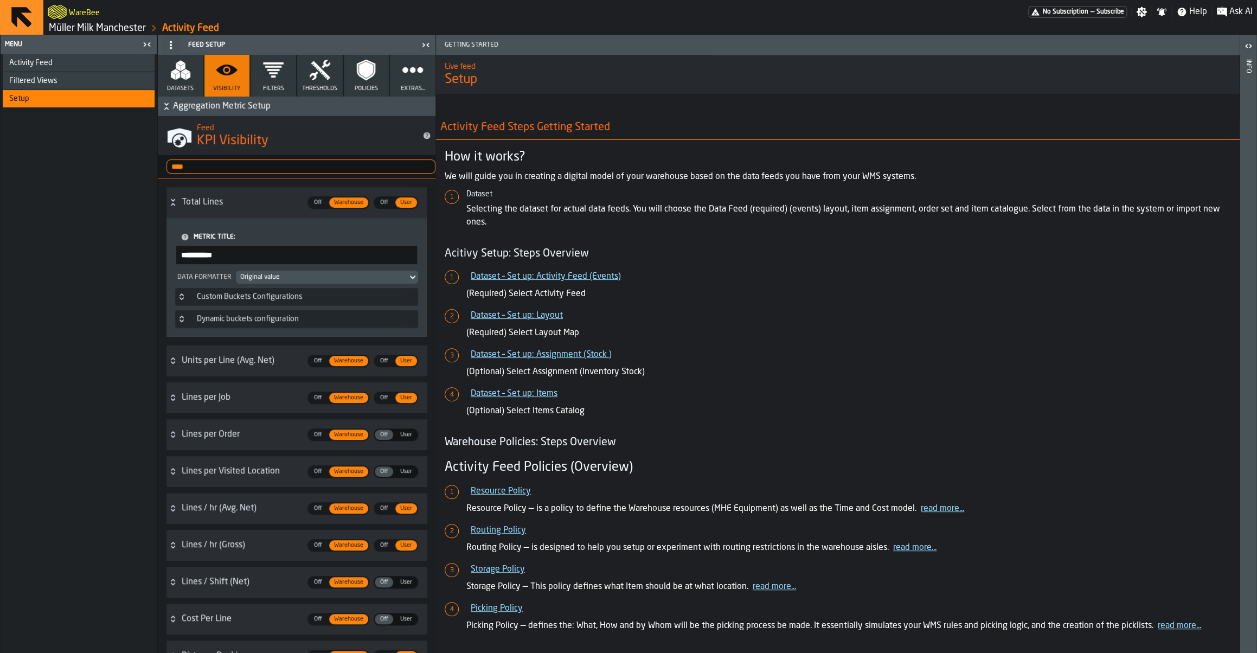
type input "****"
click at [211, 254] on input "**********" at bounding box center [296, 255] width 241 height 18
click at [209, 253] on input "**********" at bounding box center [296, 255] width 241 height 18
click at [35, 338] on div "Activity Feed Filtered Views Shift Management Employee Management Setup" at bounding box center [79, 353] width 156 height 599
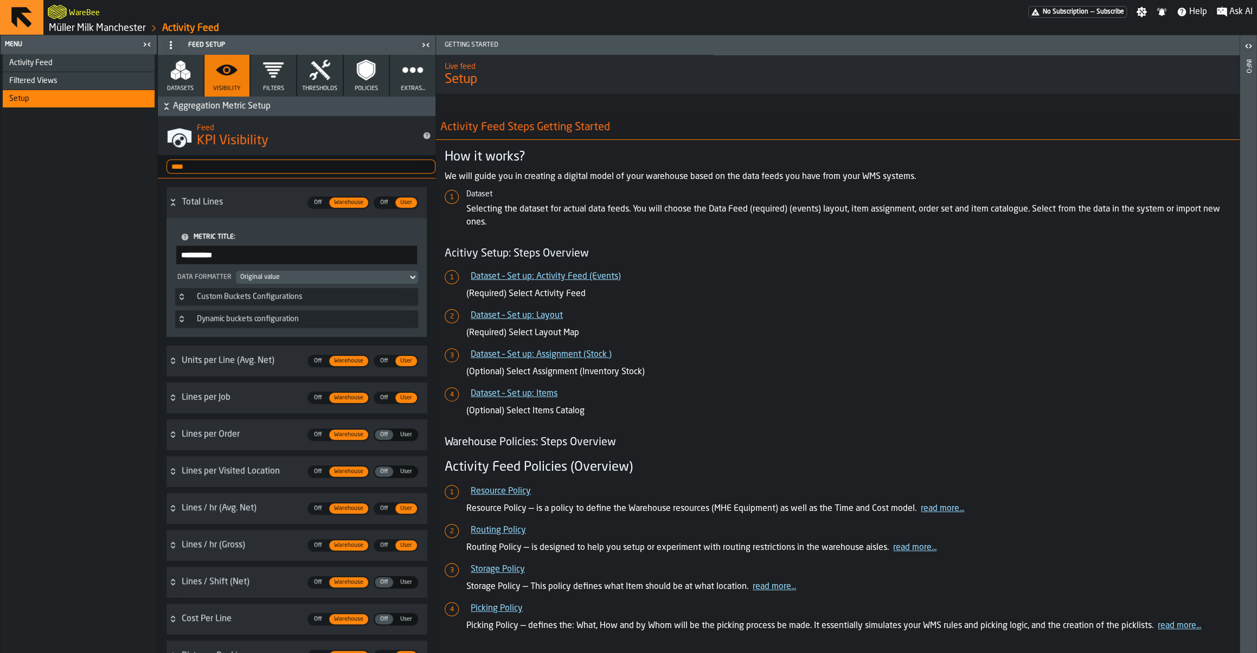
click at [42, 63] on span "Activity Feed" at bounding box center [30, 63] width 43 height 9
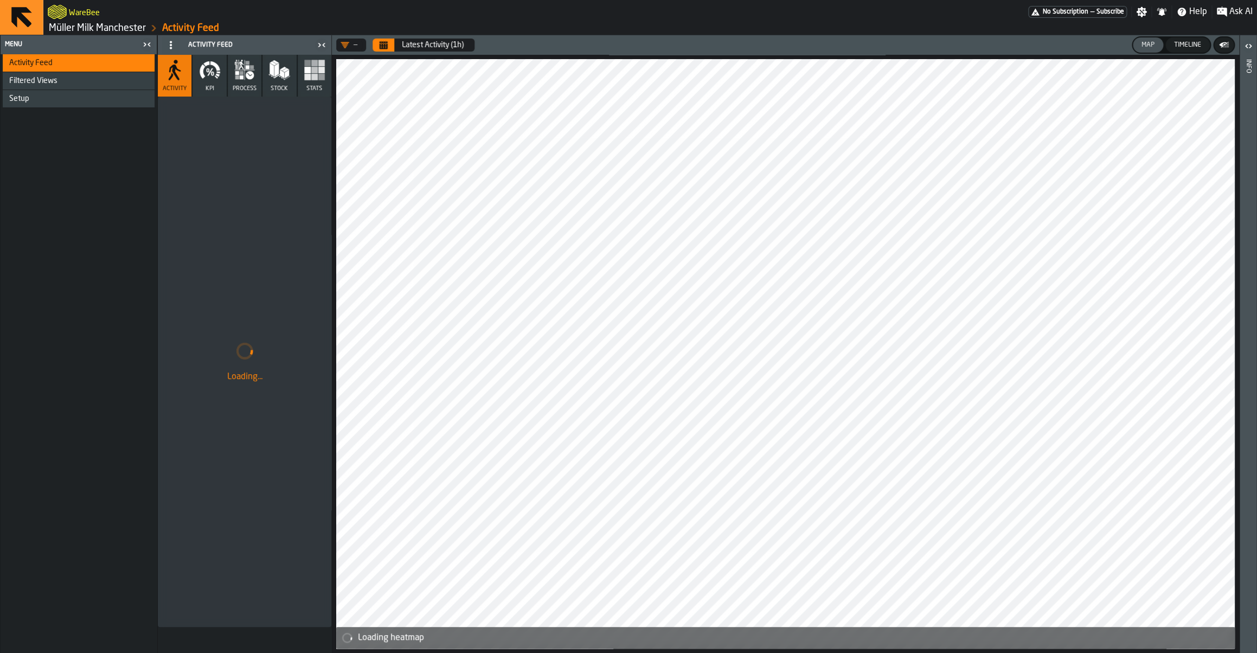
click at [214, 87] on span "KPI" at bounding box center [210, 88] width 9 height 7
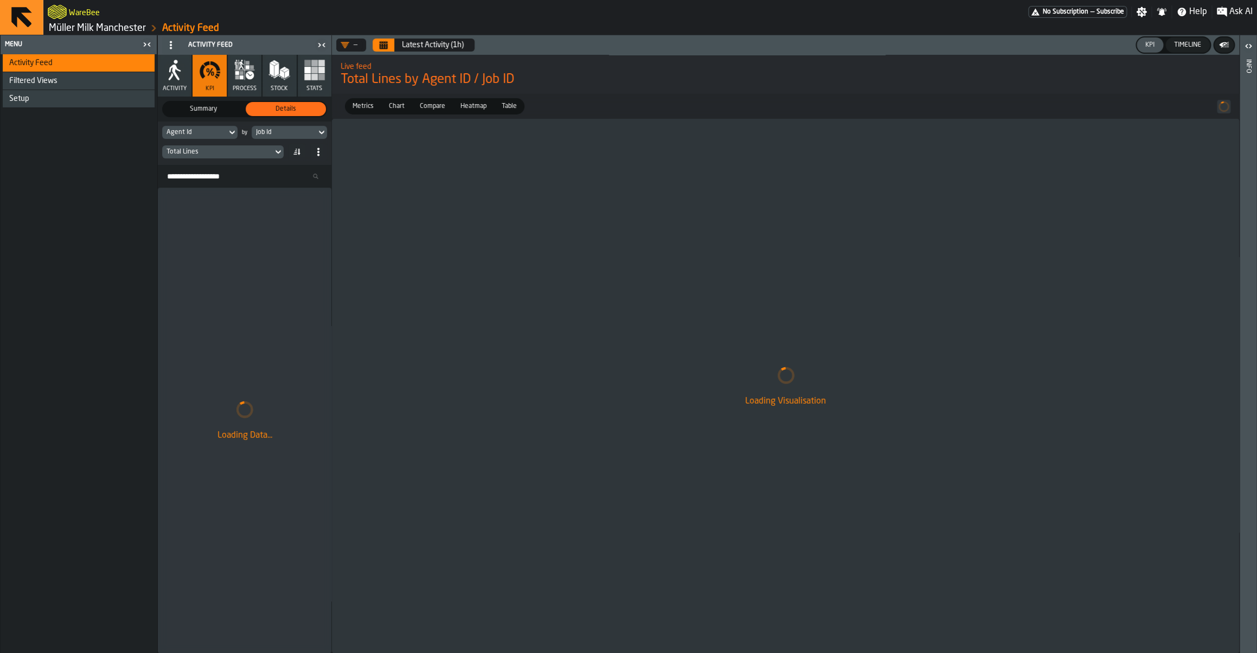
click at [201, 182] on input "Search Resources..." at bounding box center [244, 176] width 165 height 14
type input "*******"
click at [37, 102] on div "Setup" at bounding box center [79, 98] width 141 height 9
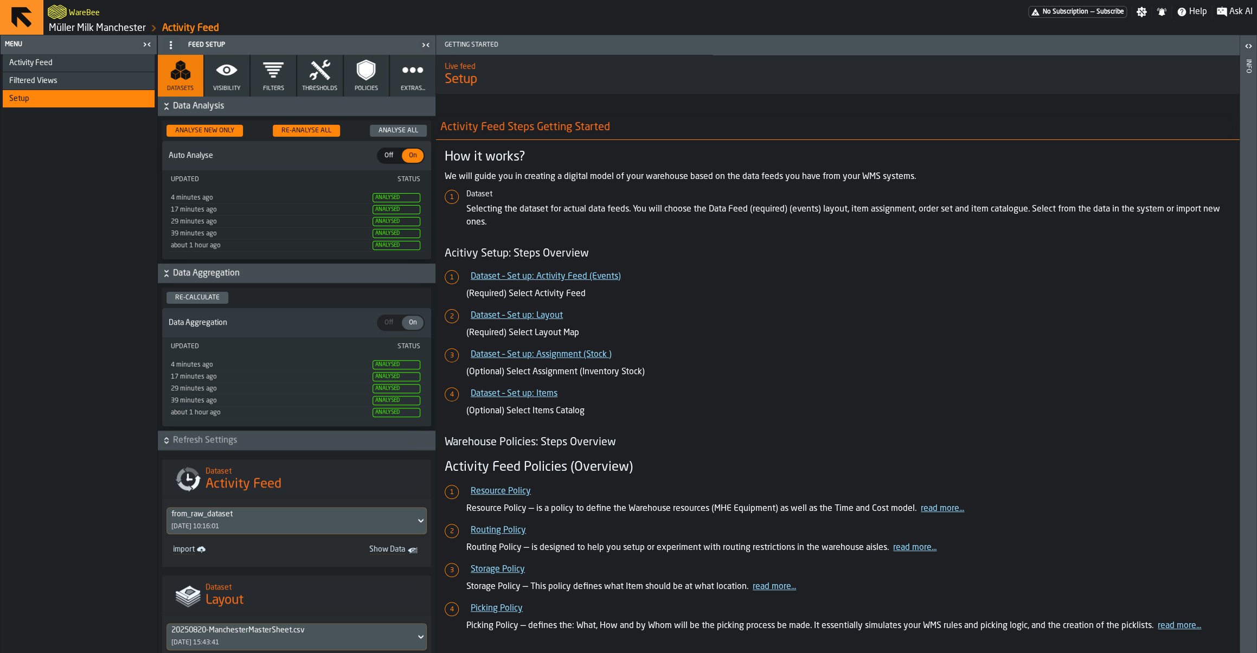
click at [220, 78] on icon "button" at bounding box center [227, 70] width 22 height 22
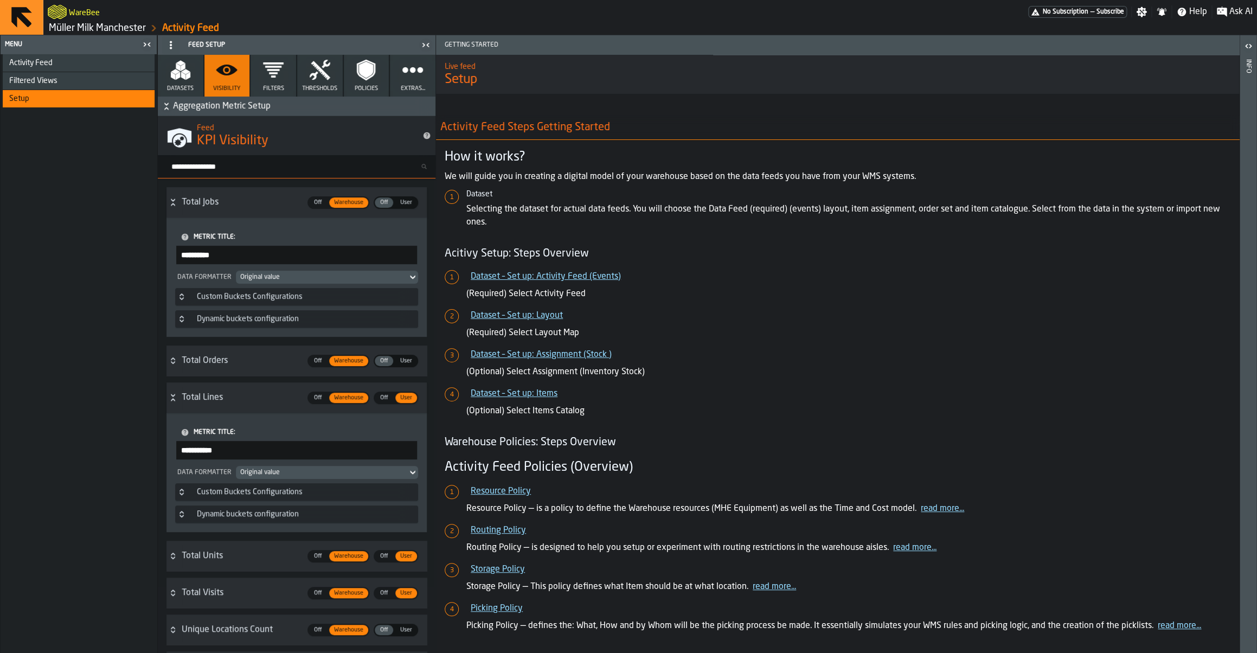
click at [219, 170] on input "Search metric..." at bounding box center [301, 166] width 269 height 14
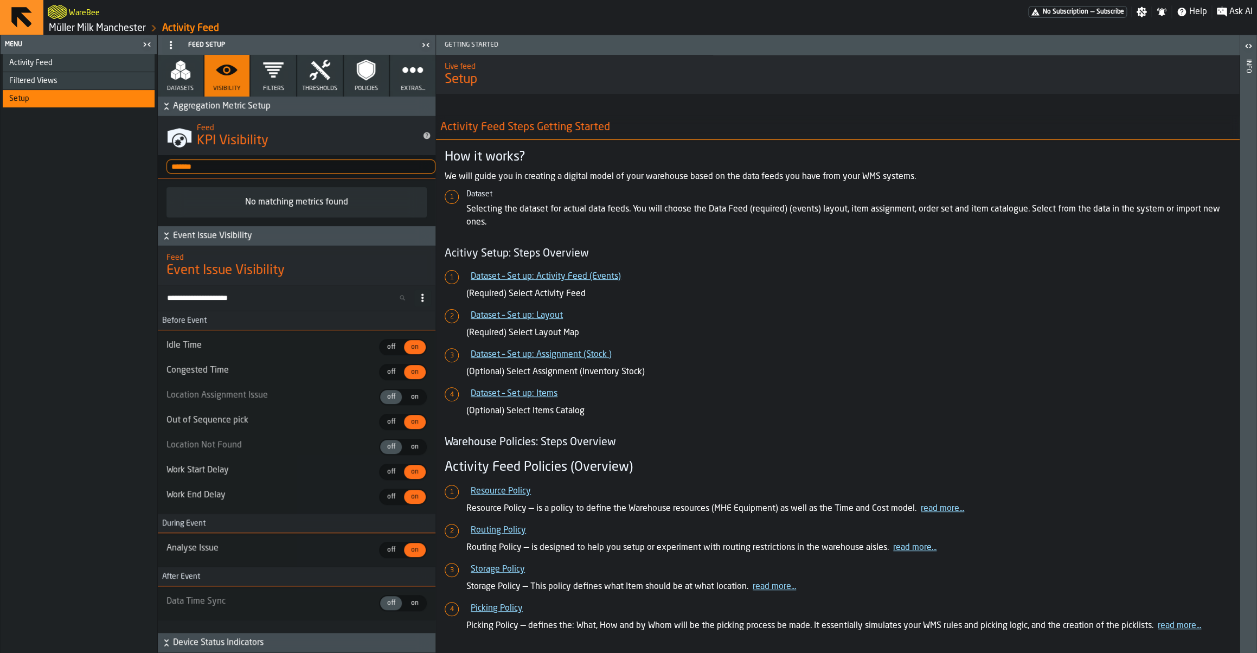
type input "*******"
click at [193, 167] on input "*******" at bounding box center [301, 166] width 269 height 14
click at [180, 76] on polygon "button" at bounding box center [178, 76] width 4 height 8
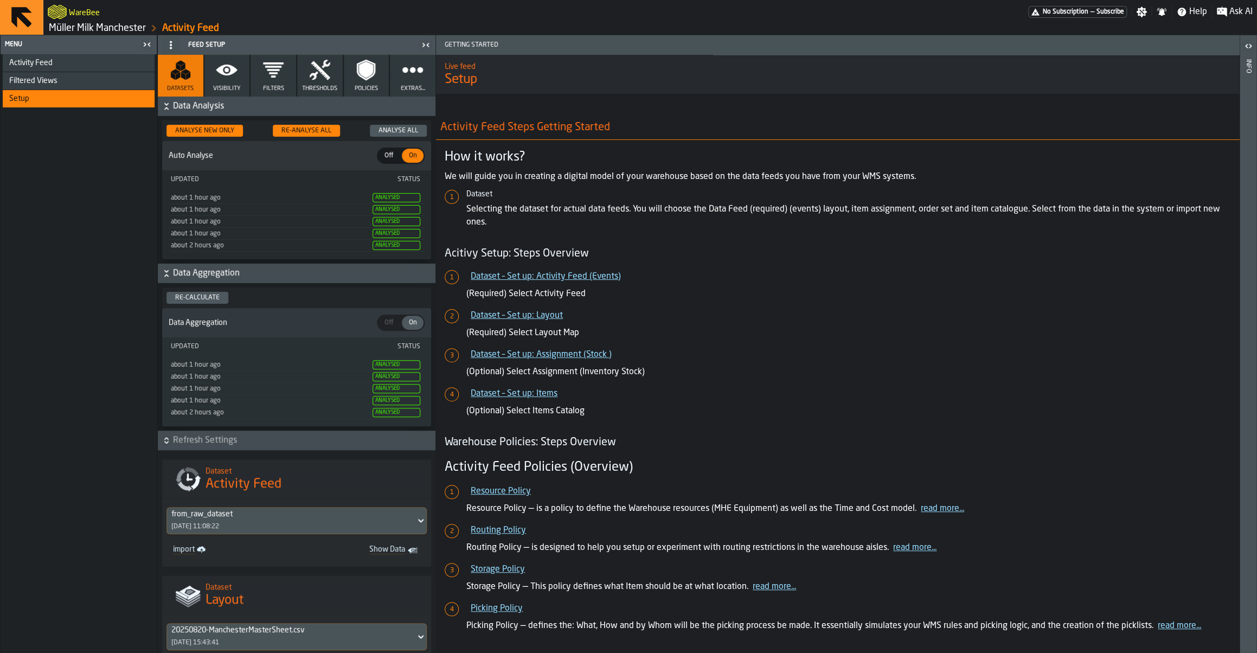
click at [92, 62] on div "Activity Feed" at bounding box center [79, 63] width 141 height 9
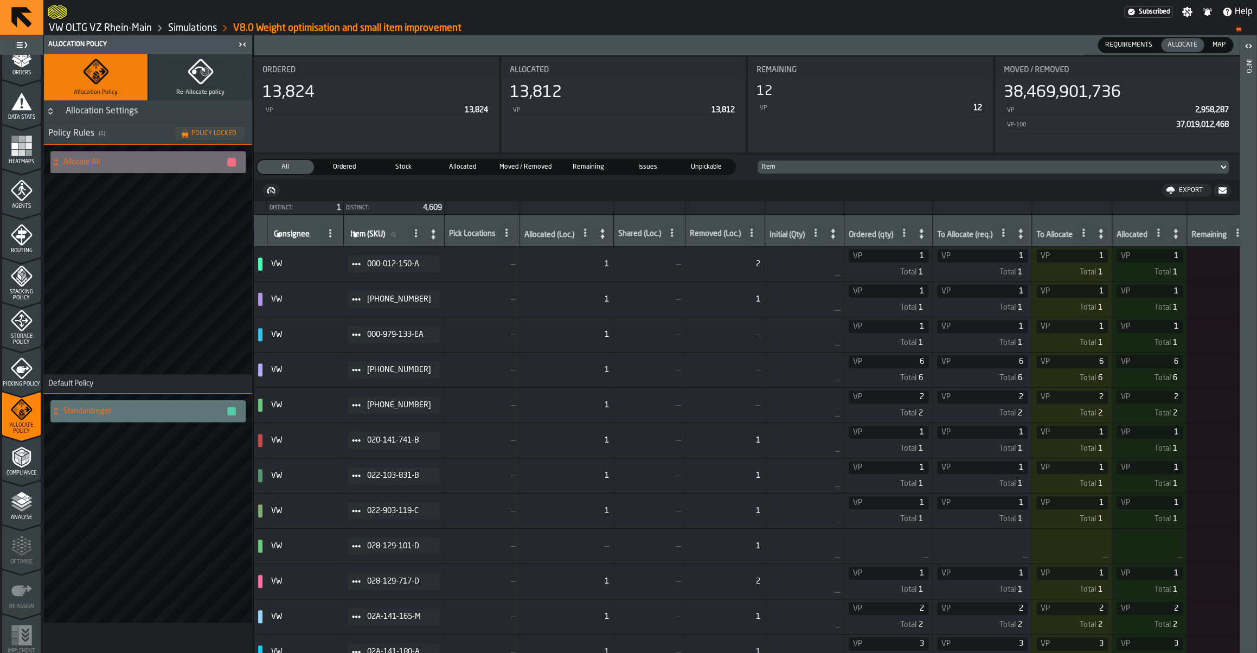
scroll to position [202, 0]
click at [179, 28] on link "Simulations" at bounding box center [192, 28] width 49 height 12
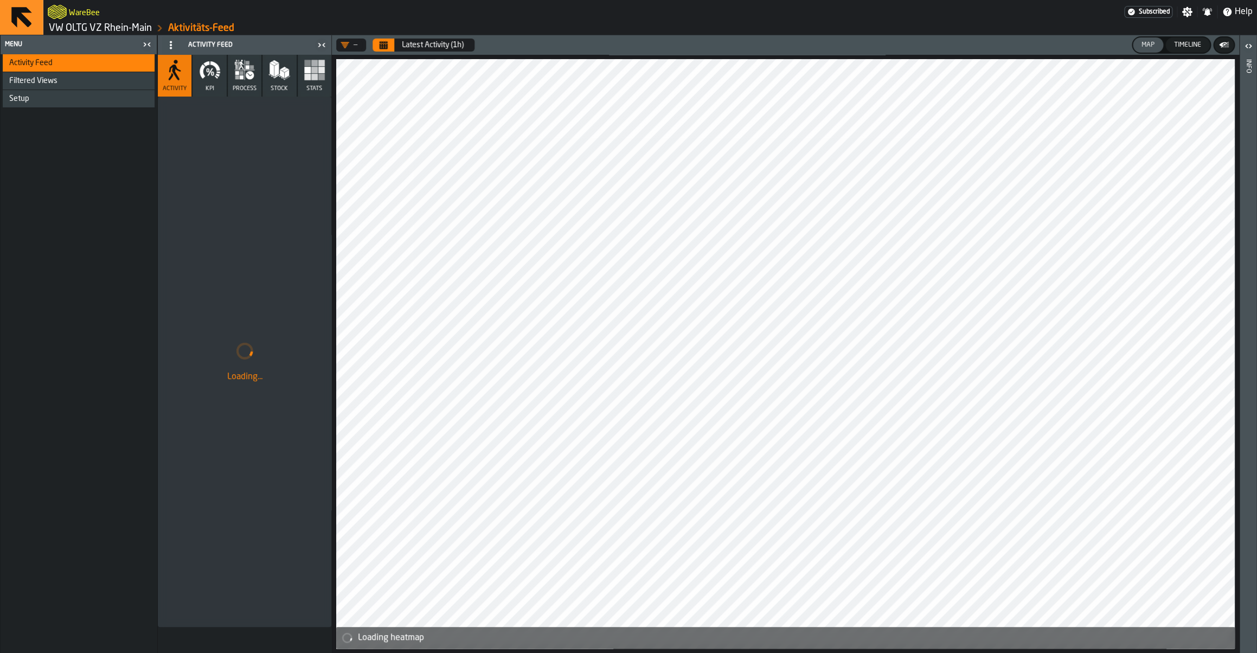
click at [127, 33] on link "VW OLTG VZ Rhein-Main" at bounding box center [100, 28] width 103 height 12
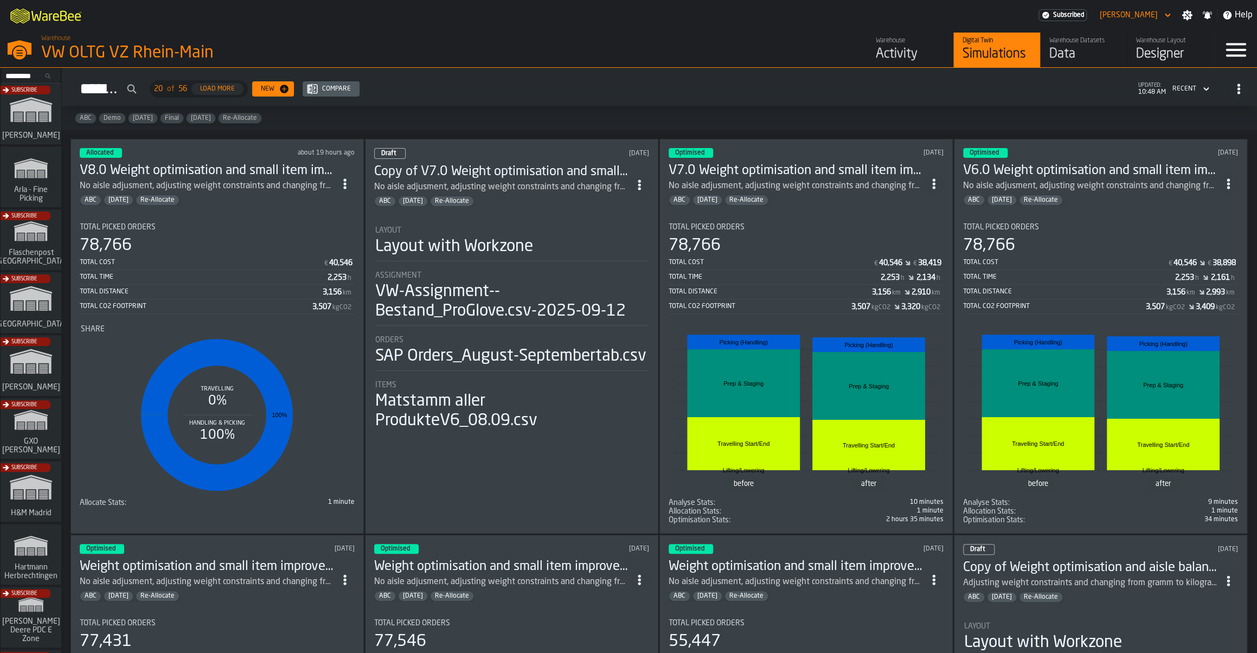
click at [257, 290] on div "Total Distance 3,156 km" at bounding box center [217, 293] width 275 height 14
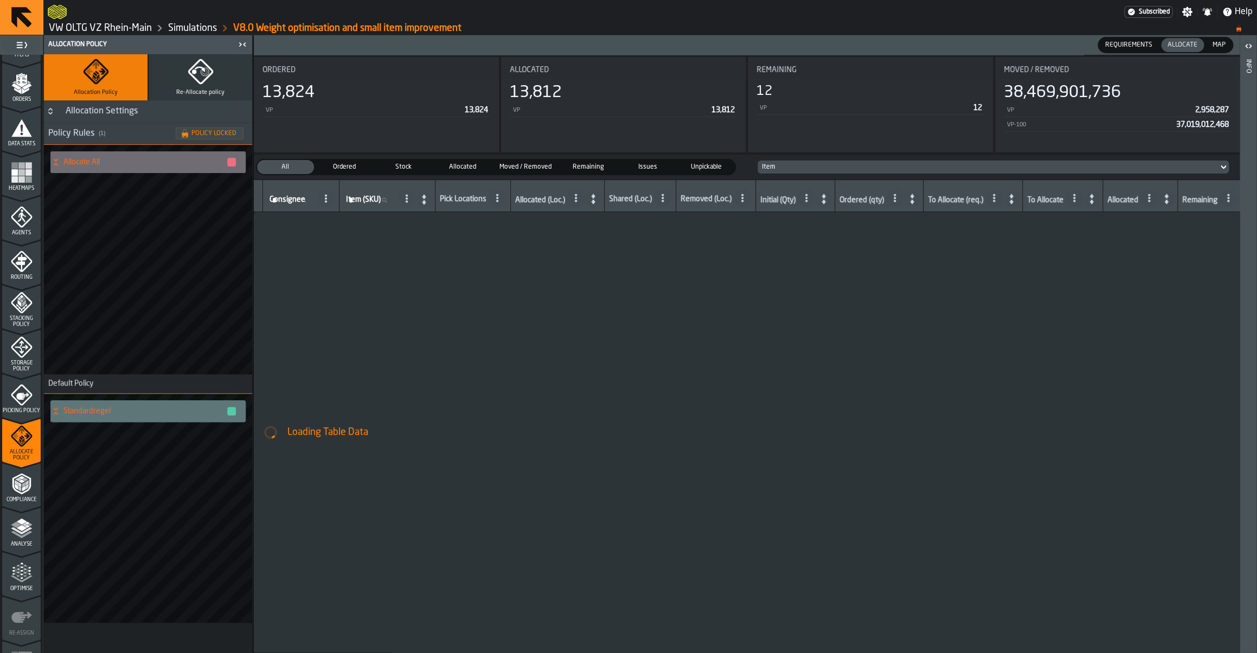
scroll to position [202, 0]
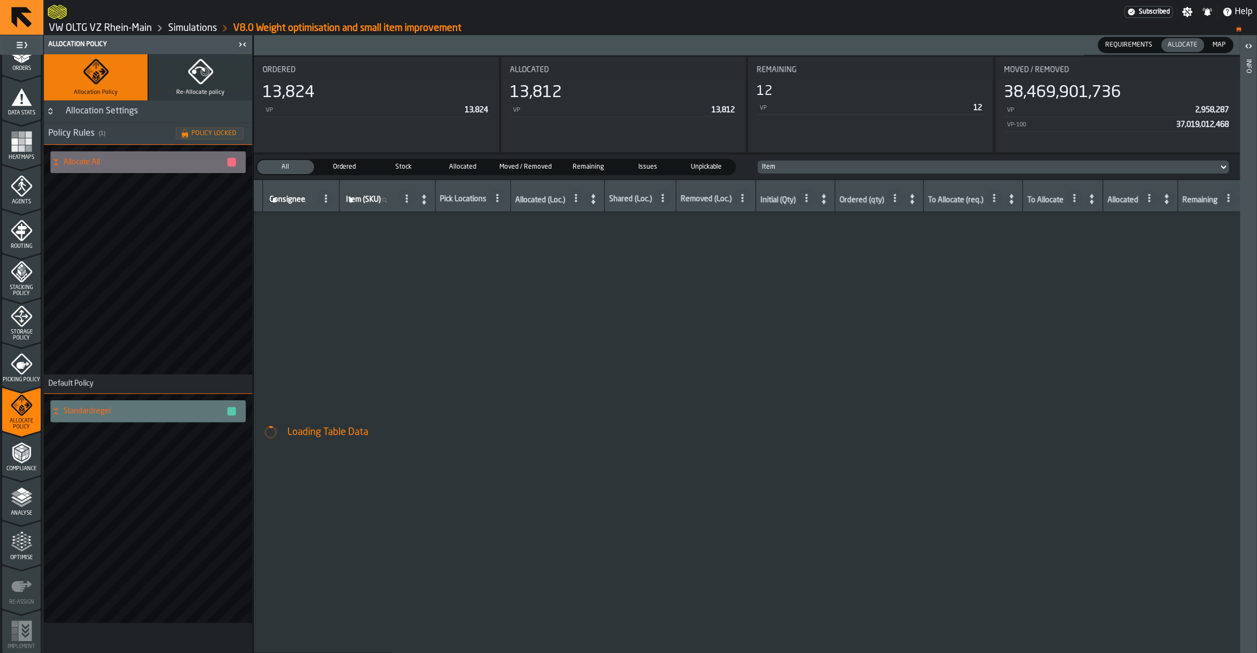
click at [20, 509] on div "Analyse" at bounding box center [21, 502] width 39 height 30
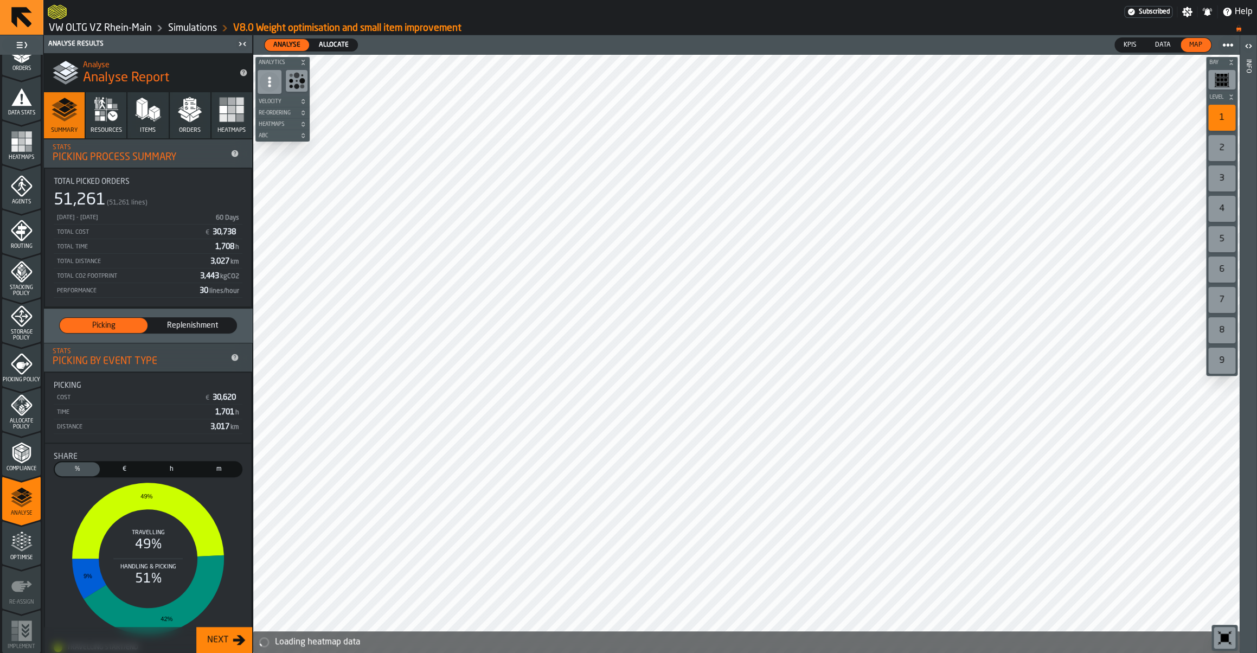
click at [30, 418] on span "Allocate Policy" at bounding box center [21, 424] width 39 height 12
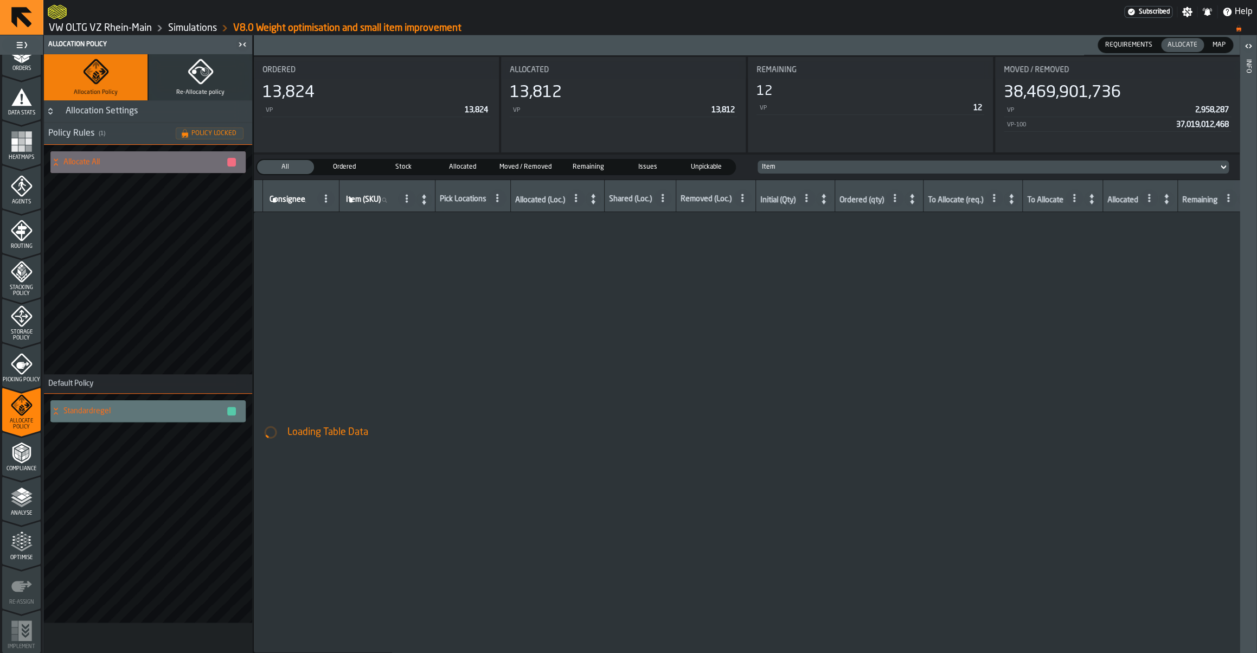
click at [1211, 46] on span "Map" at bounding box center [1219, 45] width 22 height 10
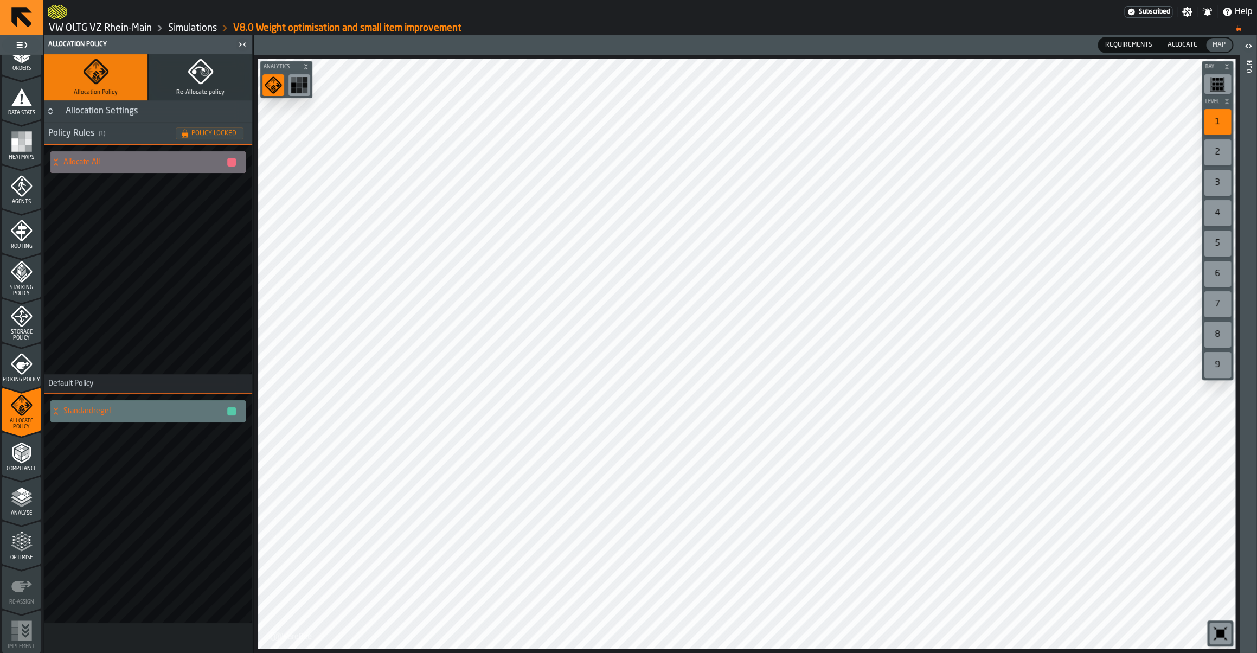
click at [21, 546] on icon "menu Optimise" at bounding box center [22, 542] width 22 height 22
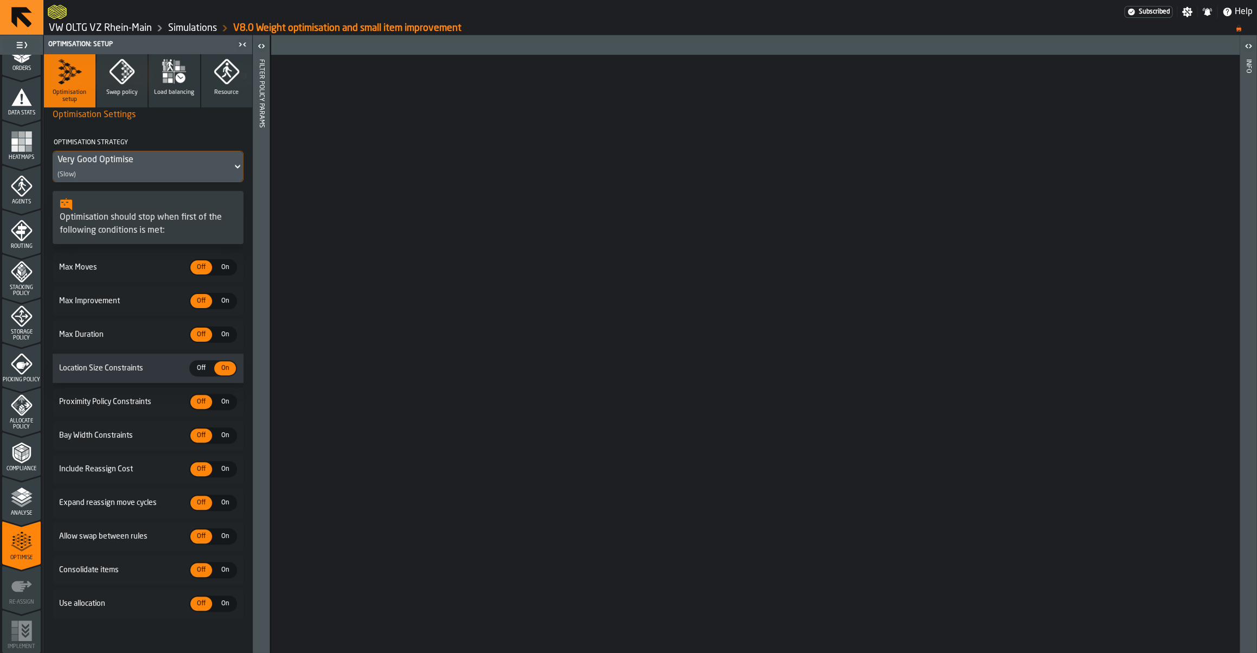
scroll to position [0, 0]
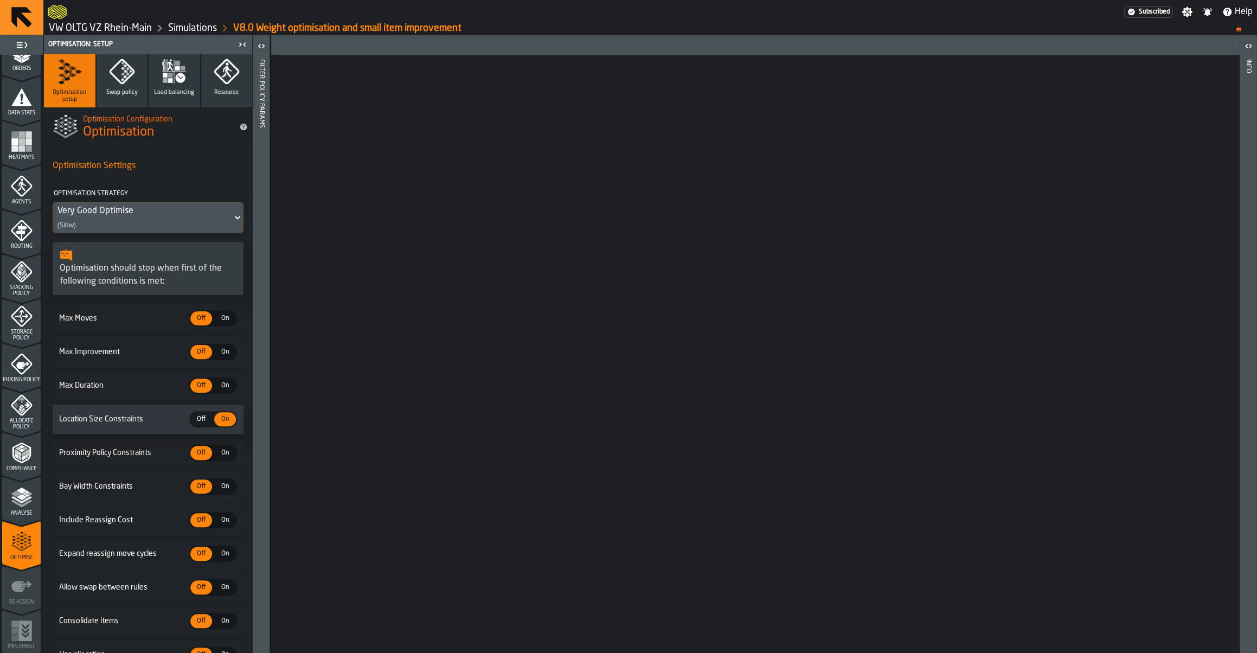
click at [124, 76] on icon "button" at bounding box center [122, 72] width 26 height 26
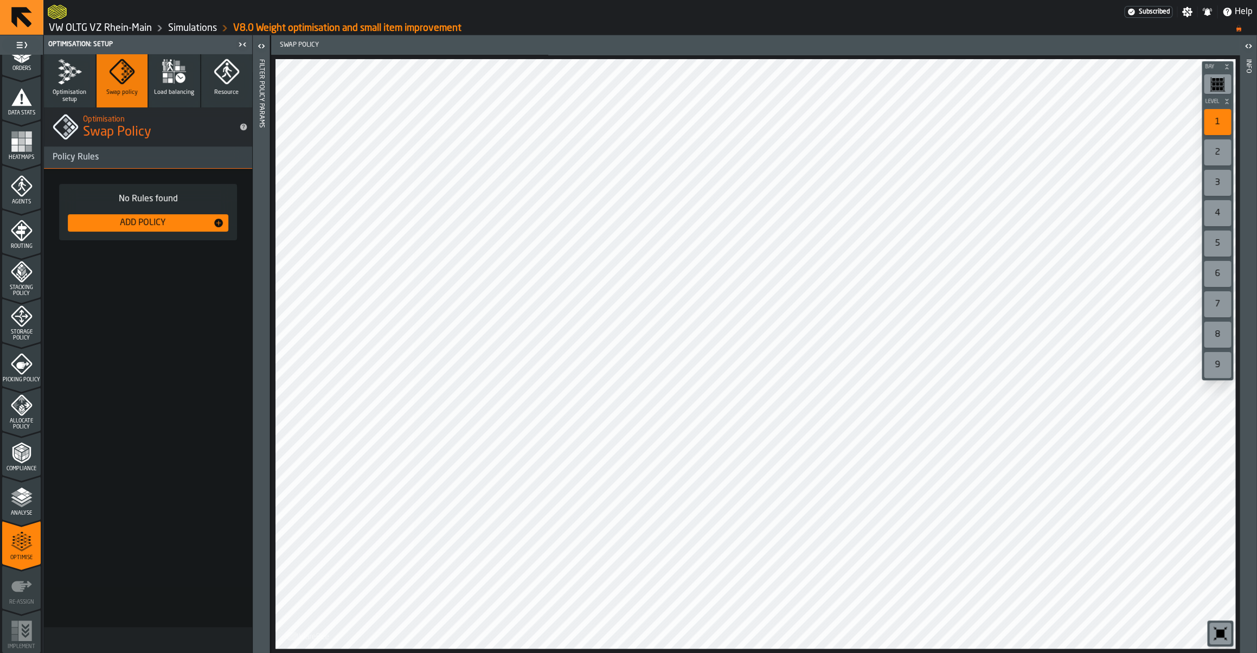
click at [171, 81] on icon "button" at bounding box center [170, 80] width 5 height 5
click at [220, 79] on icon "button" at bounding box center [226, 71] width 25 height 25
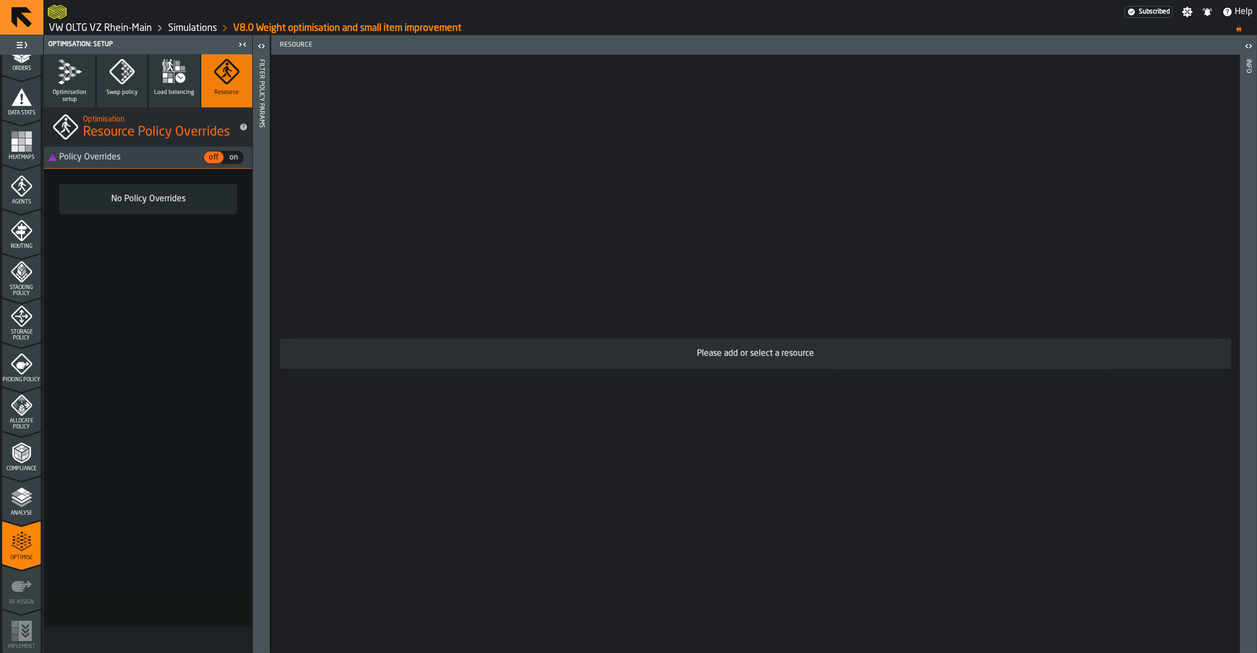
click at [76, 84] on icon "button" at bounding box center [69, 72] width 26 height 26
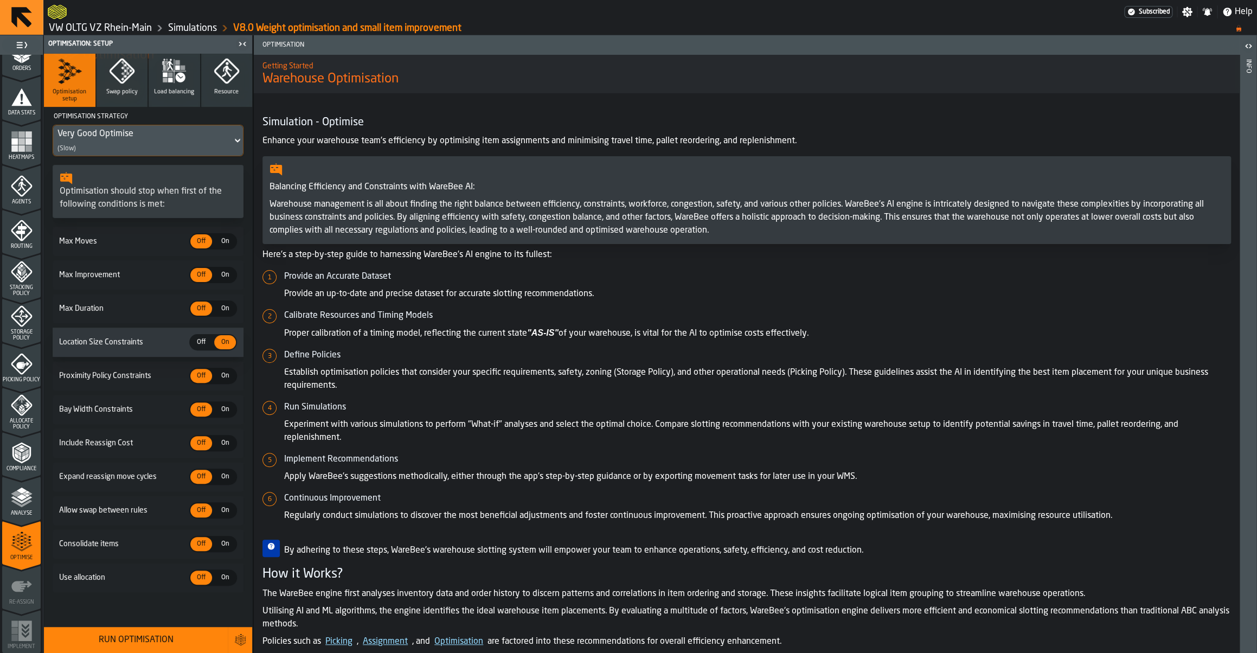
scroll to position [83, 0]
click at [222, 580] on span "On" at bounding box center [224, 578] width 17 height 10
click at [103, 127] on div "Very Good Optimise" at bounding box center [142, 133] width 170 height 13
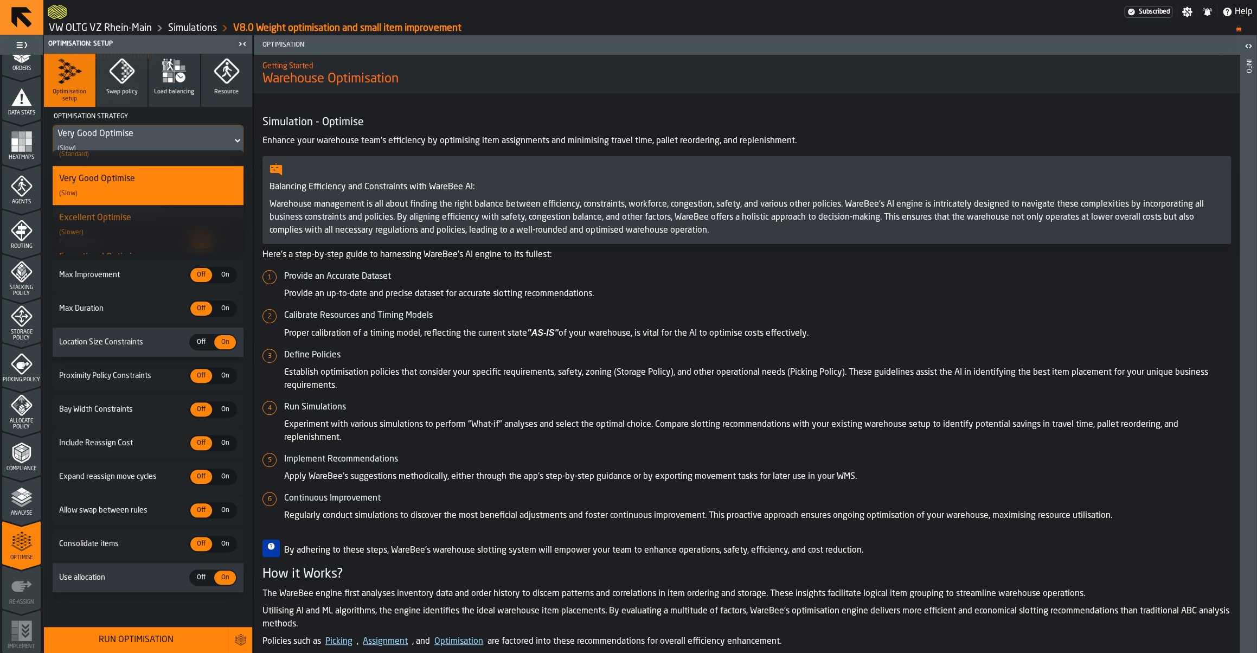
scroll to position [213, 0]
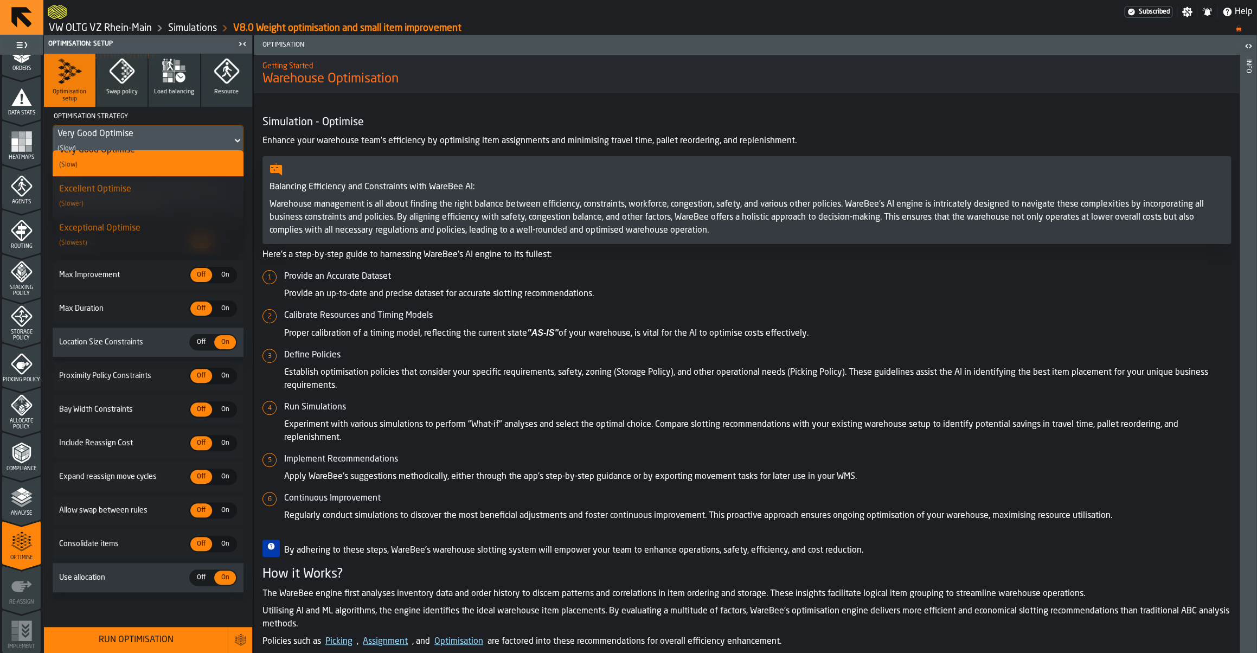
click at [132, 239] on div "Exceptional Optimise (Slowest)" at bounding box center [148, 235] width 178 height 26
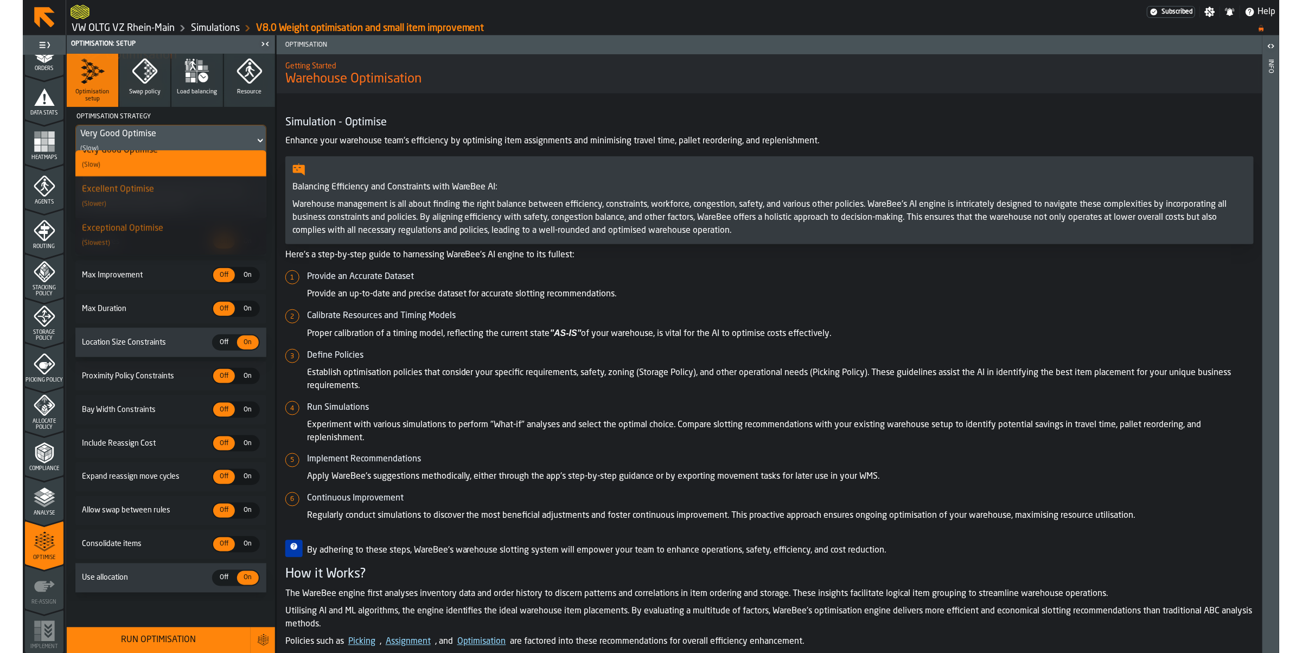
scroll to position [0, 0]
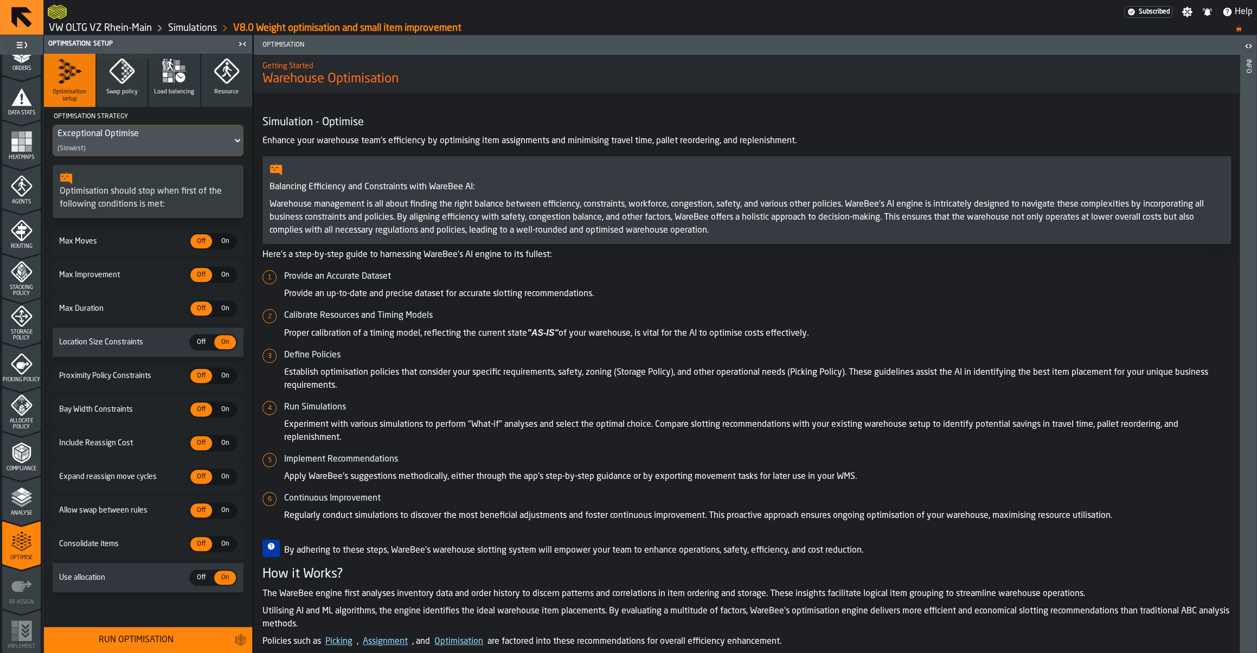
click at [112, 640] on div "Run Optimisation" at bounding box center [135, 640] width 171 height 13
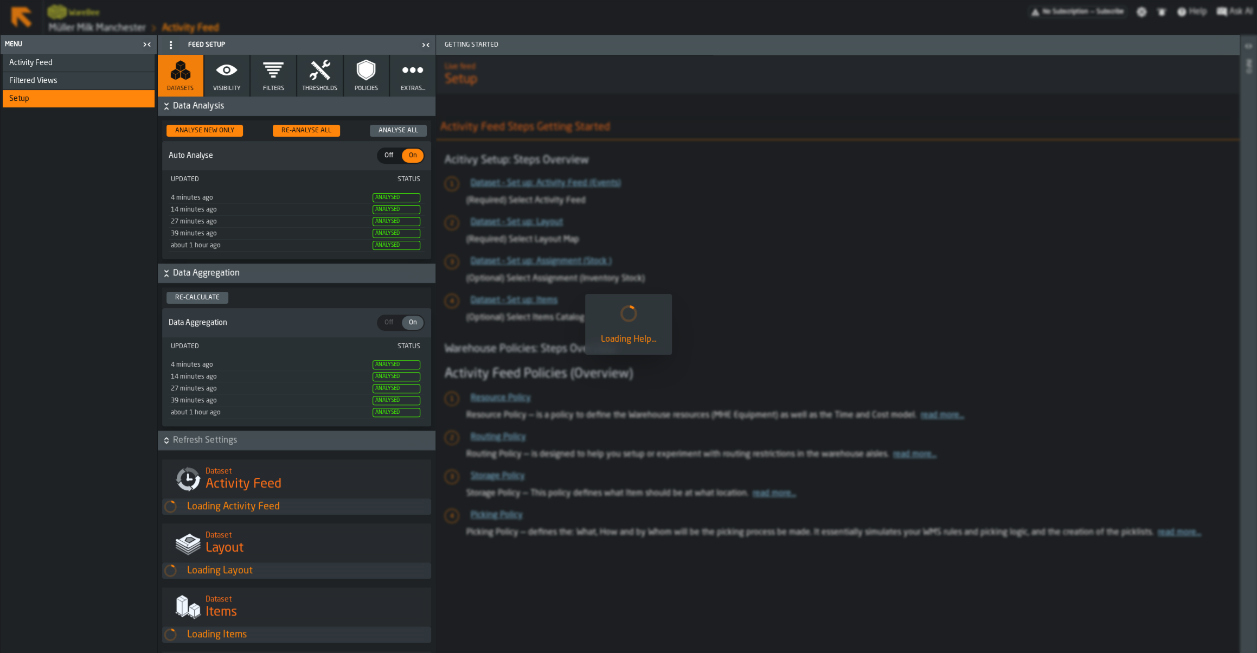
click at [65, 24] on link "Müller Milk Manchester" at bounding box center [97, 28] width 97 height 12
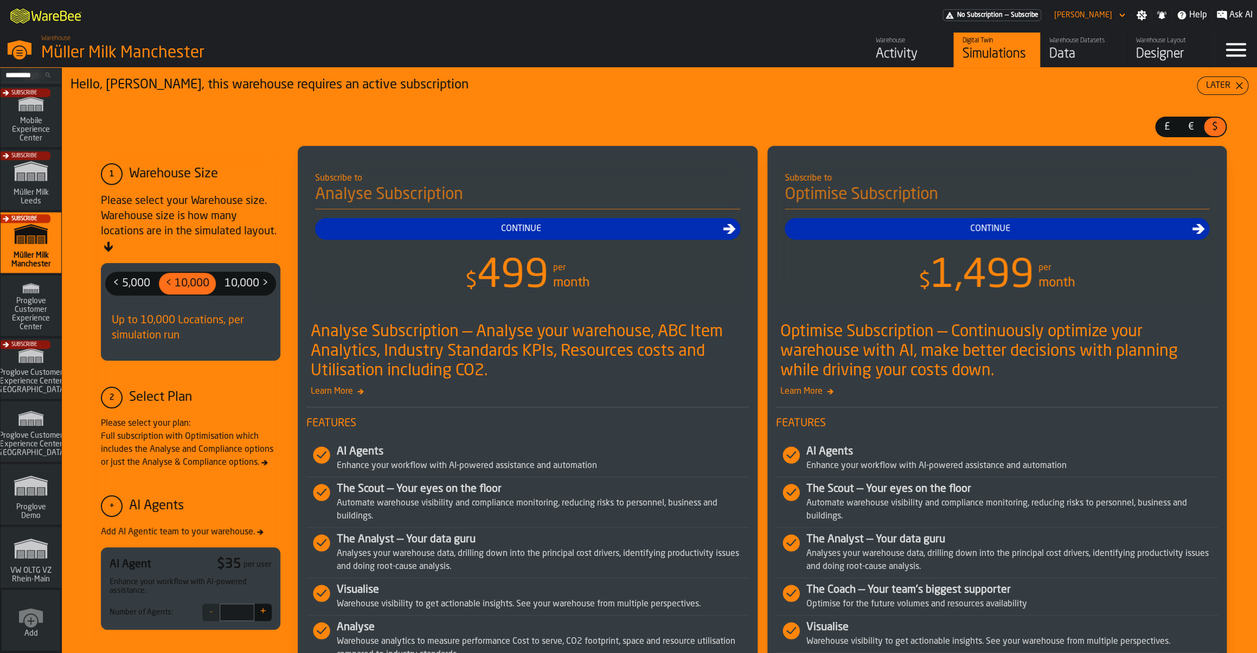
scroll to position [754, 0]
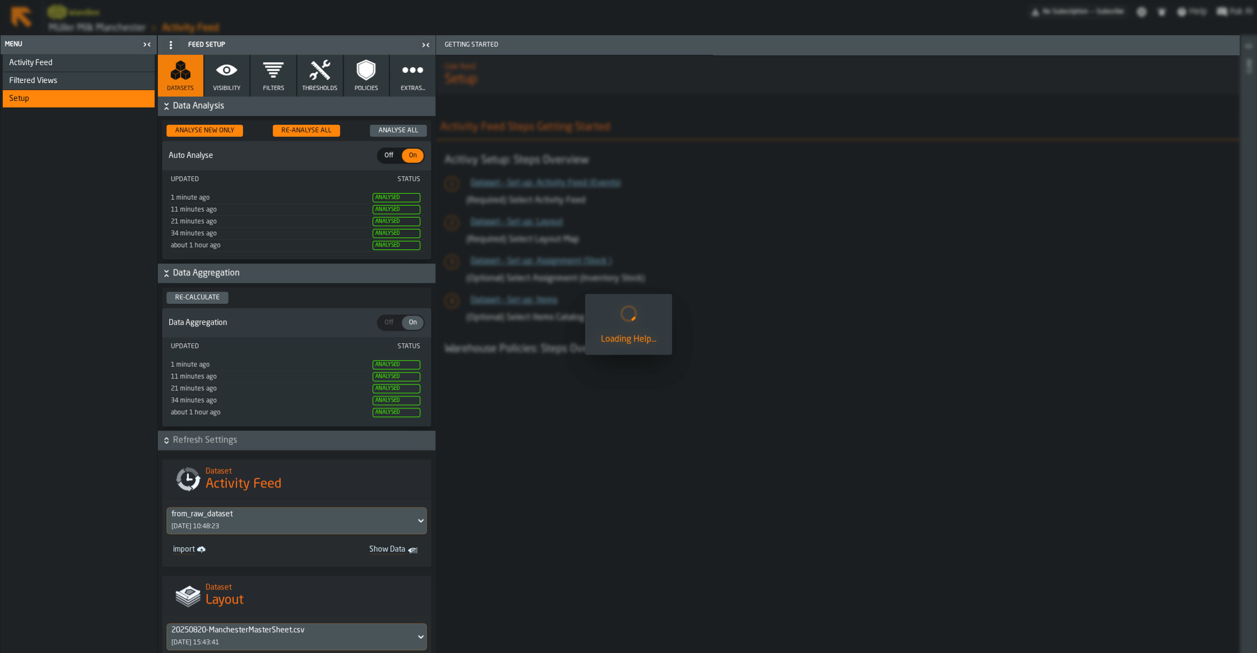
click at [118, 39] on header "Menu" at bounding box center [79, 44] width 156 height 19
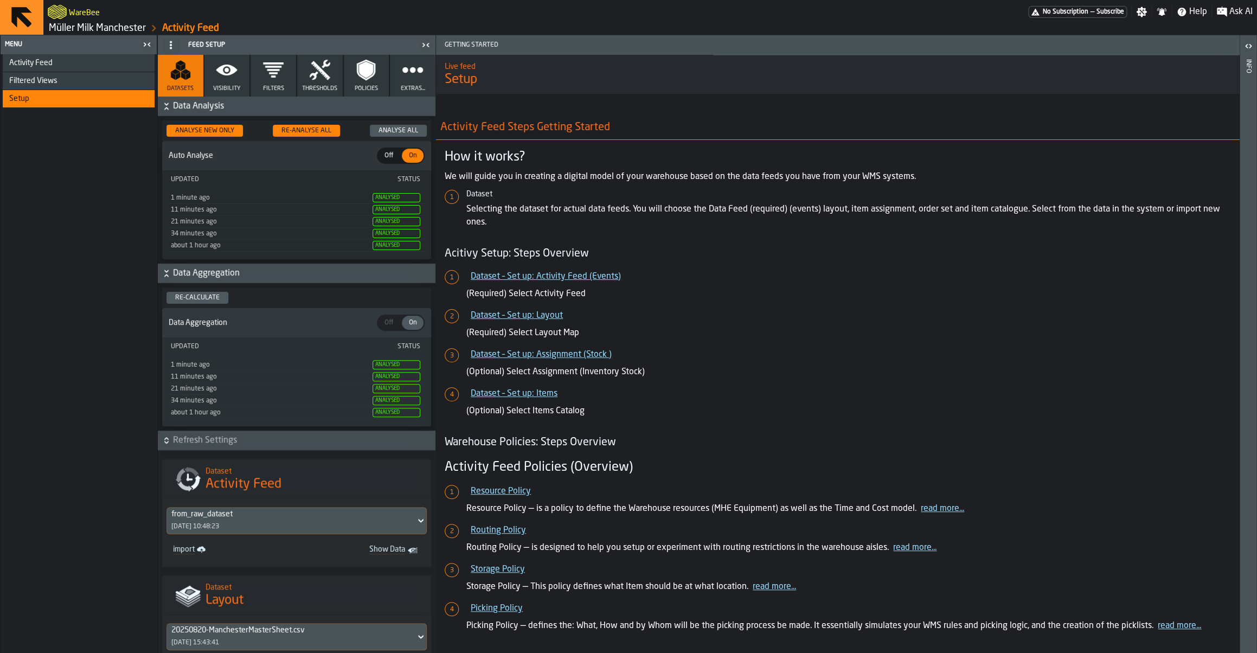
click at [117, 29] on link "Müller Milk Manchester" at bounding box center [97, 28] width 97 height 12
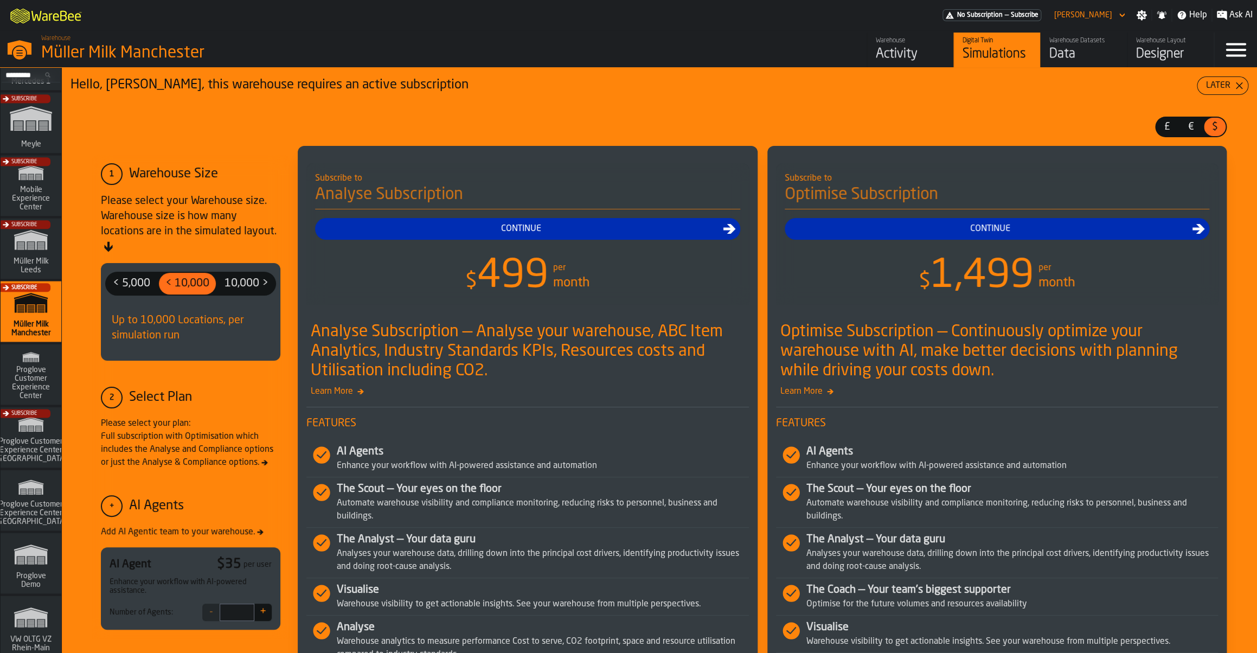
scroll to position [754, 0]
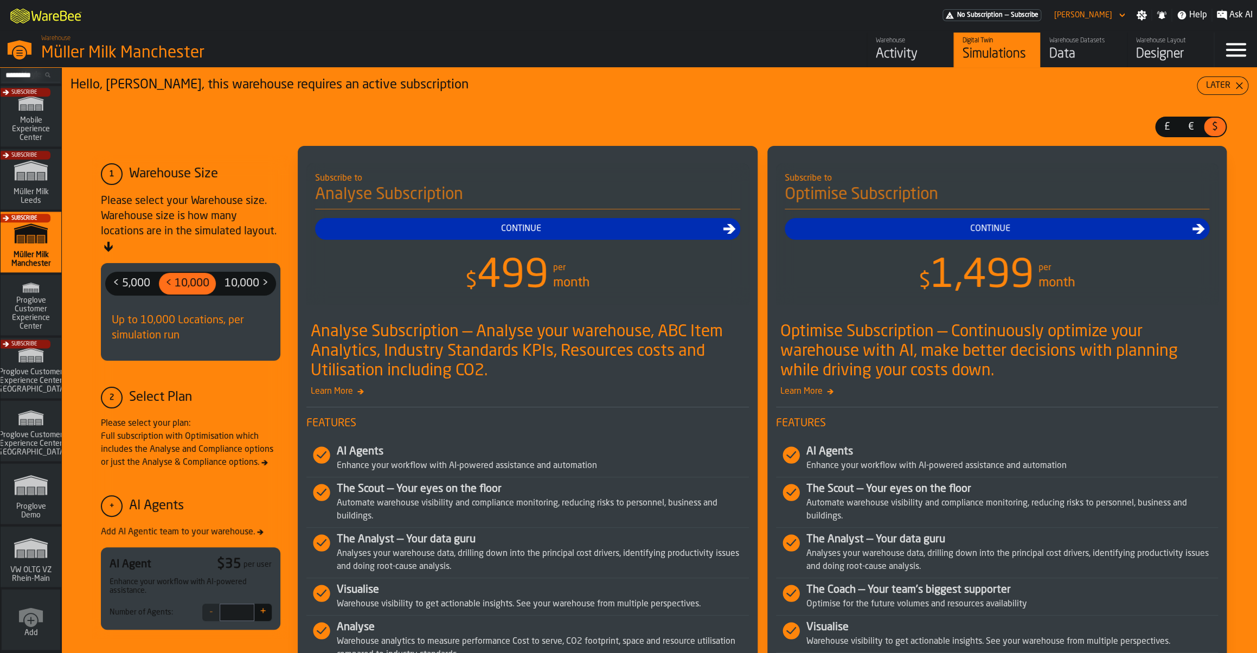
click at [21, 561] on icon "link-to-/wh/i/44979e6c-6f66-405e-9874-c1e29f02a54a/simulations" at bounding box center [31, 547] width 52 height 35
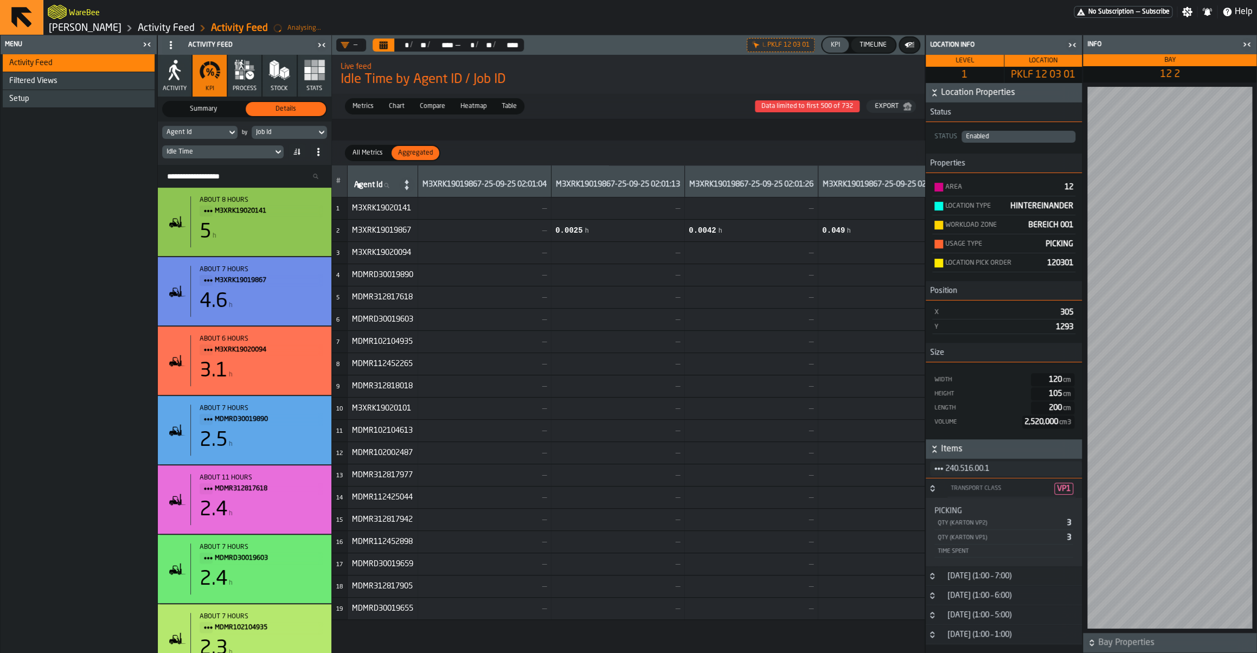
click at [859, 47] on div "Timeline" at bounding box center [873, 45] width 36 height 8
click at [818, 47] on header "— ** * / ** ** / **** **** — ** * / ** ** / **** **** L. PKLF 12 03 01 KPI Time…" at bounding box center [628, 45] width 593 height 20
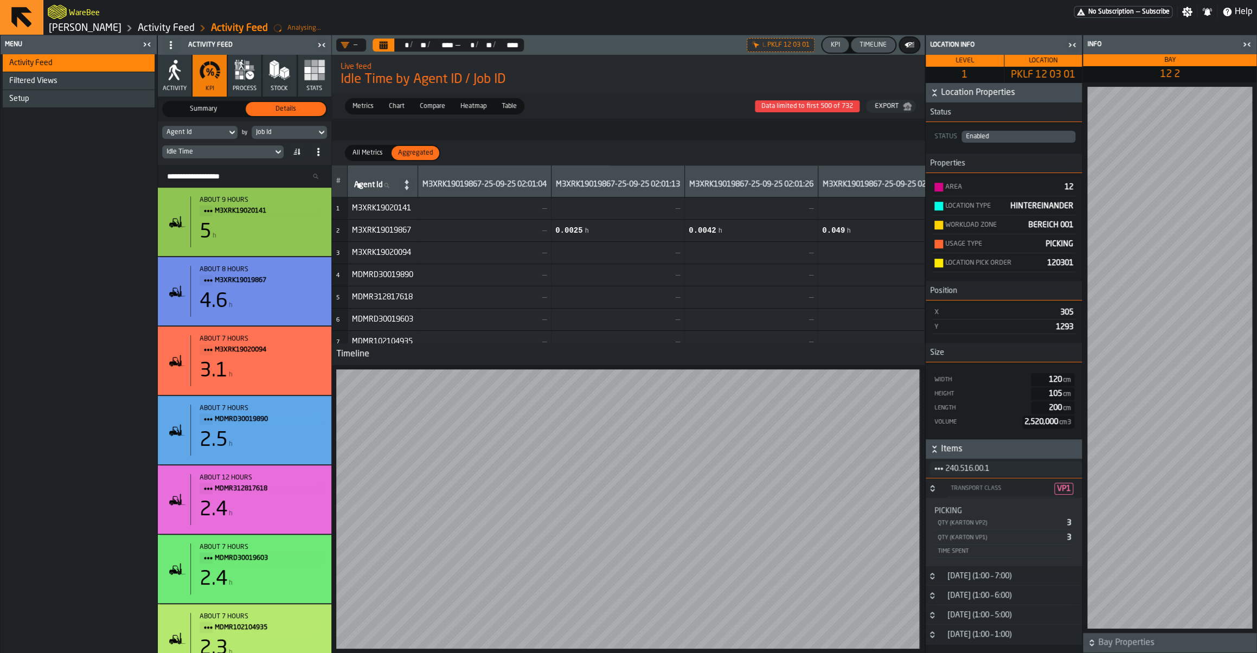
click at [830, 44] on div "KPI" at bounding box center [836, 45] width 18 height 8
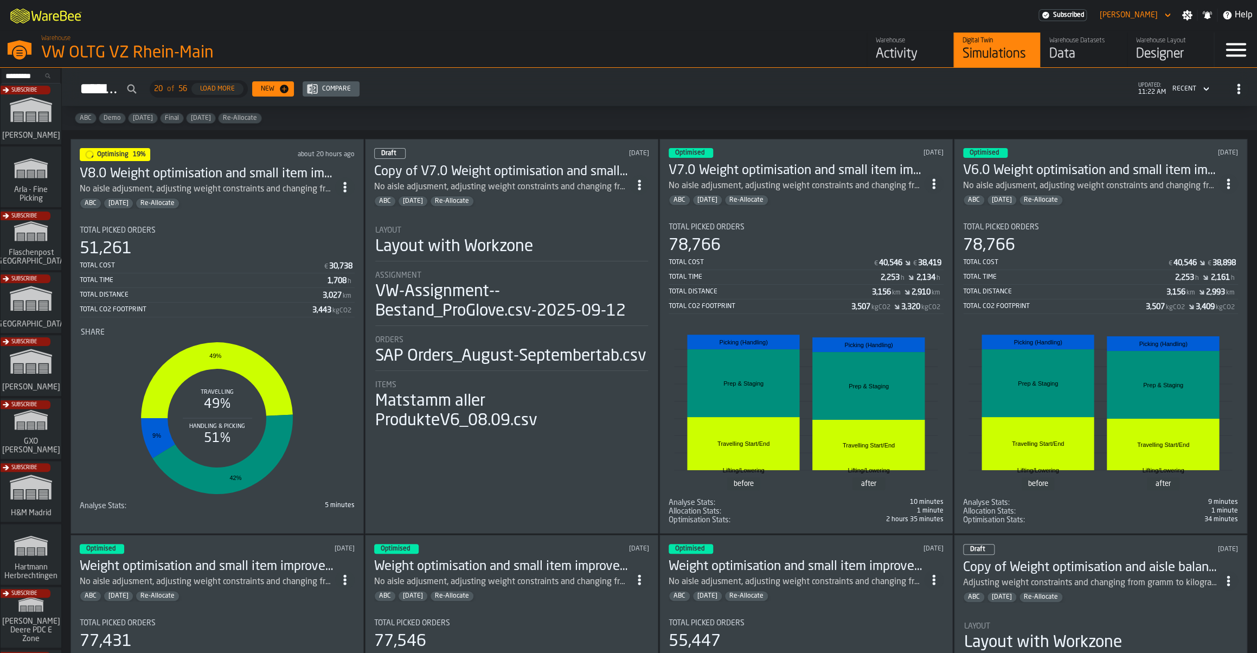
scroll to position [754, 0]
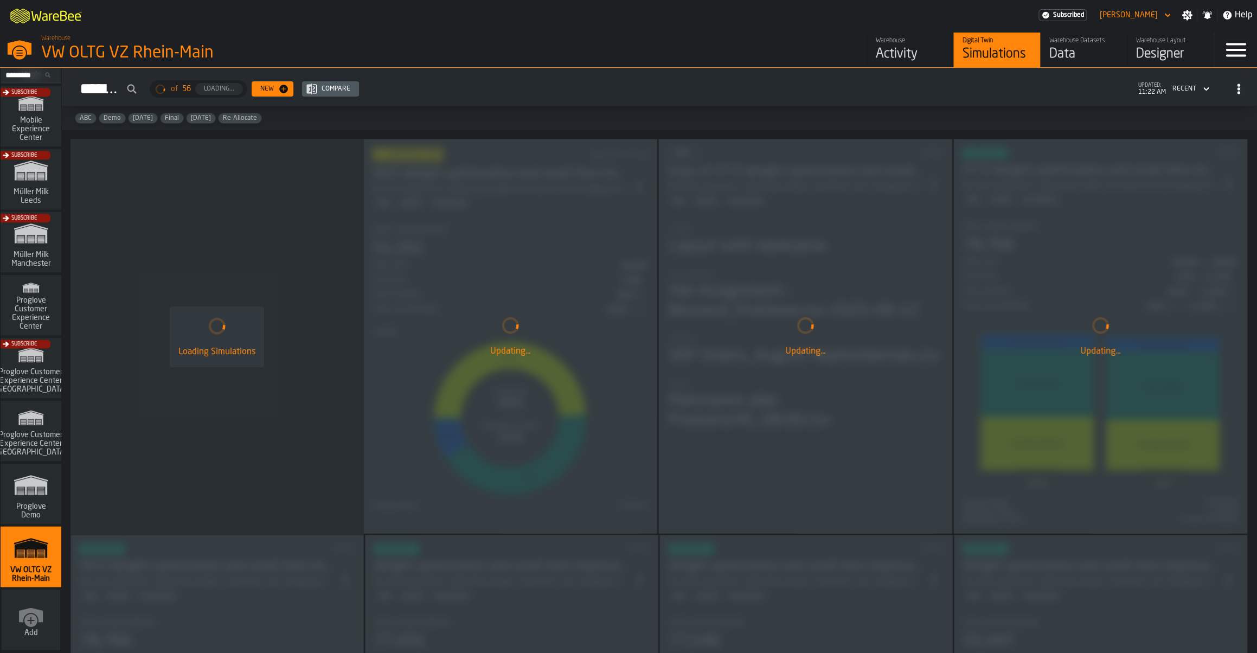
click at [822, 241] on div "Updating..." at bounding box center [805, 336] width 293 height 394
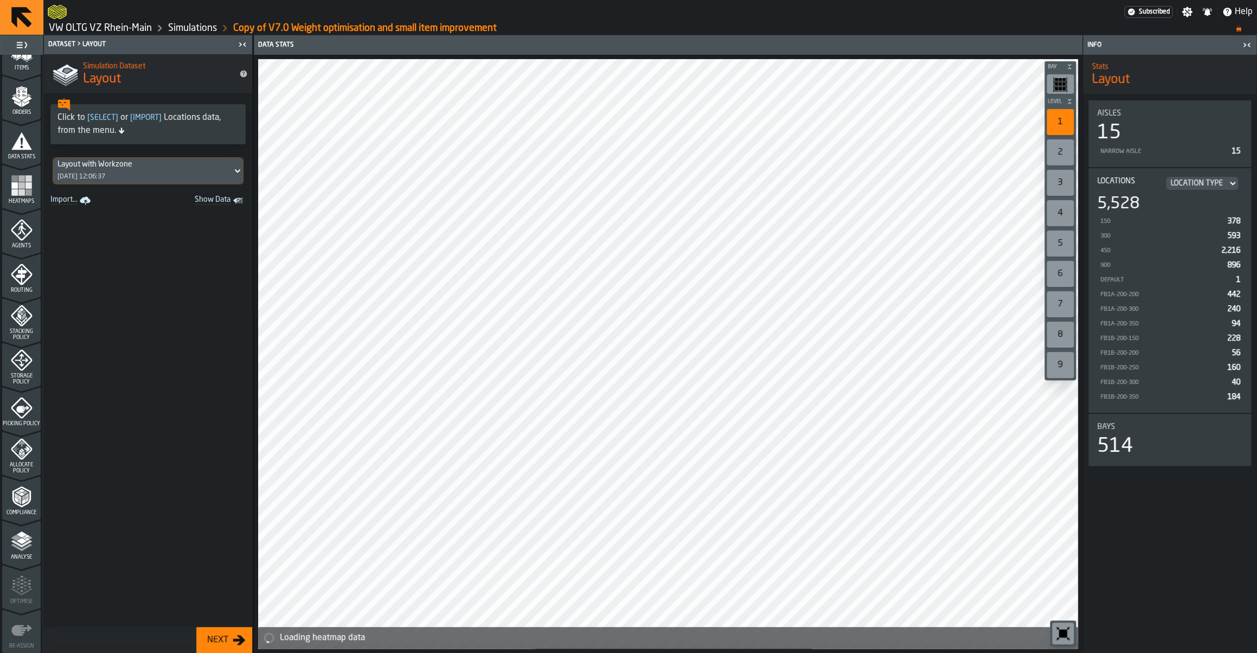
scroll to position [202, 0]
click at [10, 415] on div "Allocate Policy" at bounding box center [21, 412] width 39 height 36
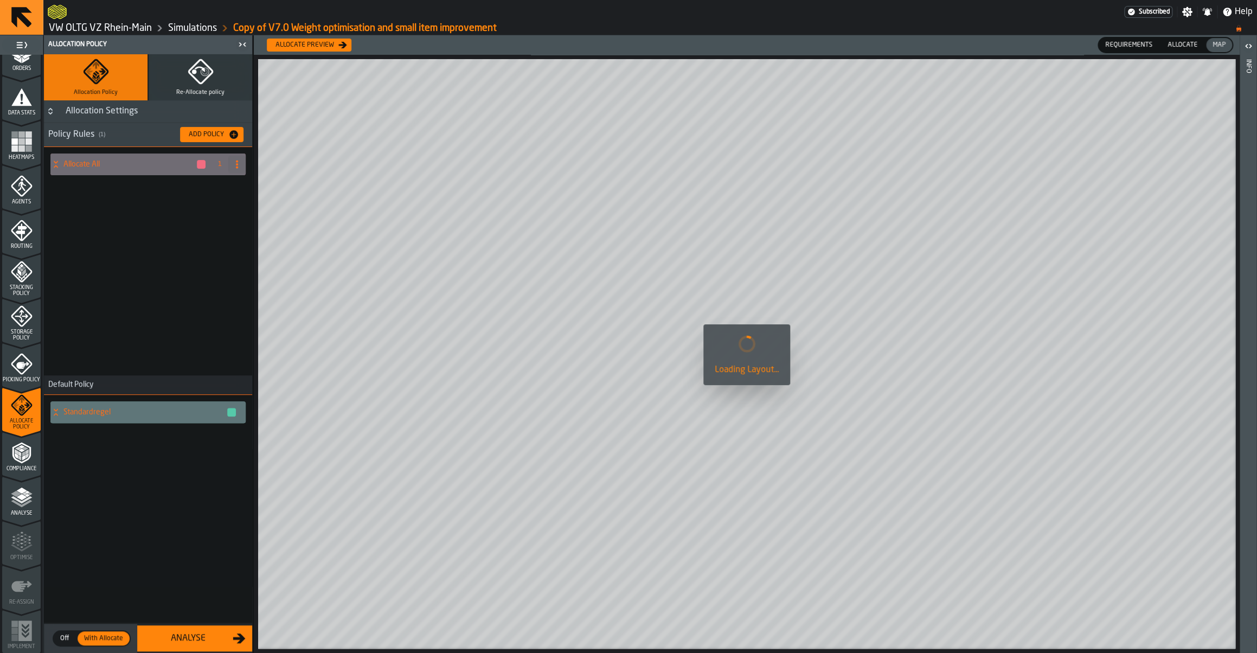
click at [31, 463] on icon "menu Compliance" at bounding box center [22, 453] width 22 height 22
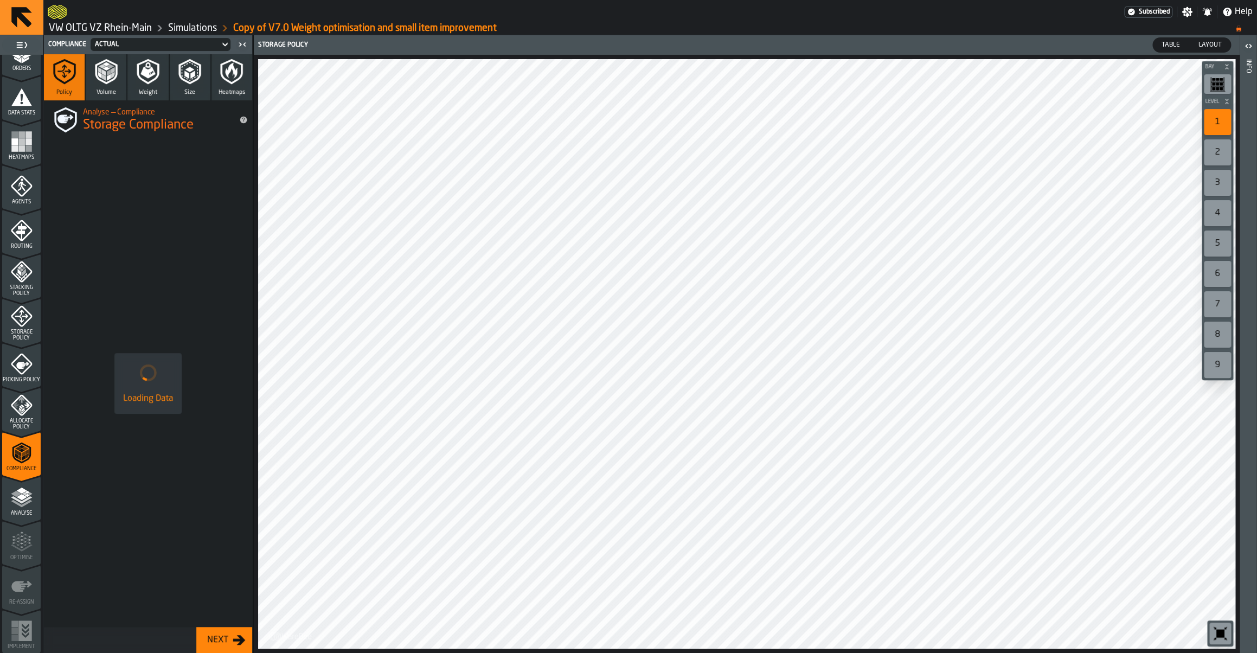
click at [29, 490] on icon "menu Analyse" at bounding box center [22, 498] width 22 height 22
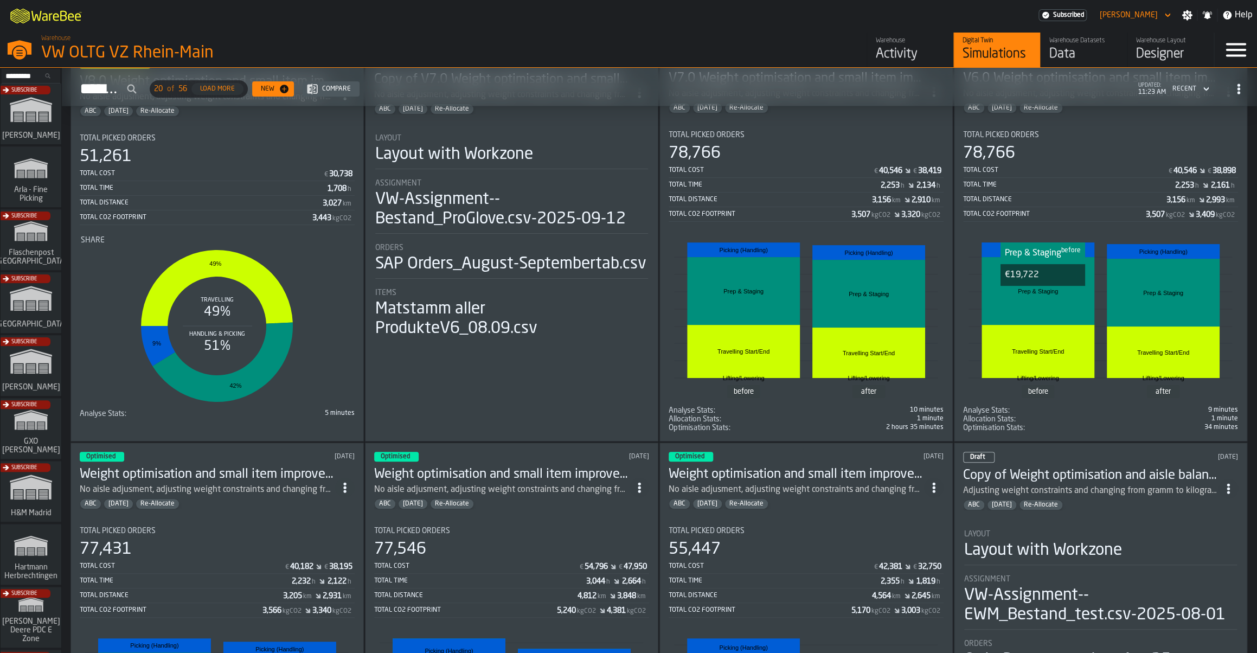
scroll to position [46, 0]
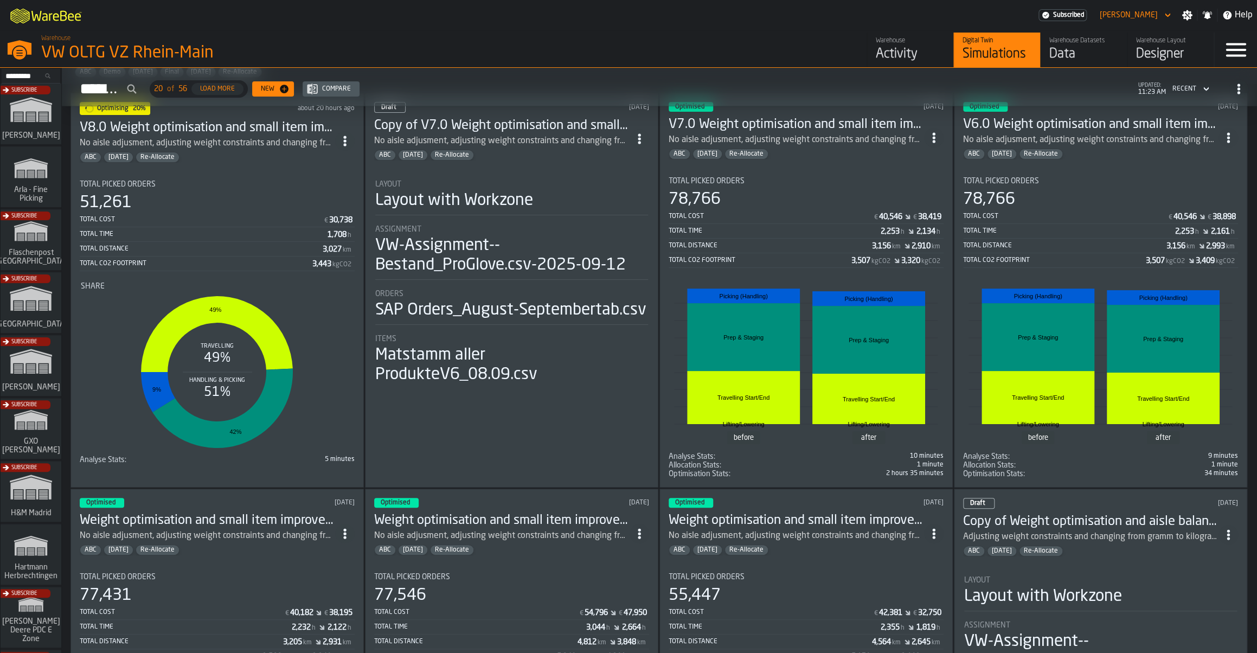
click at [1060, 238] on div "Total Time 2,253 h 2,161 h" at bounding box center [1100, 232] width 275 height 14
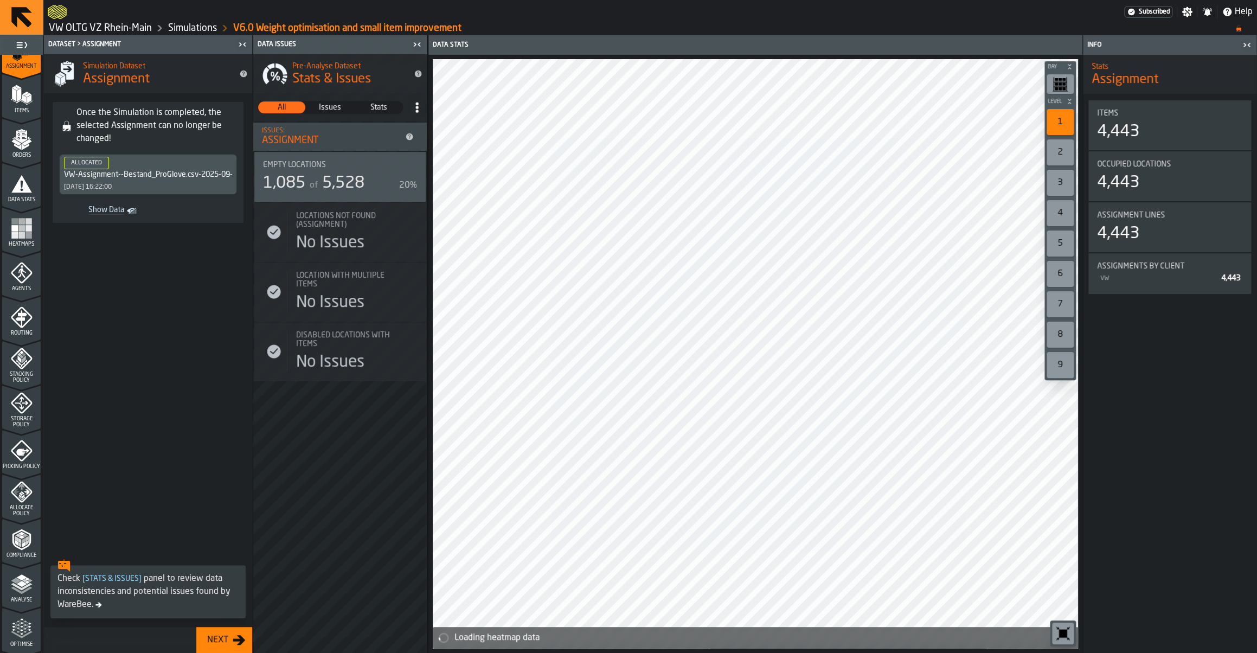
scroll to position [202, 0]
click at [24, 549] on icon "menu Optimise" at bounding box center [22, 542] width 22 height 22
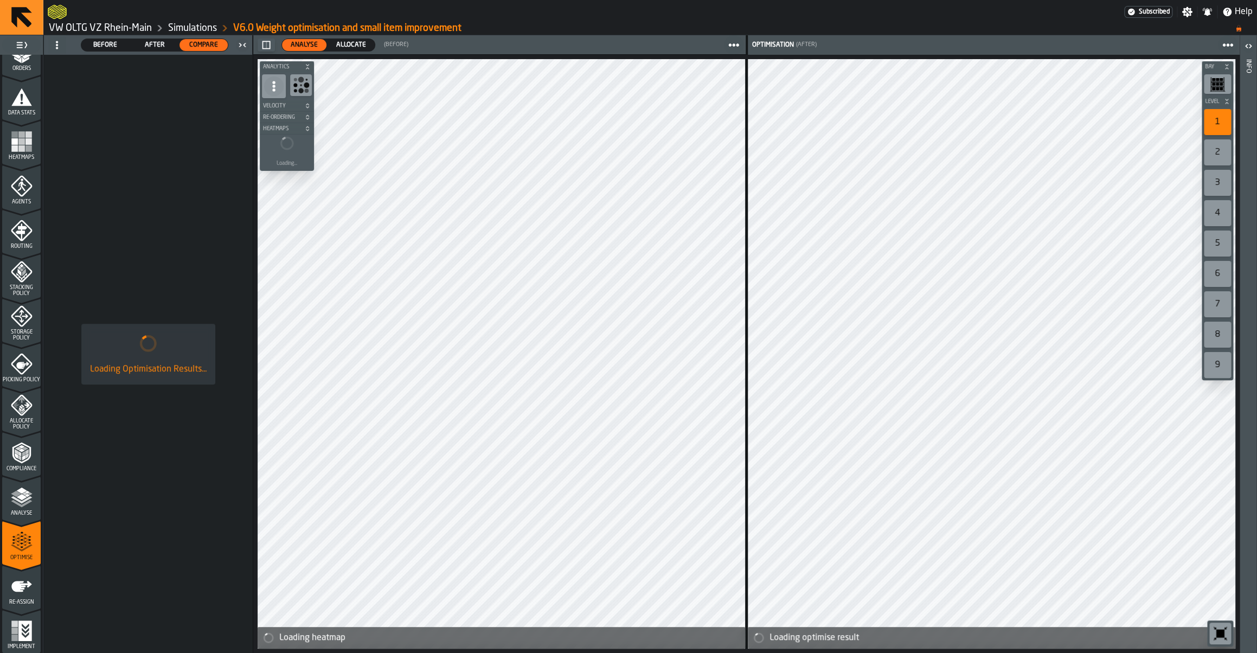
click at [338, 47] on span "Allocate" at bounding box center [351, 45] width 39 height 10
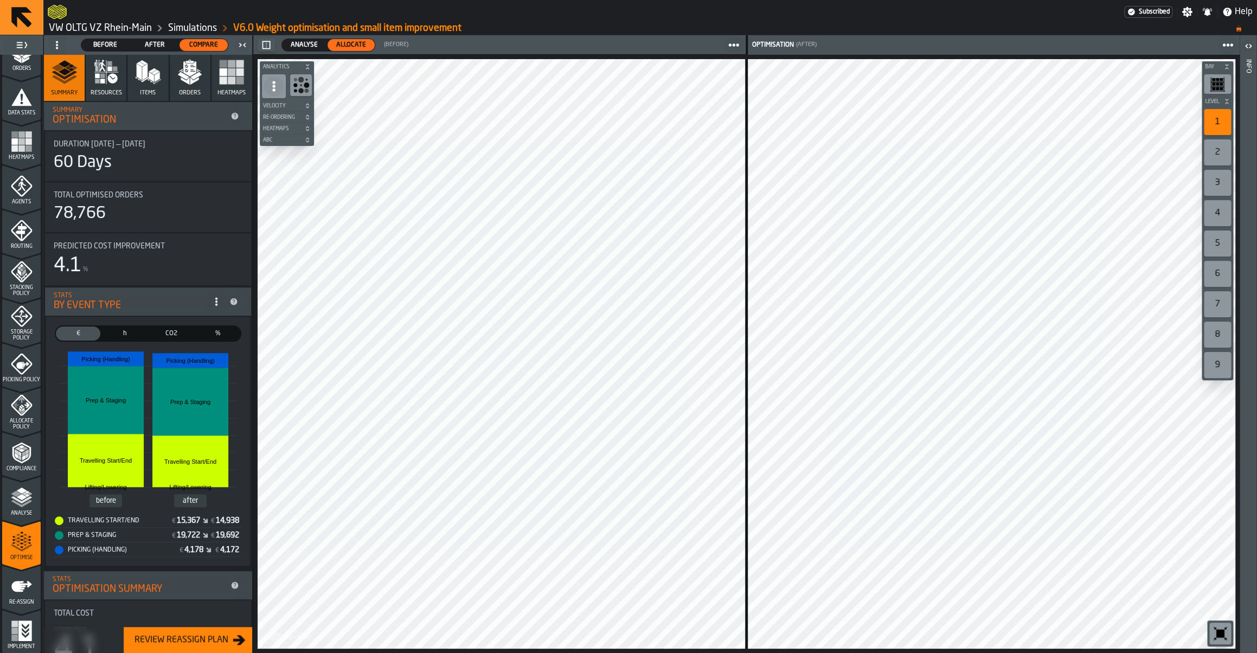
click at [203, 33] on link "Simulations" at bounding box center [192, 28] width 49 height 12
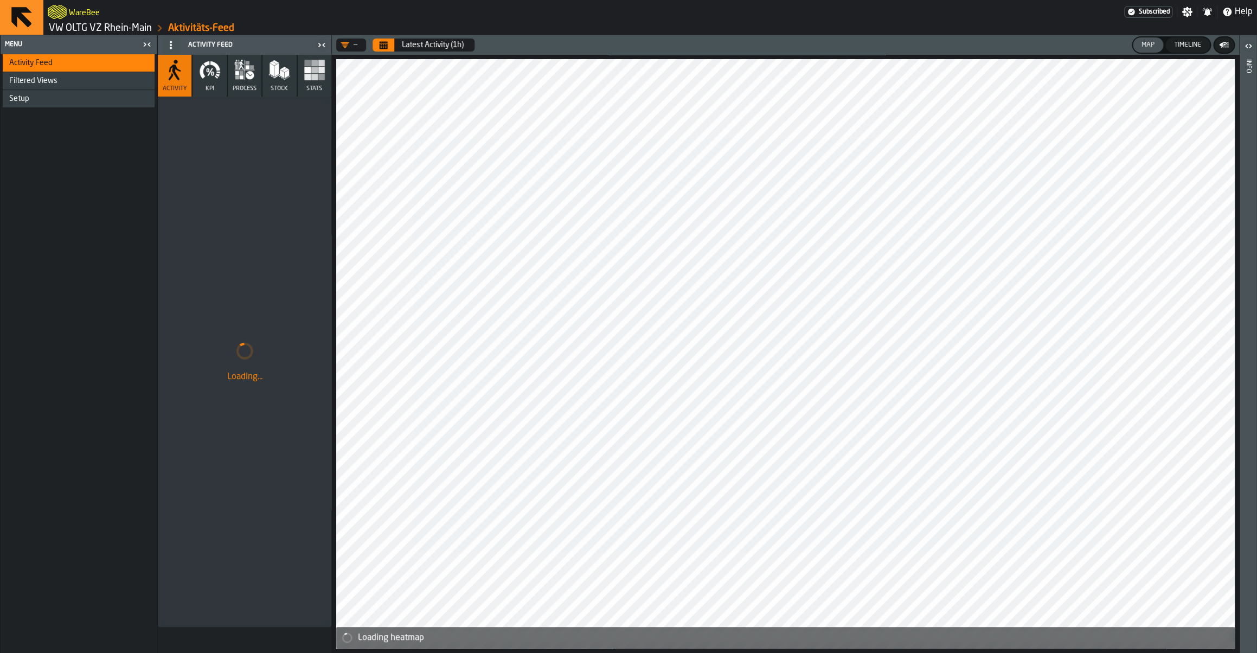
click at [132, 27] on link "VW OLTG VZ Rhein-Main" at bounding box center [100, 28] width 103 height 12
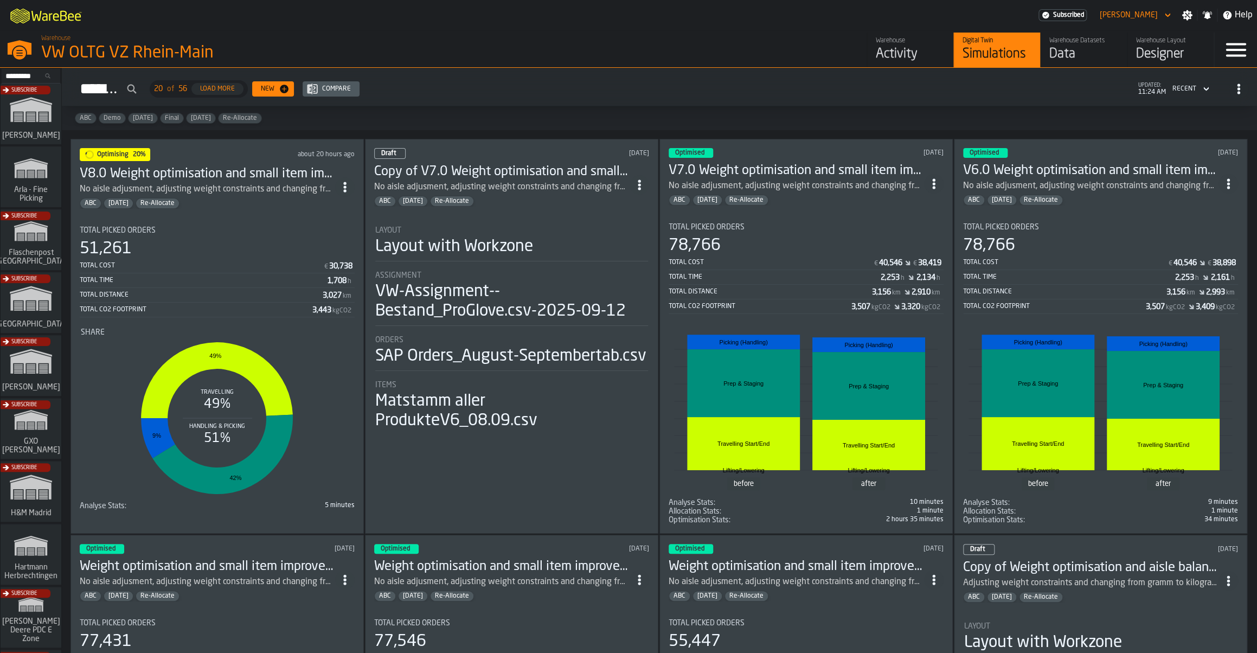
click at [849, 225] on div "Total Picked Orders" at bounding box center [806, 227] width 275 height 9
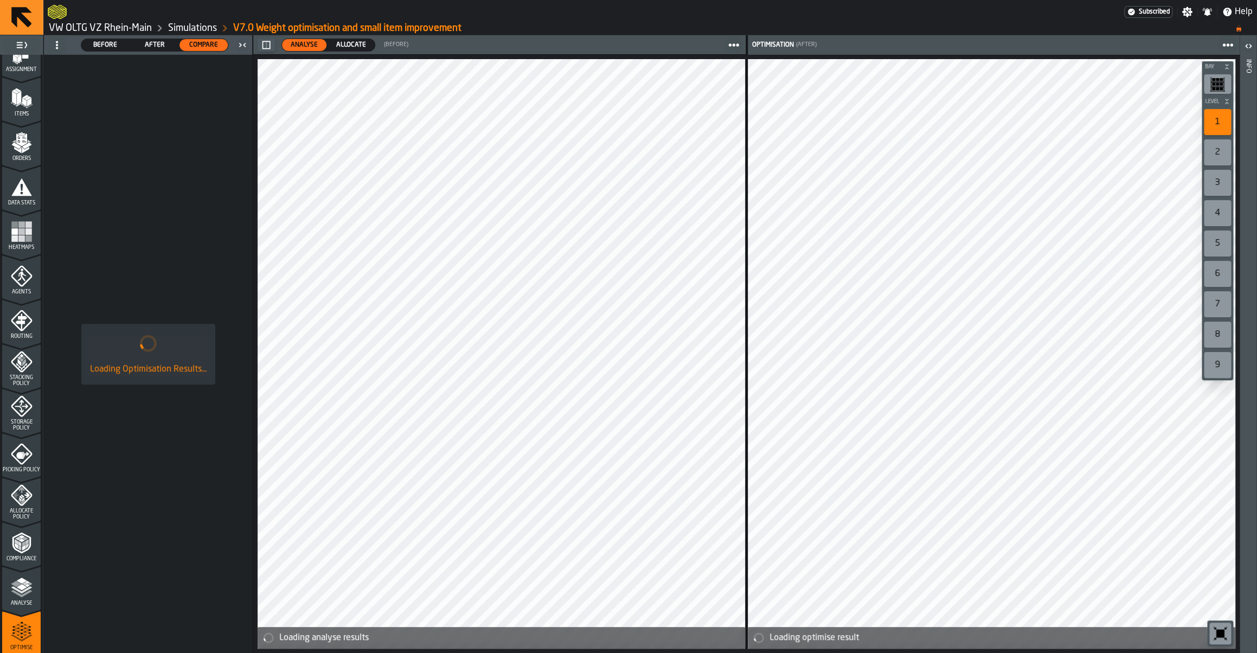
scroll to position [202, 0]
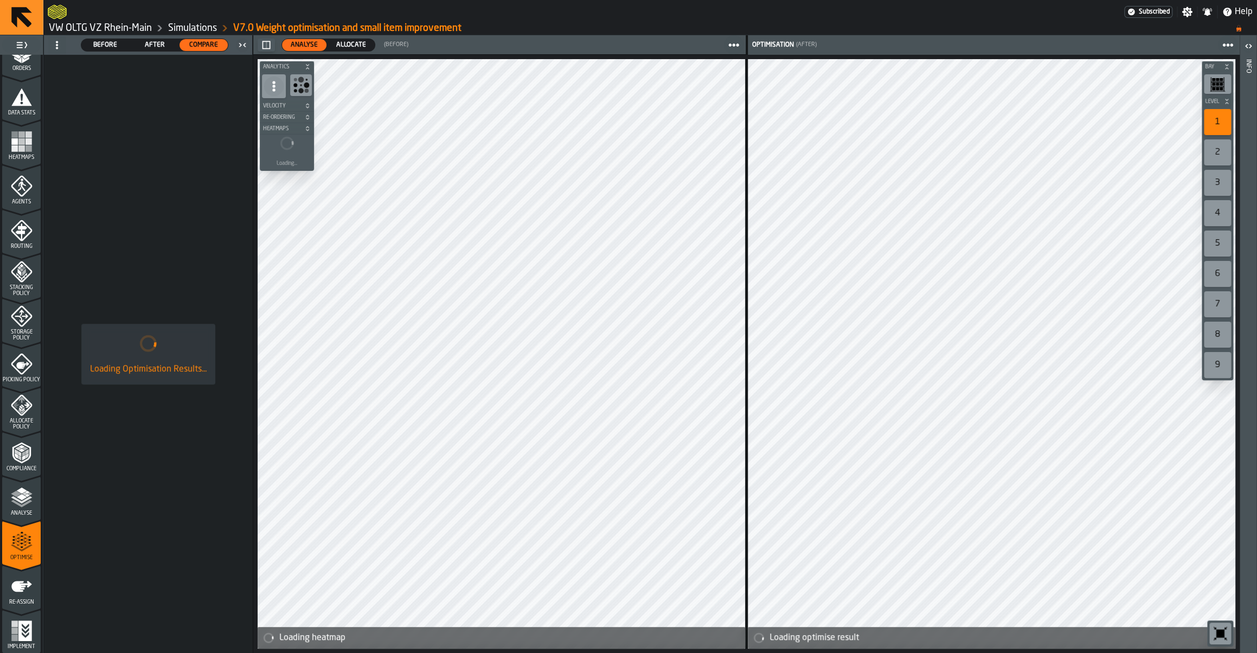
click at [16, 548] on icon "menu Optimise" at bounding box center [22, 542] width 22 height 22
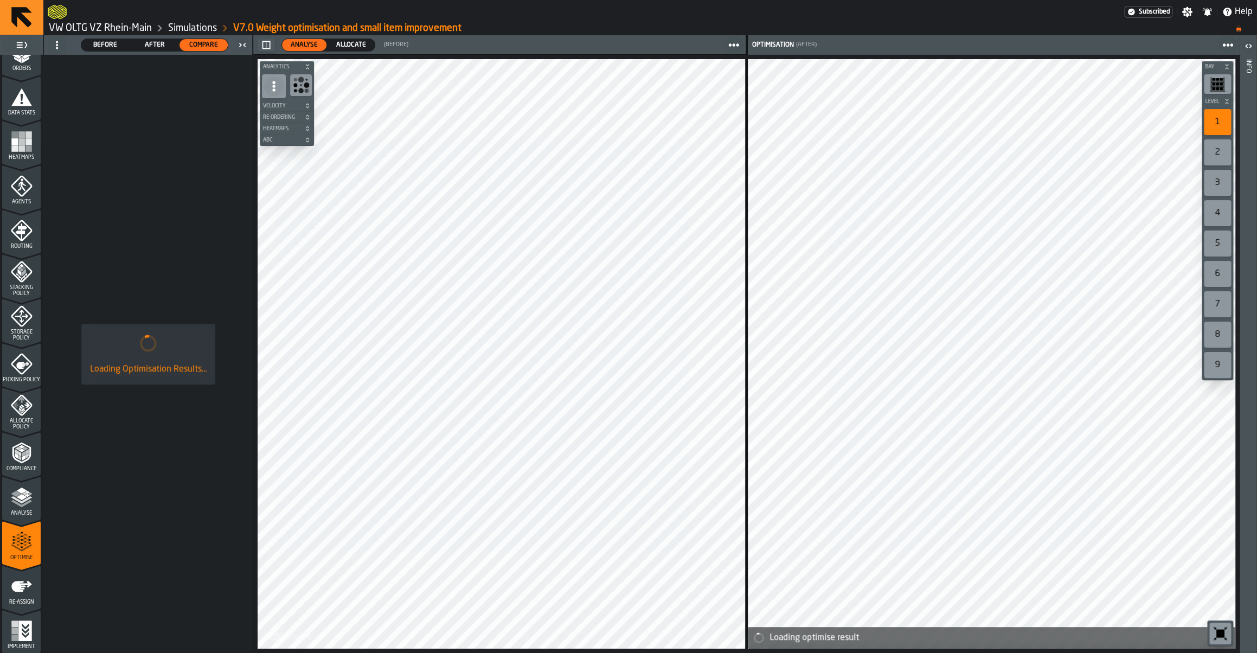
click at [345, 49] on span "Allocate" at bounding box center [351, 45] width 39 height 10
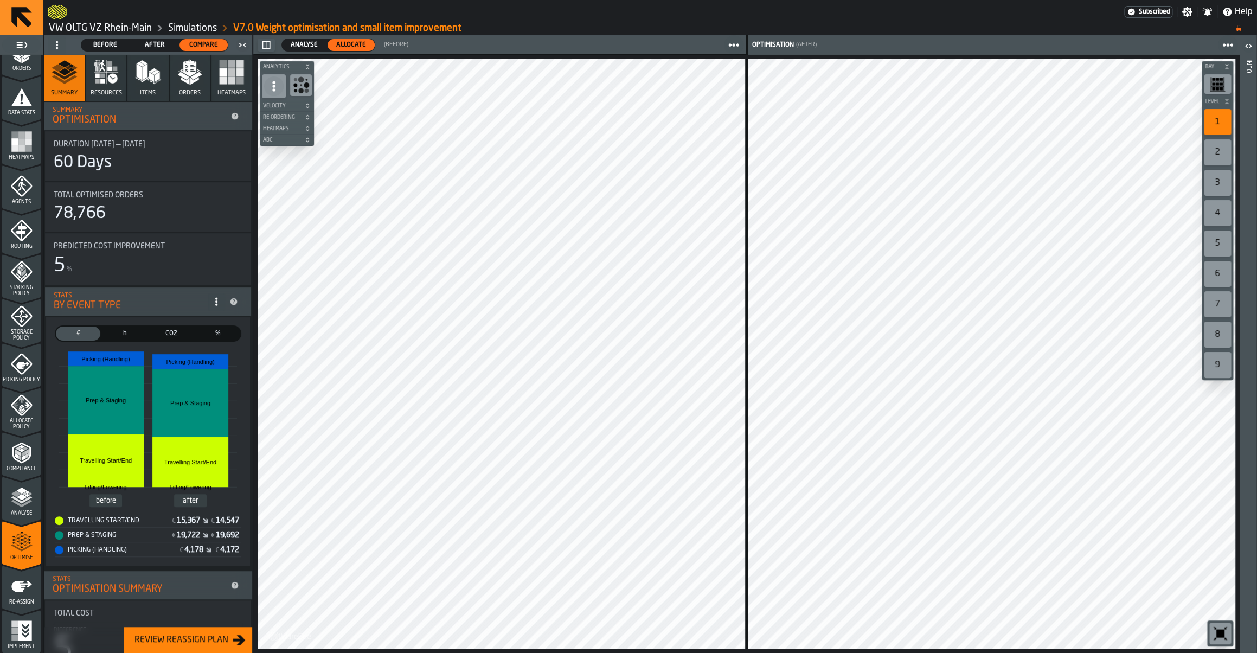
click at [312, 41] on span "Analyse" at bounding box center [304, 45] width 36 height 10
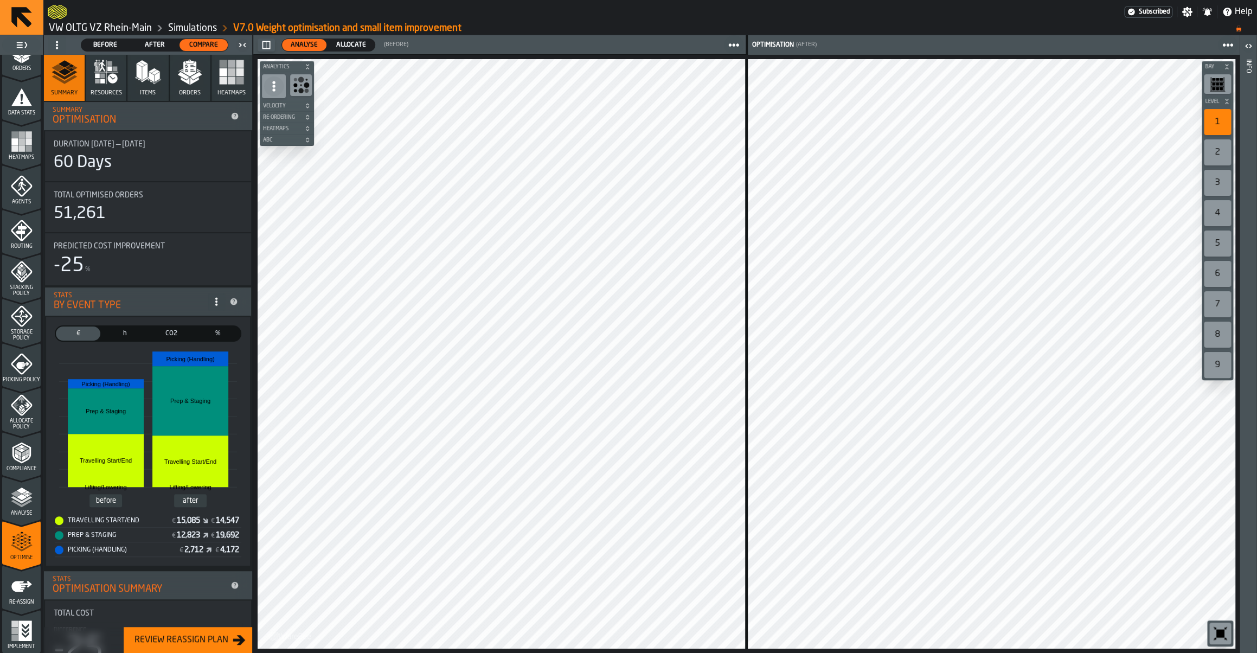
click at [351, 41] on span "Allocate" at bounding box center [351, 45] width 39 height 10
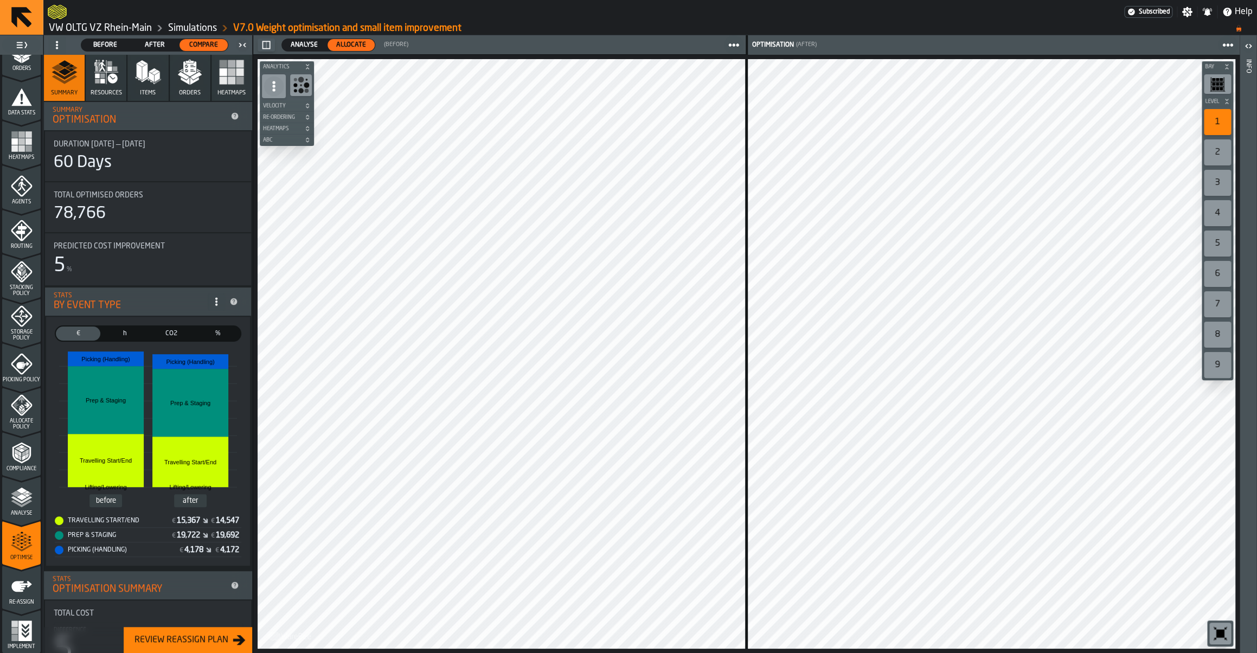
click at [309, 43] on span "Analyse" at bounding box center [304, 45] width 36 height 10
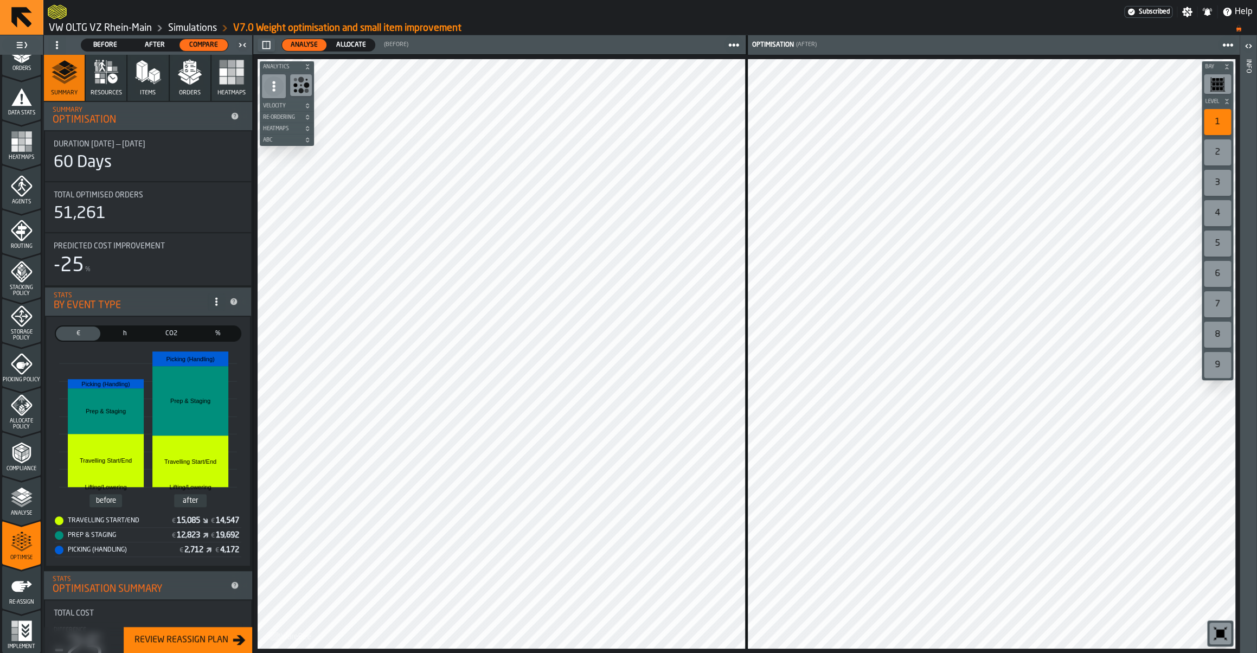
click at [202, 24] on link "Simulations" at bounding box center [192, 28] width 49 height 12
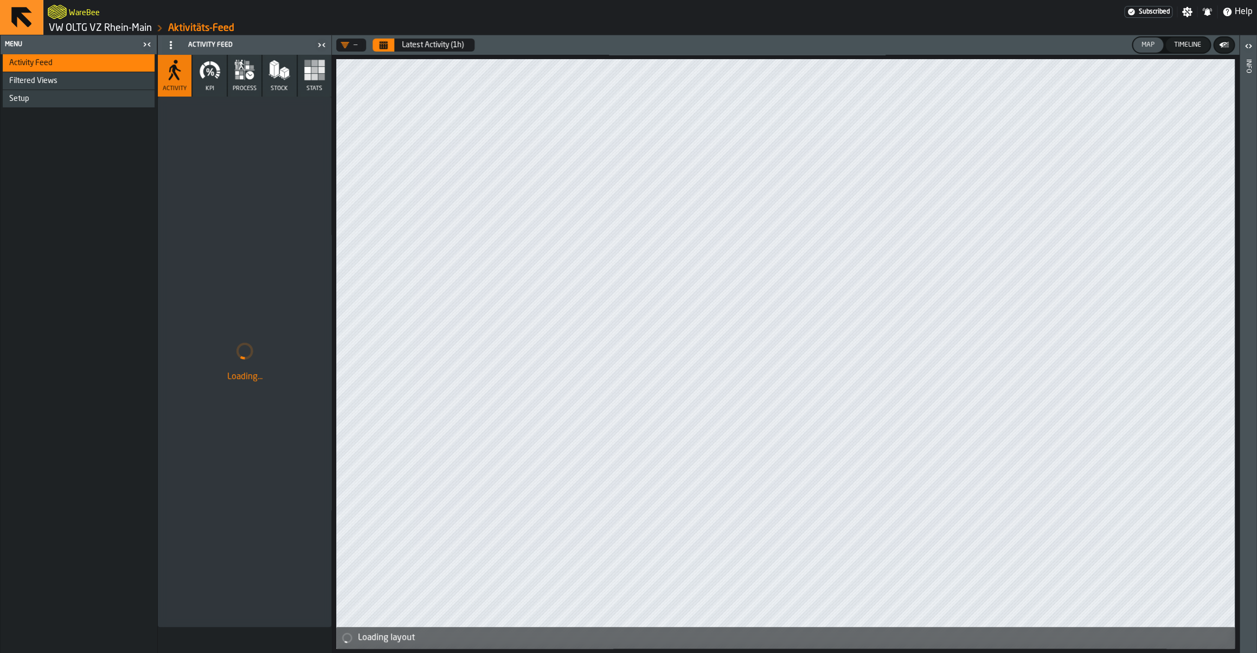
click at [151, 30] on link "VW OLTG VZ Rhein-Main" at bounding box center [100, 28] width 103 height 12
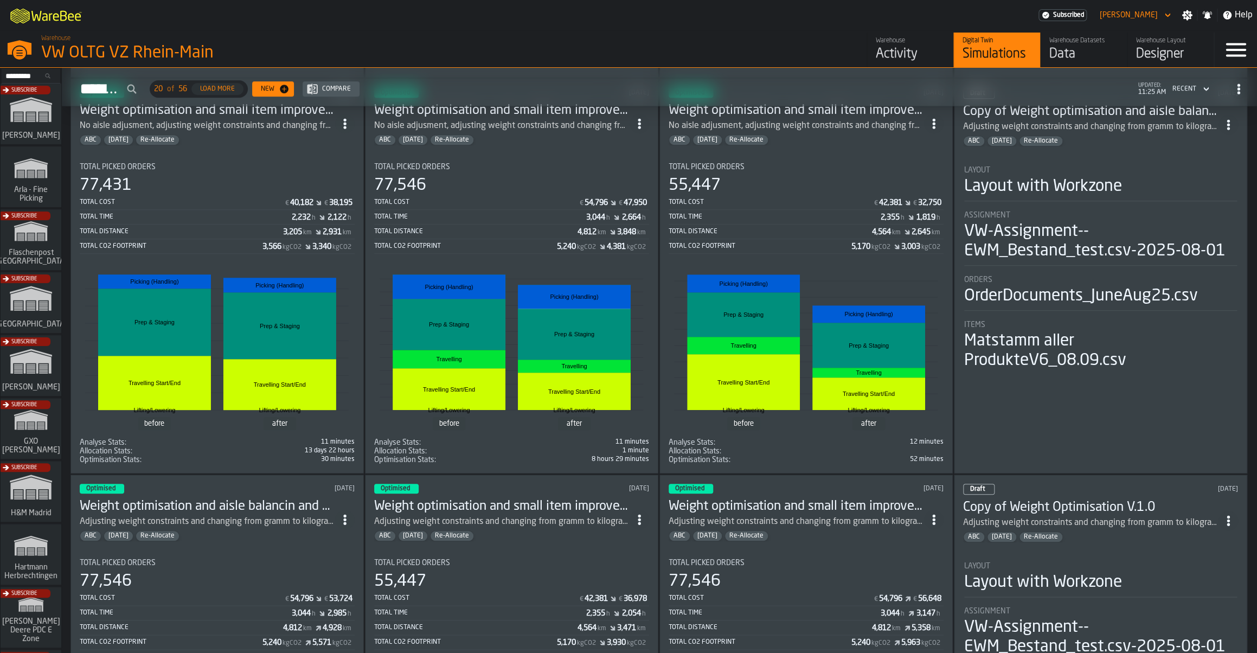
scroll to position [403, 0]
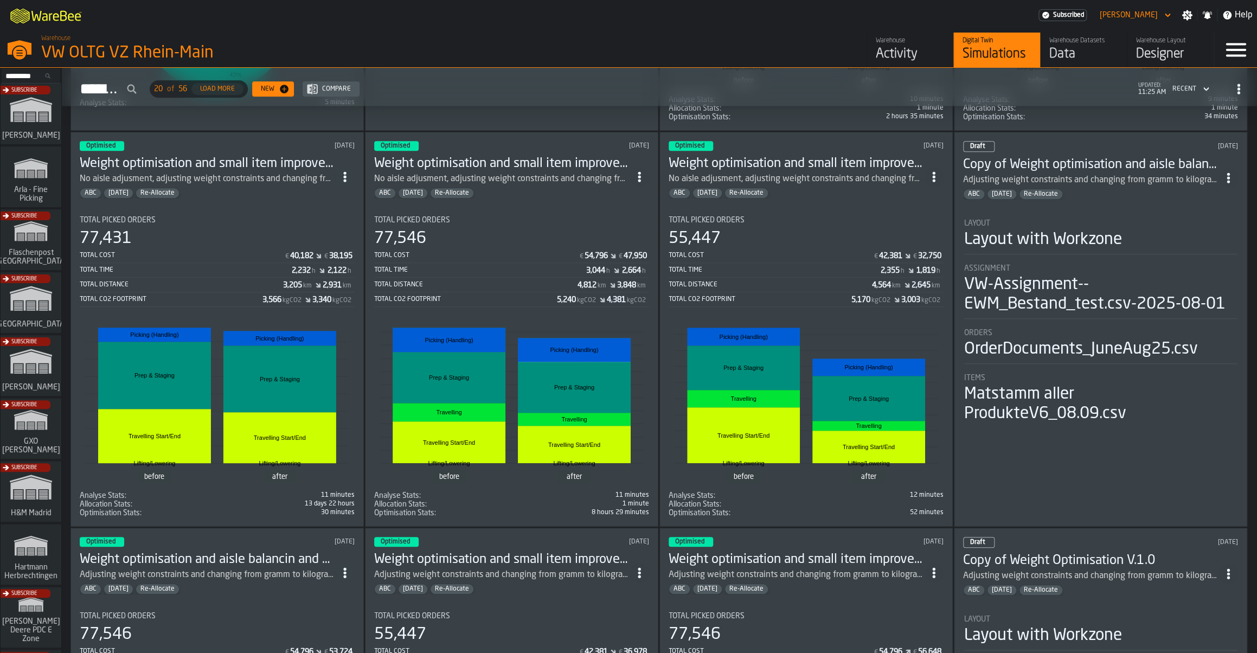
click at [479, 172] on h3 "Weight optimisation and small item improvement V.4.0" at bounding box center [501, 163] width 255 height 17
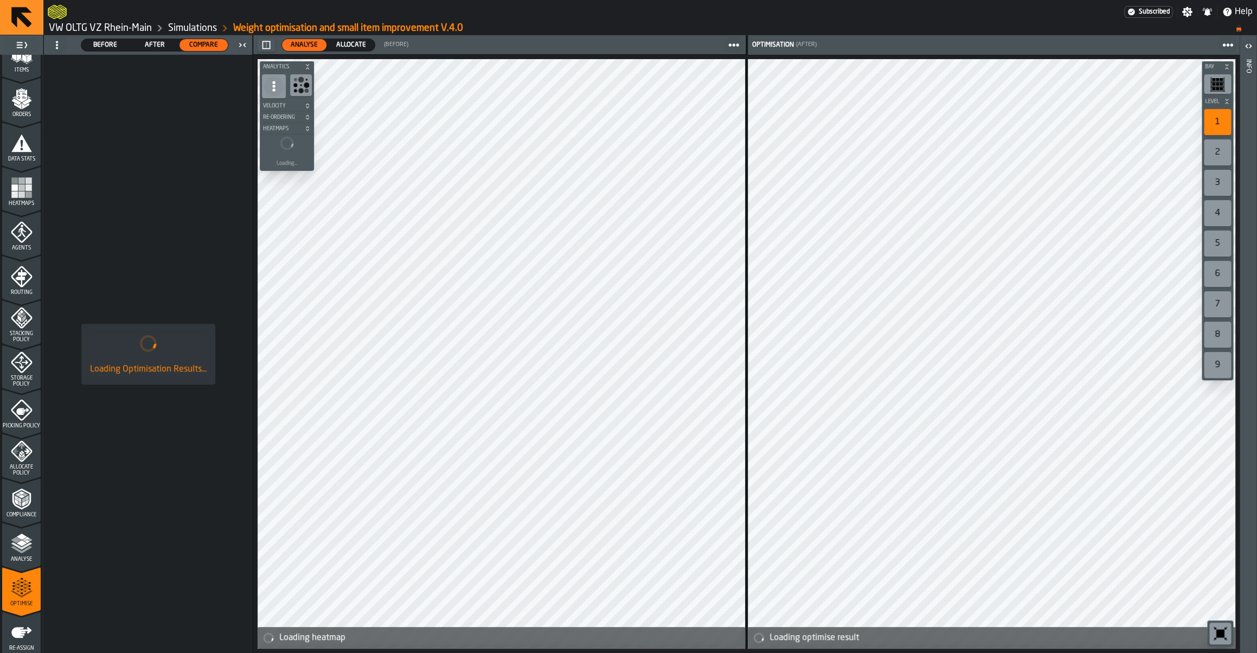
scroll to position [202, 0]
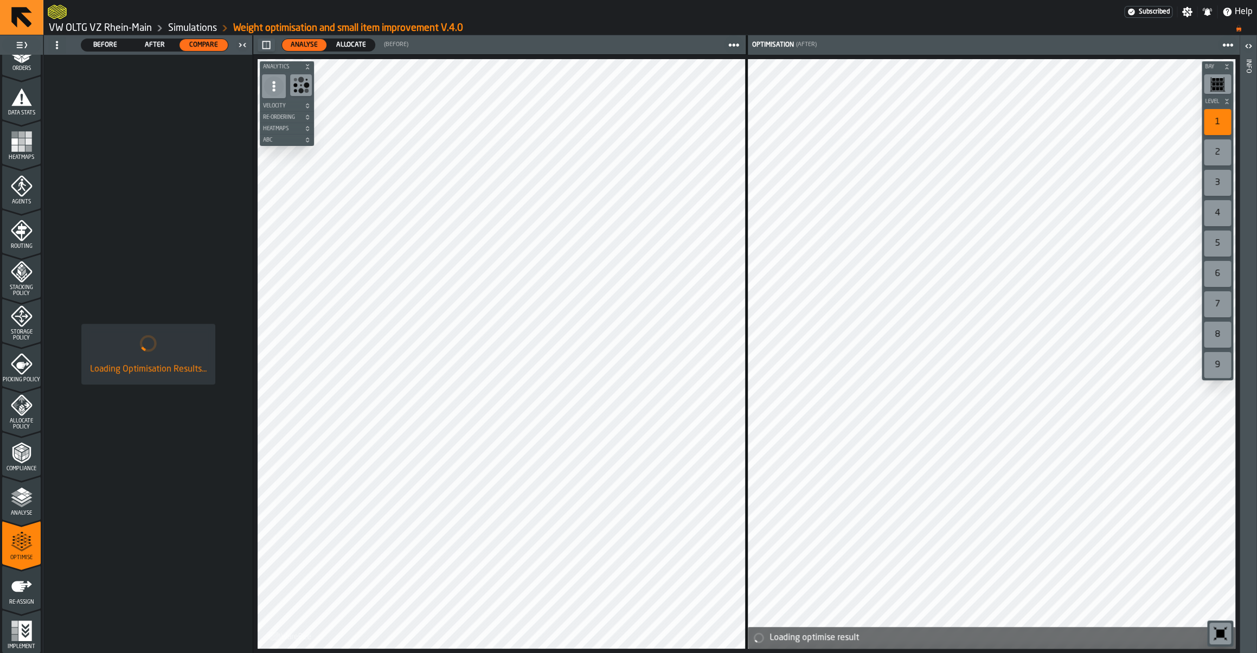
click at [353, 43] on span "Allocate" at bounding box center [351, 45] width 39 height 10
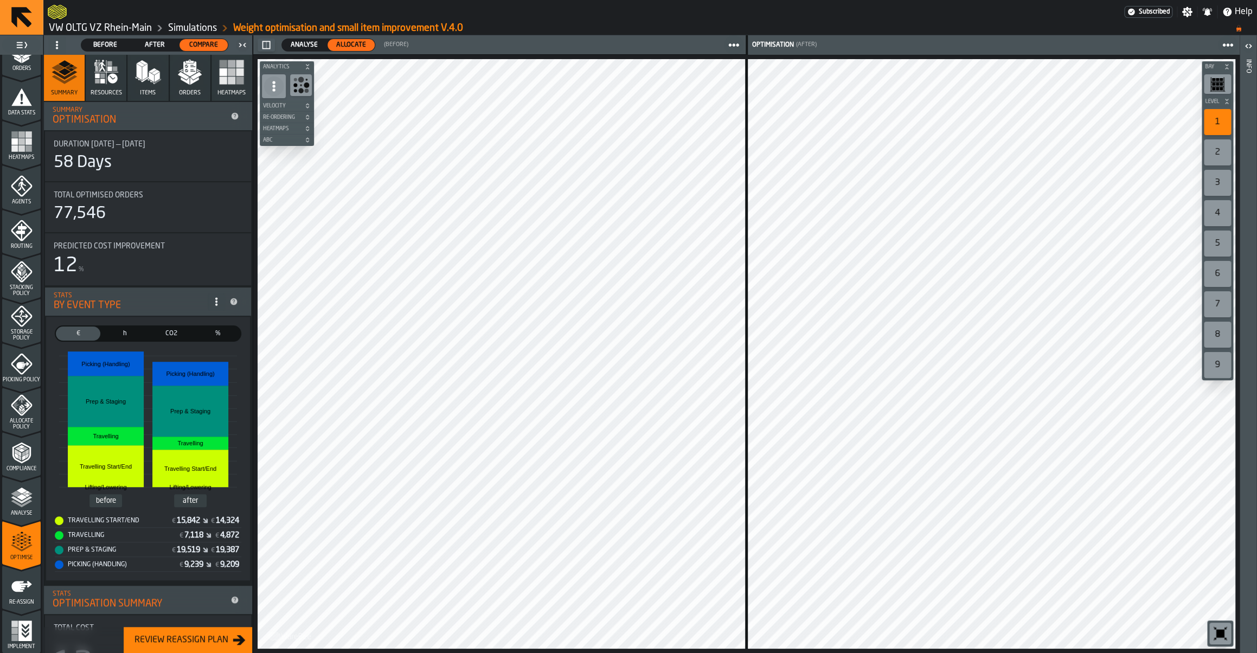
click at [307, 47] on span "Analyse" at bounding box center [304, 45] width 36 height 10
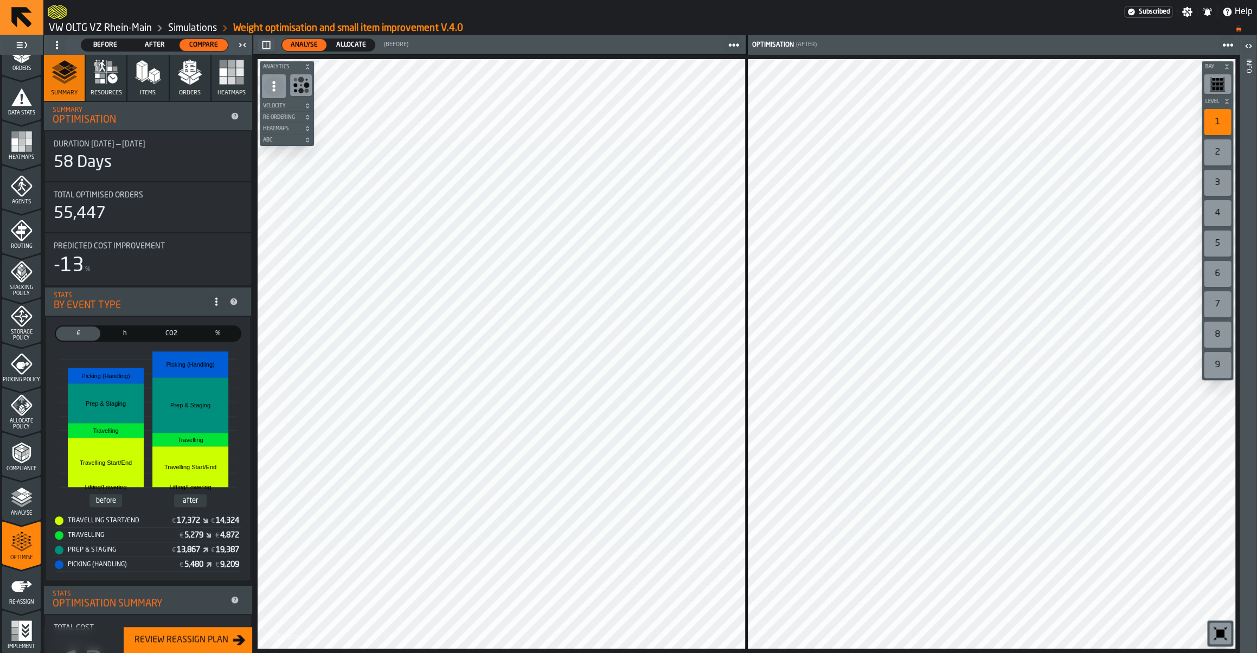
click at [338, 49] on span "Allocate" at bounding box center [351, 45] width 39 height 10
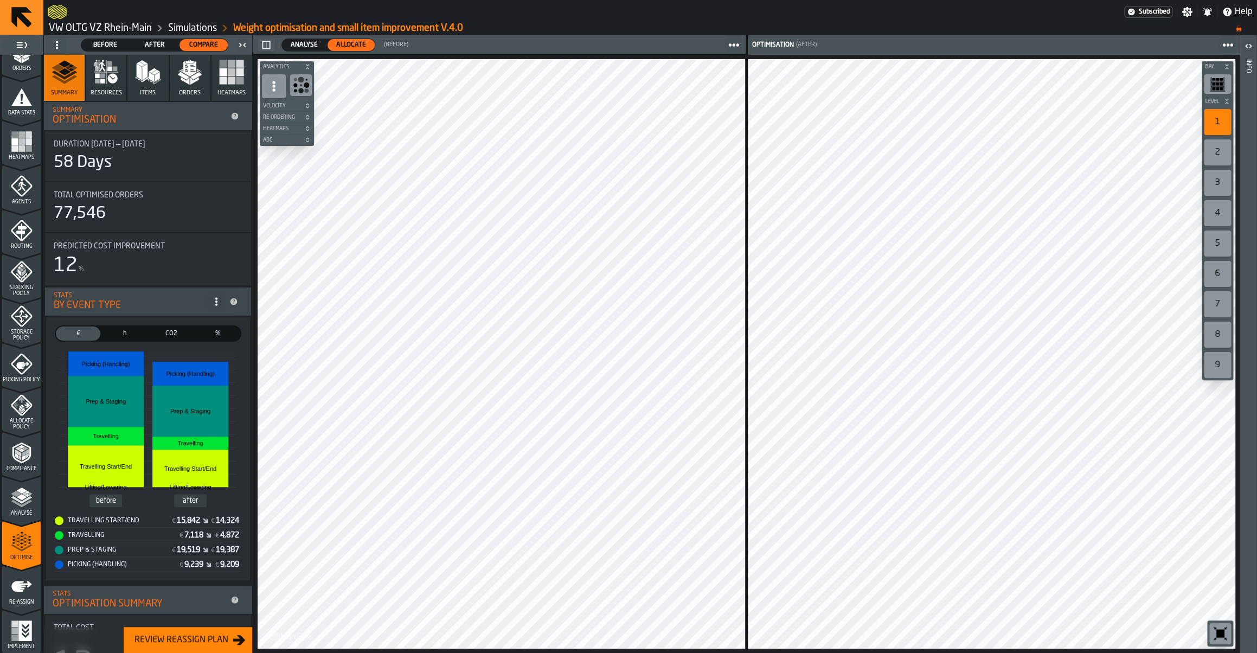
click at [303, 43] on span "Analyse" at bounding box center [304, 45] width 36 height 10
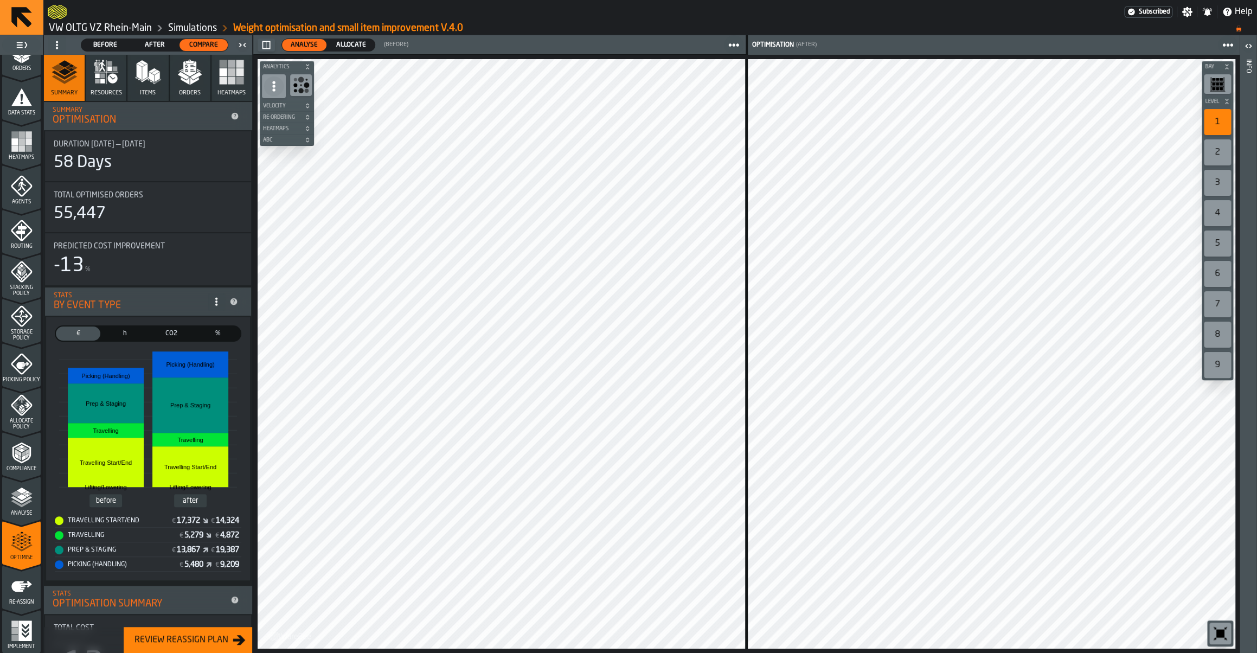
click at [344, 48] on span "Allocate" at bounding box center [351, 45] width 39 height 10
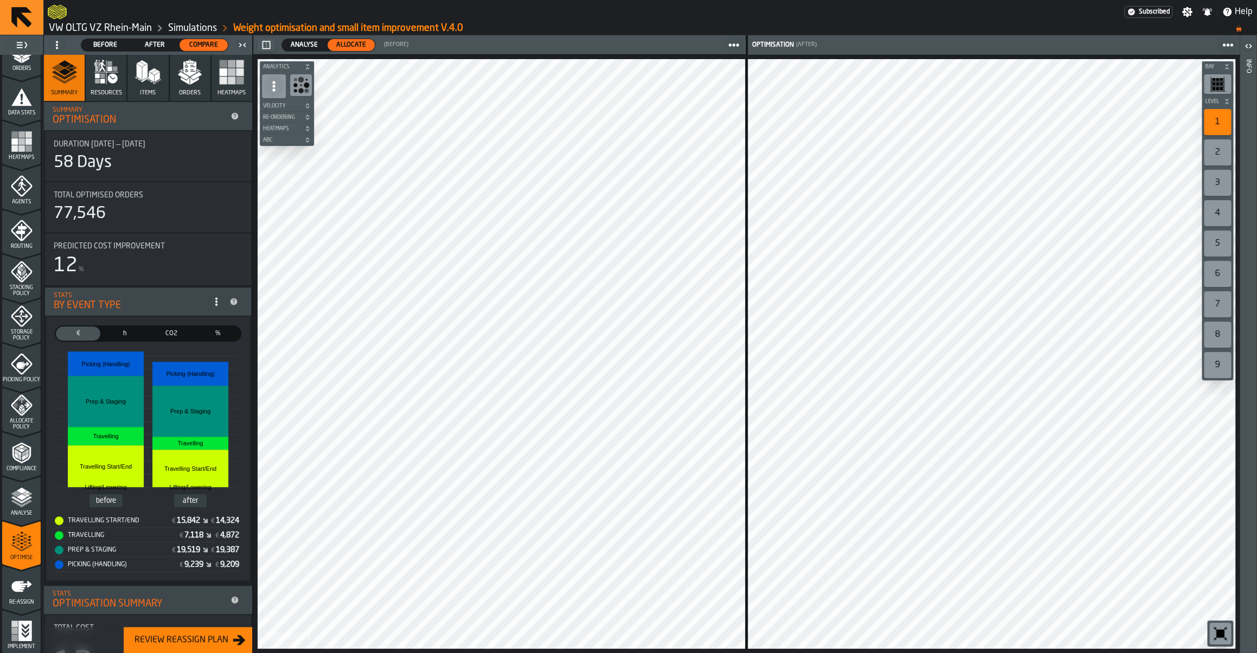
click at [24, 408] on polygon "menu Allocate Policy" at bounding box center [23, 409] width 3 height 4
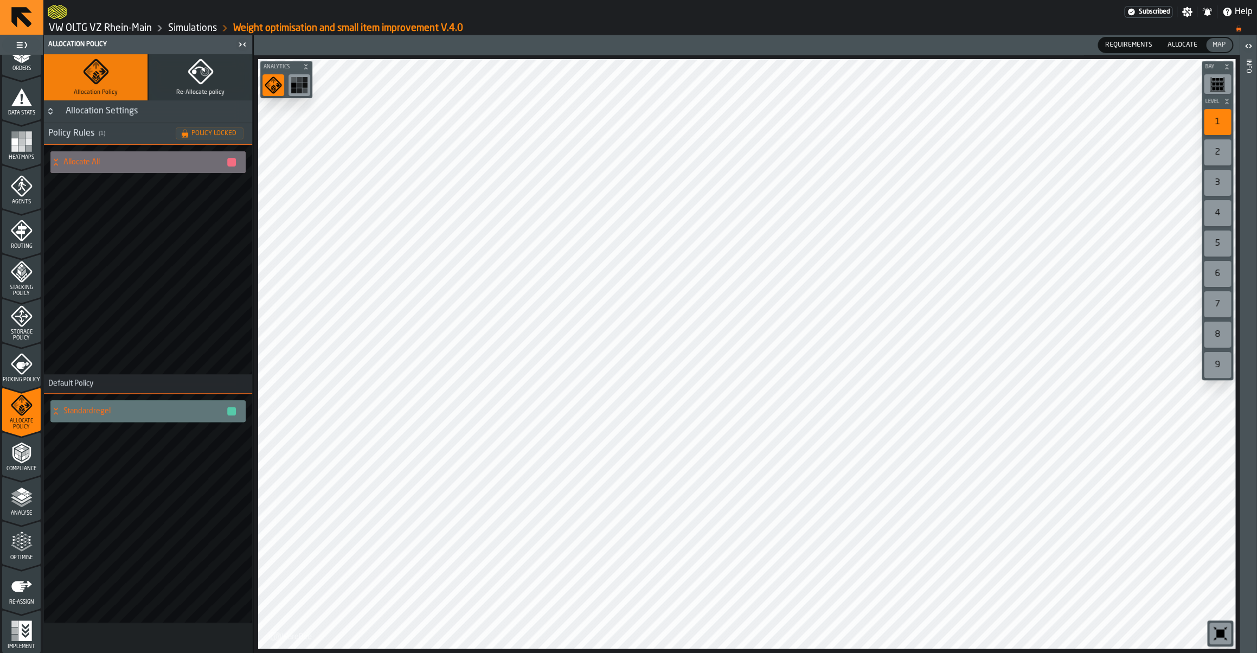
click at [29, 504] on icon "menu Analyse" at bounding box center [22, 498] width 22 height 22
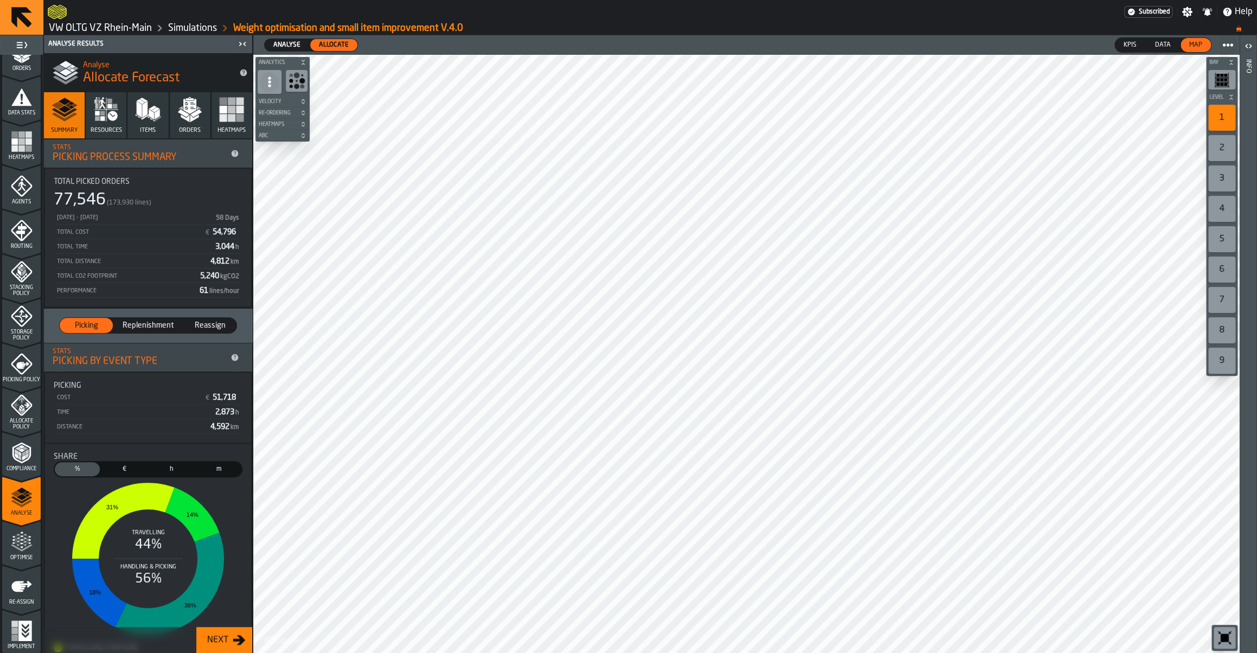
click at [31, 418] on div "Allocate Policy" at bounding box center [21, 412] width 39 height 36
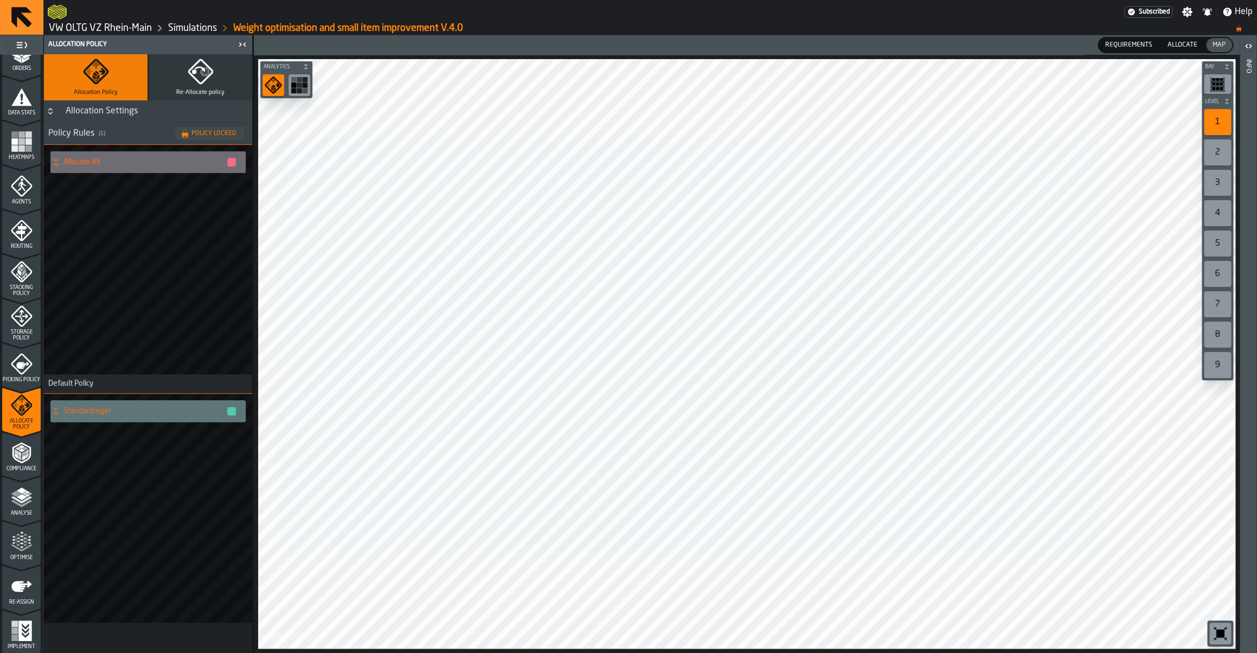
click at [141, 116] on div "Allocation Settings" at bounding box center [101, 111] width 85 height 13
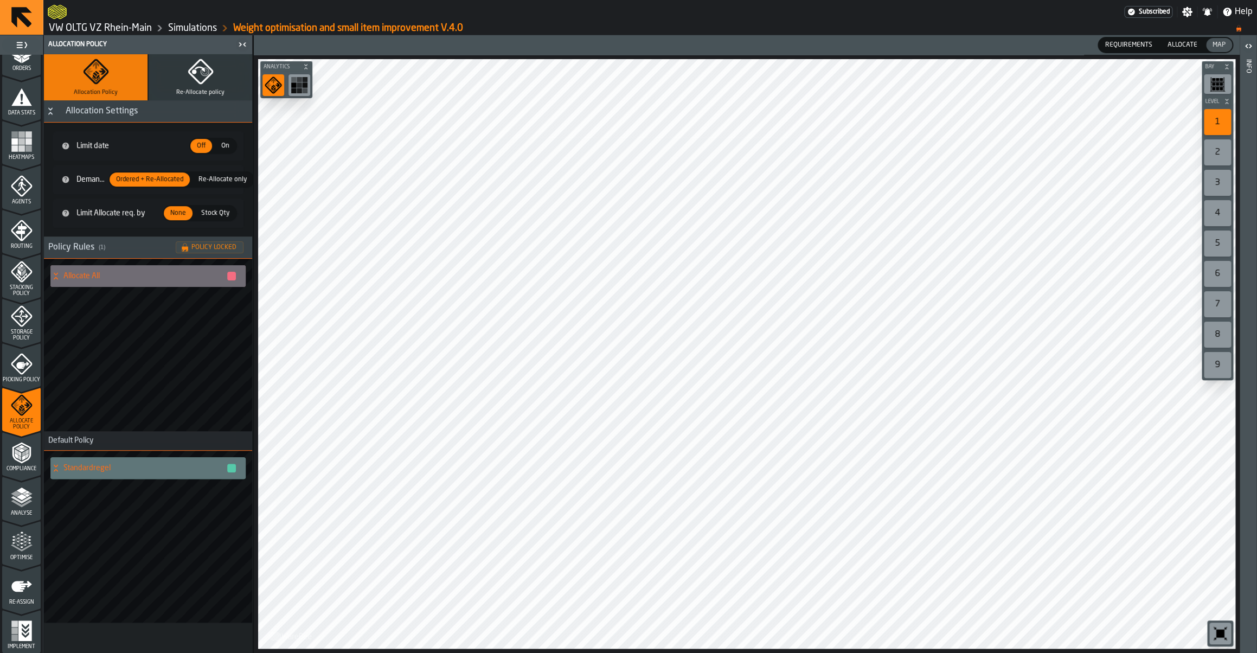
click at [141, 116] on div "Allocation Settings" at bounding box center [101, 111] width 85 height 13
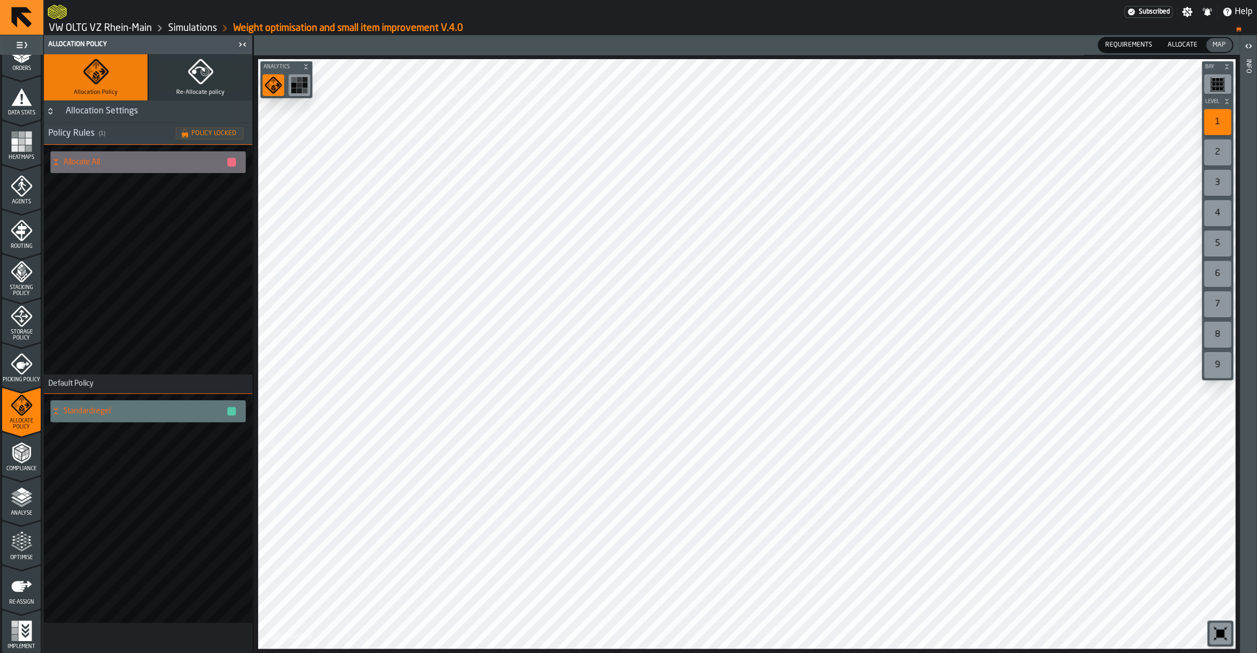
click at [1176, 47] on span "Allocate" at bounding box center [1182, 45] width 39 height 10
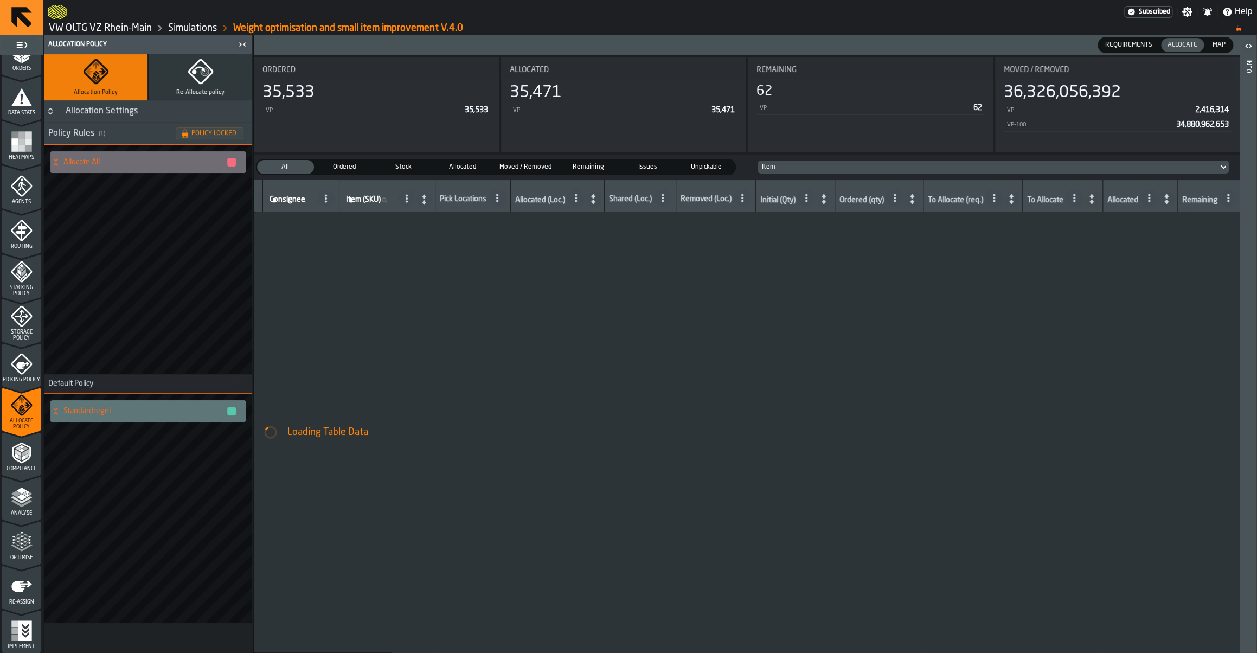
click at [1188, 49] on span "Allocate" at bounding box center [1182, 45] width 39 height 10
click at [1227, 44] on span "Map" at bounding box center [1219, 45] width 22 height 10
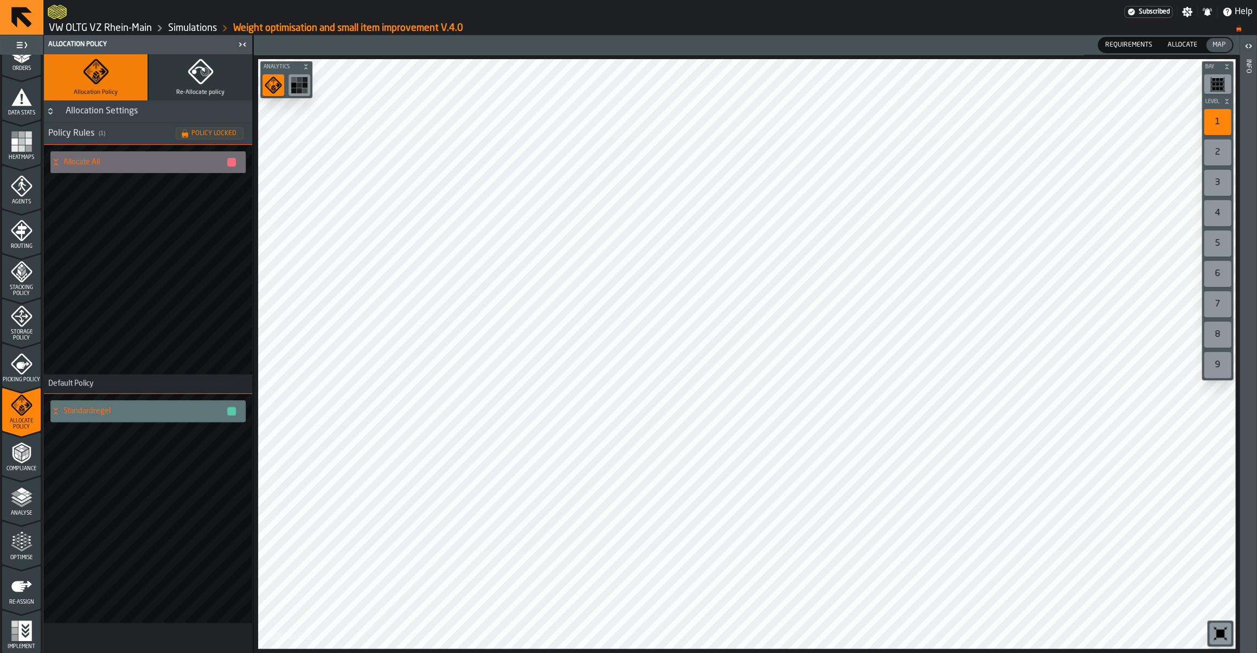
click at [212, 81] on icon "button" at bounding box center [201, 72] width 26 height 26
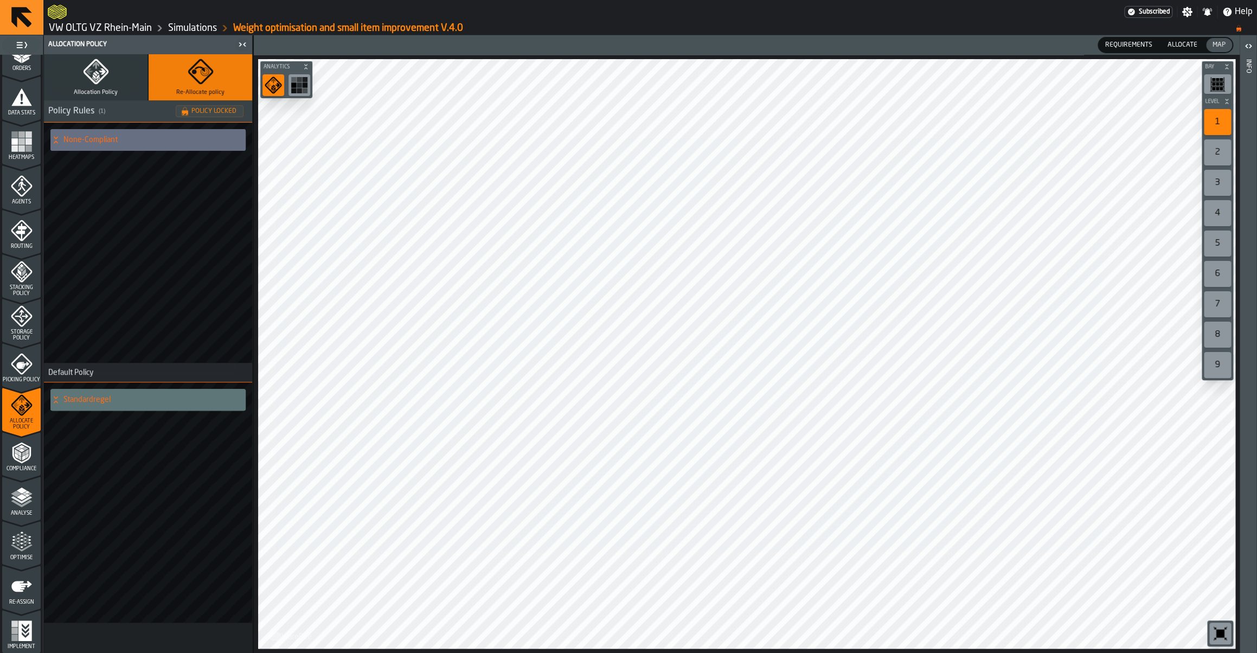
click at [100, 86] on button "Allocation Policy" at bounding box center [96, 77] width 104 height 46
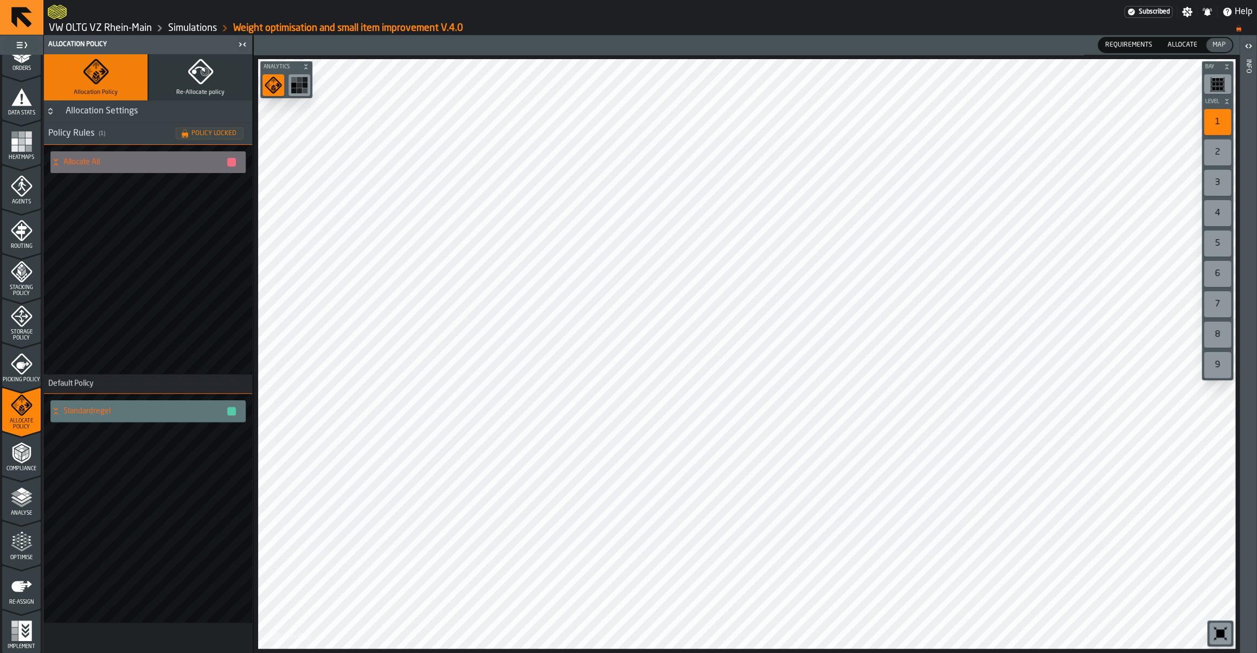
click at [206, 71] on icon "button" at bounding box center [204, 71] width 5 height 5
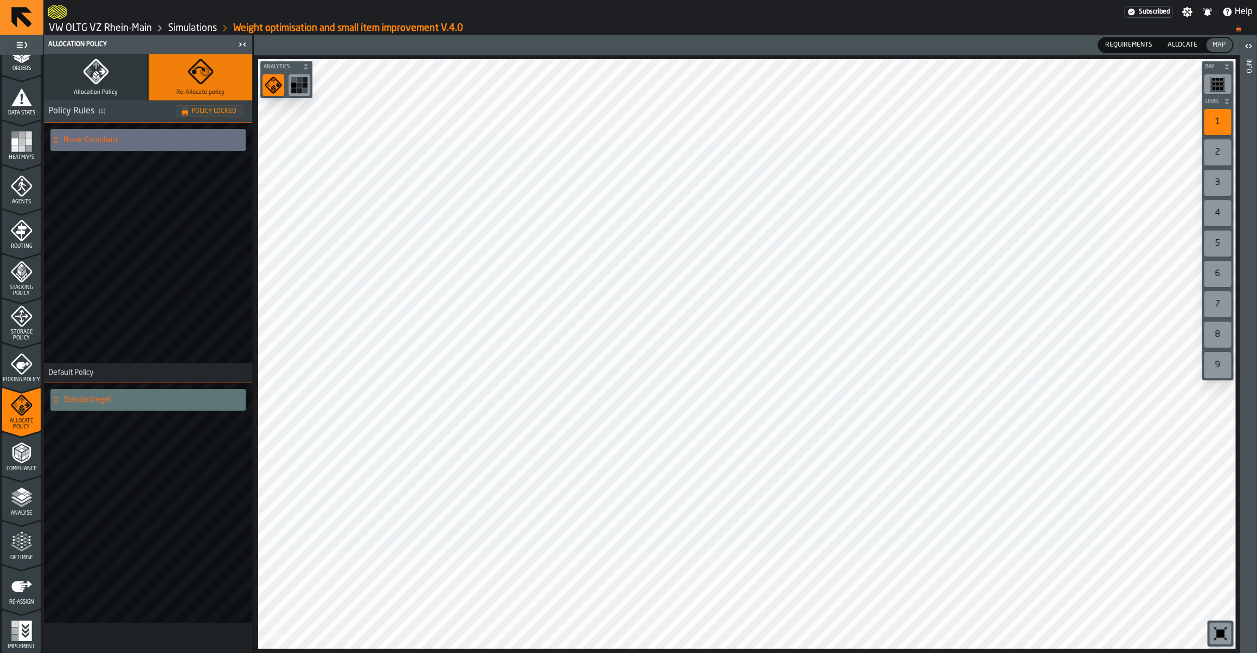
click at [90, 75] on icon "button" at bounding box center [96, 72] width 26 height 26
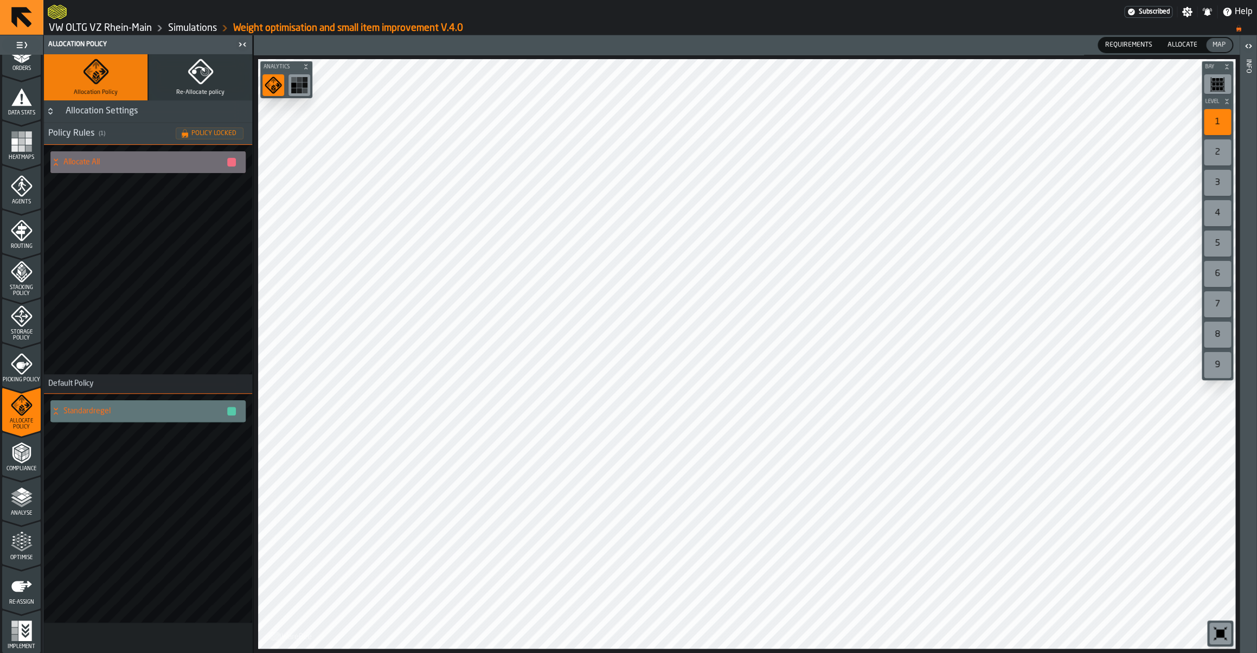
click at [10, 555] on span "Optimise" at bounding box center [21, 558] width 39 height 6
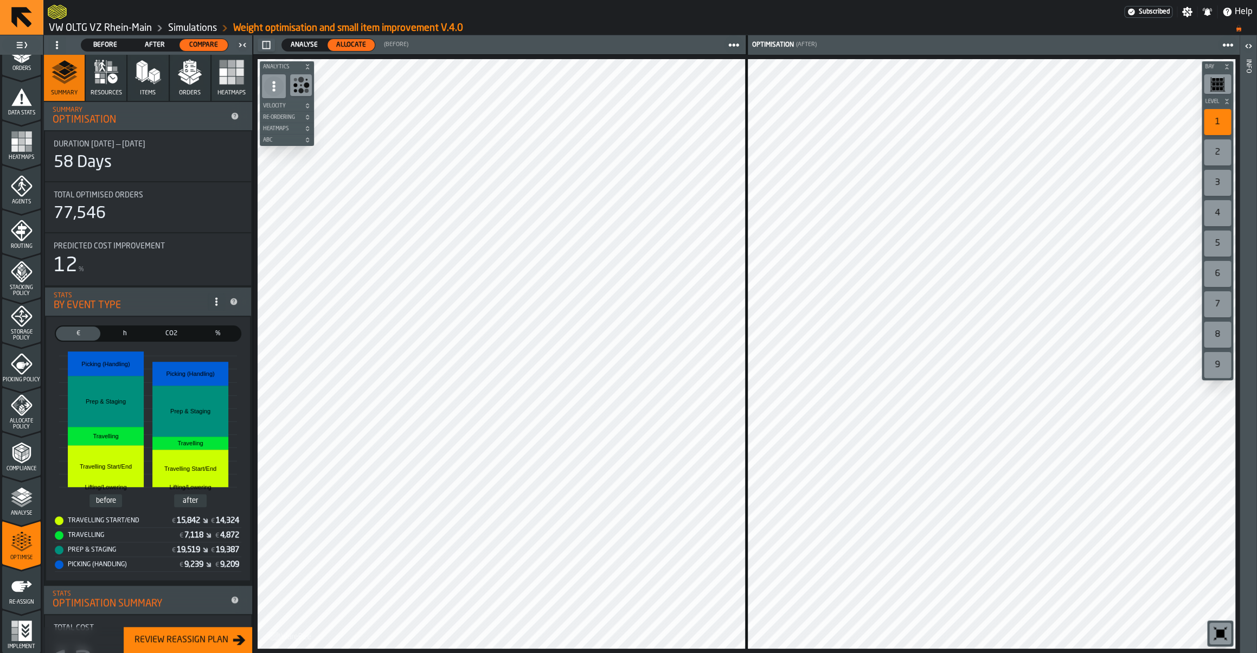
click at [1223, 246] on div "5" at bounding box center [1217, 244] width 27 height 26
click at [1222, 183] on div "3" at bounding box center [1217, 183] width 27 height 26
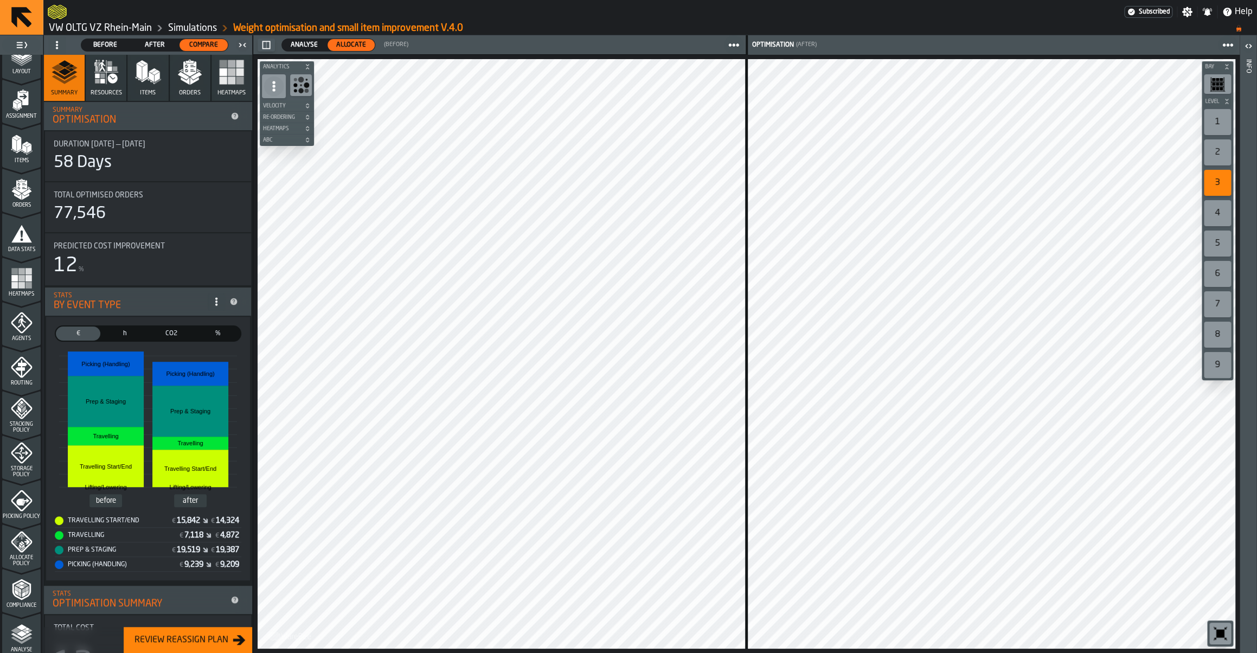
scroll to position [0, 0]
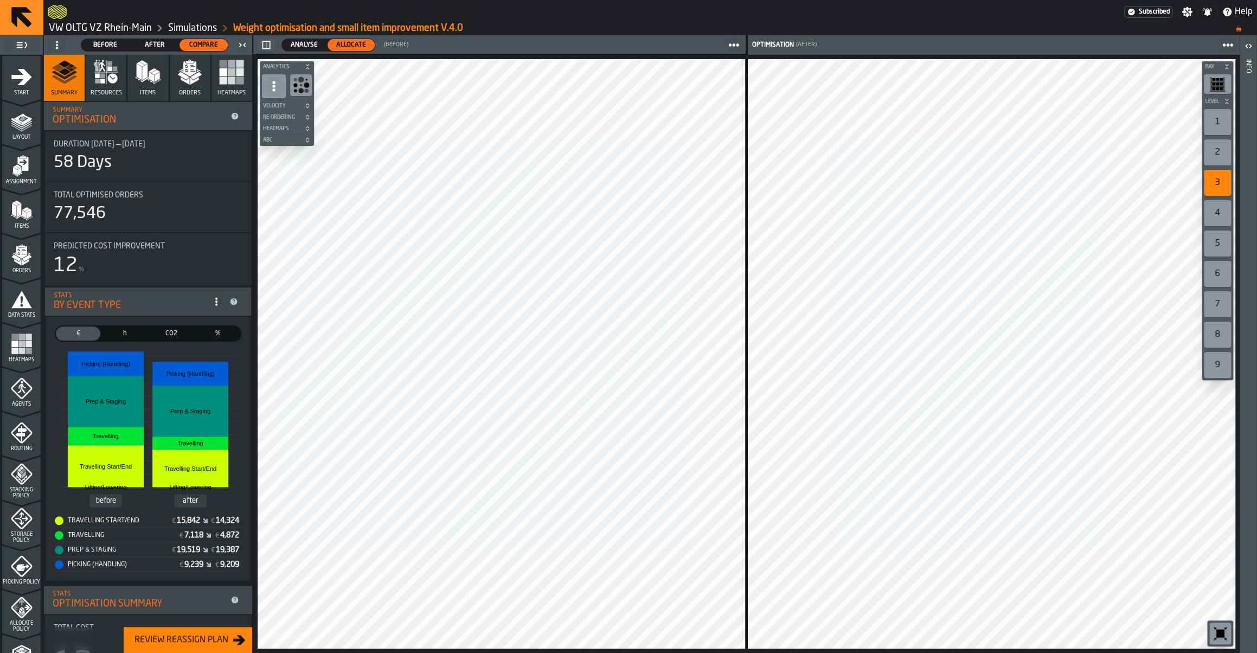
click at [21, 89] on div "Start" at bounding box center [21, 81] width 39 height 30
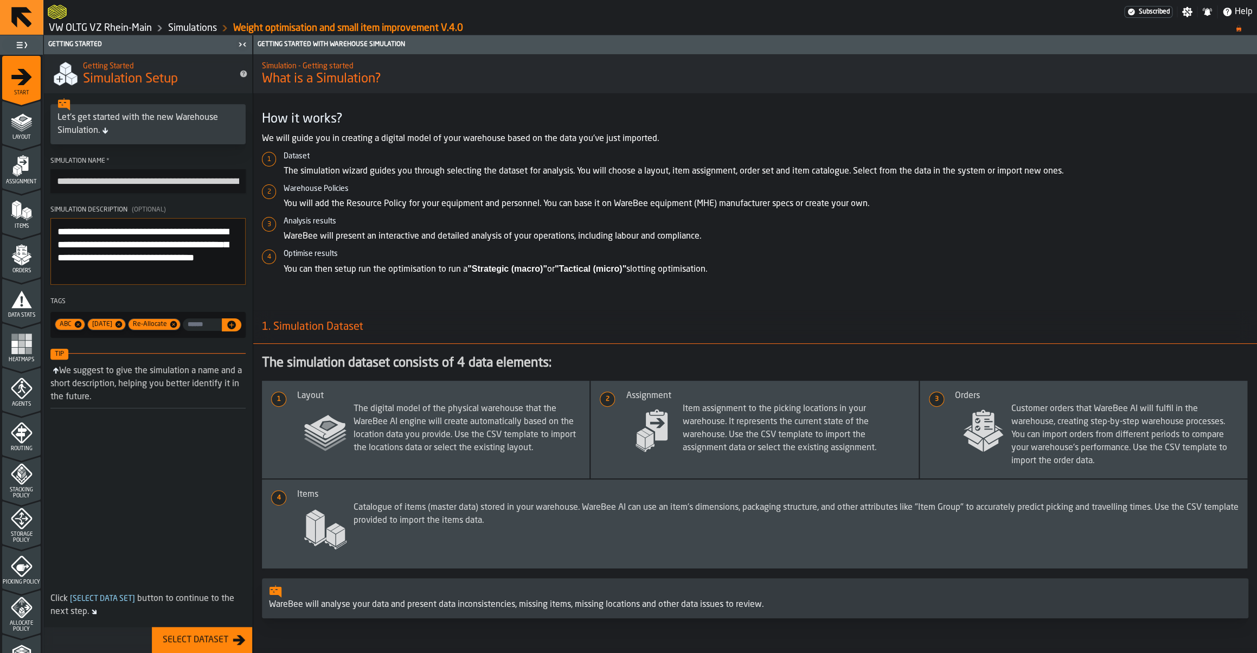
click at [21, 140] on span "Layout" at bounding box center [21, 138] width 39 height 6
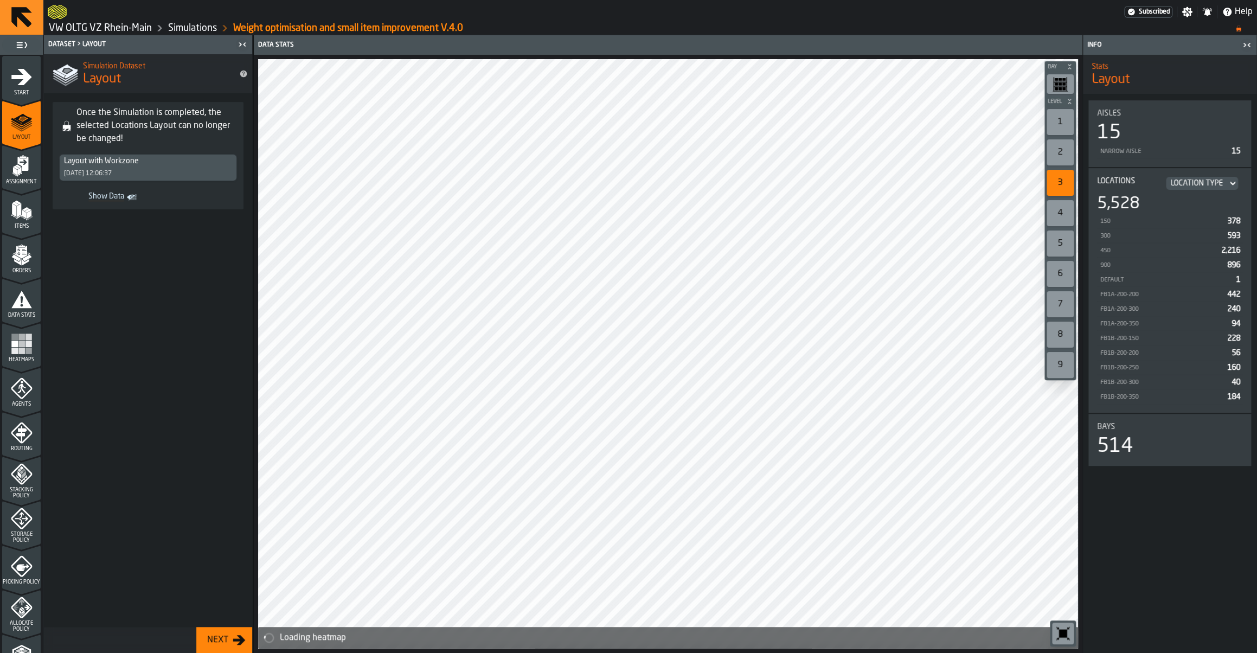
click at [16, 176] on icon "menu Assignment" at bounding box center [22, 166] width 22 height 22
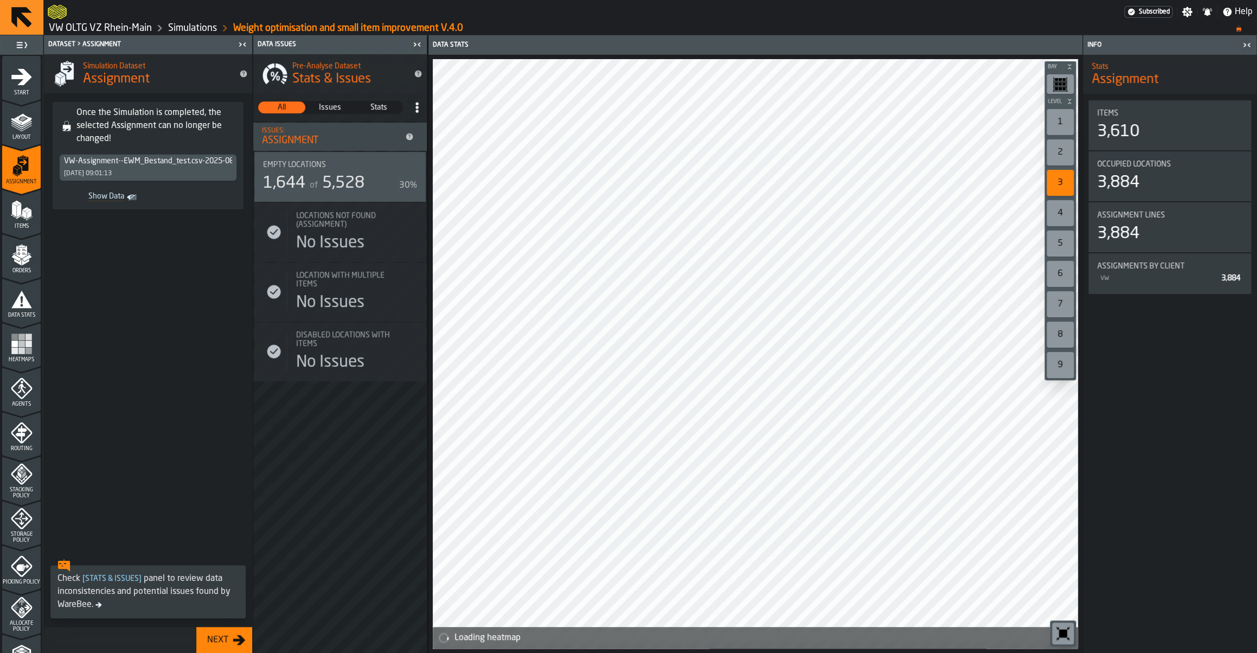
click at [16, 217] on icon "menu Items" at bounding box center [22, 211] width 22 height 22
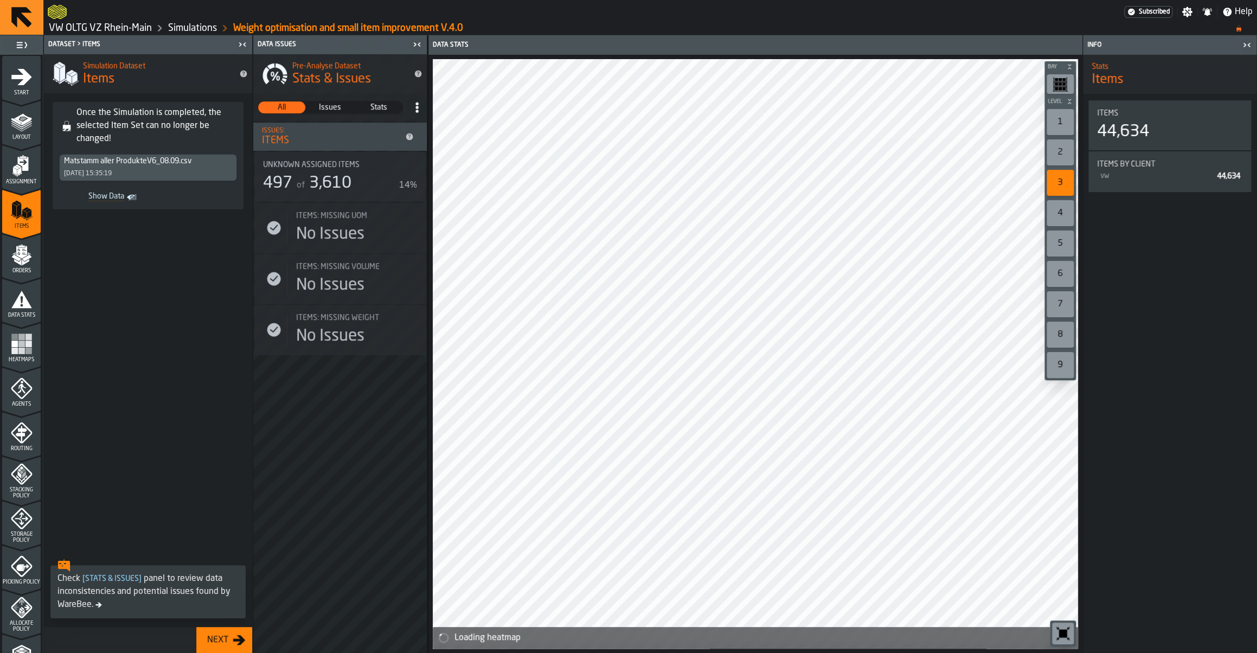
click at [29, 263] on icon "menu Orders" at bounding box center [22, 255] width 22 height 22
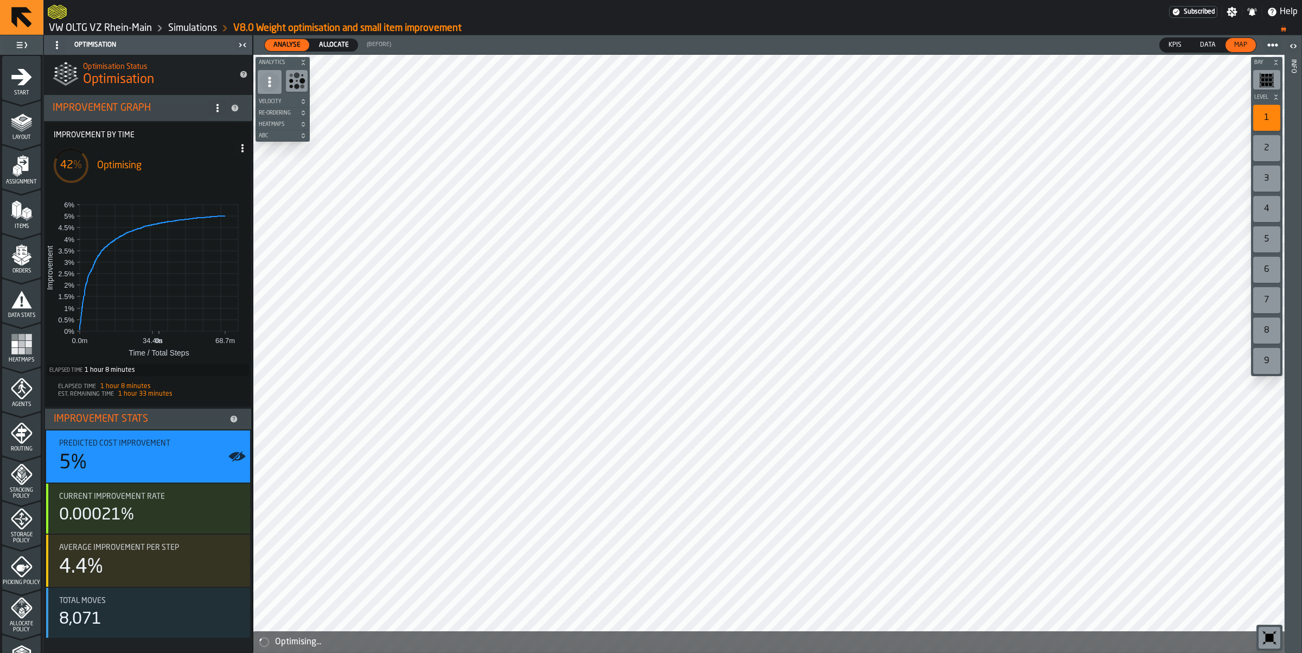
scroll to position [202, 0]
